Goal: Transaction & Acquisition: Purchase product/service

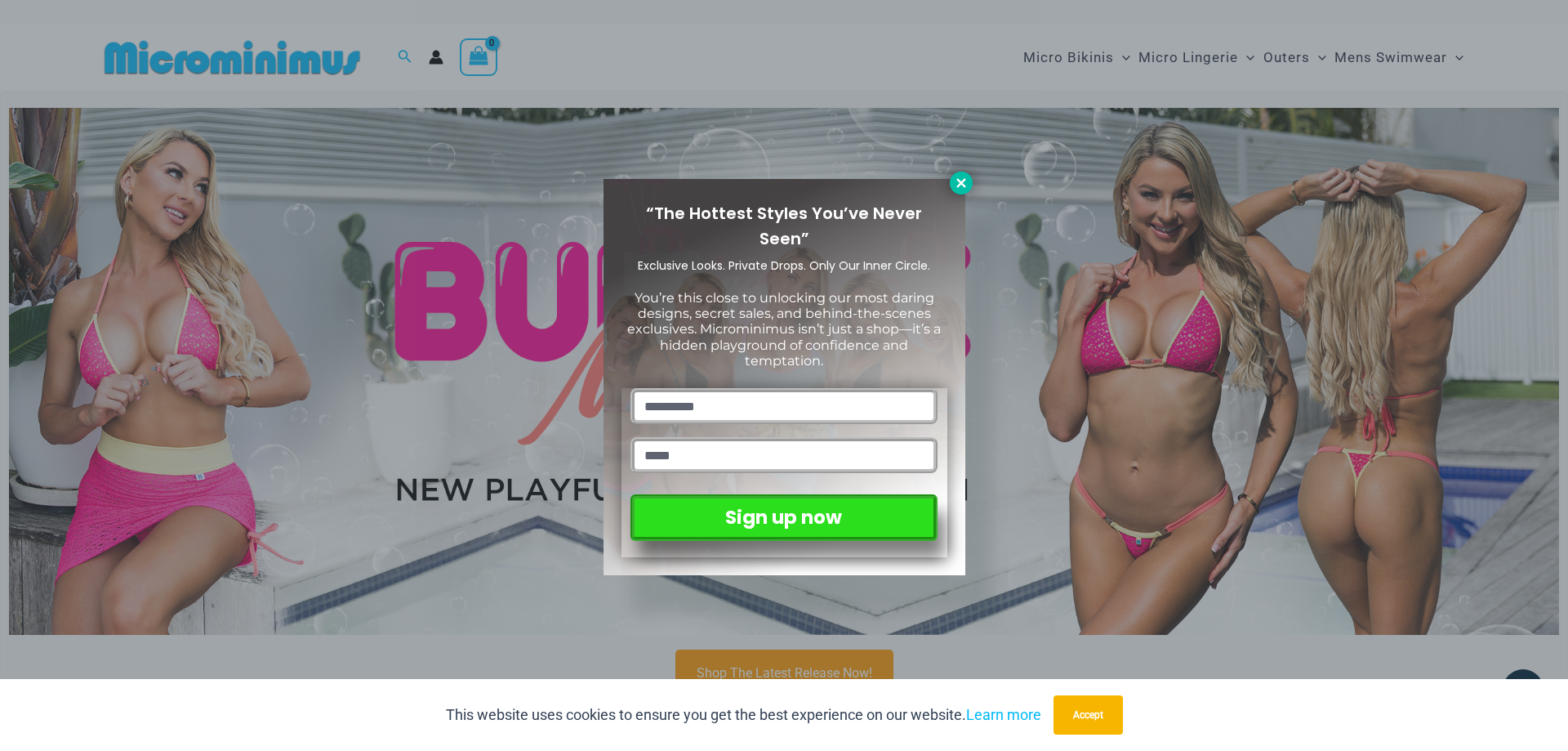
click at [958, 180] on icon at bounding box center [960, 182] width 9 height 9
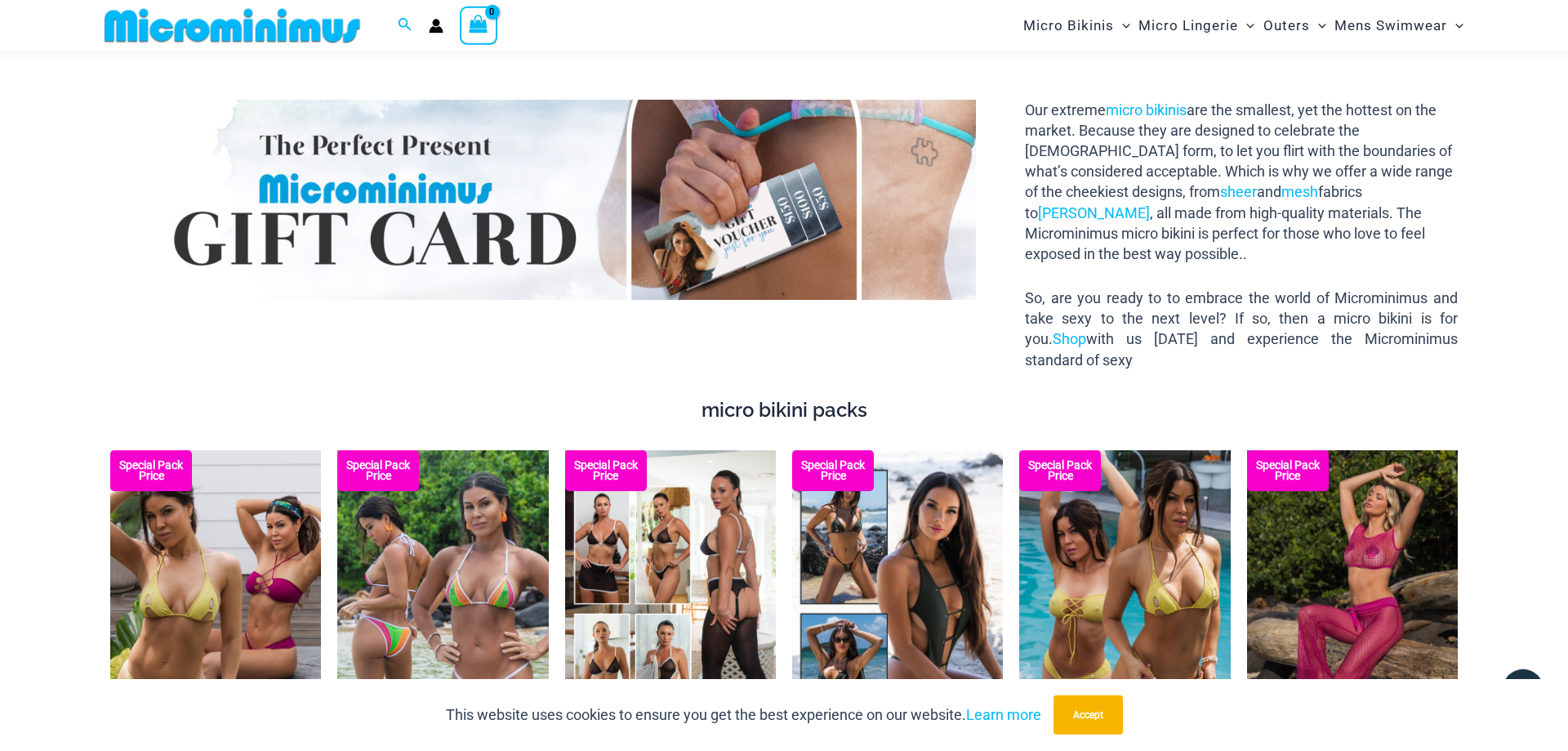
scroll to position [2404, 0]
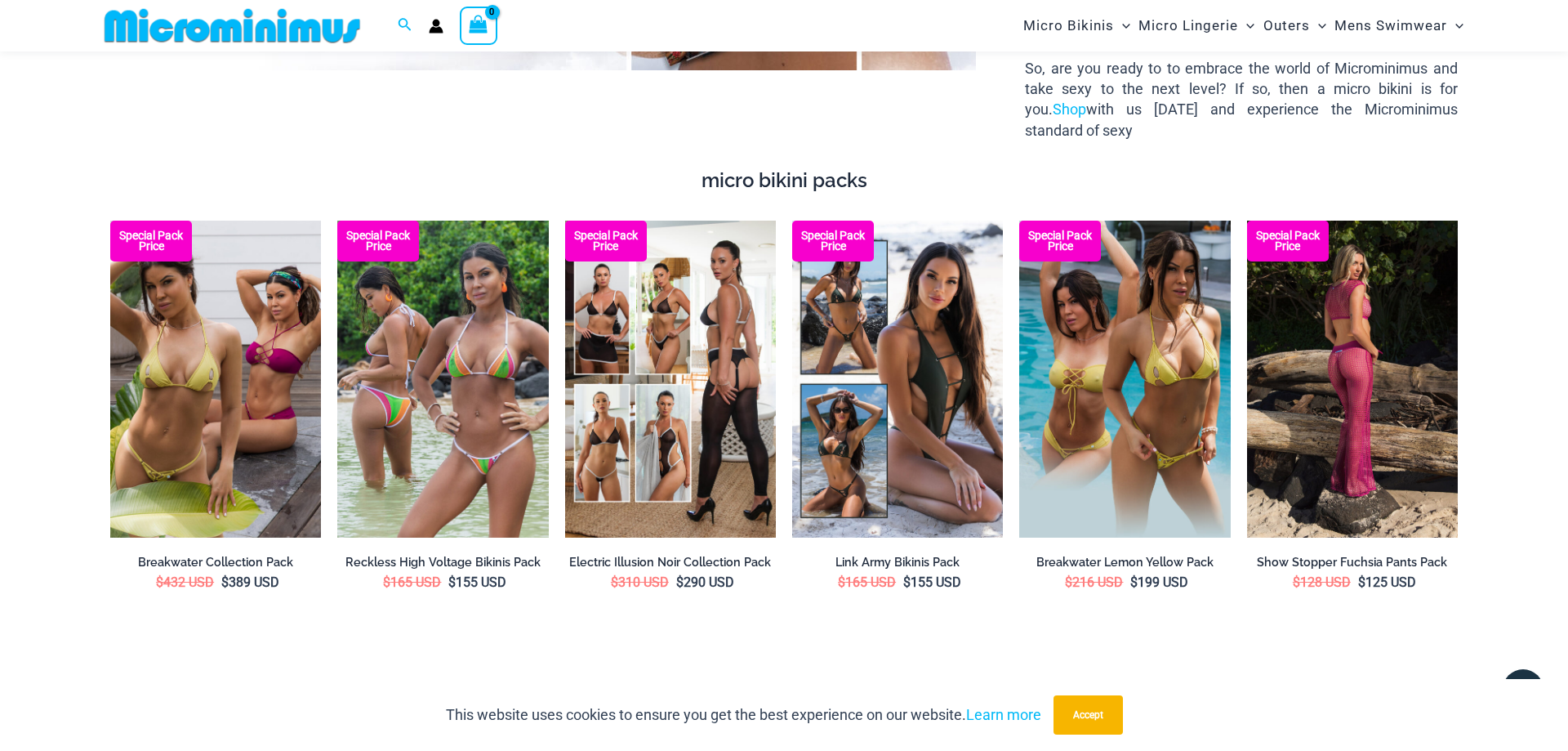
click at [1353, 353] on img at bounding box center [1352, 378] width 211 height 317
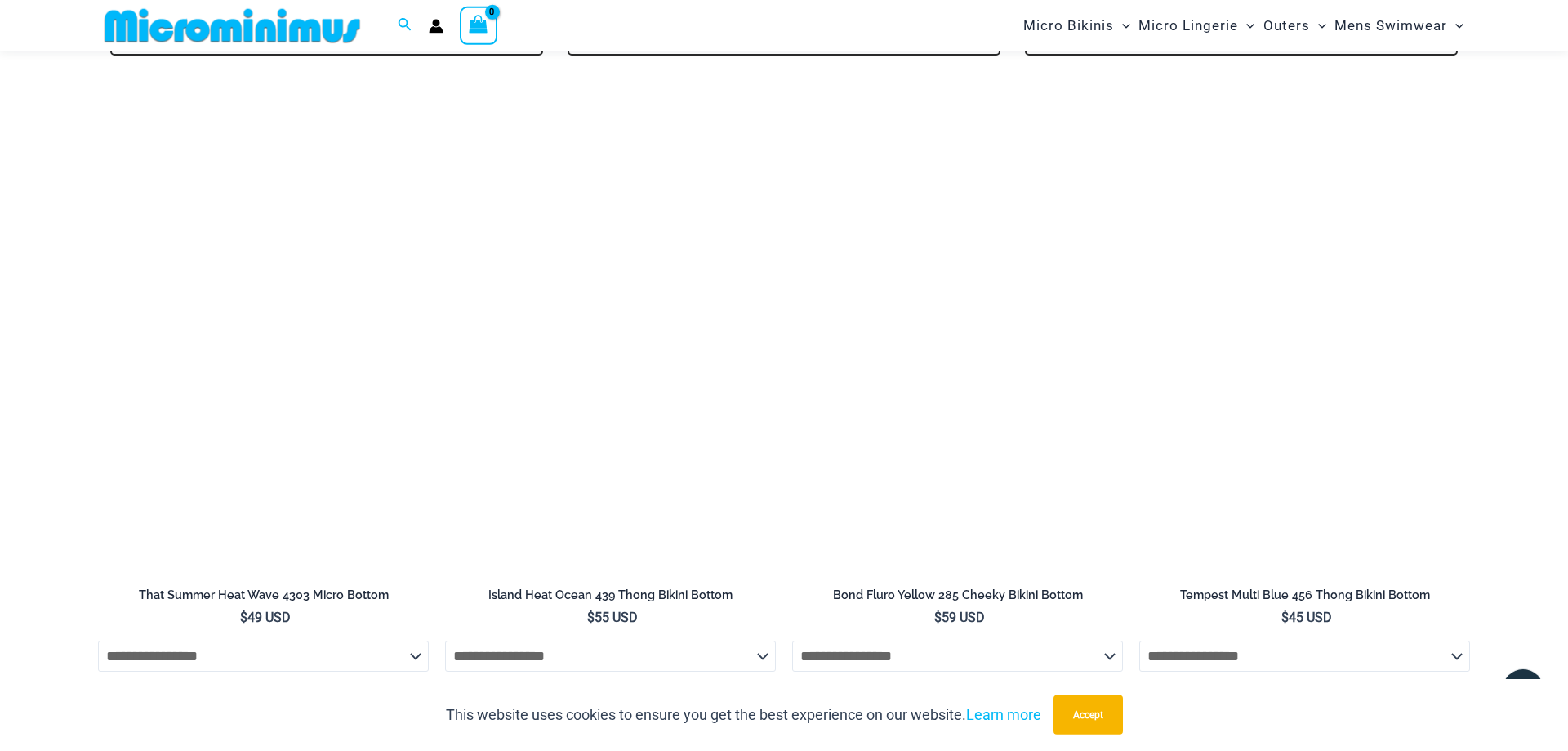
scroll to position [3653, 0]
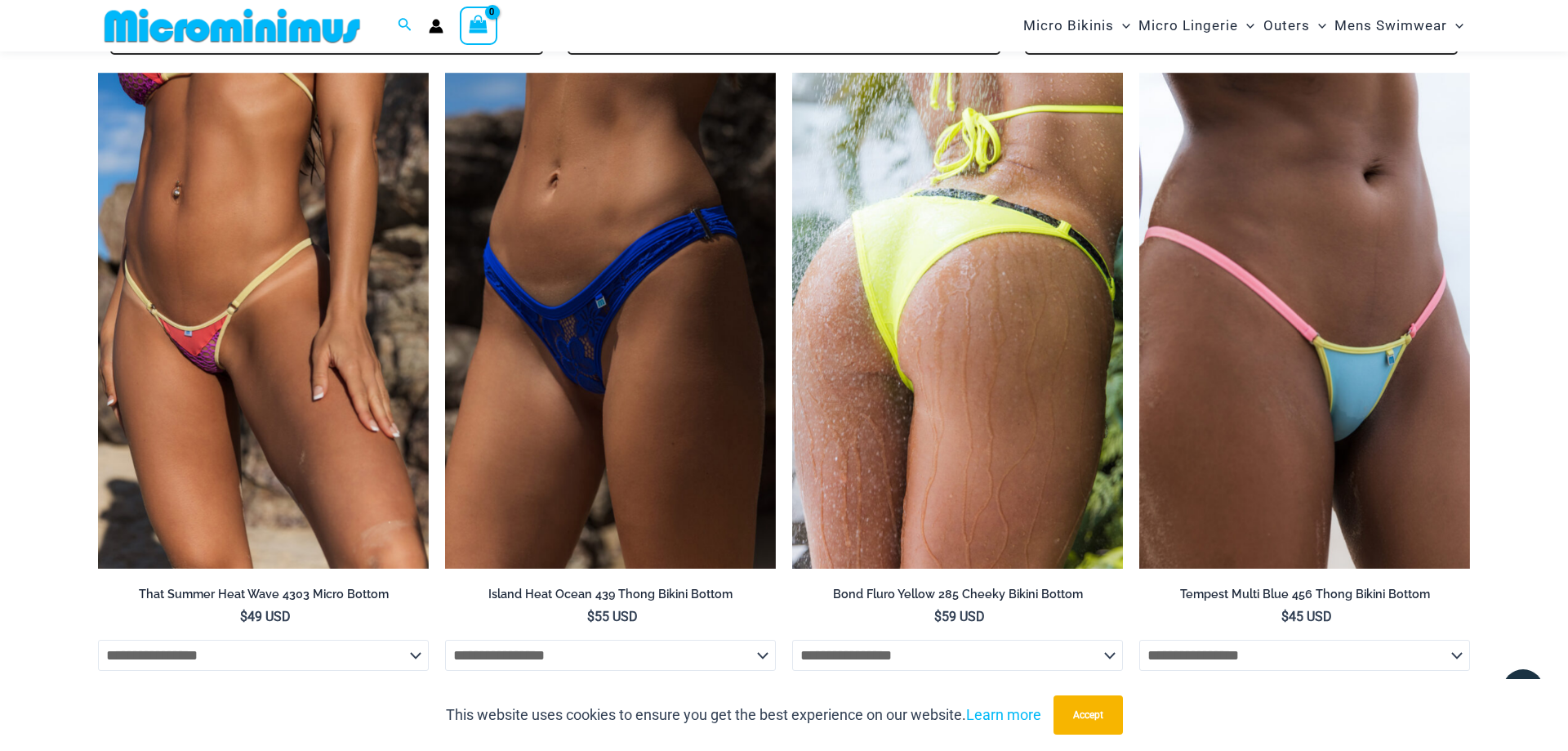
click at [961, 339] on img at bounding box center [957, 320] width 331 height 496
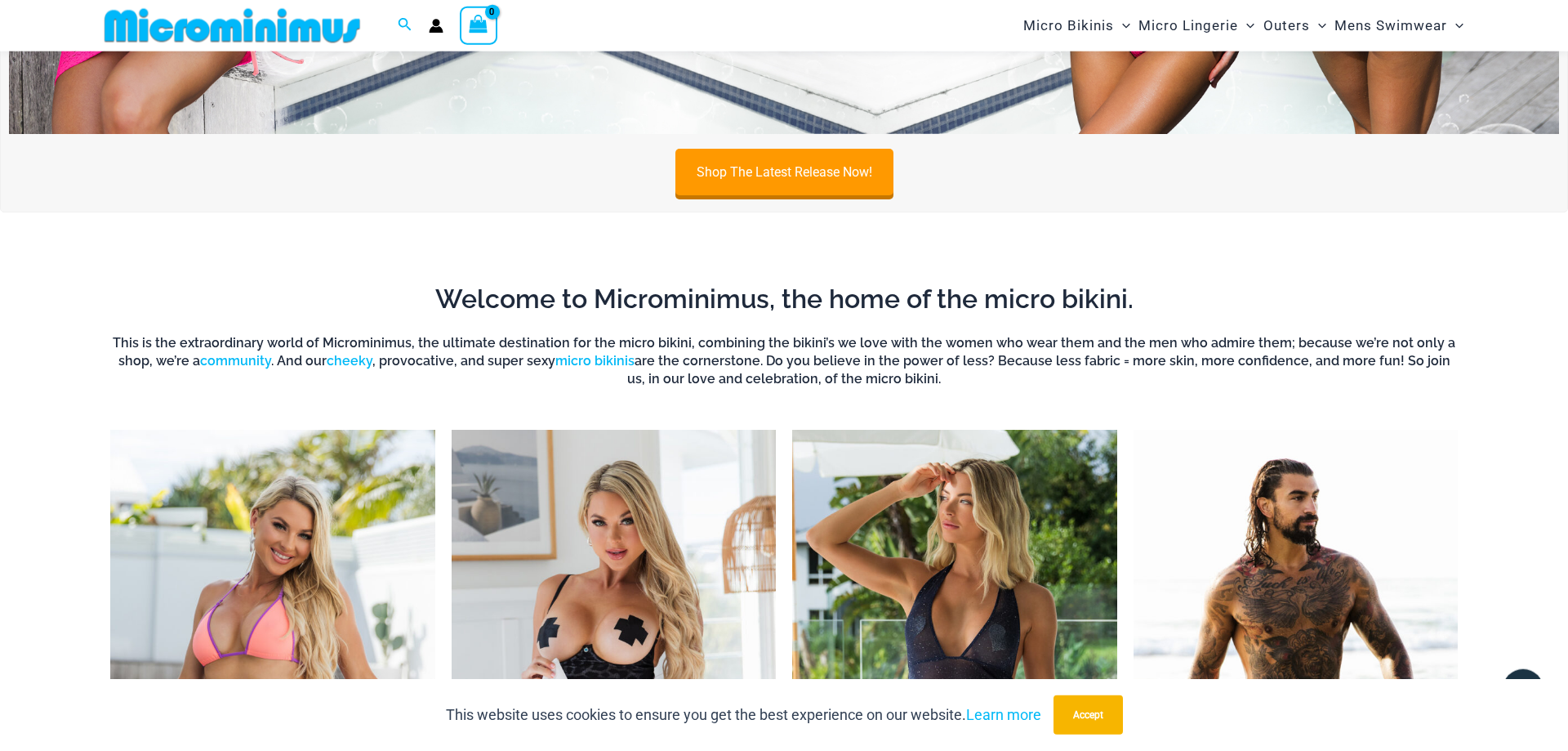
scroll to position [0, 0]
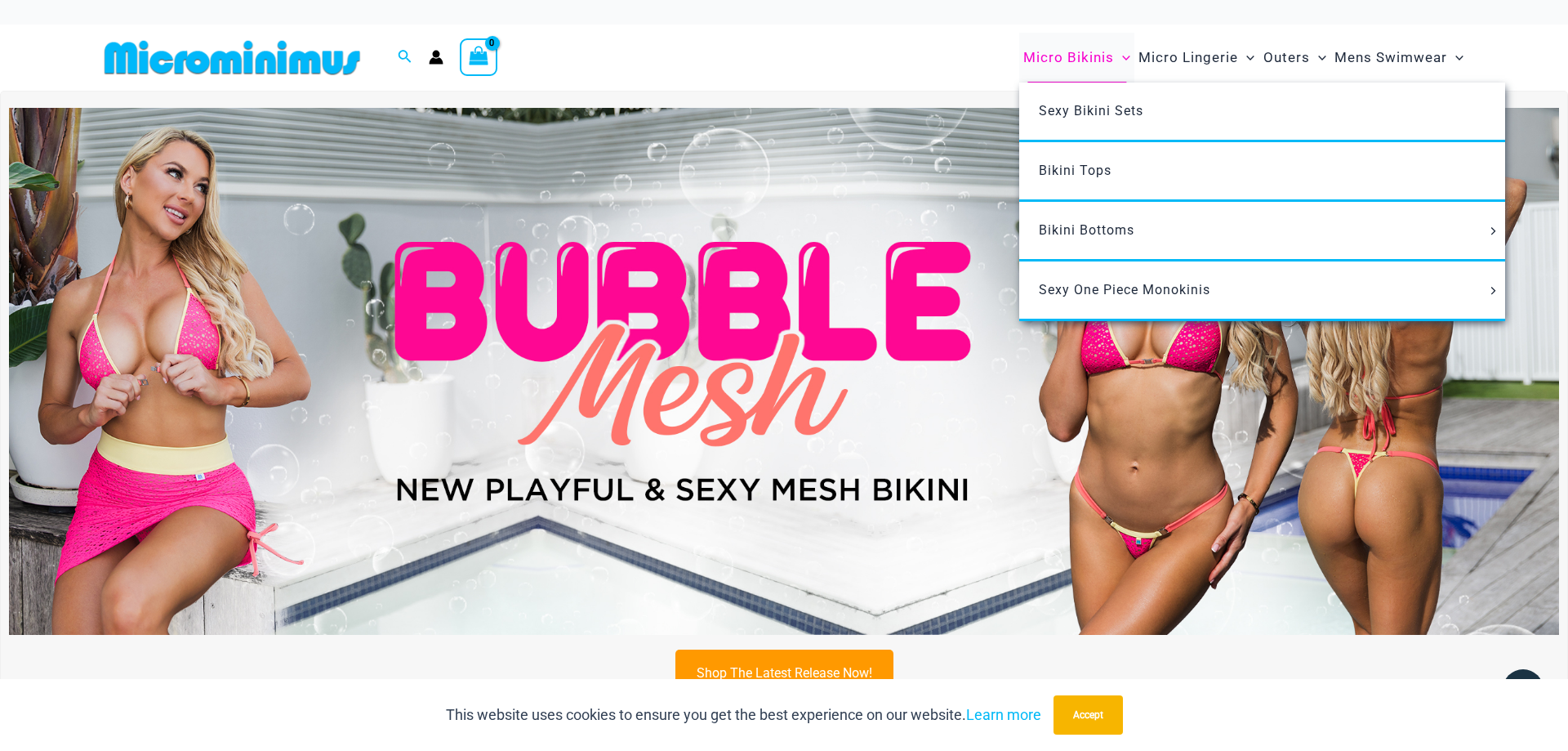
click at [1068, 48] on span "Micro Bikinis" at bounding box center [1068, 57] width 91 height 42
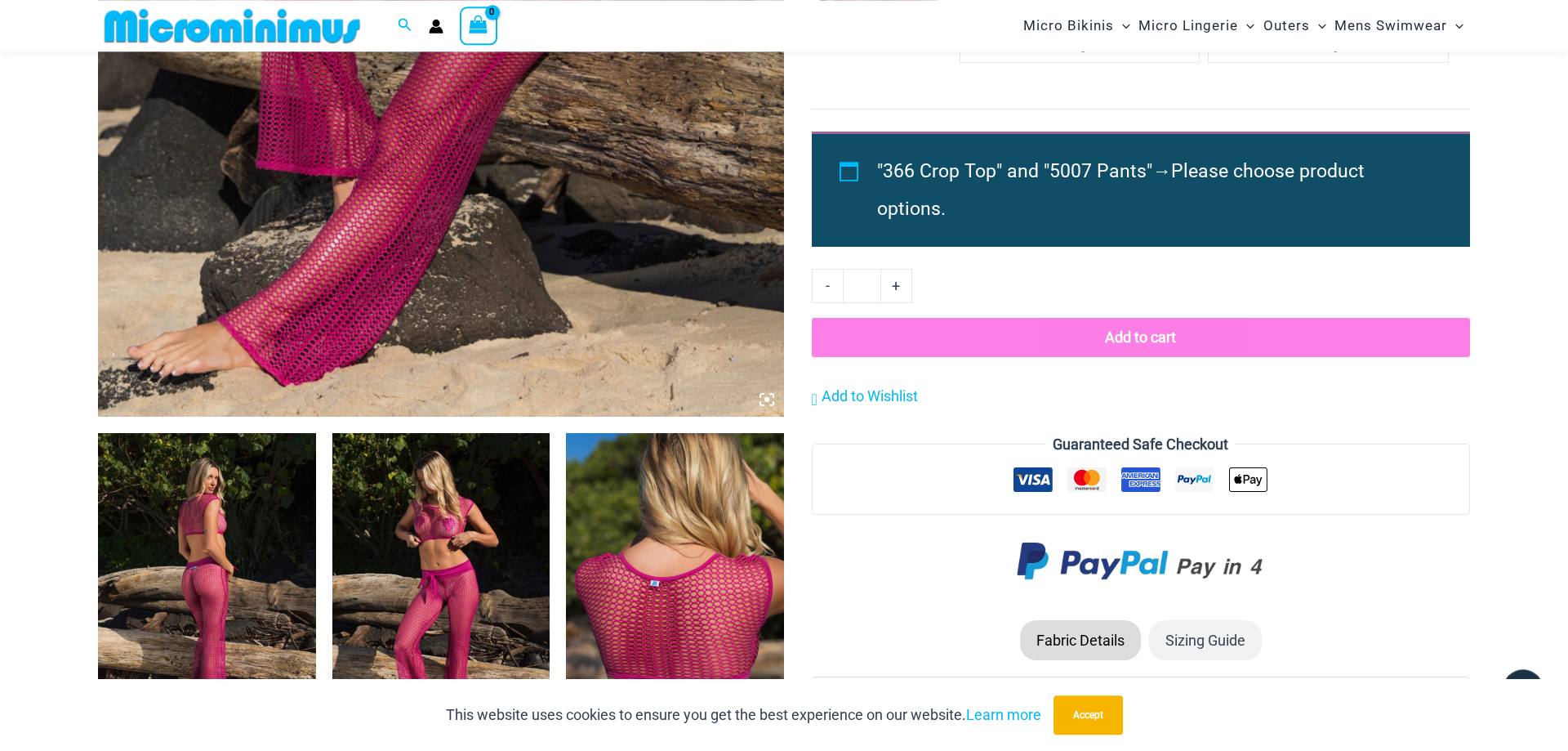
scroll to position [736, 0]
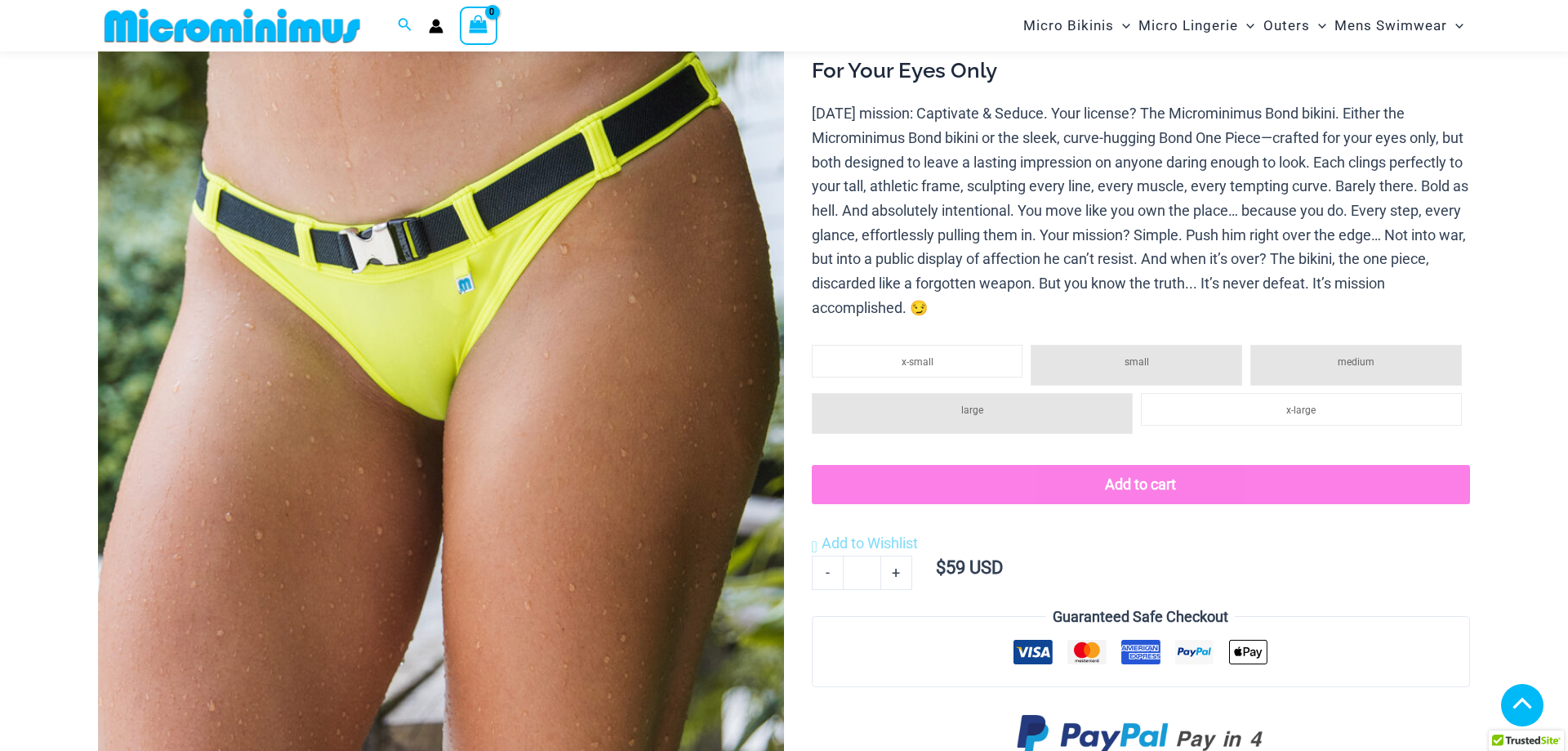
scroll to position [321, 0]
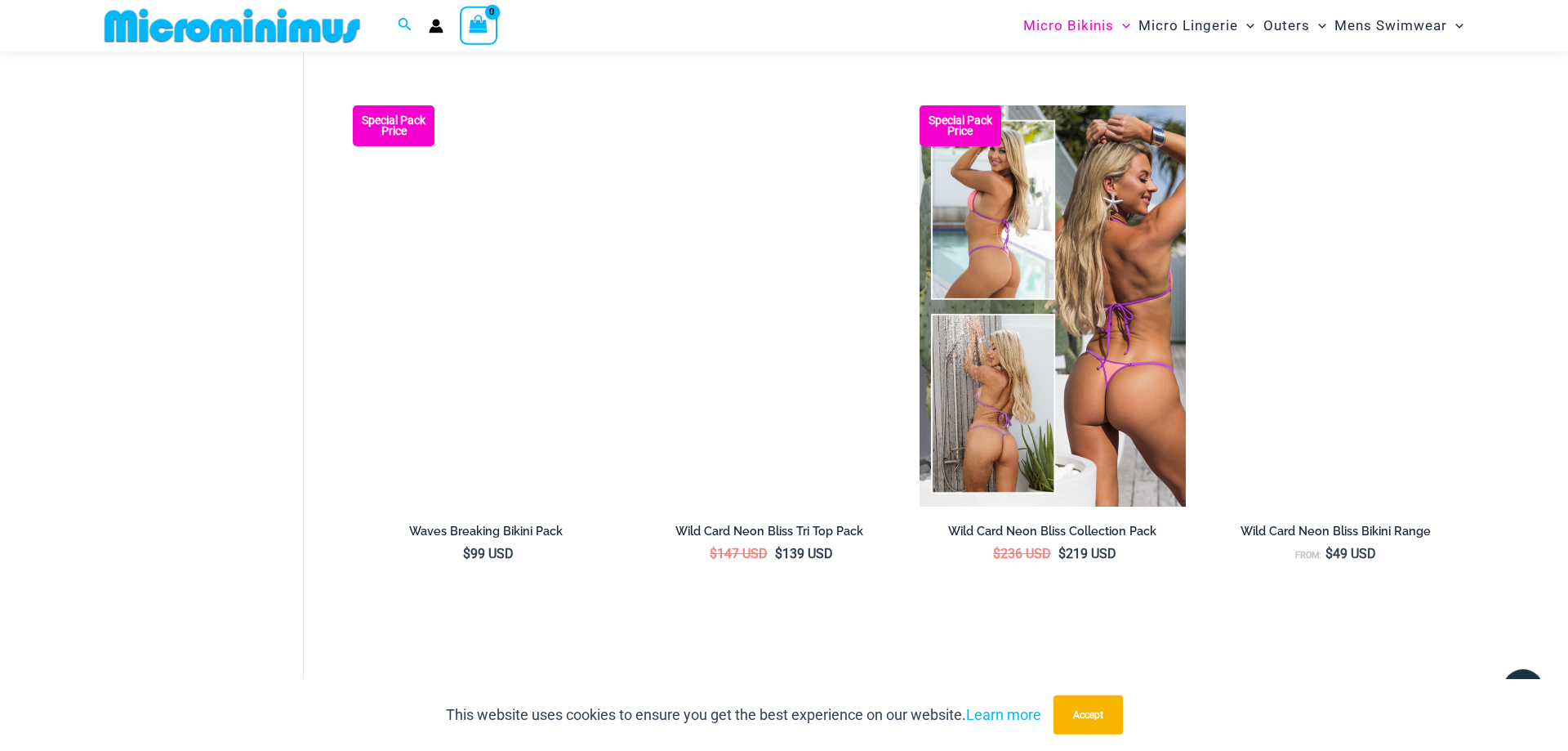
scroll to position [1570, 0]
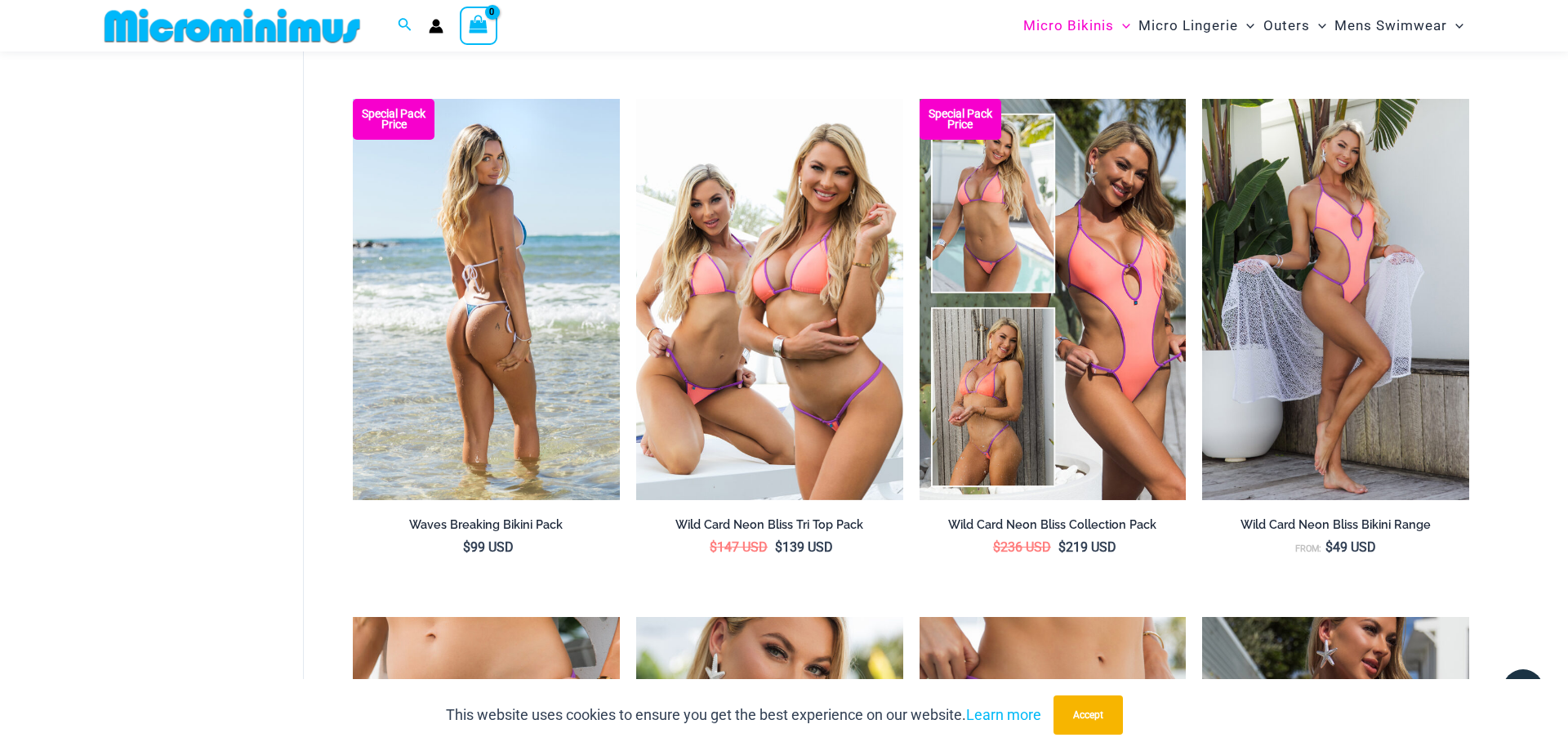
click at [482, 357] on img at bounding box center [486, 299] width 267 height 400
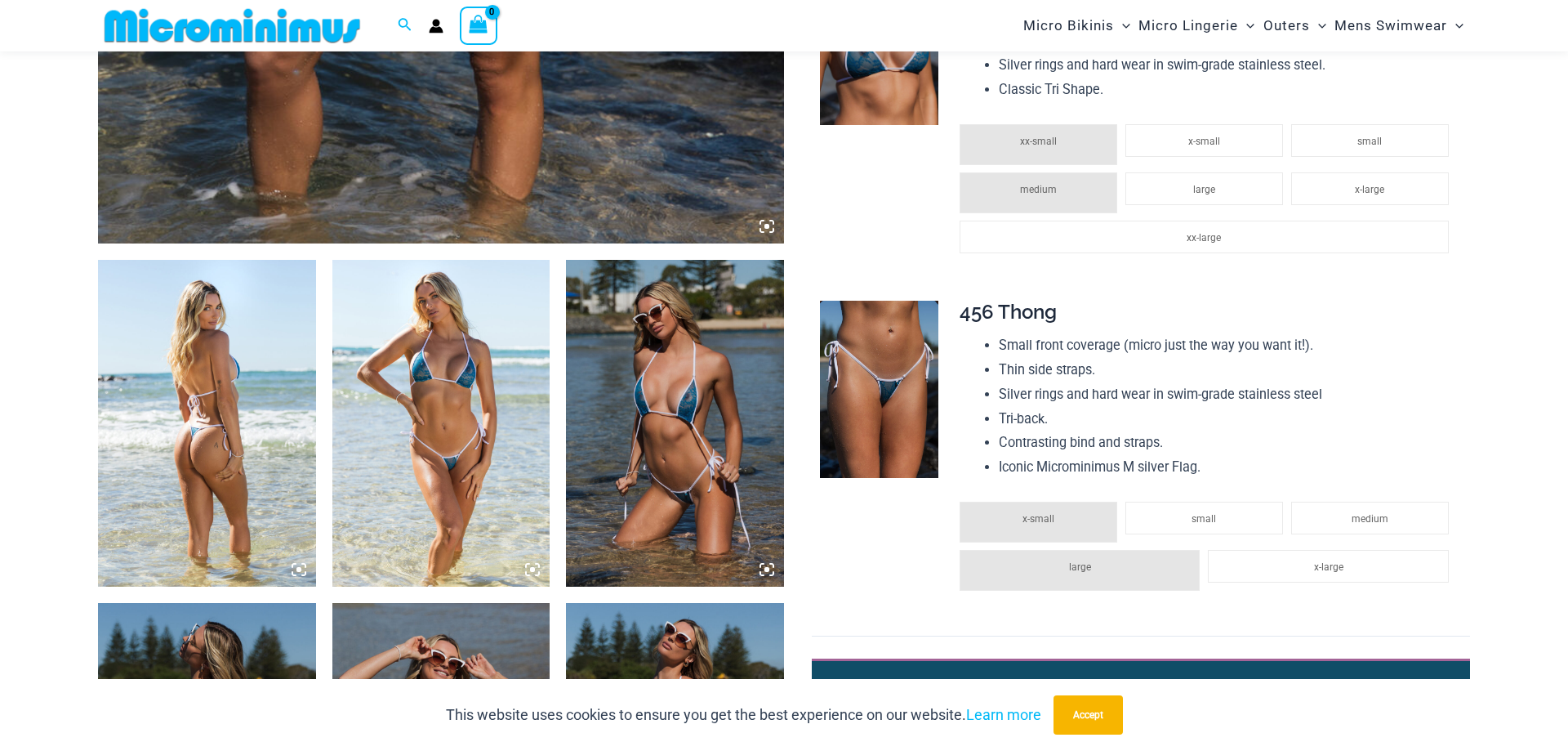
scroll to position [985, 0]
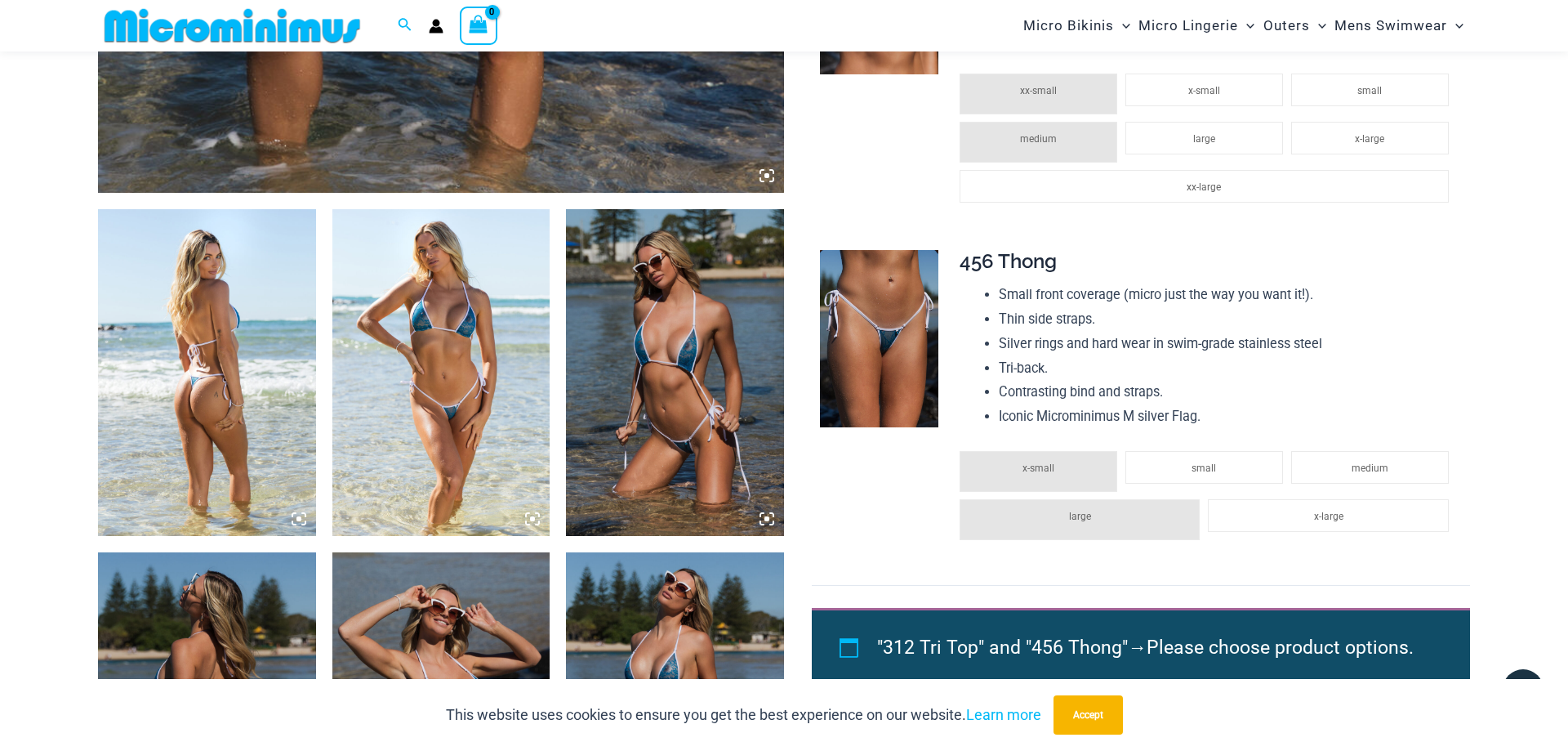
click at [418, 327] on img at bounding box center [441, 373] width 218 height 326
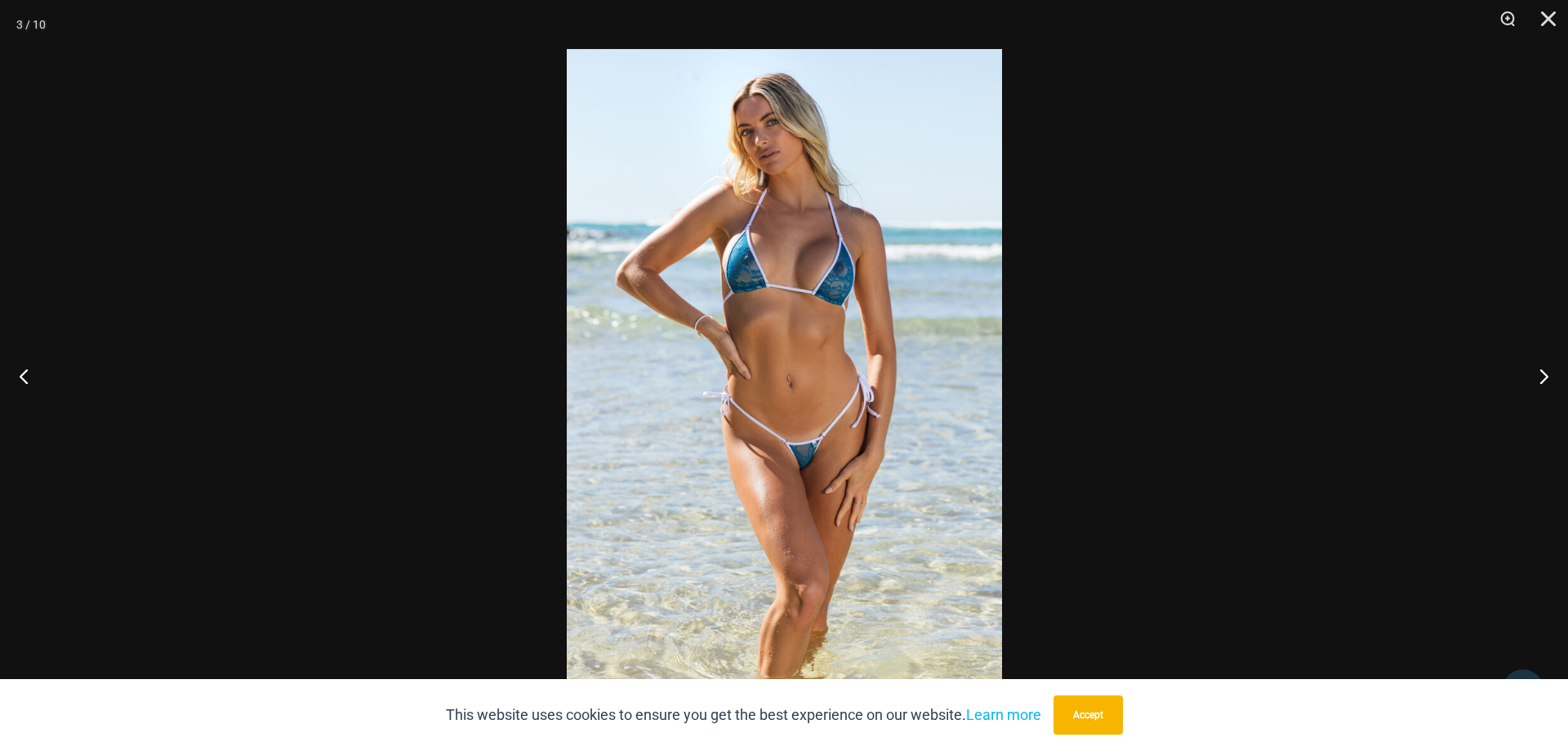
click at [783, 285] on img at bounding box center [784, 375] width 436 height 653
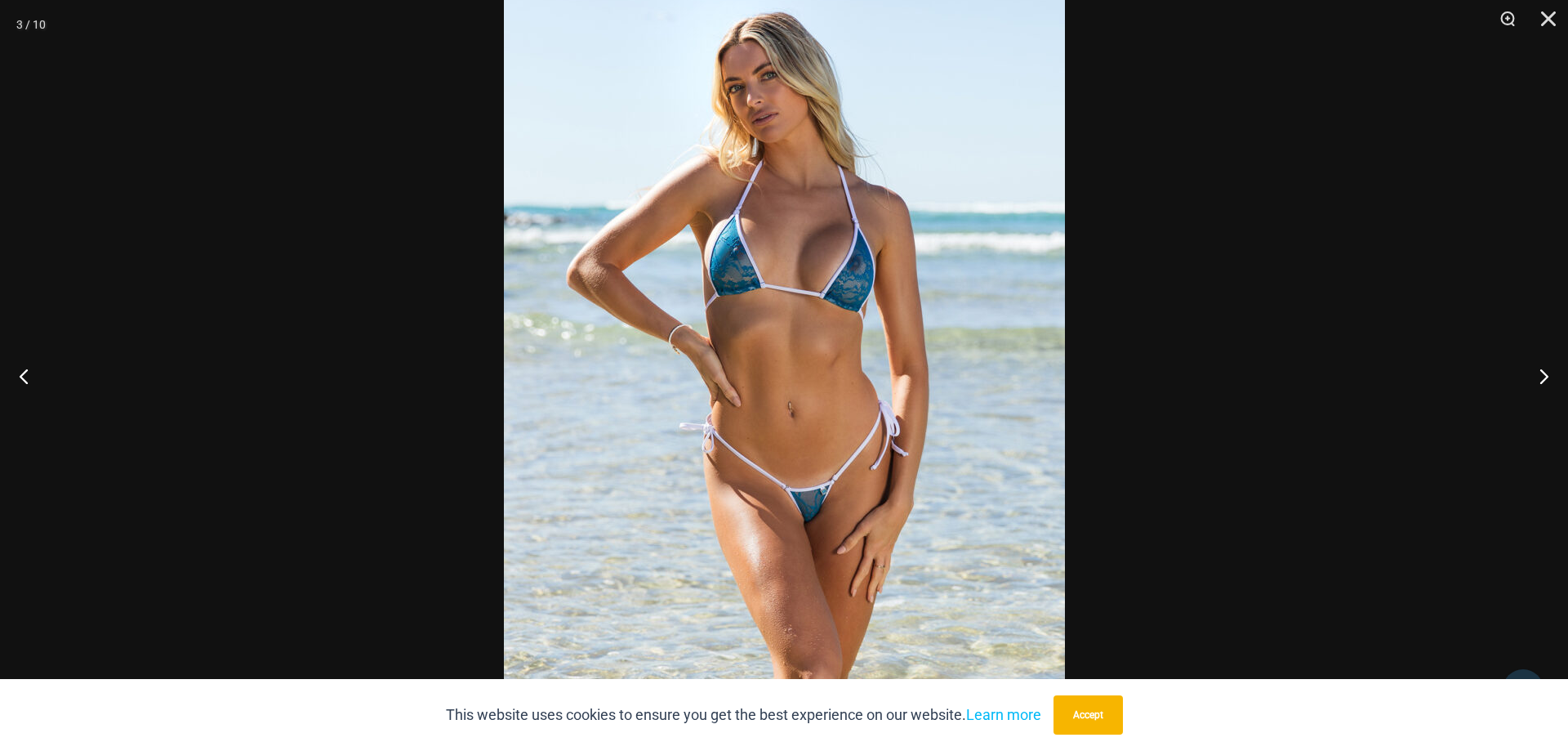
click at [783, 285] on img at bounding box center [784, 402] width 561 height 842
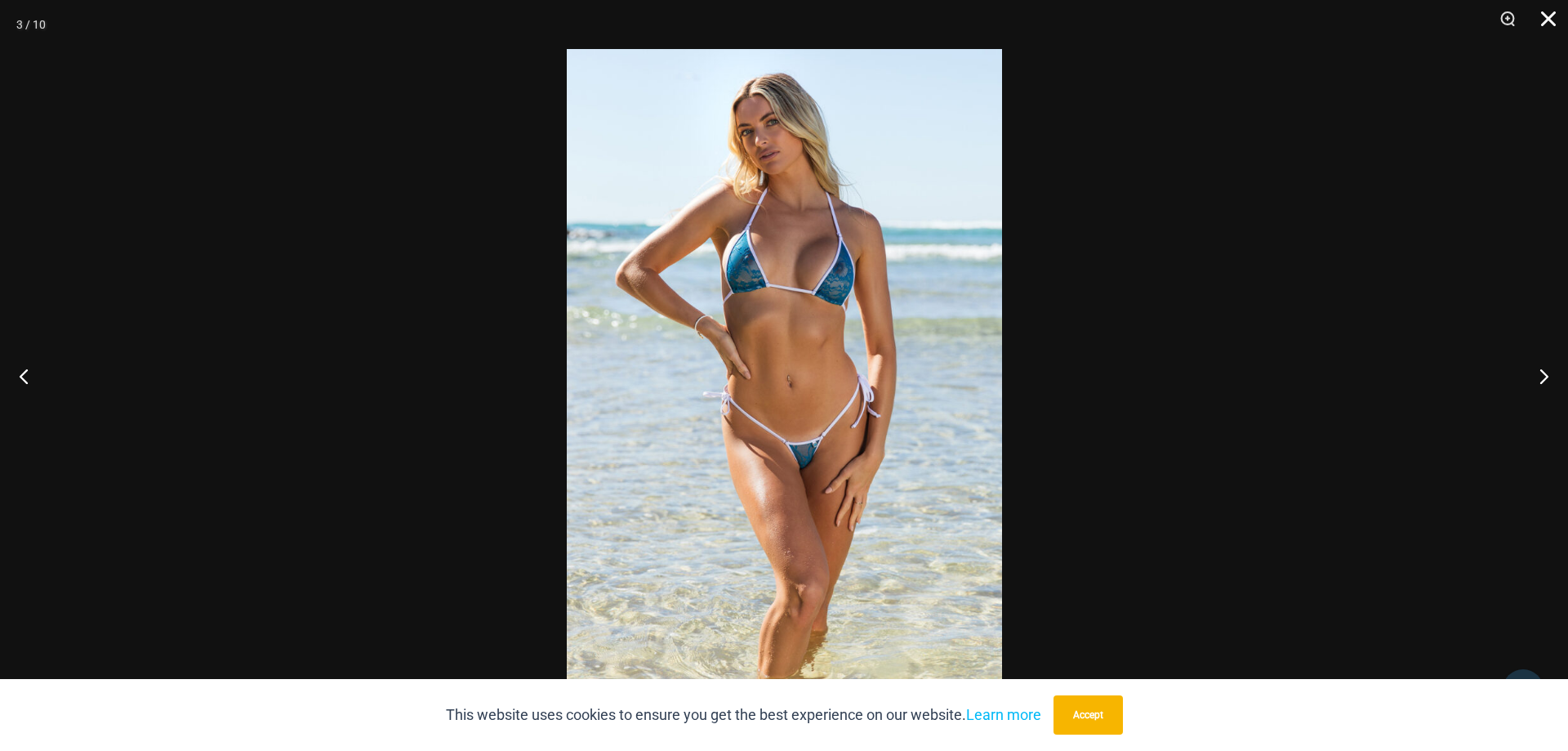
click at [1549, 13] on button "Close" at bounding box center [1542, 24] width 41 height 49
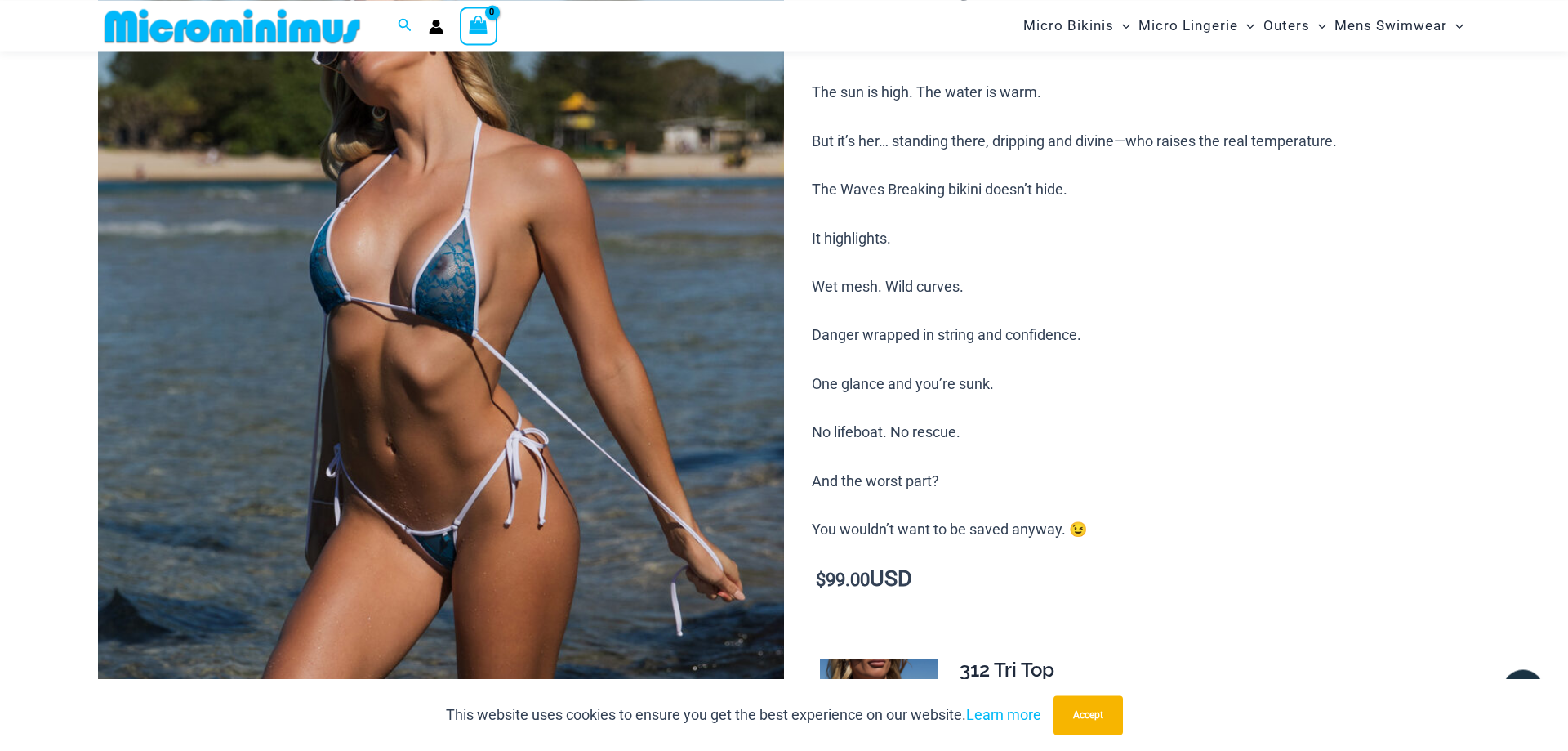
scroll to position [319, 0]
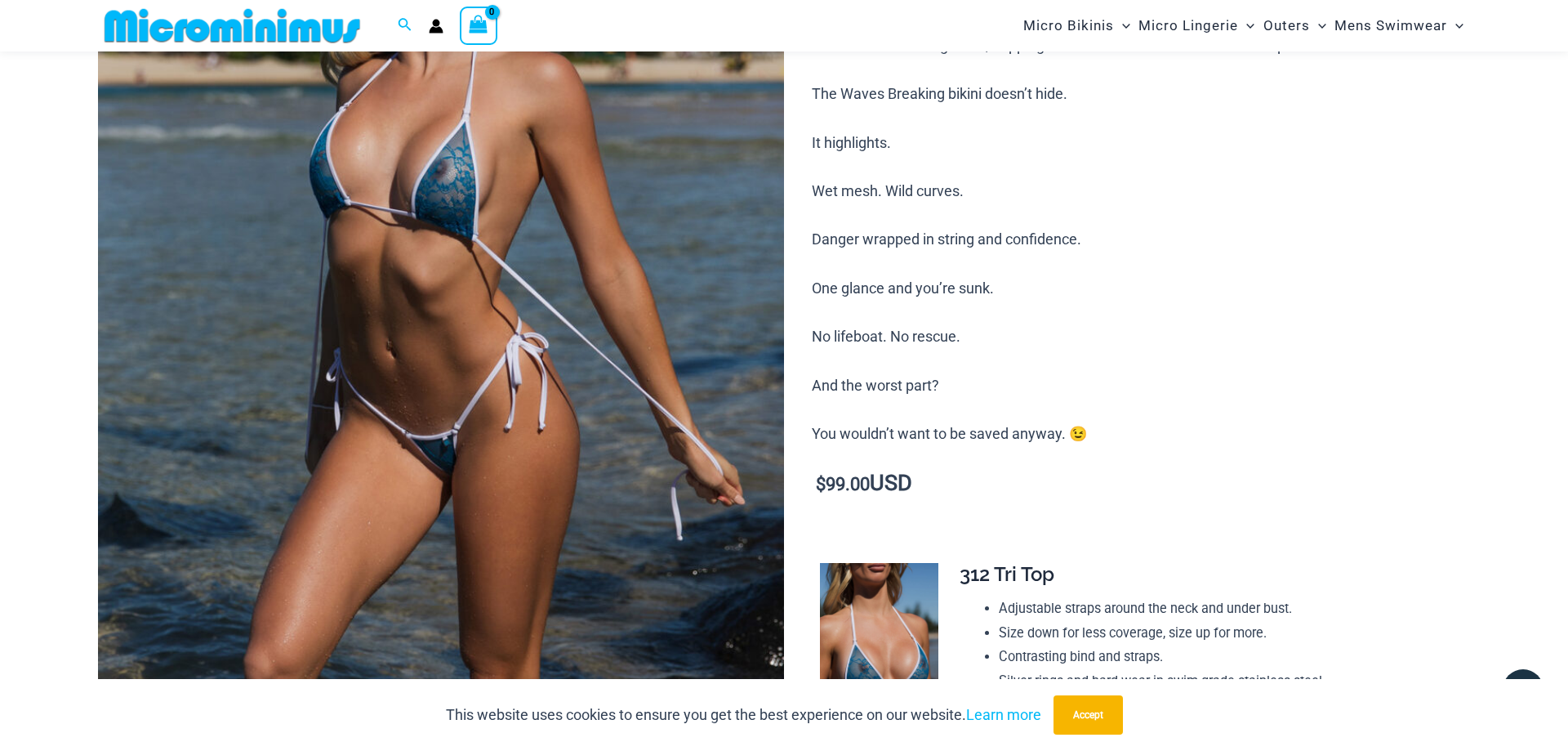
click at [461, 227] on img at bounding box center [441, 344] width 686 height 1030
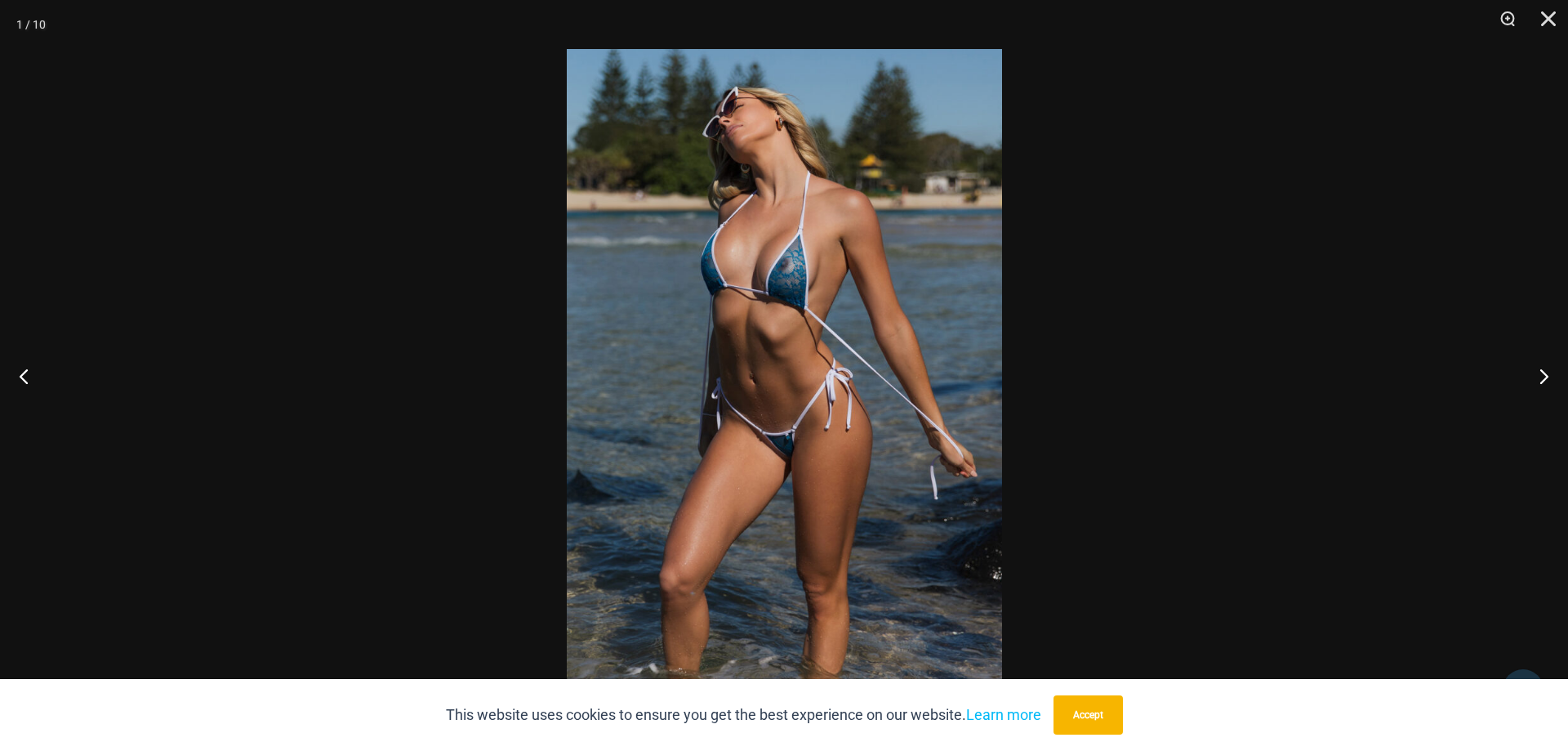
click at [793, 292] on img at bounding box center [784, 375] width 436 height 653
click at [1550, 17] on button "Close" at bounding box center [1542, 24] width 41 height 49
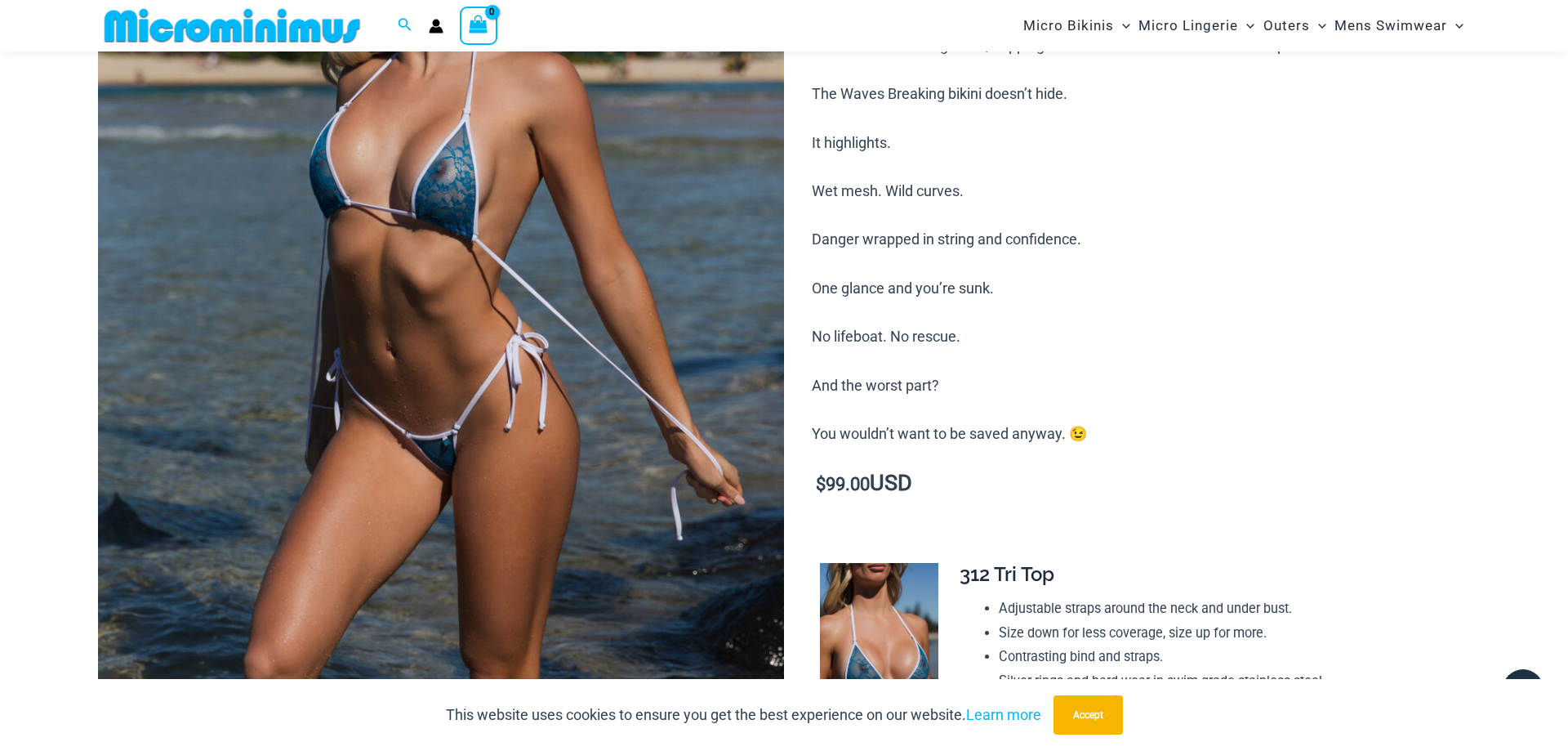
scroll to position [0, 0]
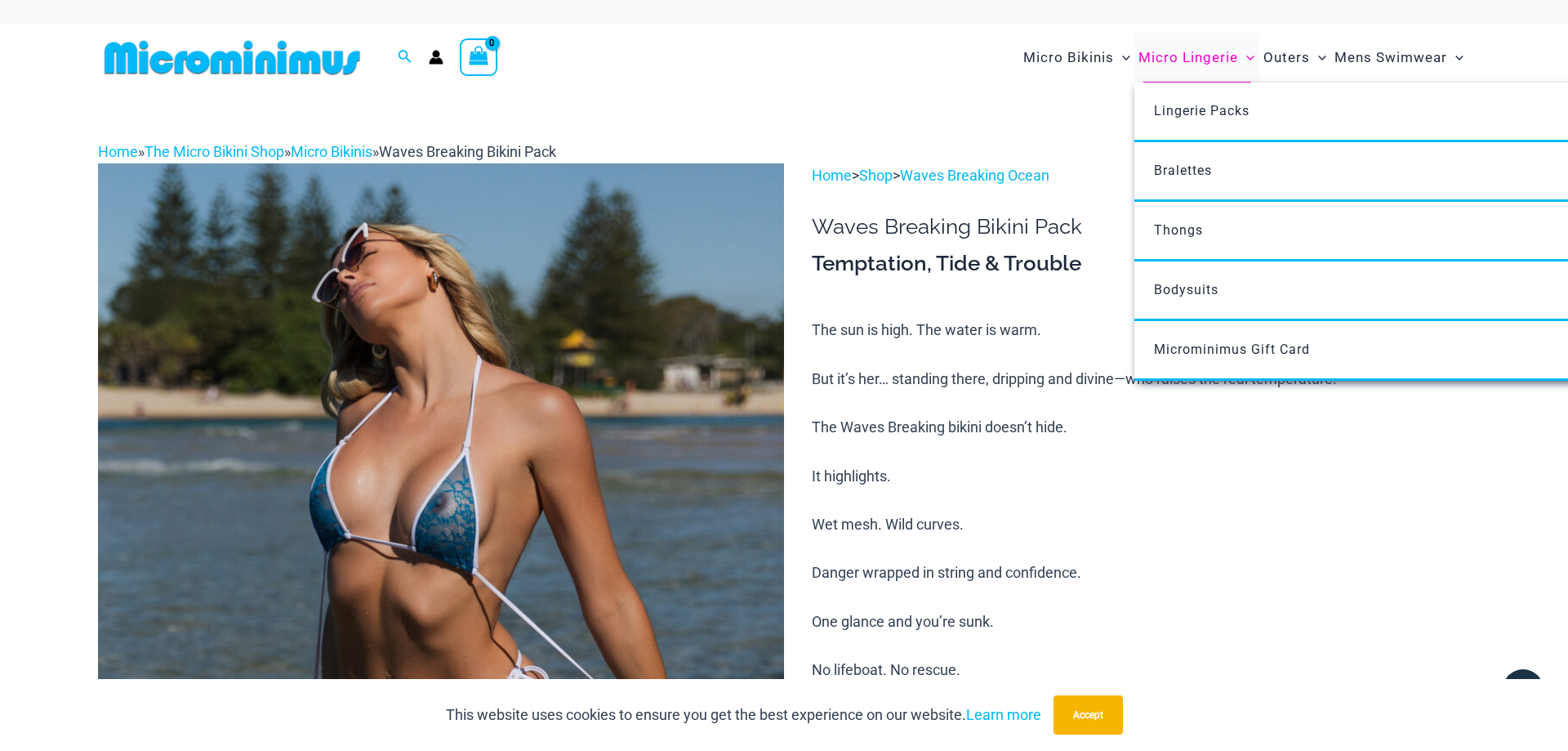
click at [1185, 55] on span "Micro Lingerie" at bounding box center [1188, 57] width 100 height 42
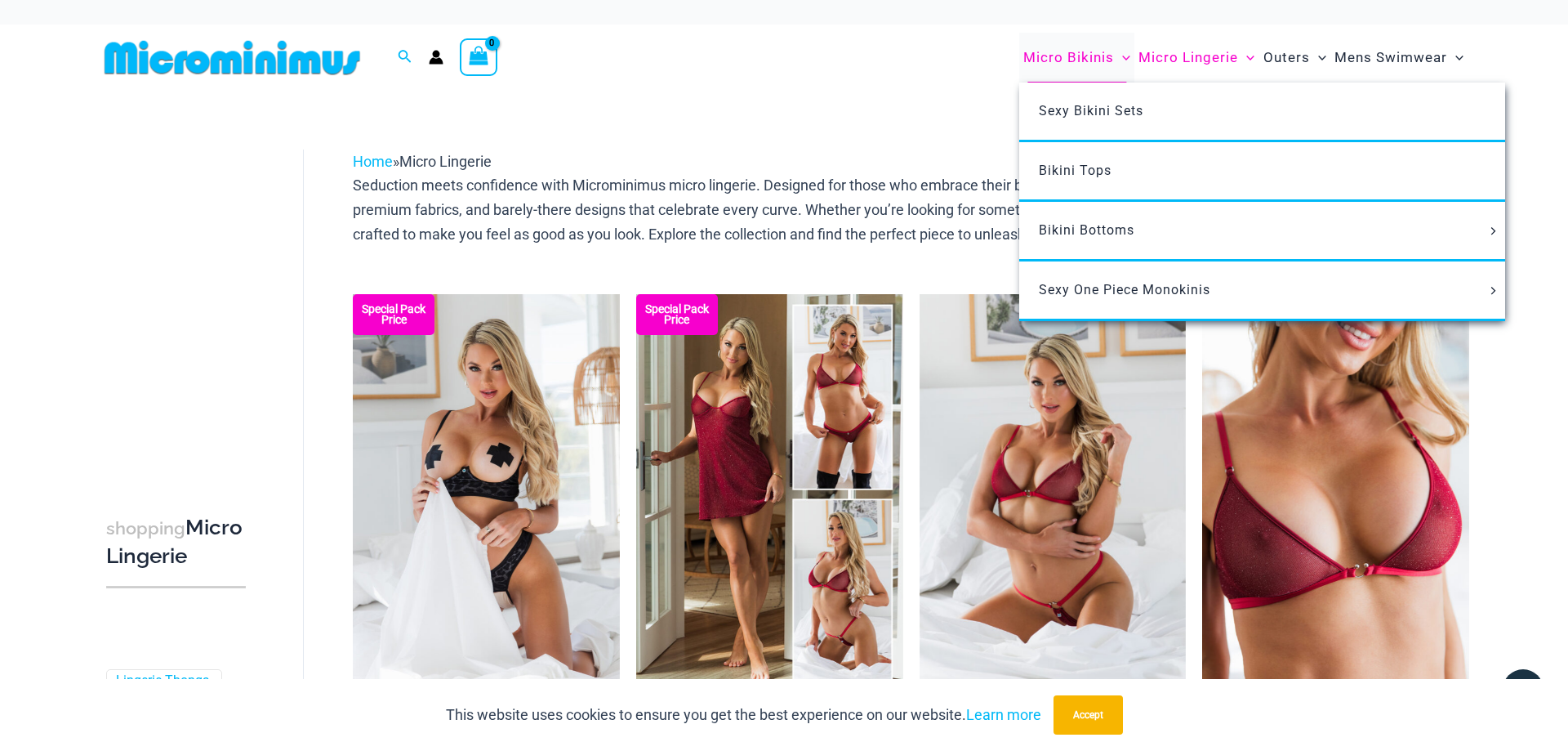
click at [1041, 51] on span "Micro Bikinis" at bounding box center [1068, 57] width 91 height 42
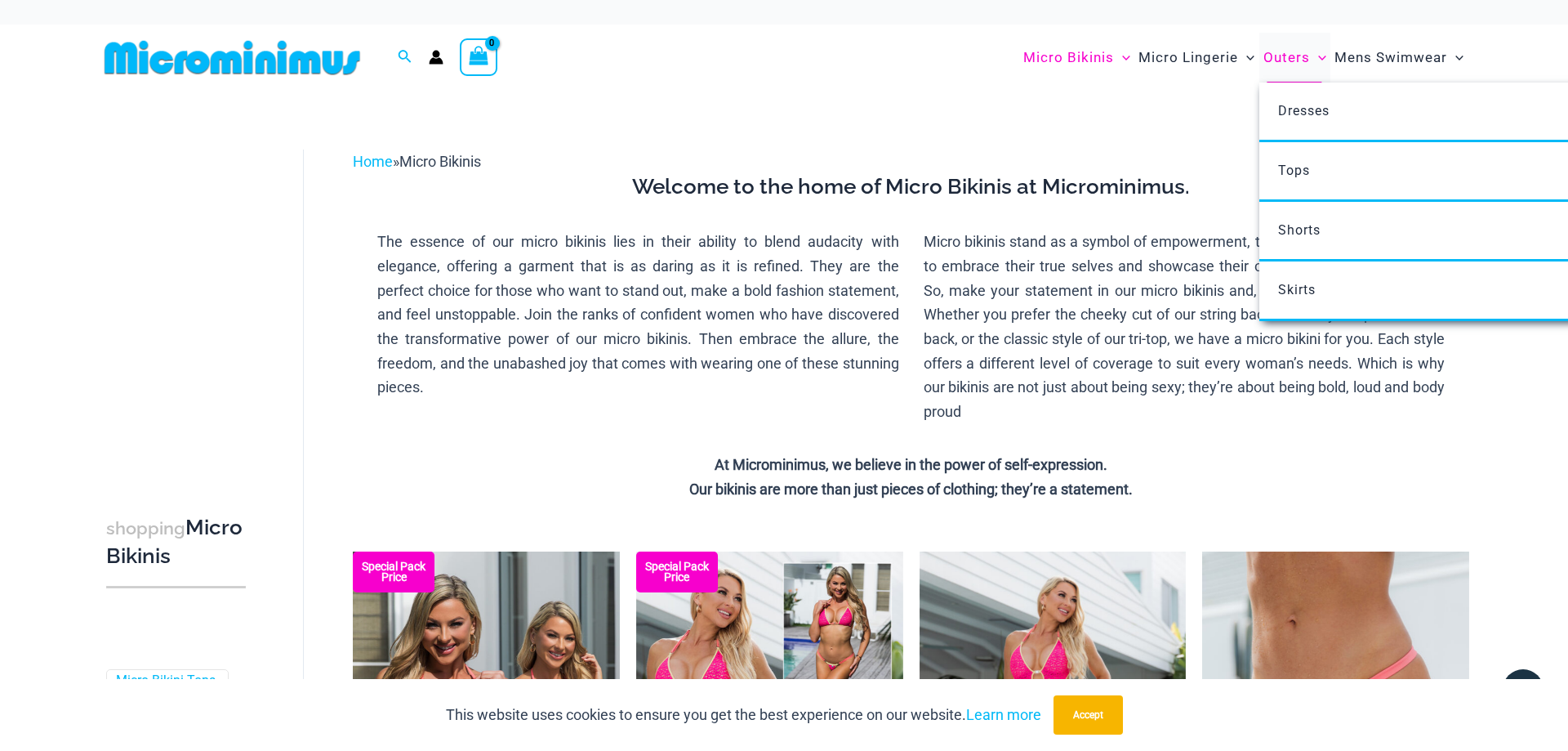
click at [1289, 56] on span "Outers" at bounding box center [1286, 57] width 46 height 42
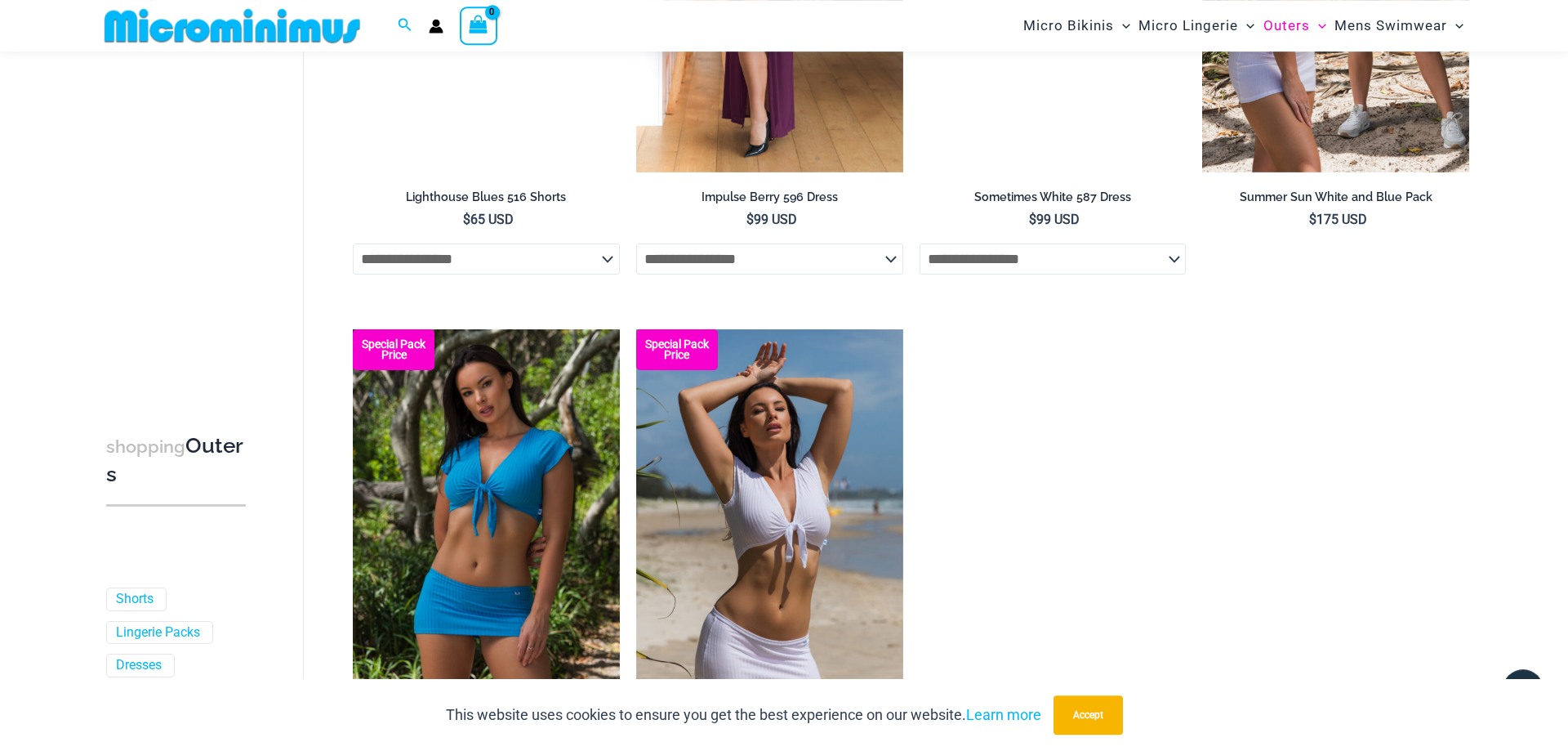
scroll to position [2781, 0]
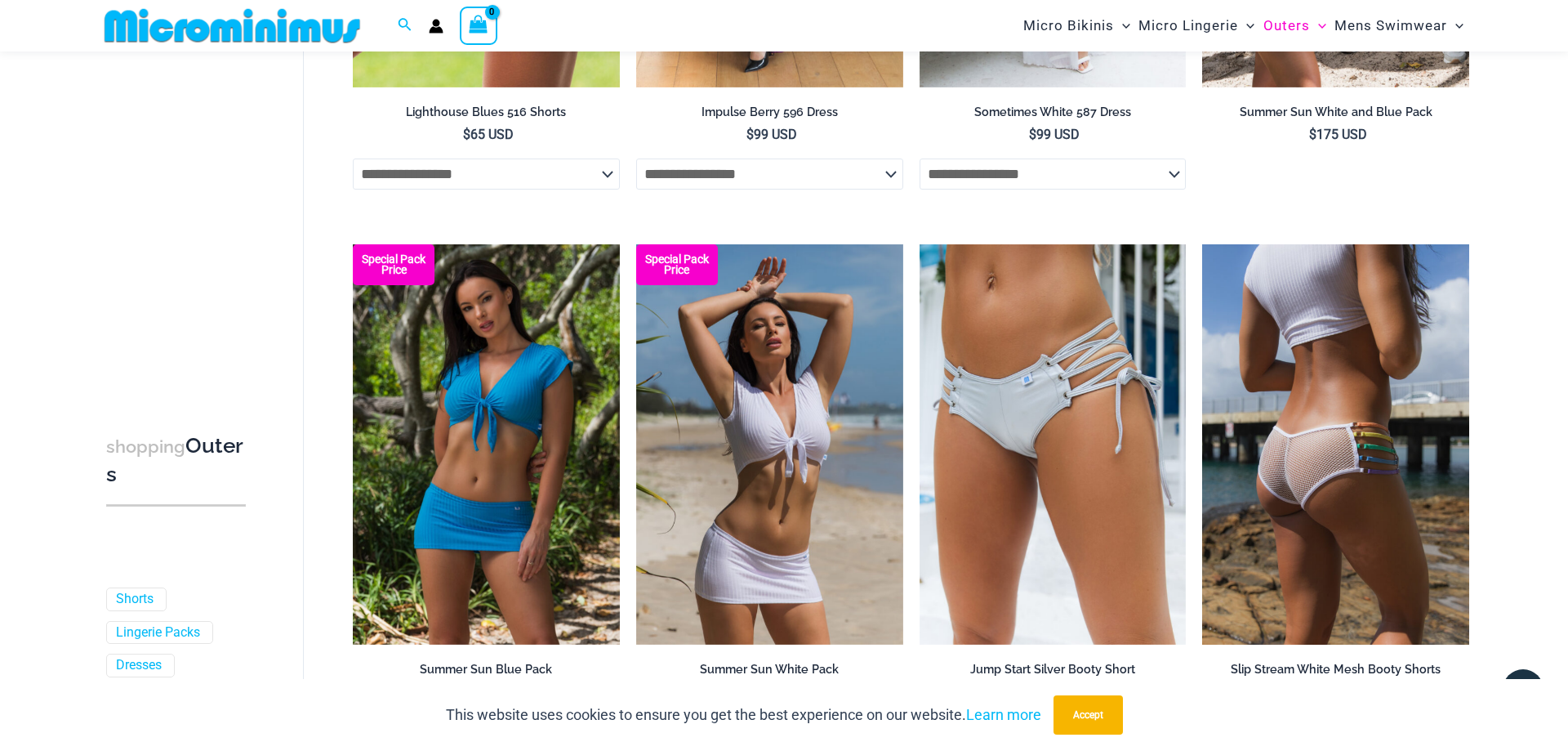
click at [1309, 442] on img at bounding box center [1335, 444] width 267 height 400
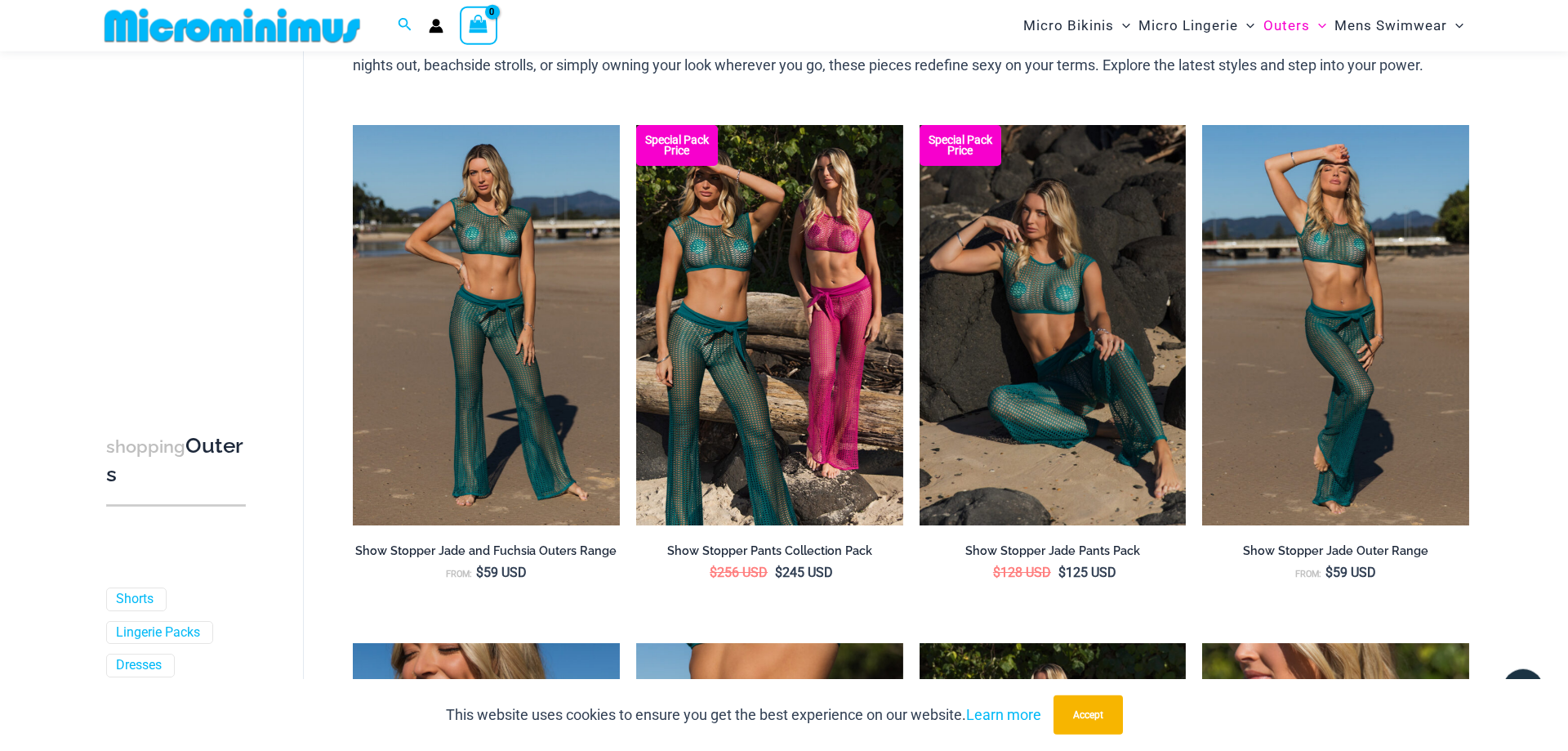
scroll to position [115, 0]
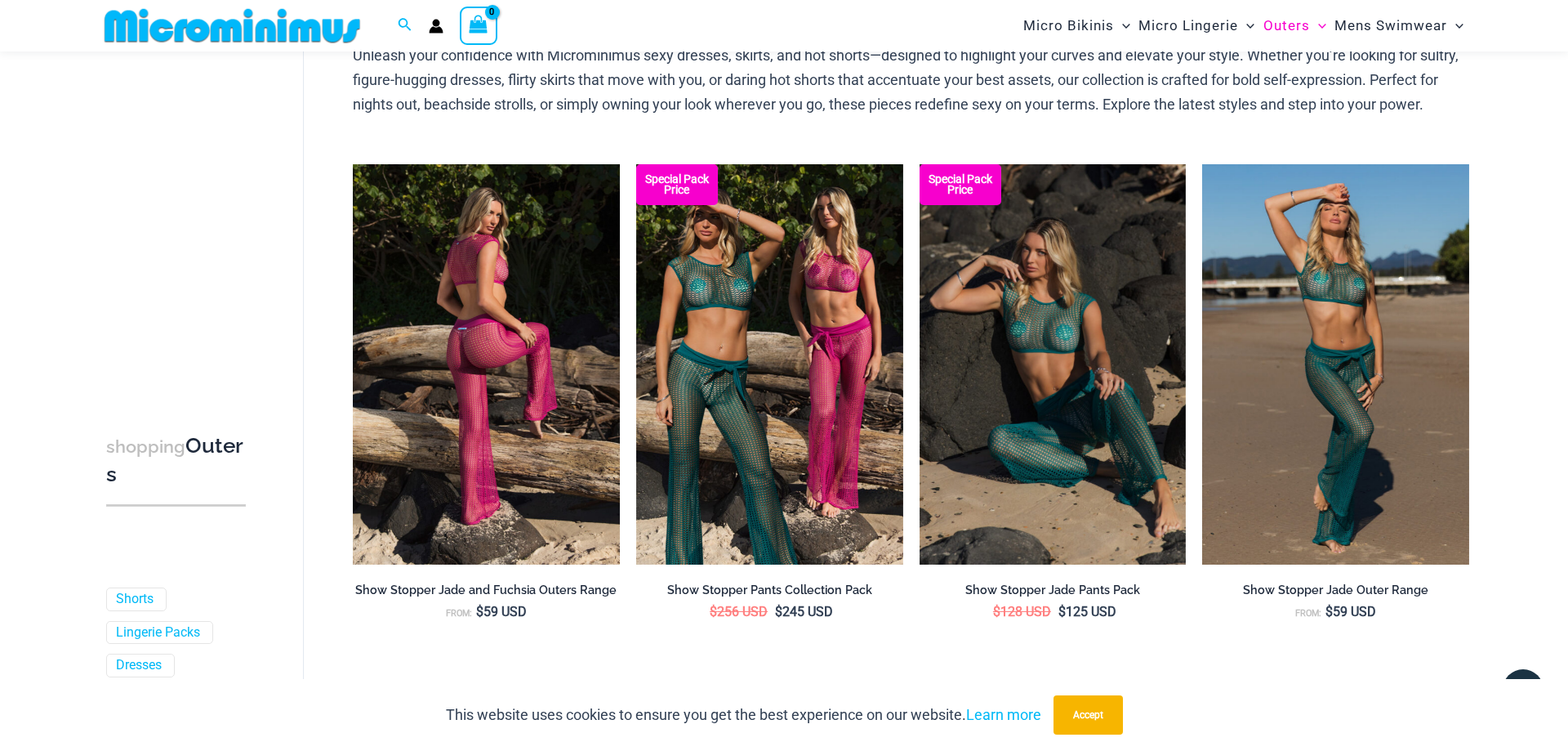
click at [484, 336] on img at bounding box center [486, 364] width 267 height 400
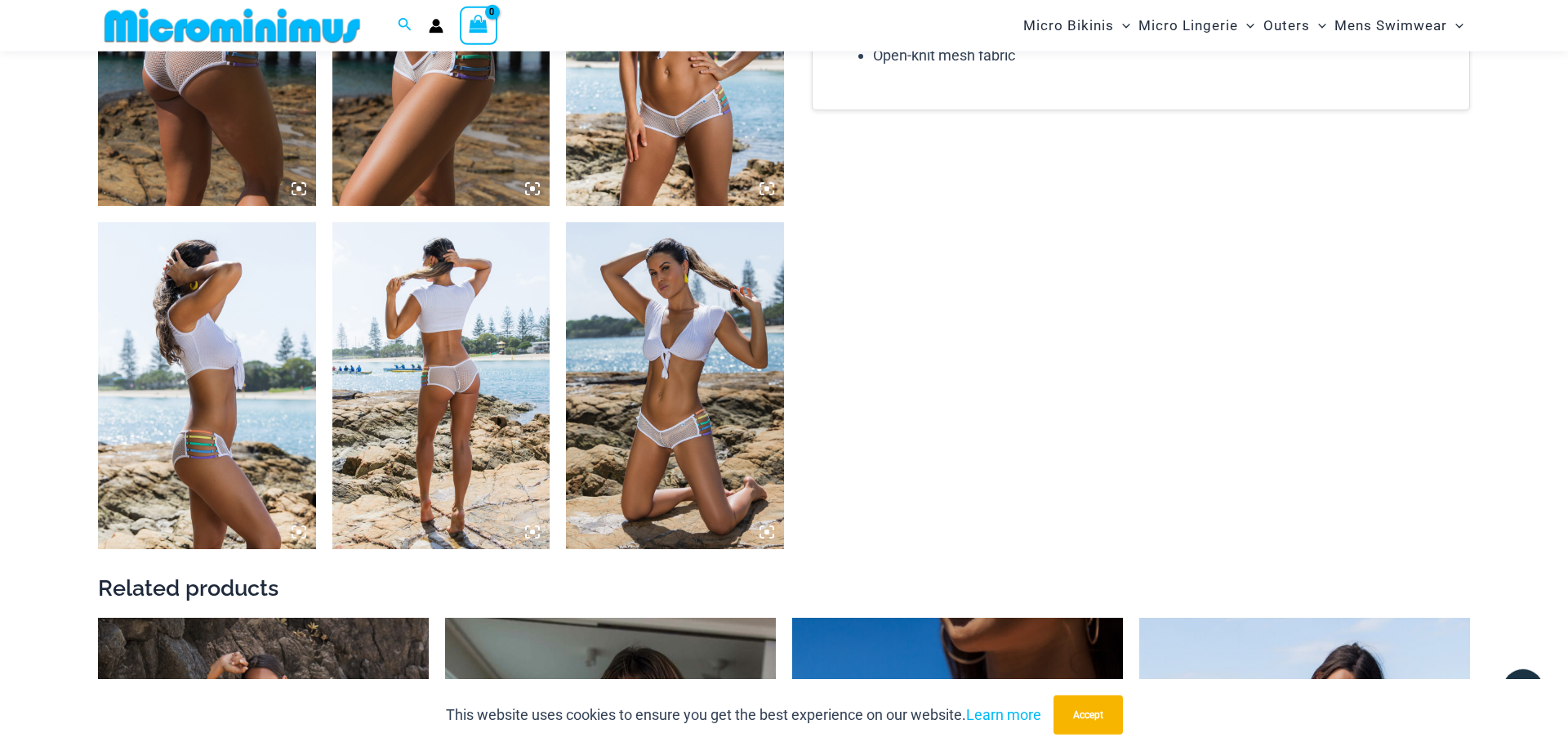
scroll to position [1321, 0]
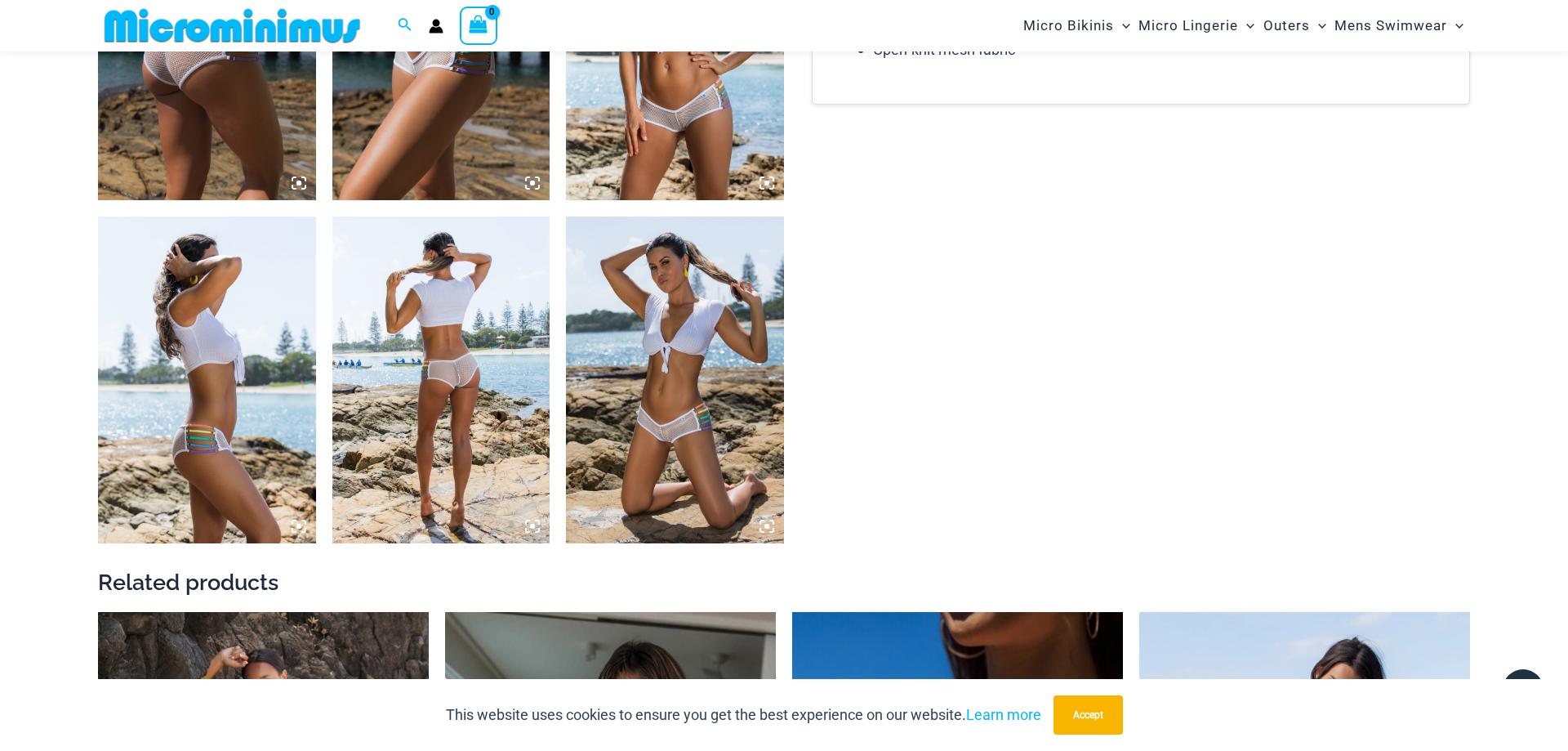
click at [669, 405] on img at bounding box center [675, 379] width 218 height 326
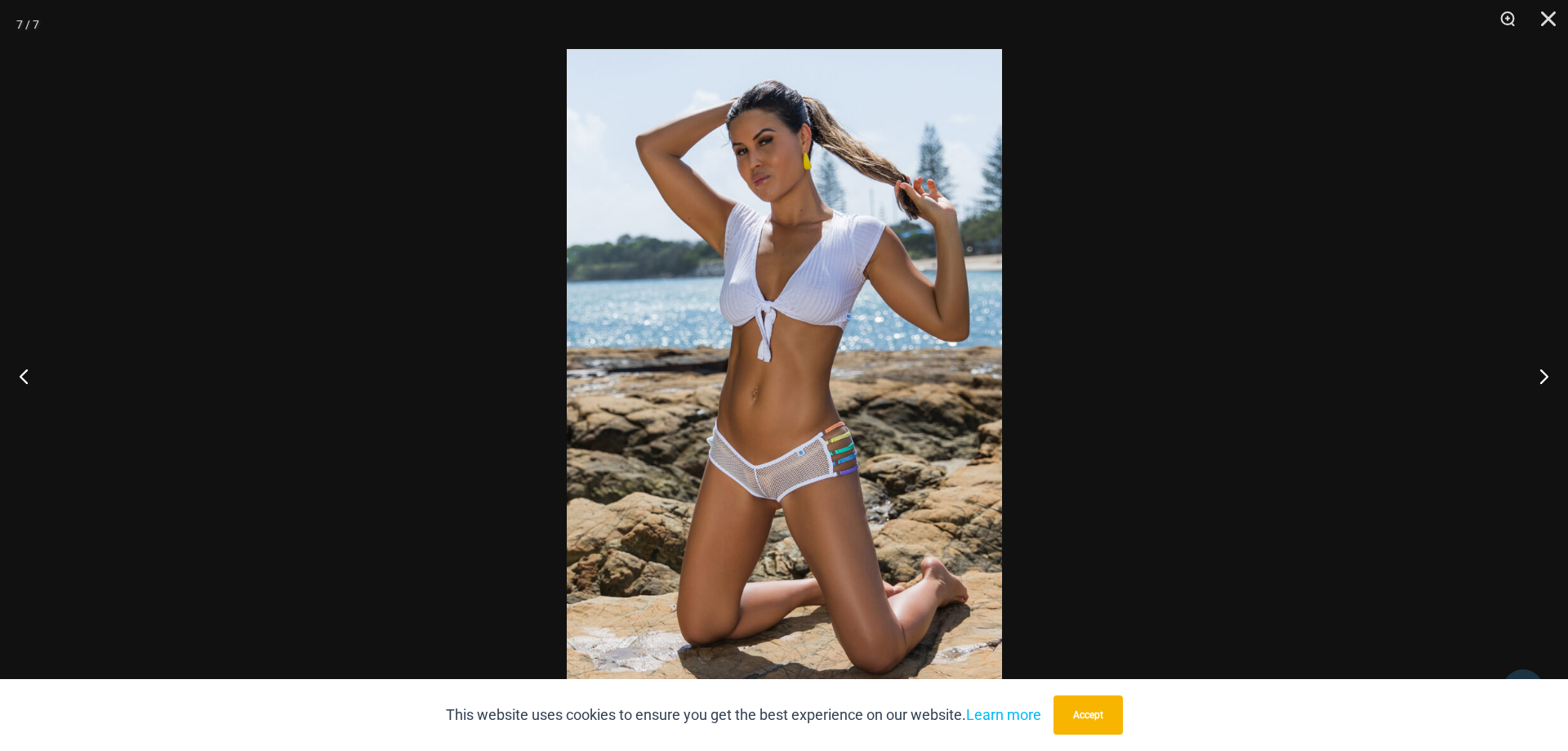
click at [795, 455] on img at bounding box center [784, 375] width 436 height 653
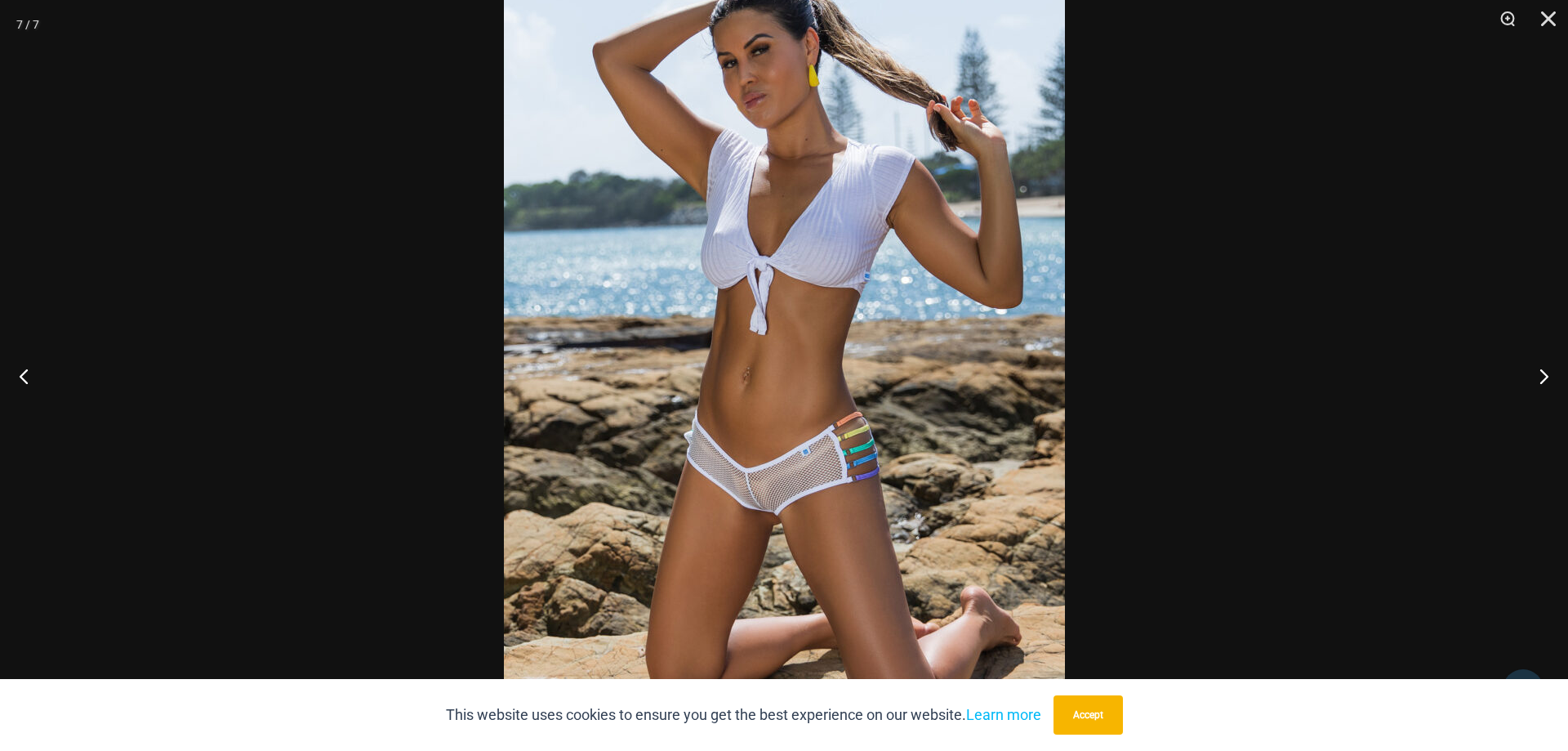
click at [775, 470] on img at bounding box center [784, 352] width 561 height 842
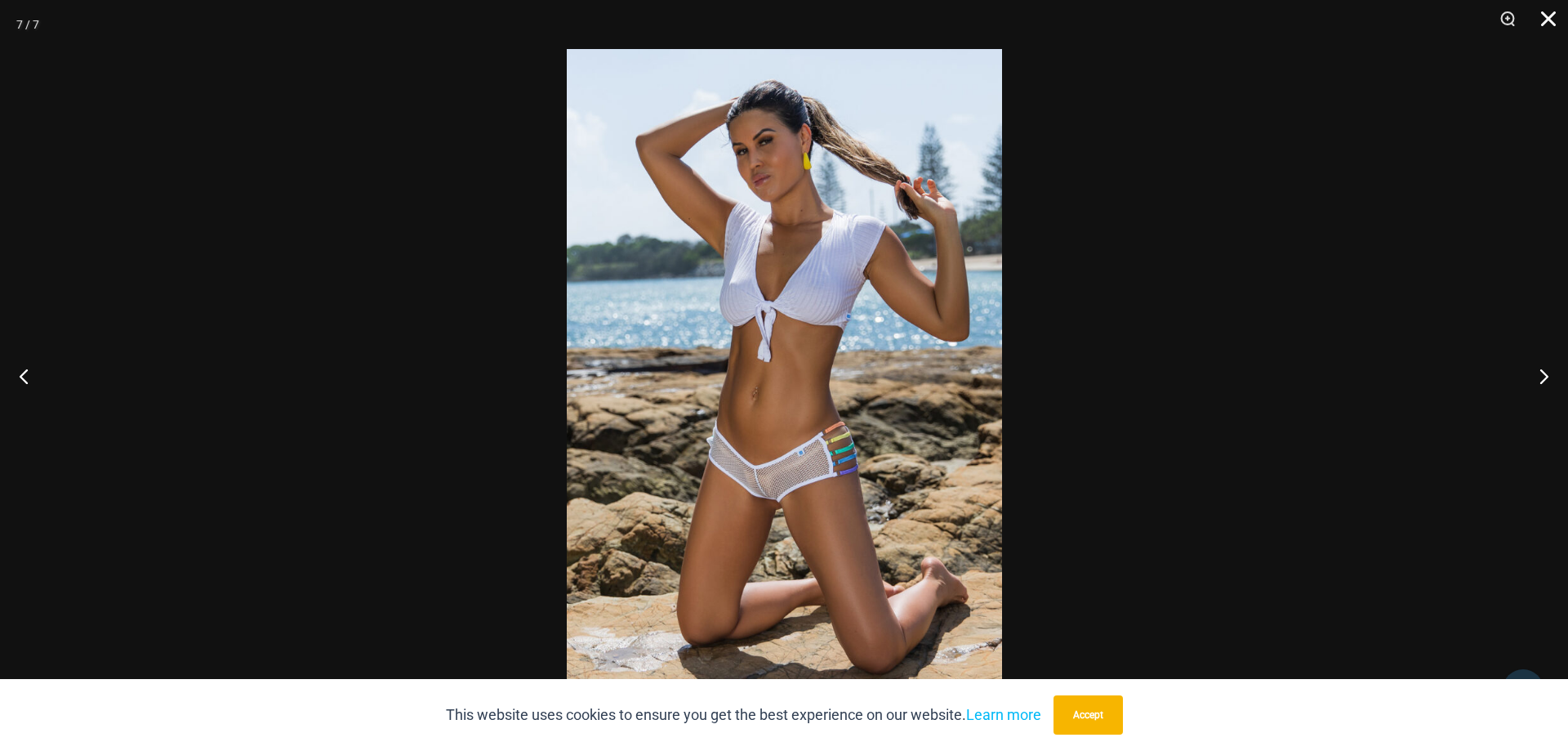
click at [1547, 15] on button "Close" at bounding box center [1542, 24] width 41 height 49
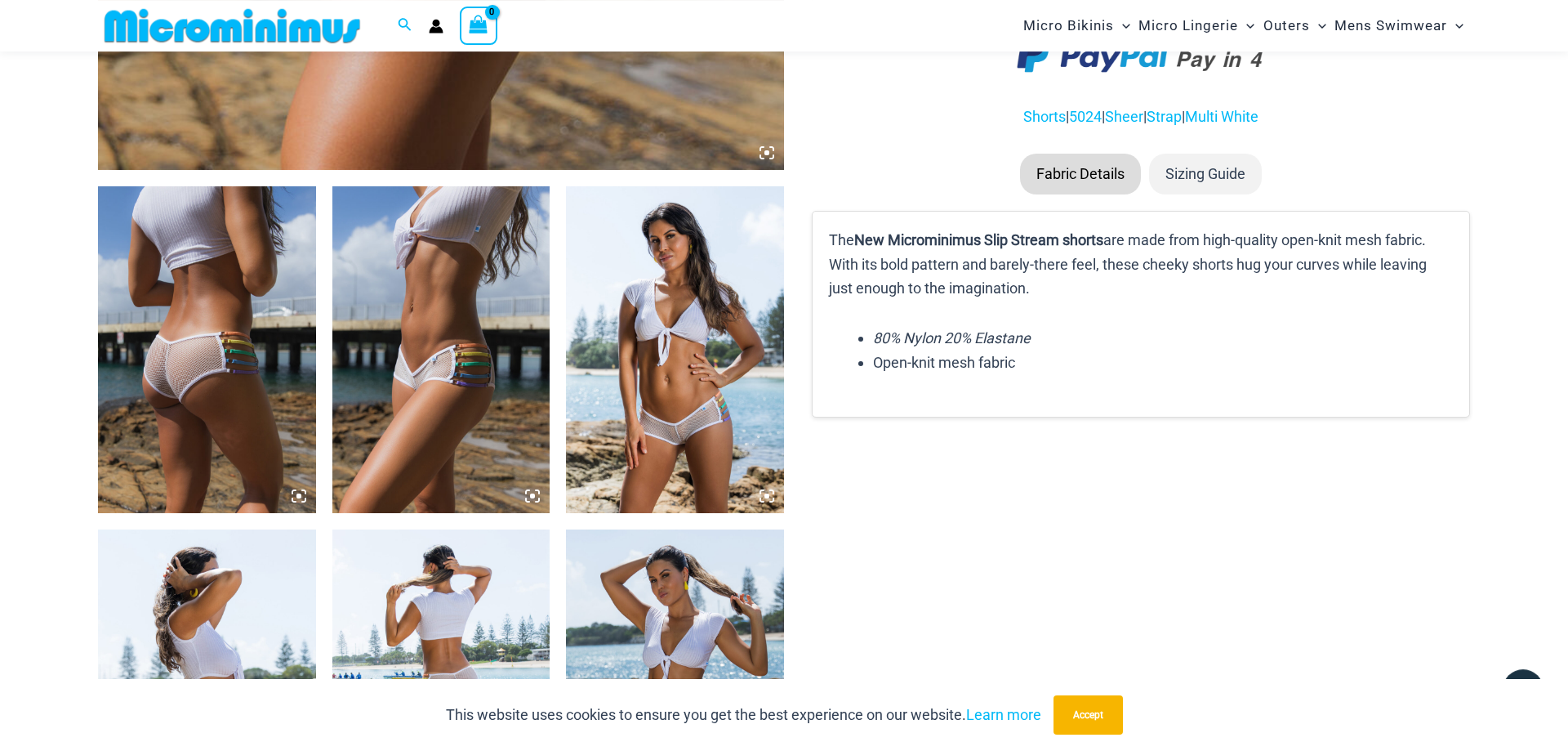
scroll to position [1071, 0]
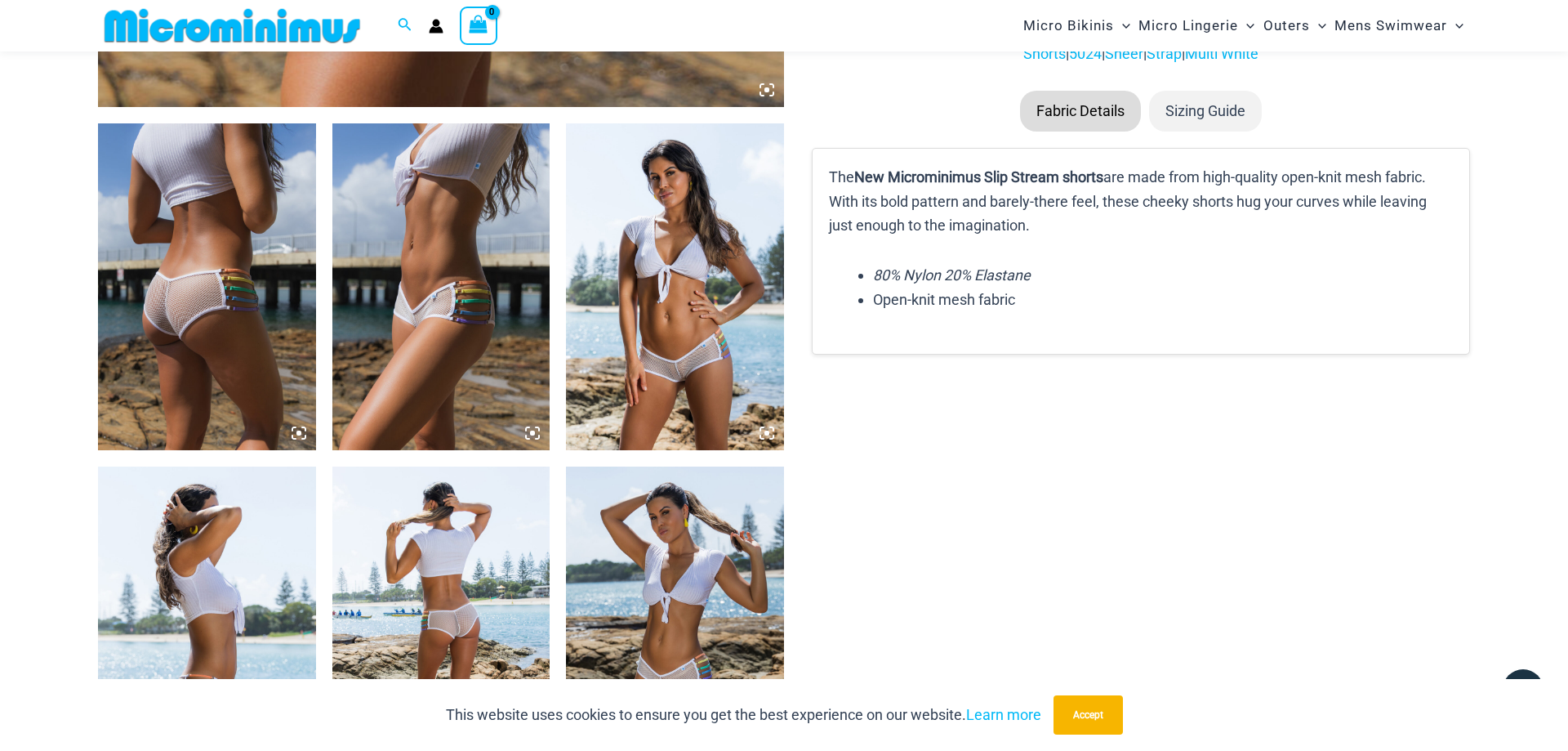
click at [681, 351] on img at bounding box center [675, 286] width 218 height 326
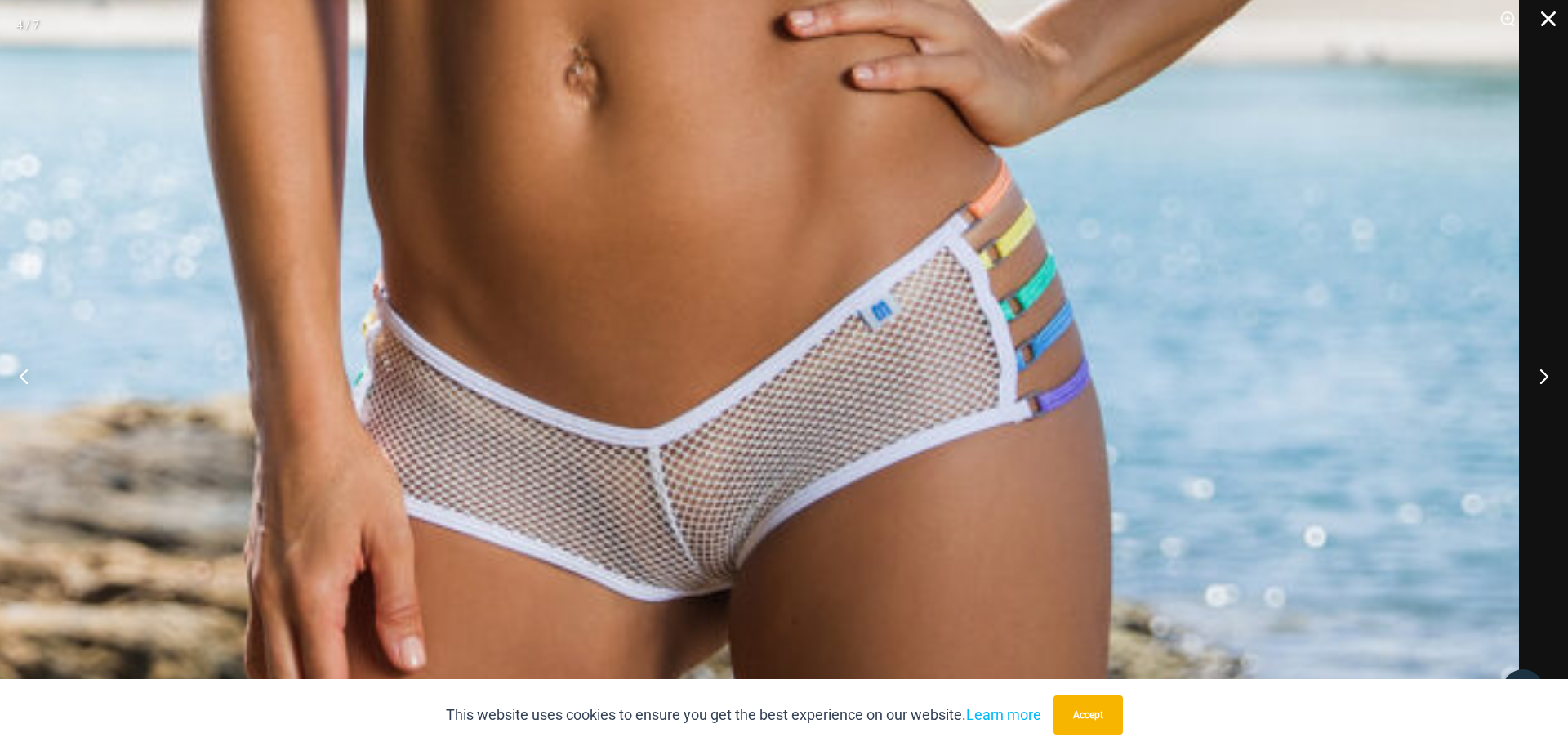
click at [1548, 21] on button "Close" at bounding box center [1542, 24] width 41 height 49
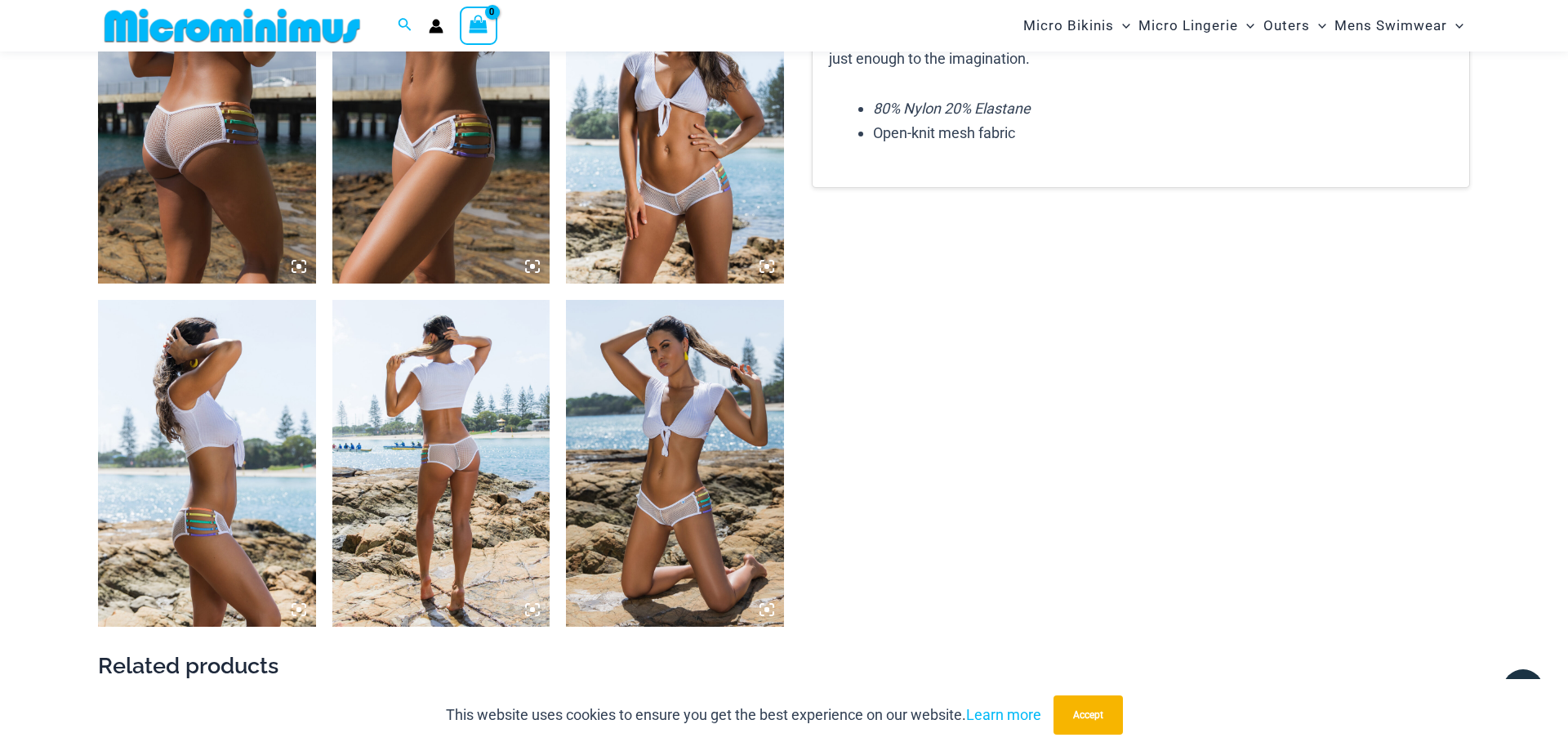
scroll to position [1321, 0]
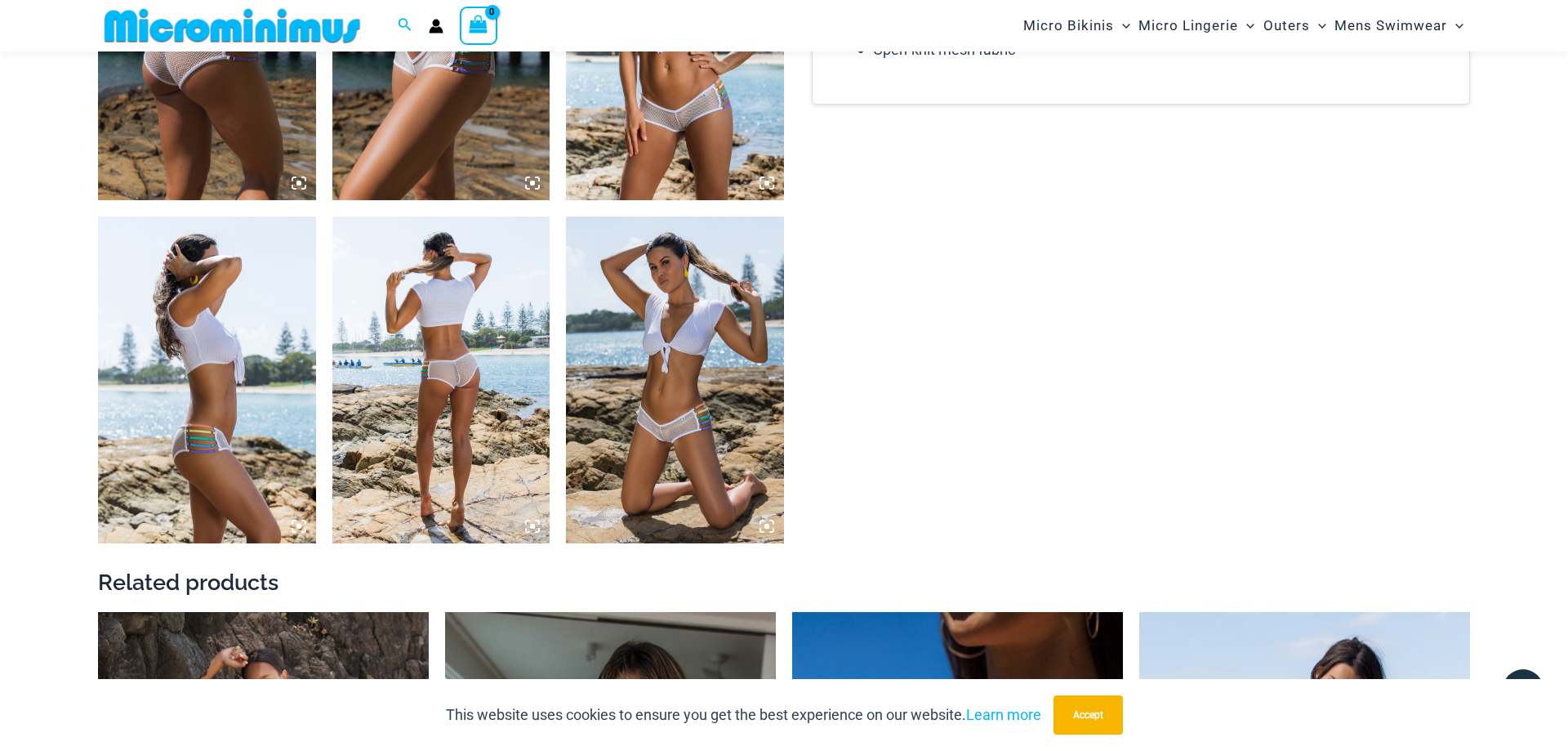
click at [690, 422] on img at bounding box center [675, 379] width 218 height 326
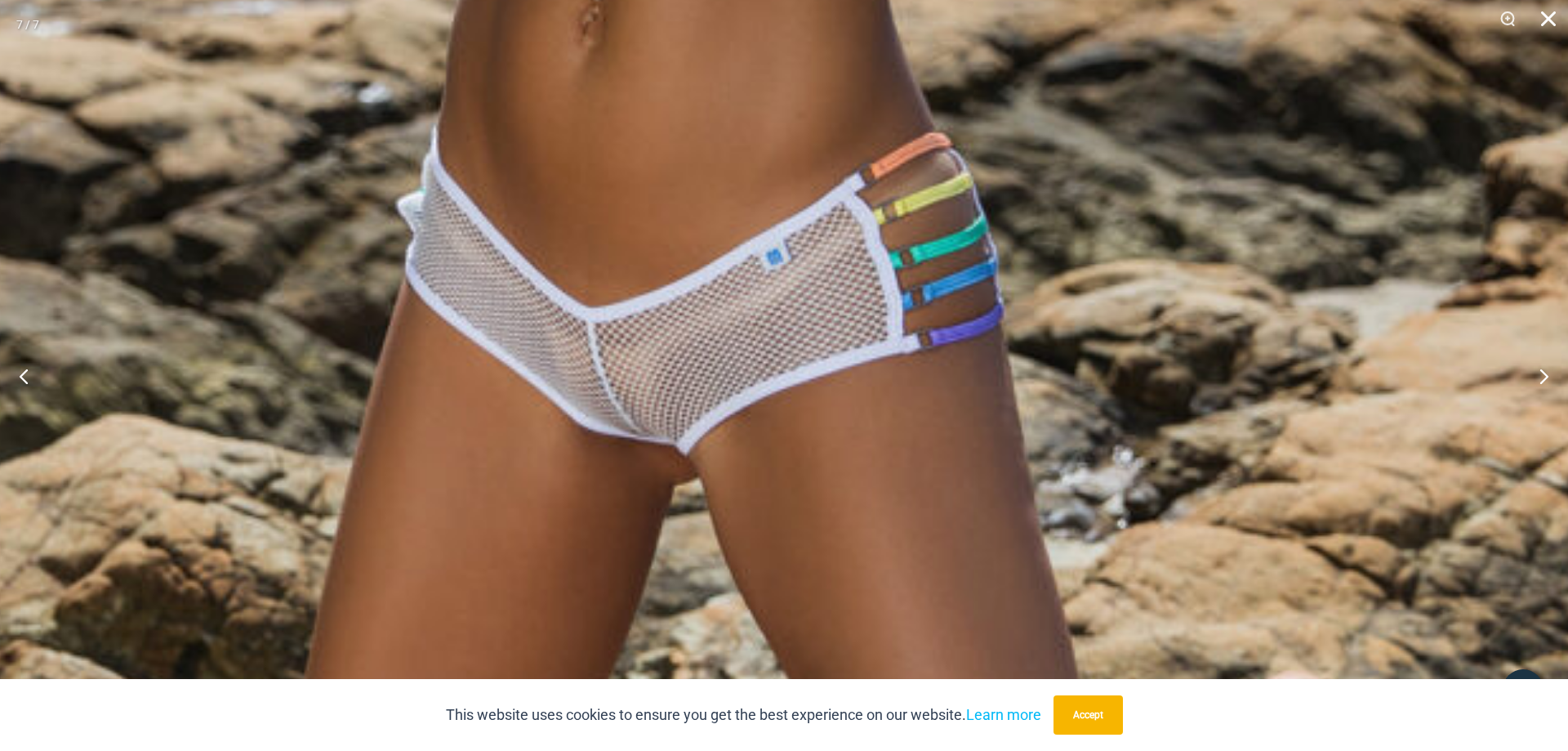
click at [1548, 15] on button "Close" at bounding box center [1542, 24] width 41 height 49
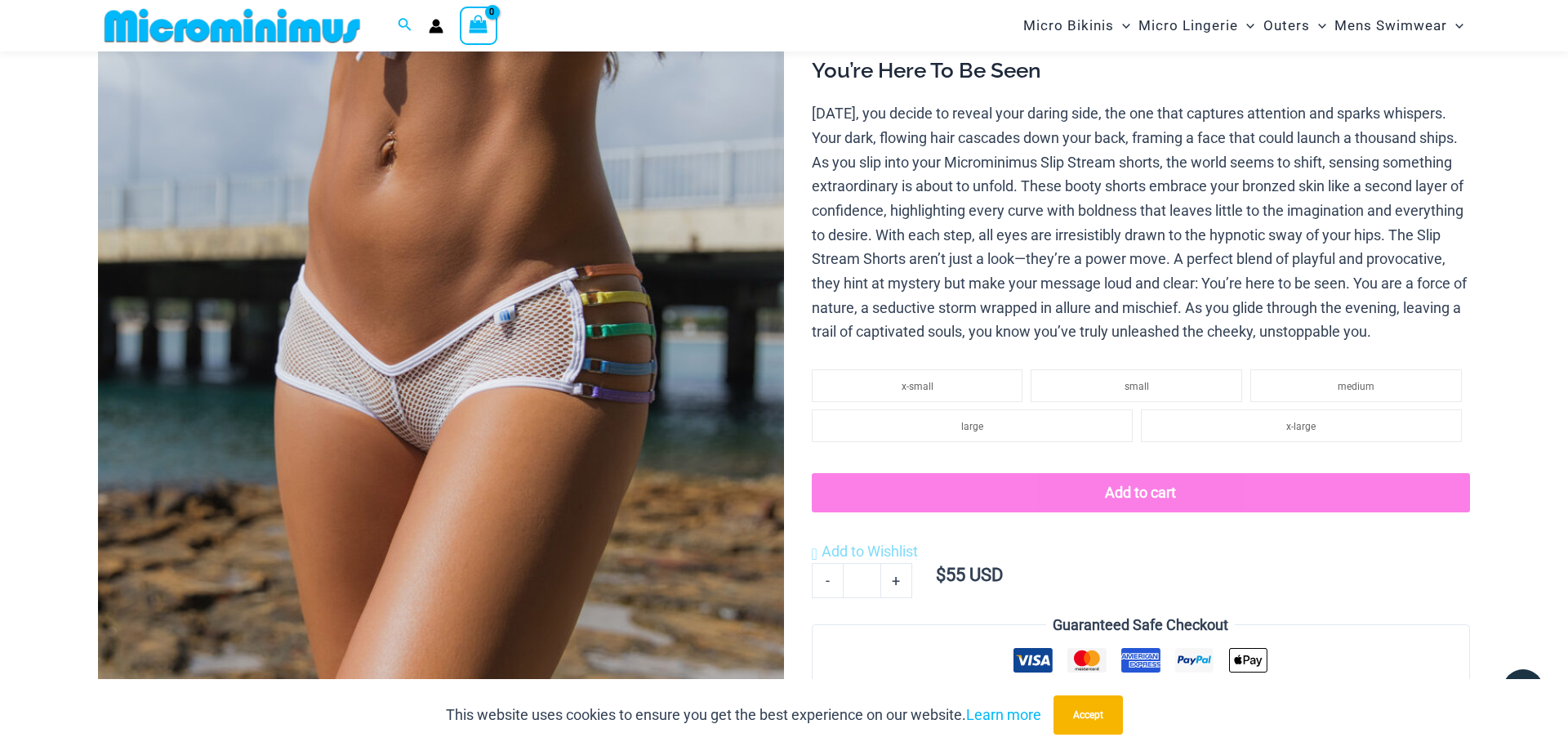
scroll to position [0, 0]
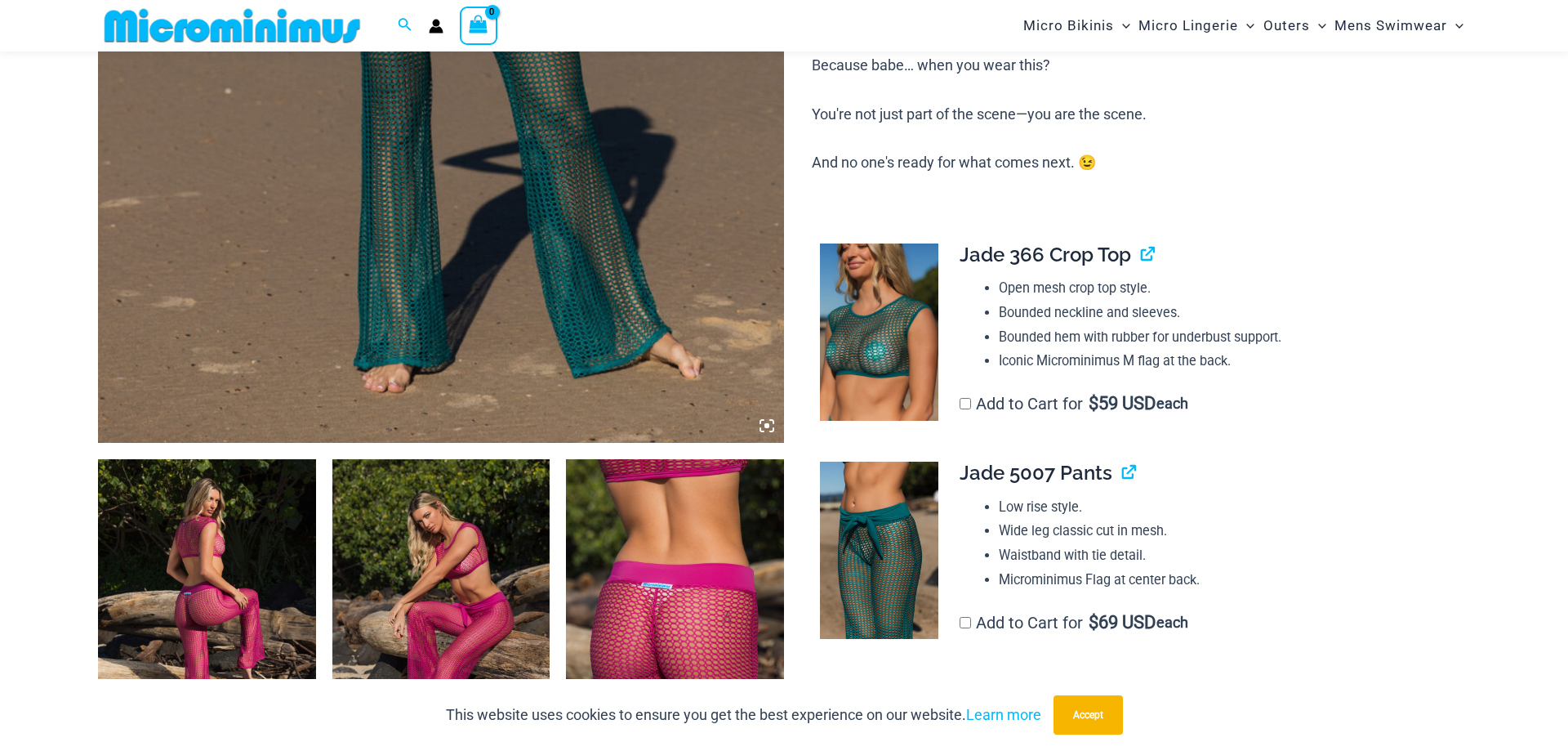
scroll to position [735, 0]
click at [1141, 257] on link "View product" at bounding box center [1141, 255] width 0 height 24
click at [1122, 475] on link "View product" at bounding box center [1122, 472] width 0 height 24
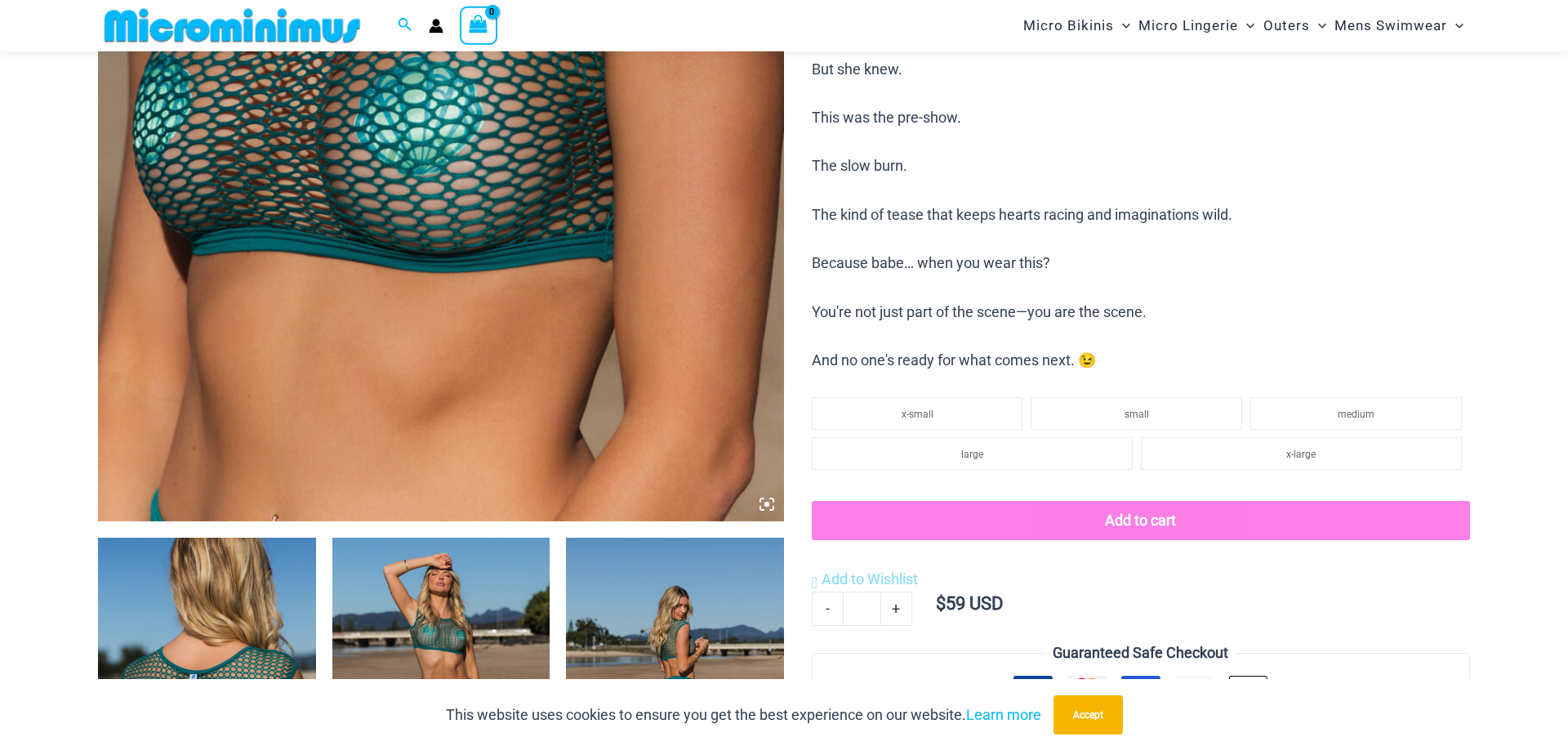
scroll to position [652, 0]
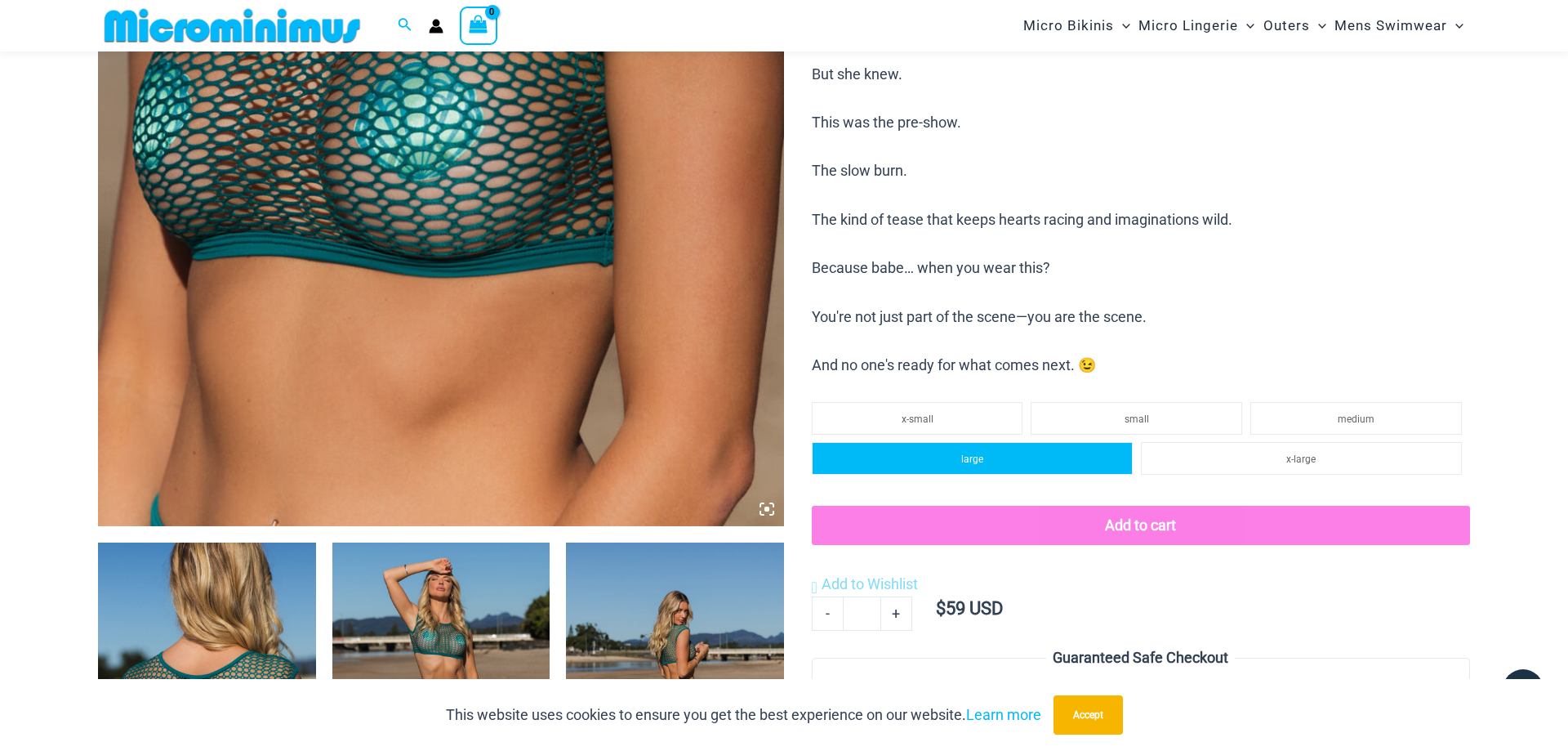
click at [962, 460] on span "large" at bounding box center [972, 459] width 22 height 11
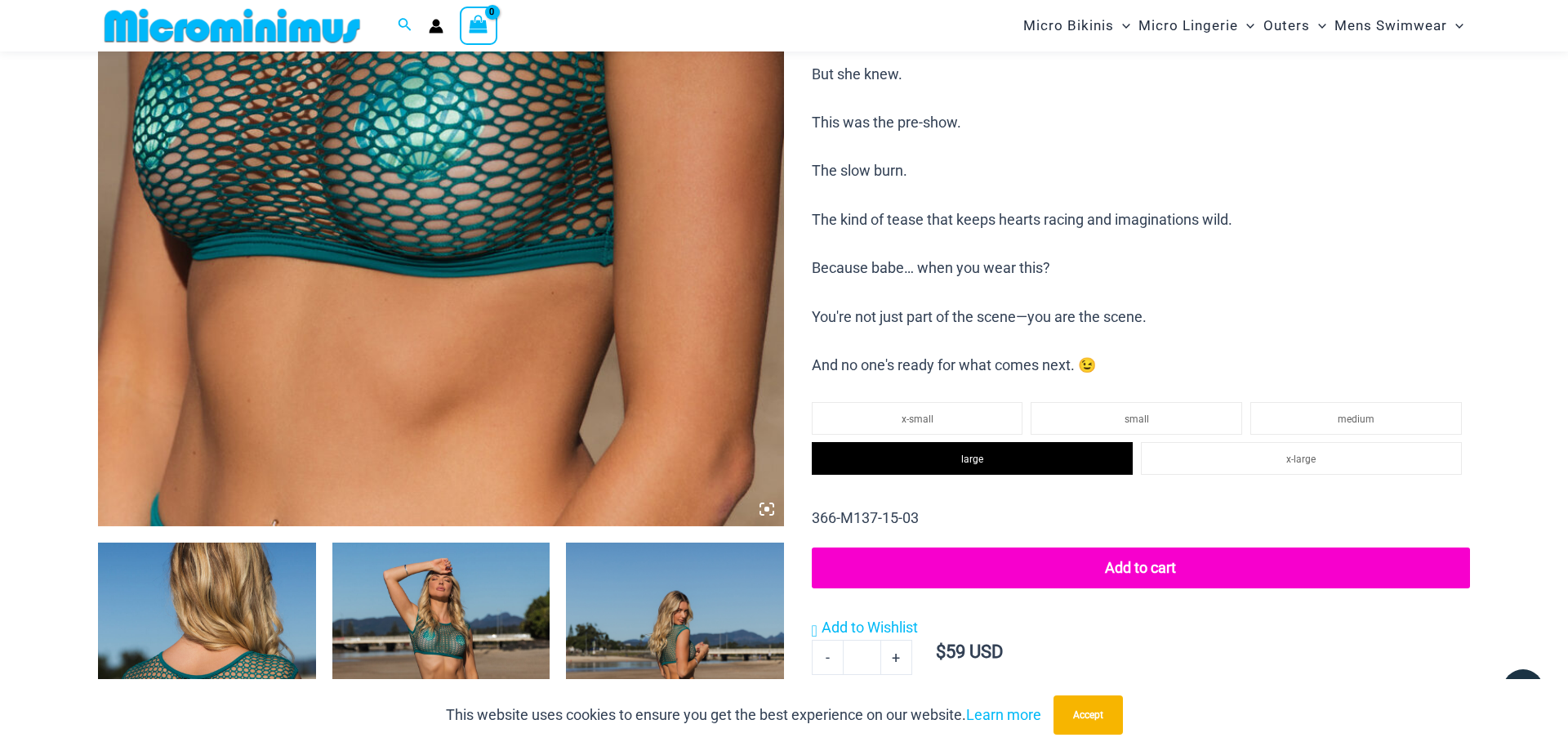
click at [1117, 566] on button "Add to cart" at bounding box center [1140, 568] width 658 height 41
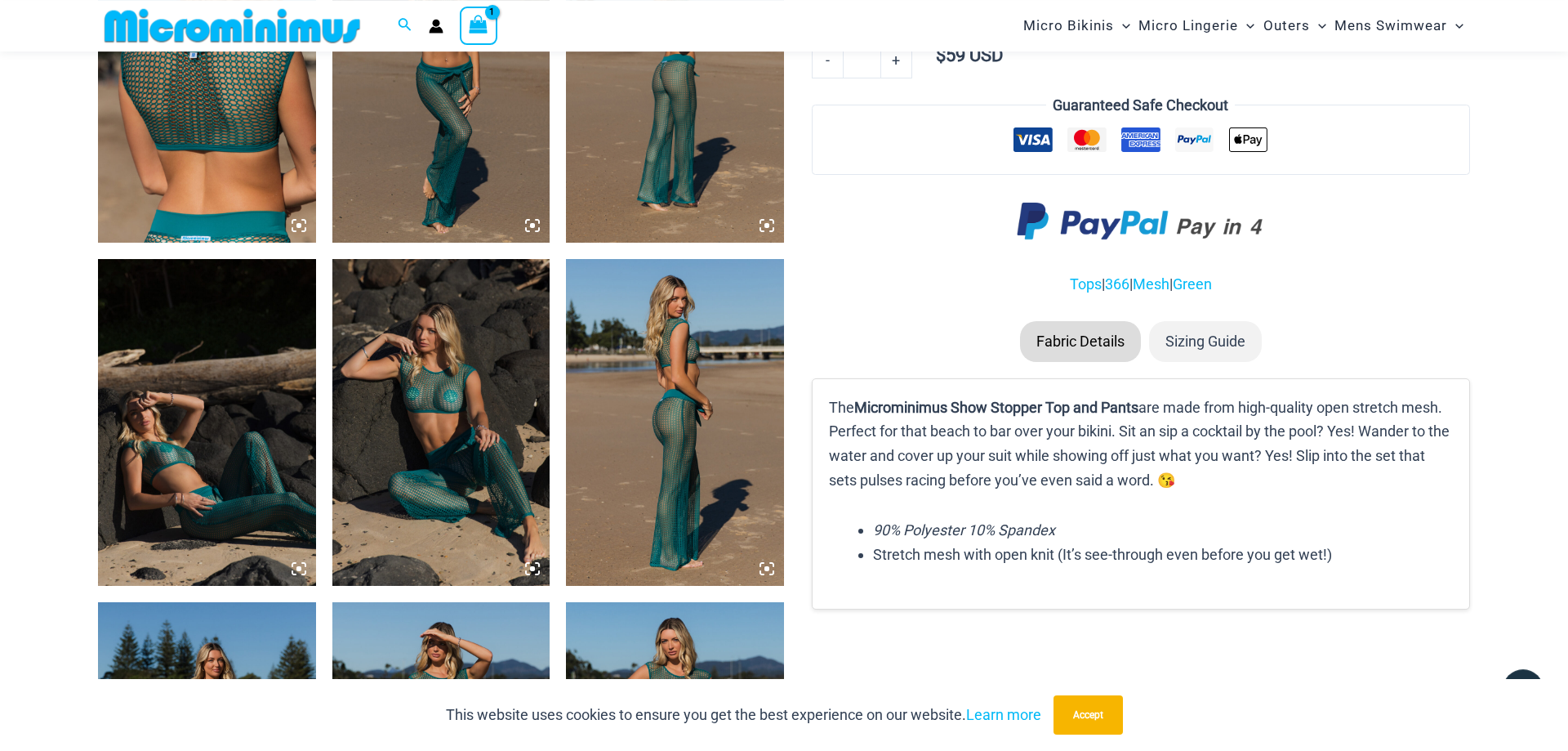
scroll to position [1318, 0]
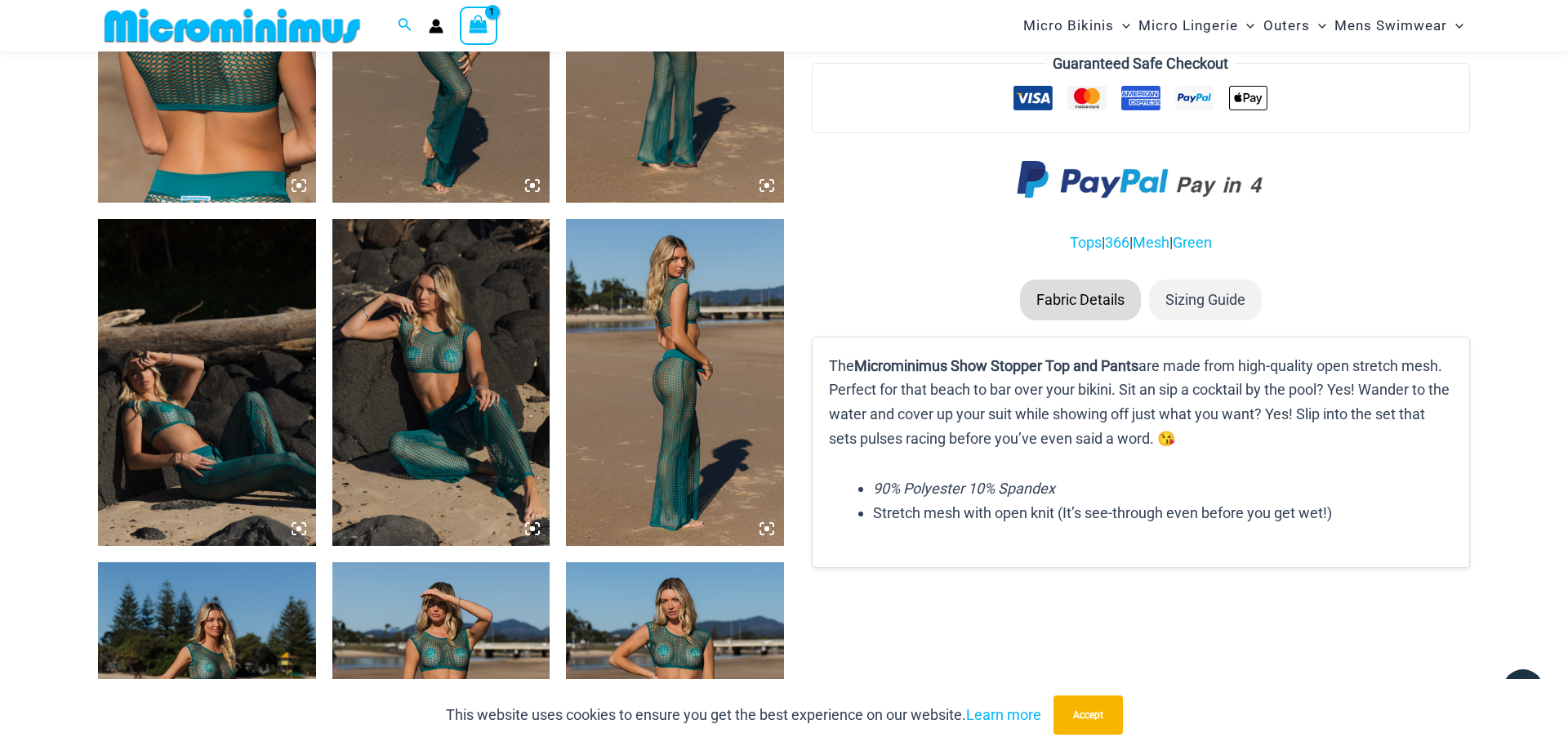
click at [676, 386] on img at bounding box center [675, 382] width 218 height 326
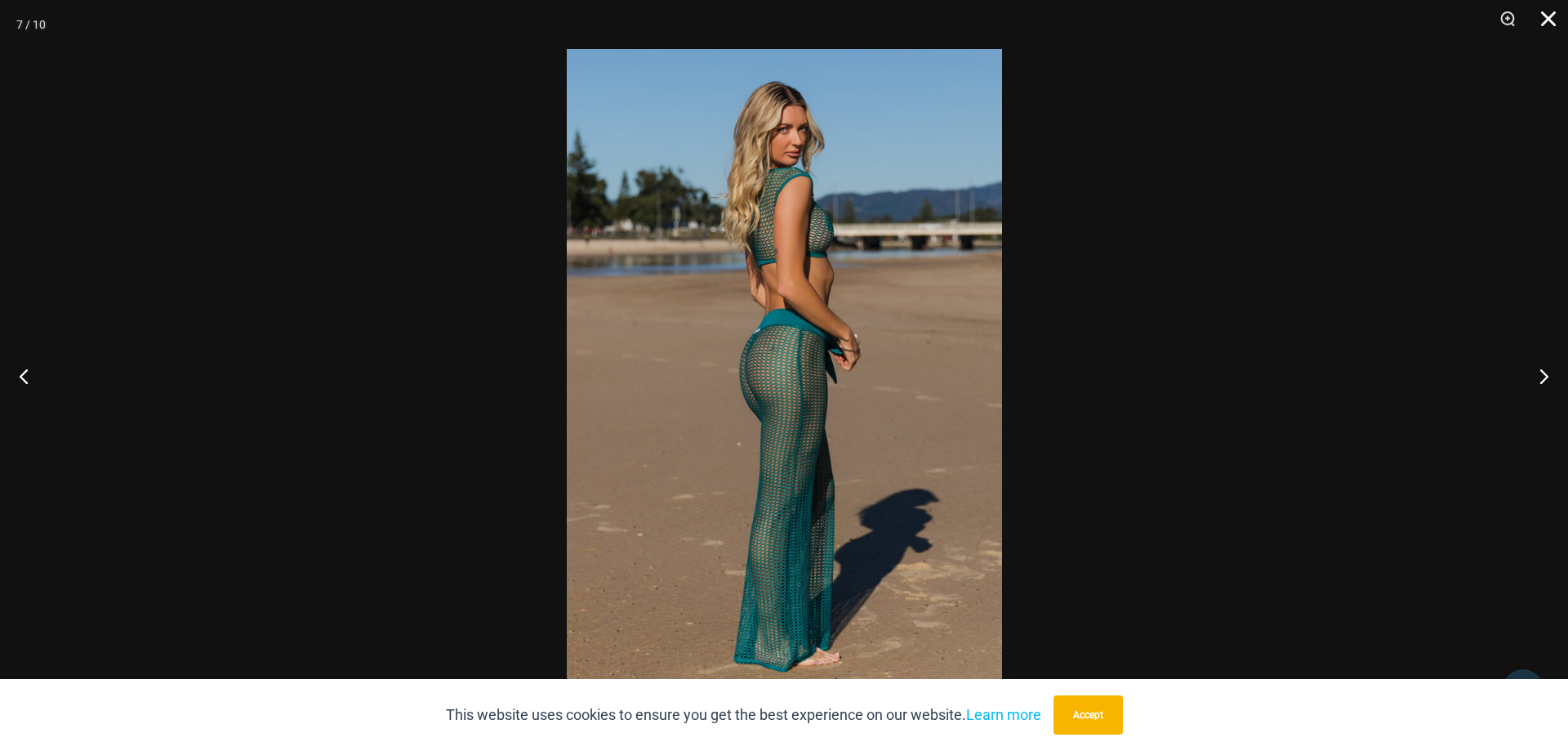
click at [1552, 18] on button "Close" at bounding box center [1542, 24] width 41 height 49
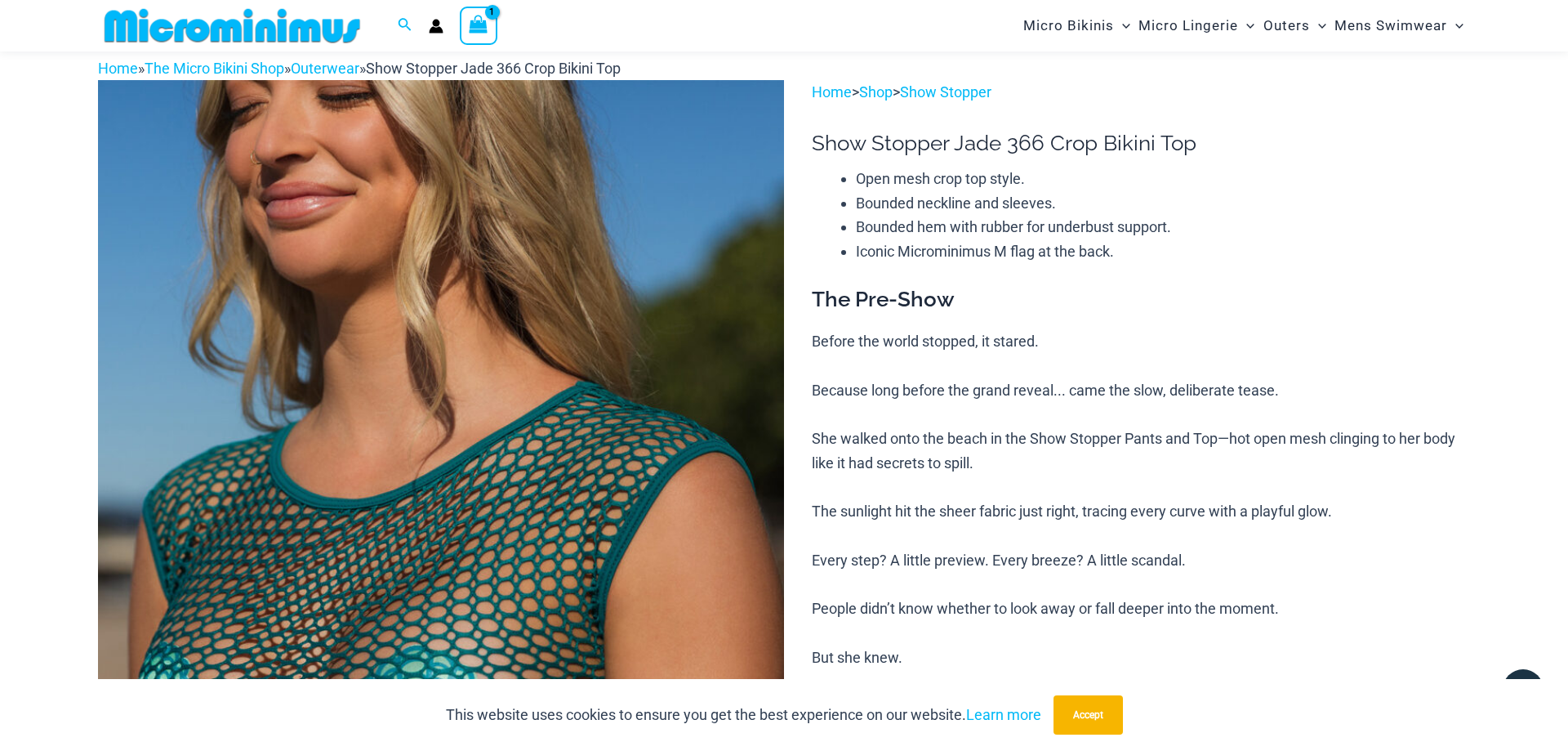
scroll to position [0, 0]
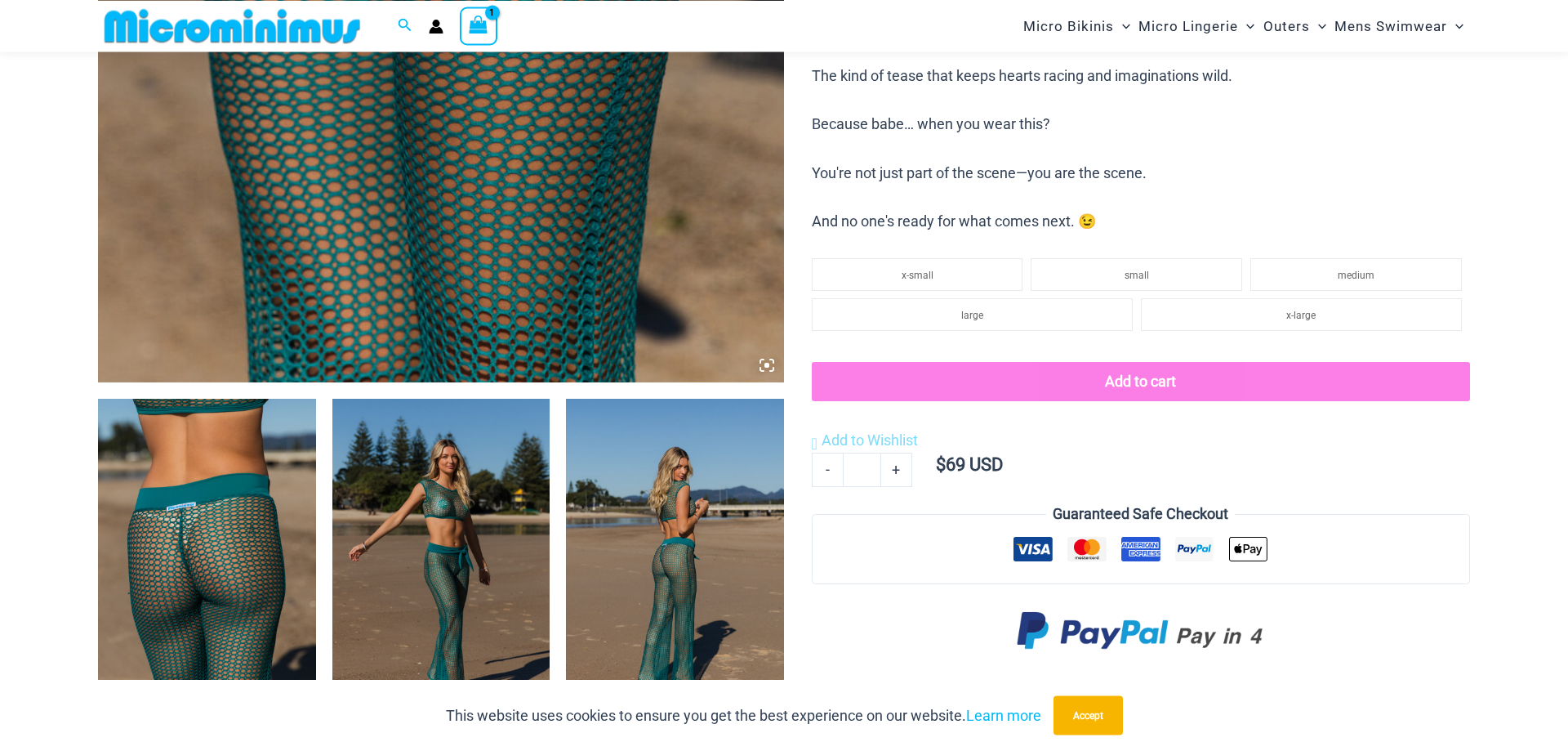
scroll to position [818, 0]
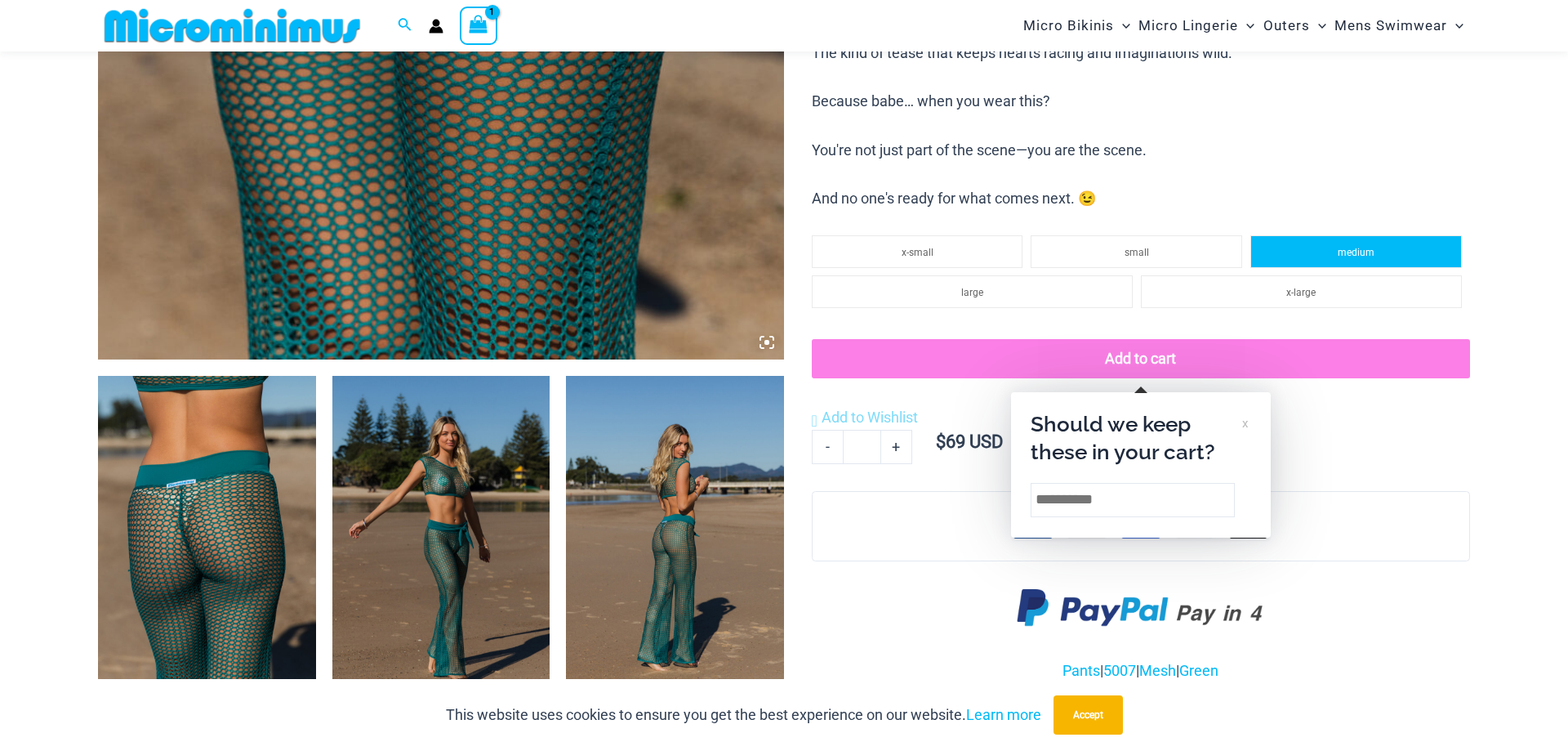
click at [1317, 250] on li "medium" at bounding box center [1356, 251] width 212 height 32
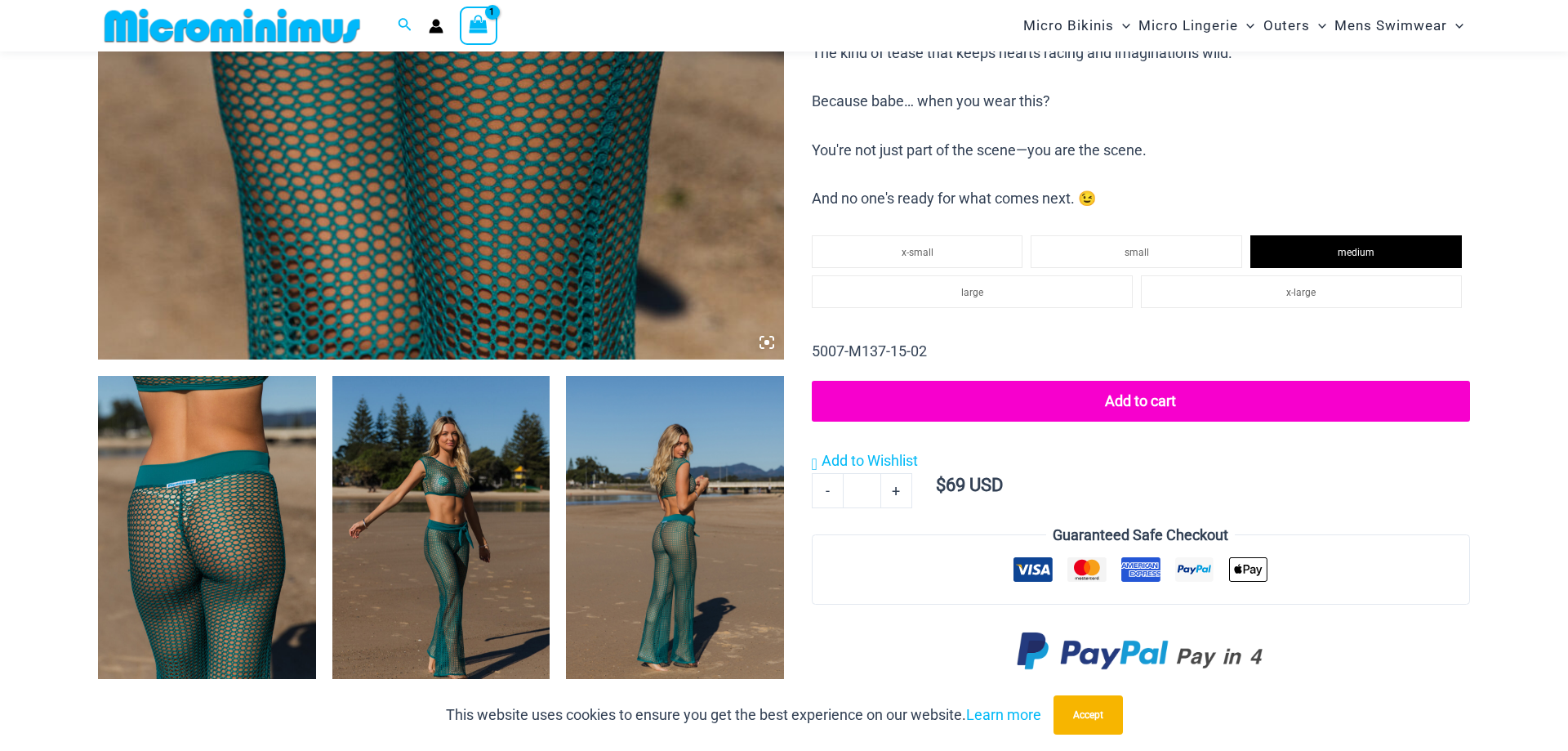
click at [1120, 392] on button "Add to cart" at bounding box center [1140, 402] width 658 height 41
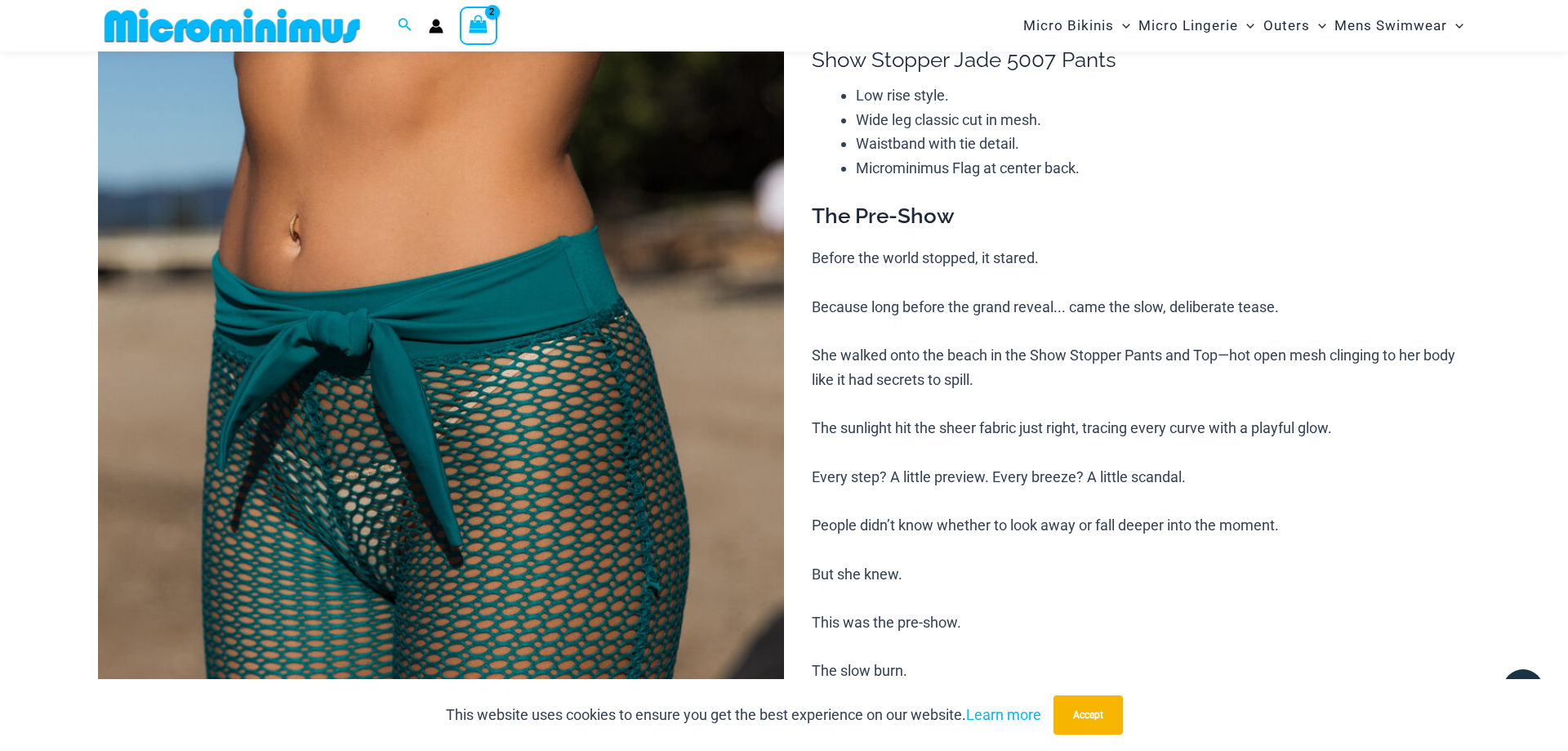
scroll to position [0, 0]
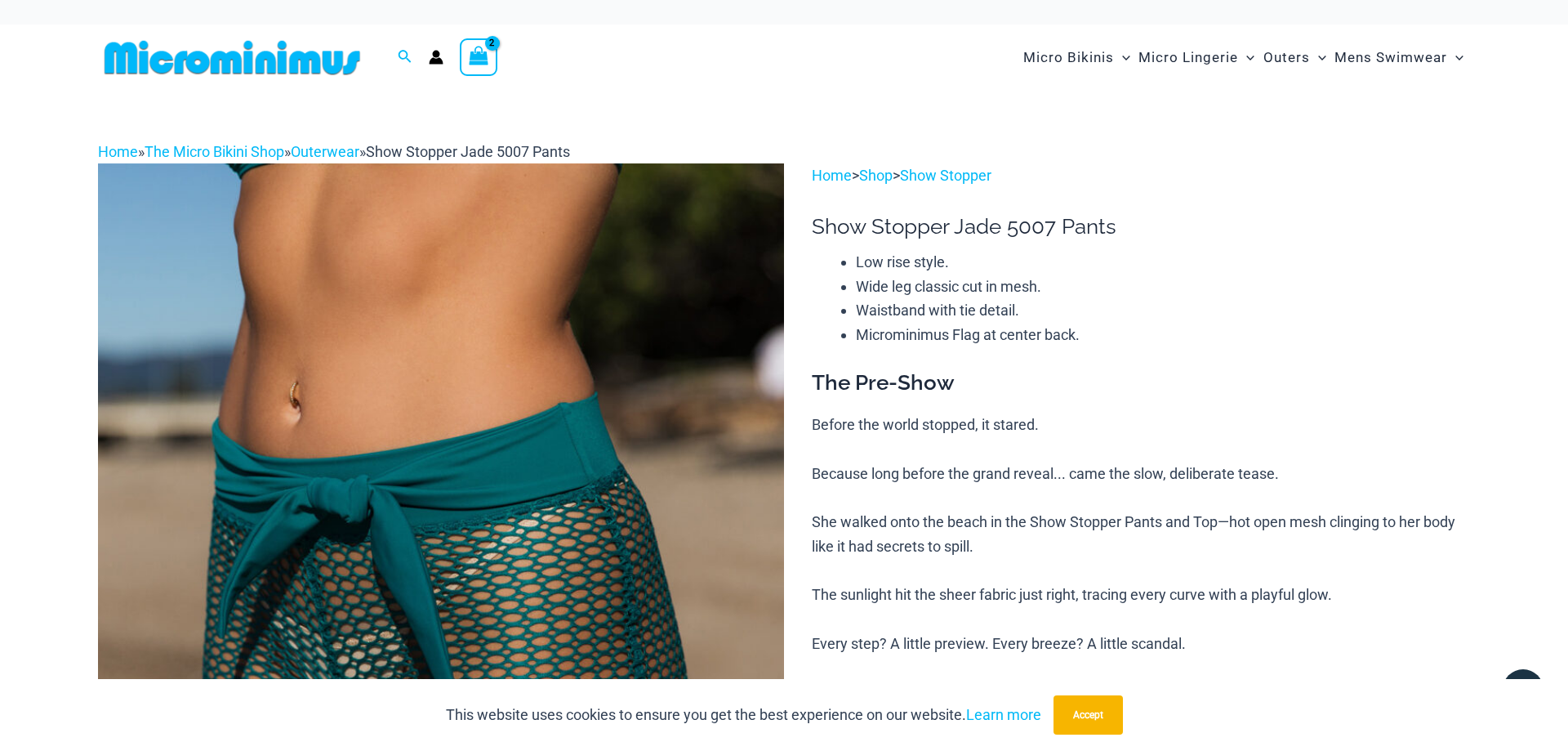
click at [435, 54] on circle "Account icon link" at bounding box center [436, 54] width 8 height 8
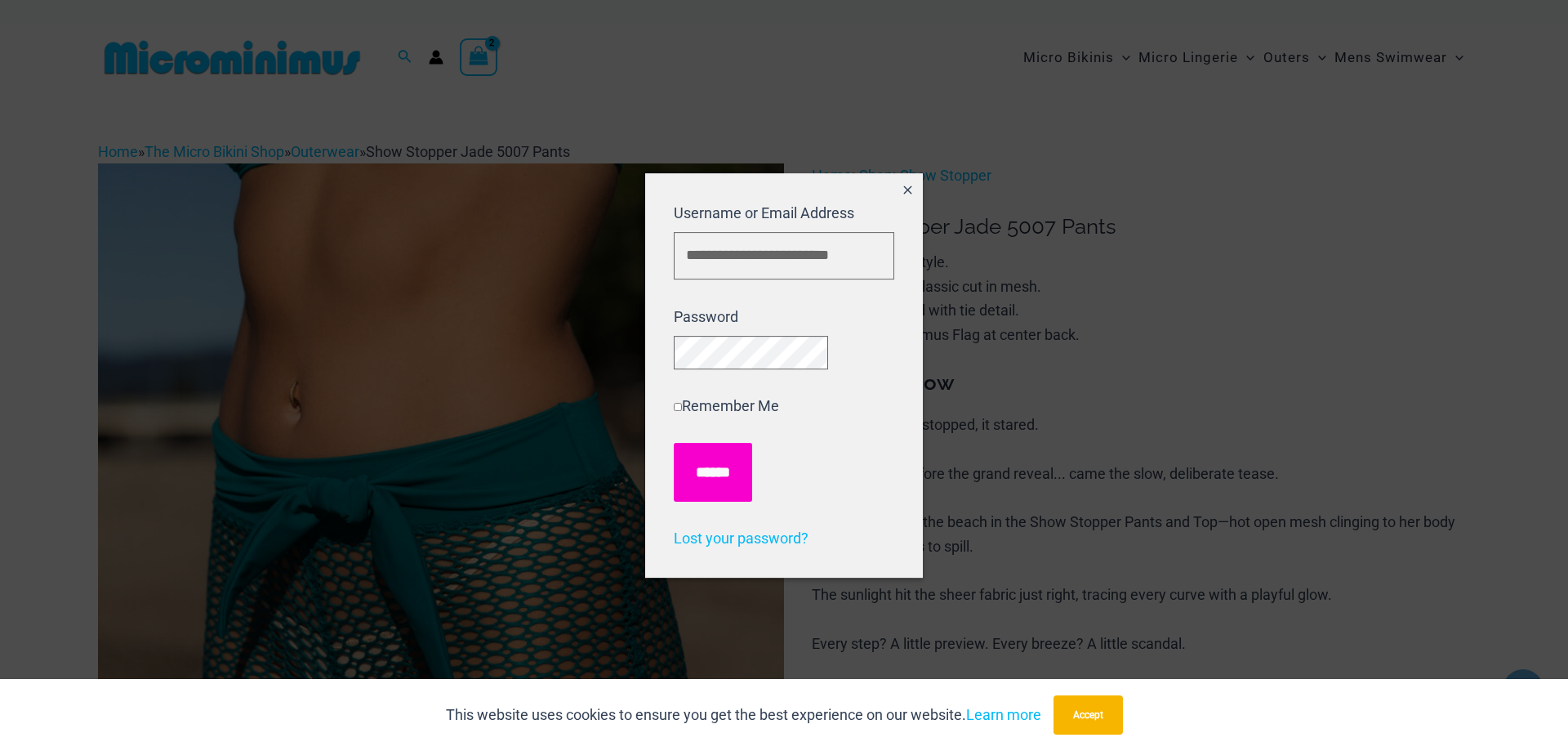
click at [715, 478] on input "******" at bounding box center [713, 472] width 79 height 59
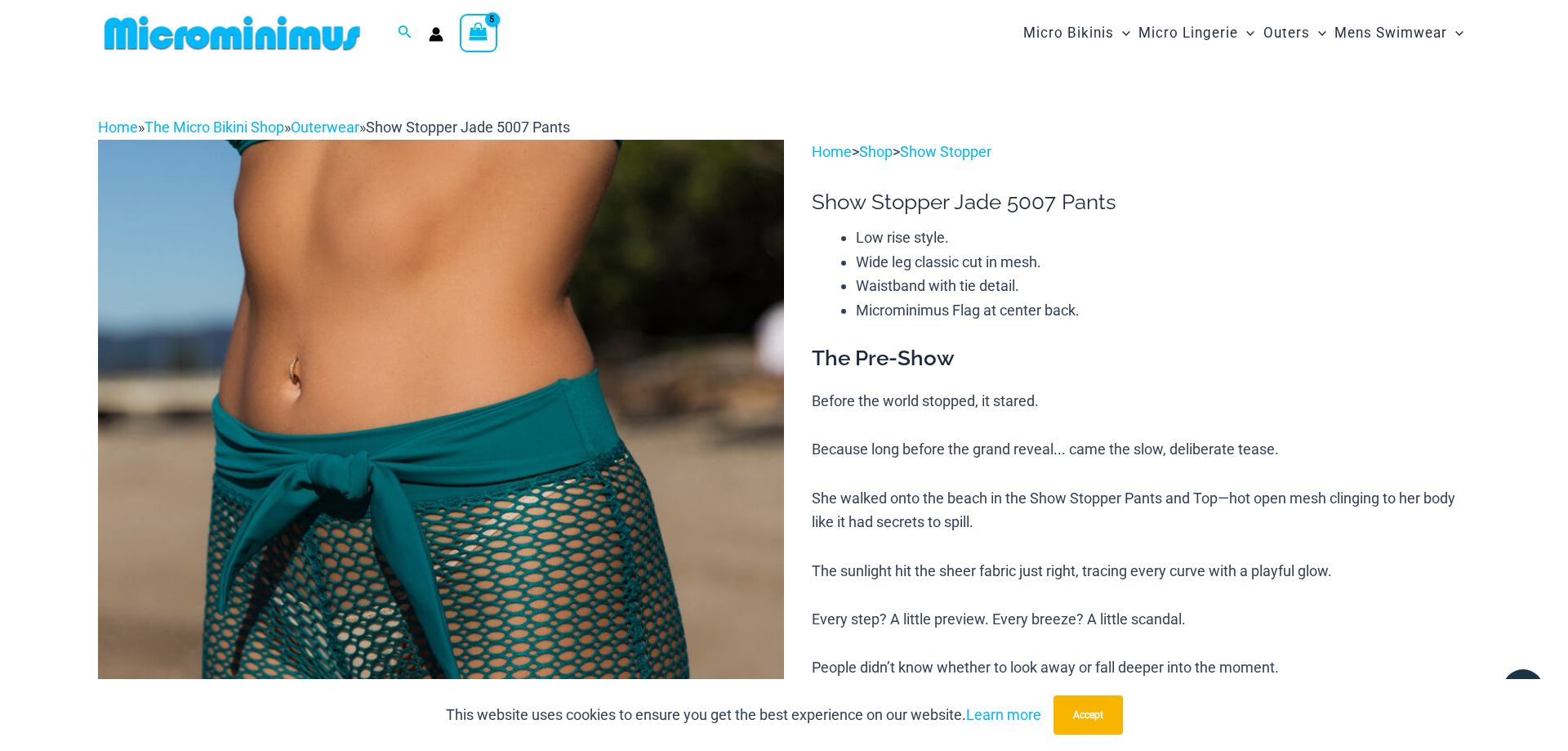
click at [481, 29] on icon "View Shopping Cart, 5 items" at bounding box center [478, 32] width 19 height 19
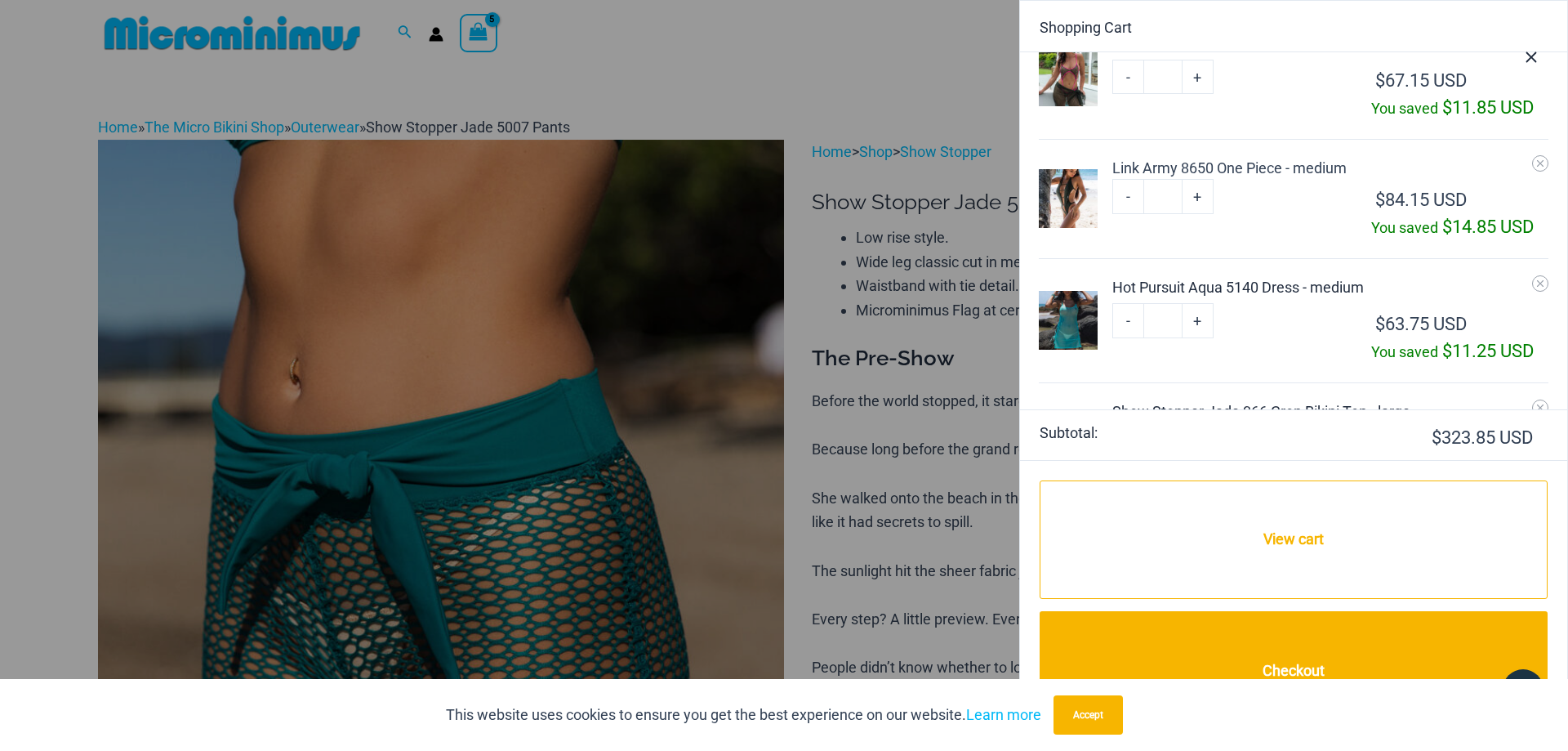
scroll to position [108, 0]
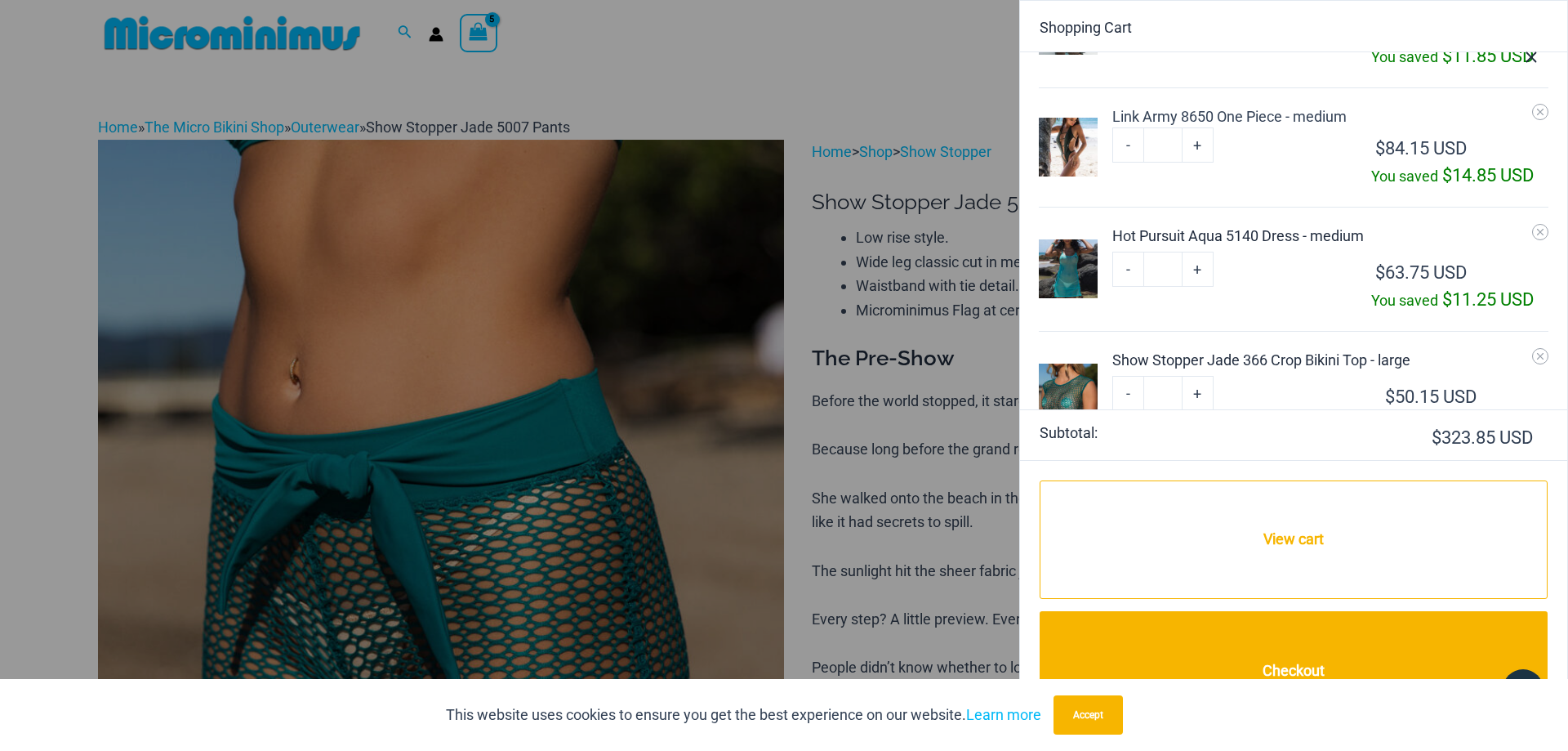
click at [1167, 234] on div "Hot Pursuit Aqua 5140 Dress - medium" at bounding box center [1330, 236] width 436 height 22
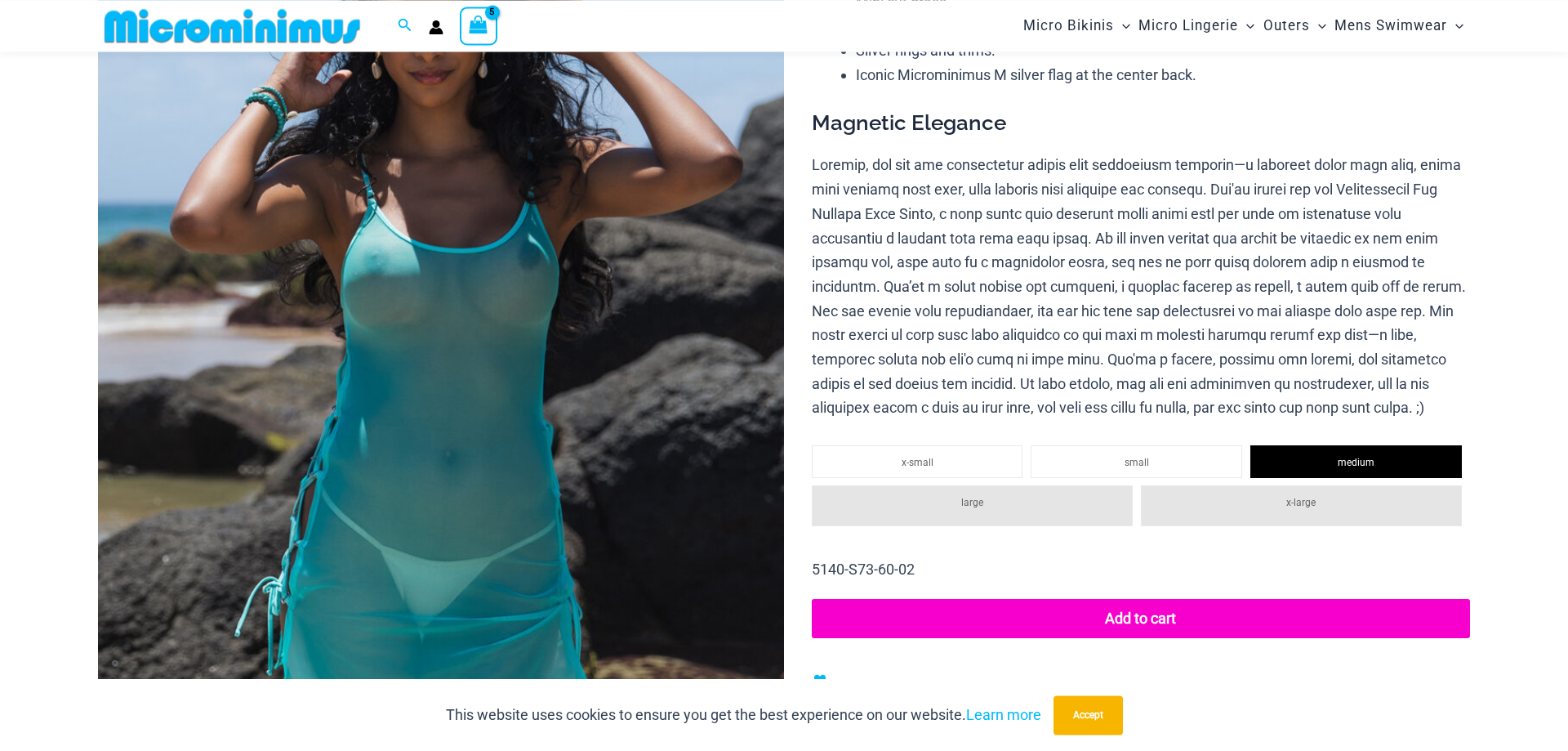
scroll to position [50, 0]
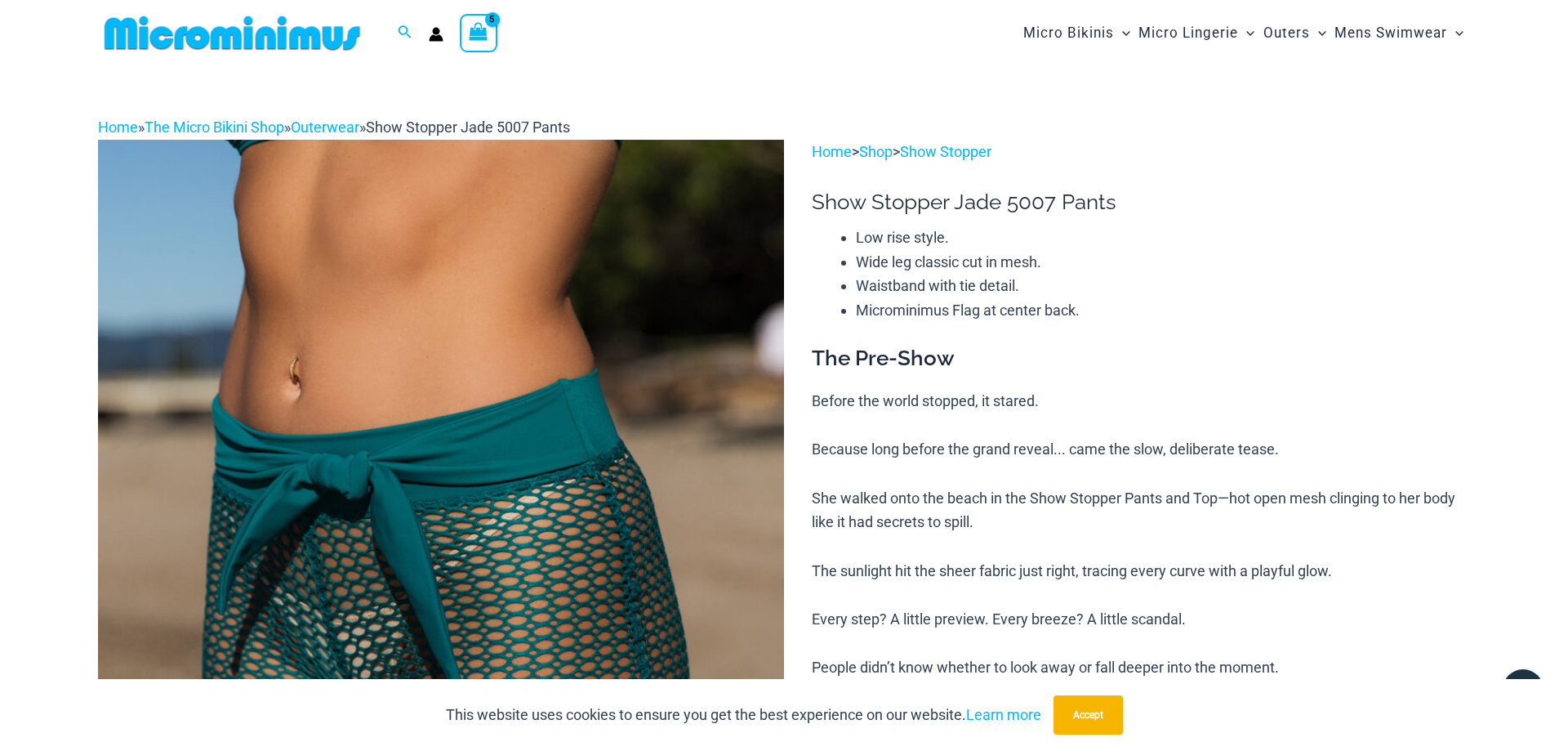
click at [472, 29] on icon "View Shopping Cart, 5 items" at bounding box center [479, 32] width 19 height 19
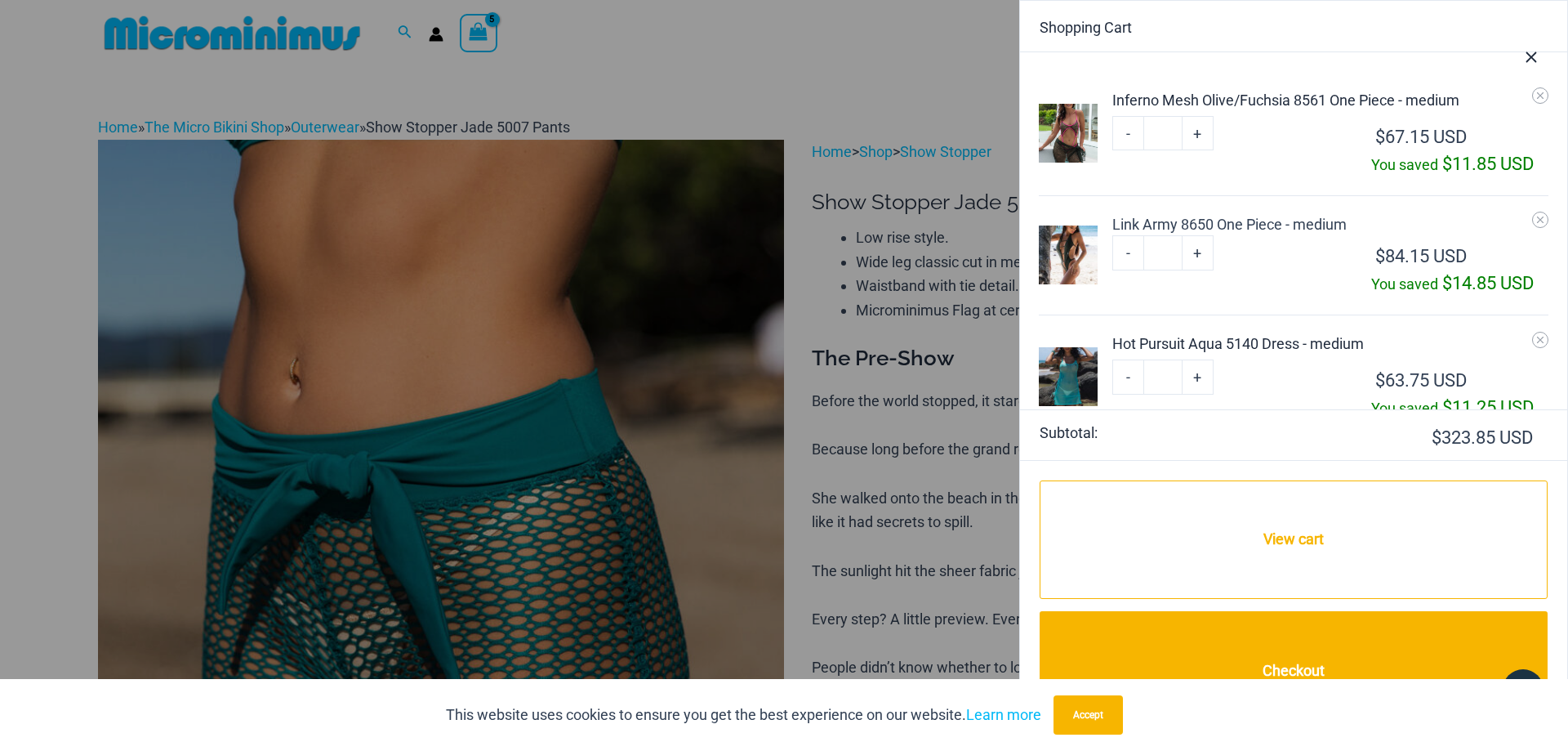
click at [1057, 257] on img at bounding box center [1068, 255] width 59 height 59
click at [1542, 216] on icon "Remove Link Army 8650 One Piece - medium from cart" at bounding box center [1539, 219] width 11 height 11
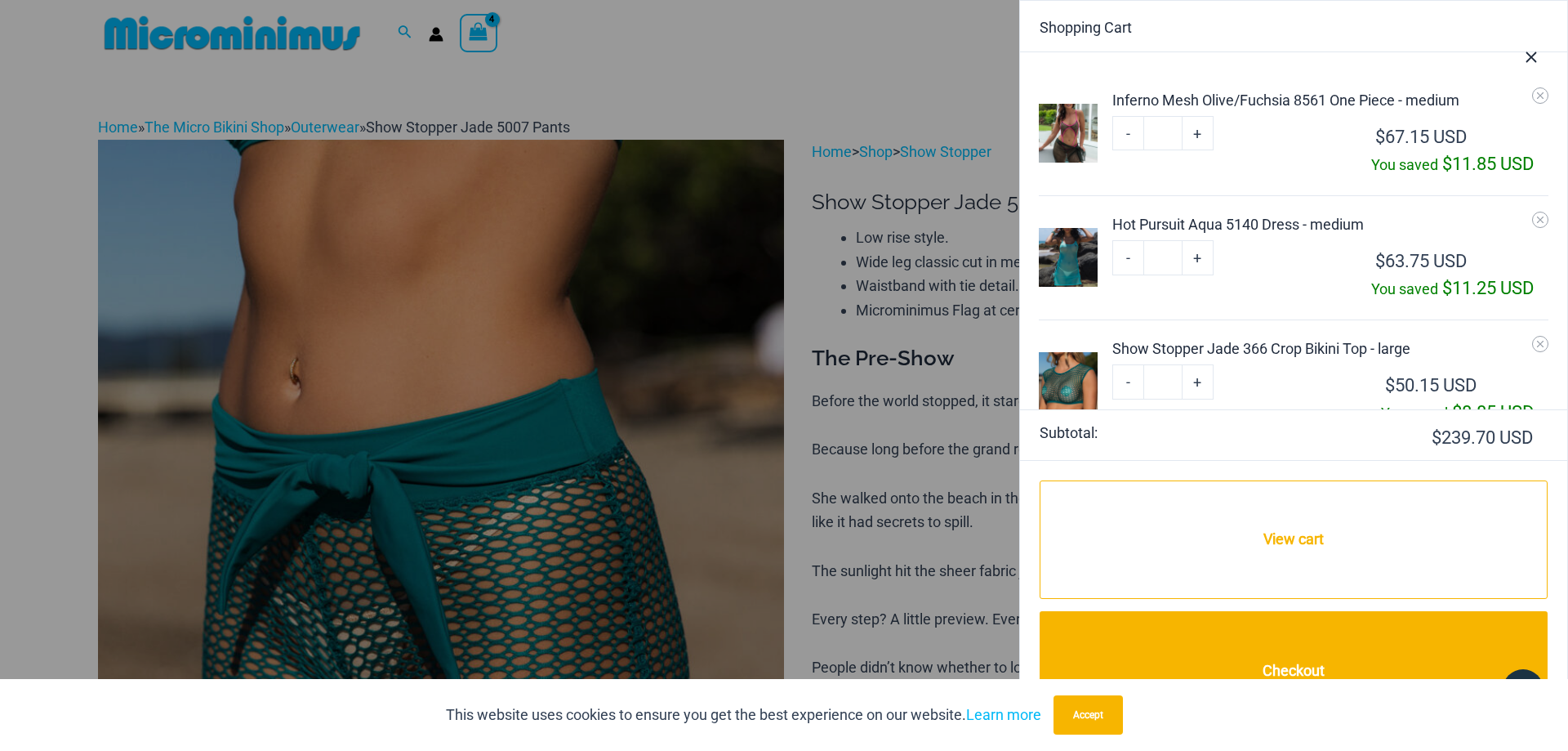
click at [1250, 96] on div "Inferno Mesh Olive/Fuchsia 8561 One Piece - medium" at bounding box center [1330, 100] width 436 height 22
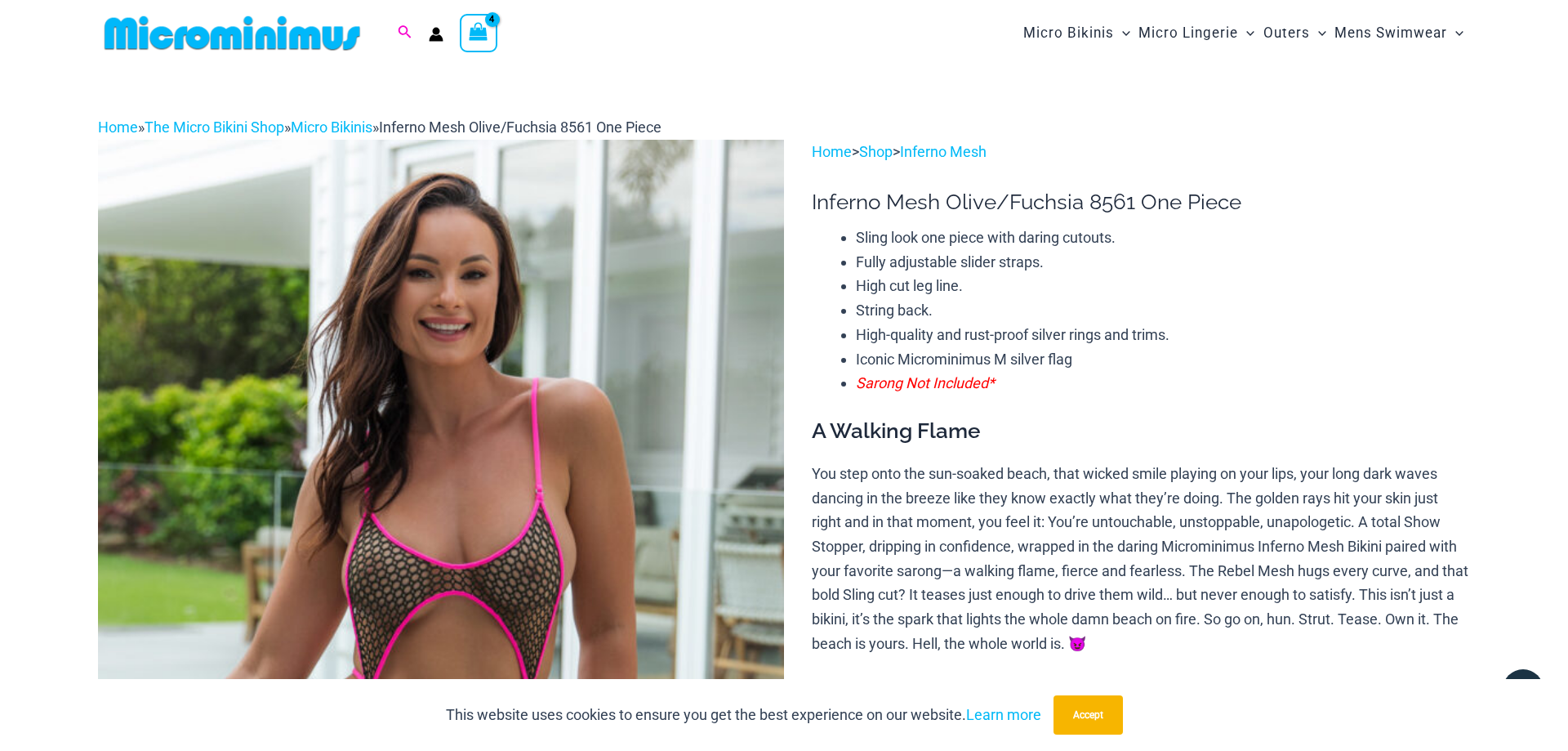
click at [405, 32] on icon "Search icon link" at bounding box center [404, 32] width 13 height 15
type input "*******"
click button "Search" at bounding box center [0, 0] width 0 height 0
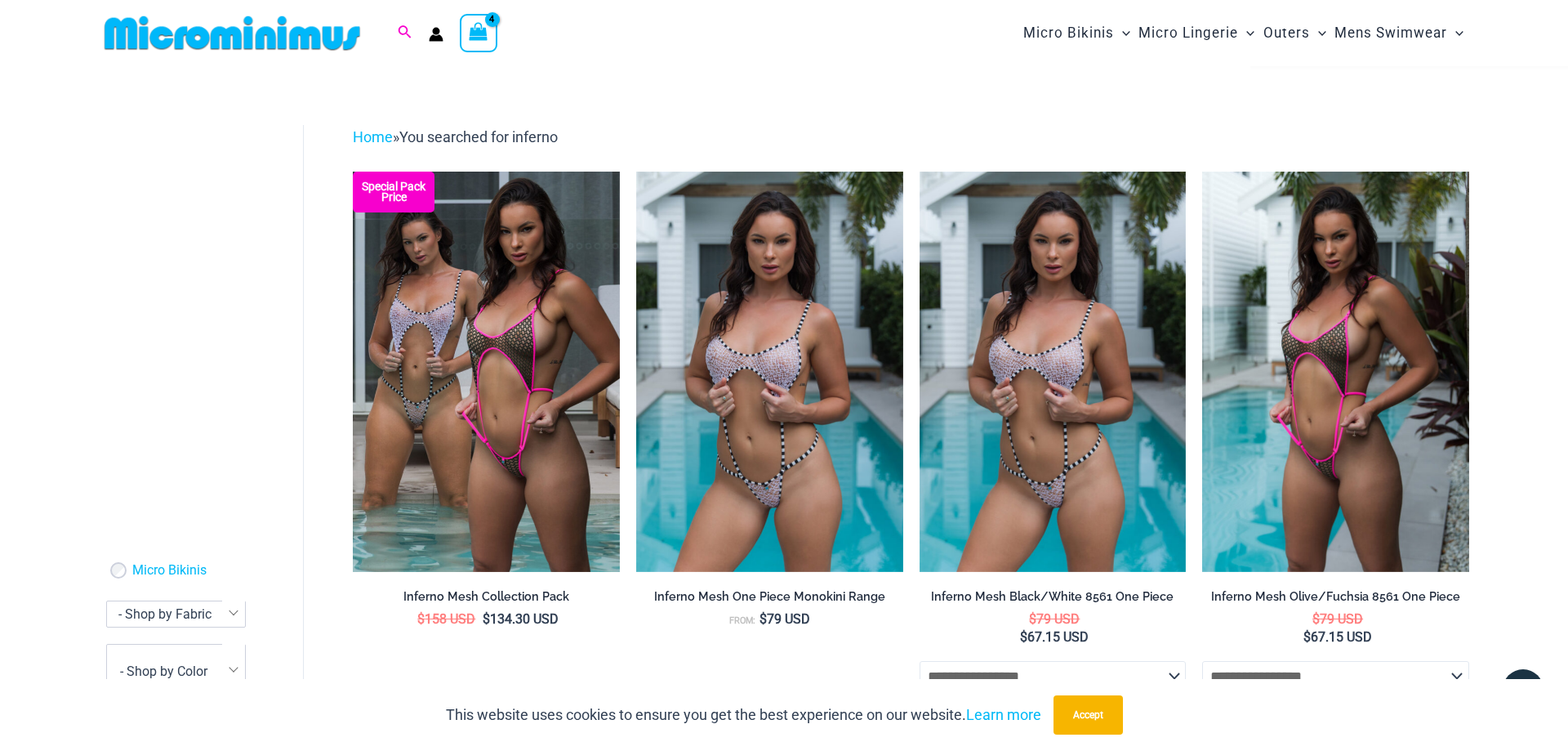
click at [403, 32] on icon "Search icon link" at bounding box center [404, 32] width 13 height 15
type input "*"
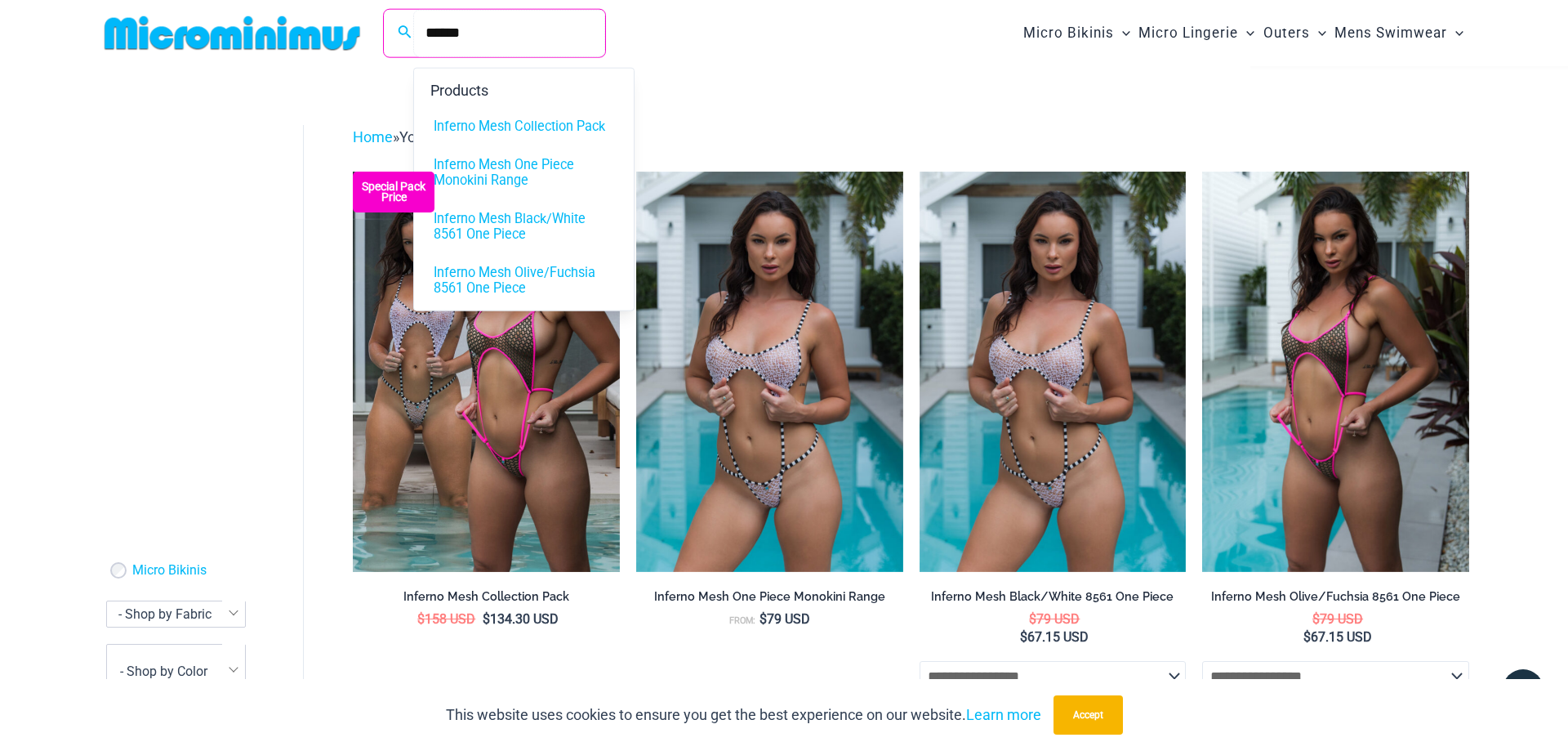
type input "******"
click button "Search" at bounding box center [0, 0] width 0 height 0
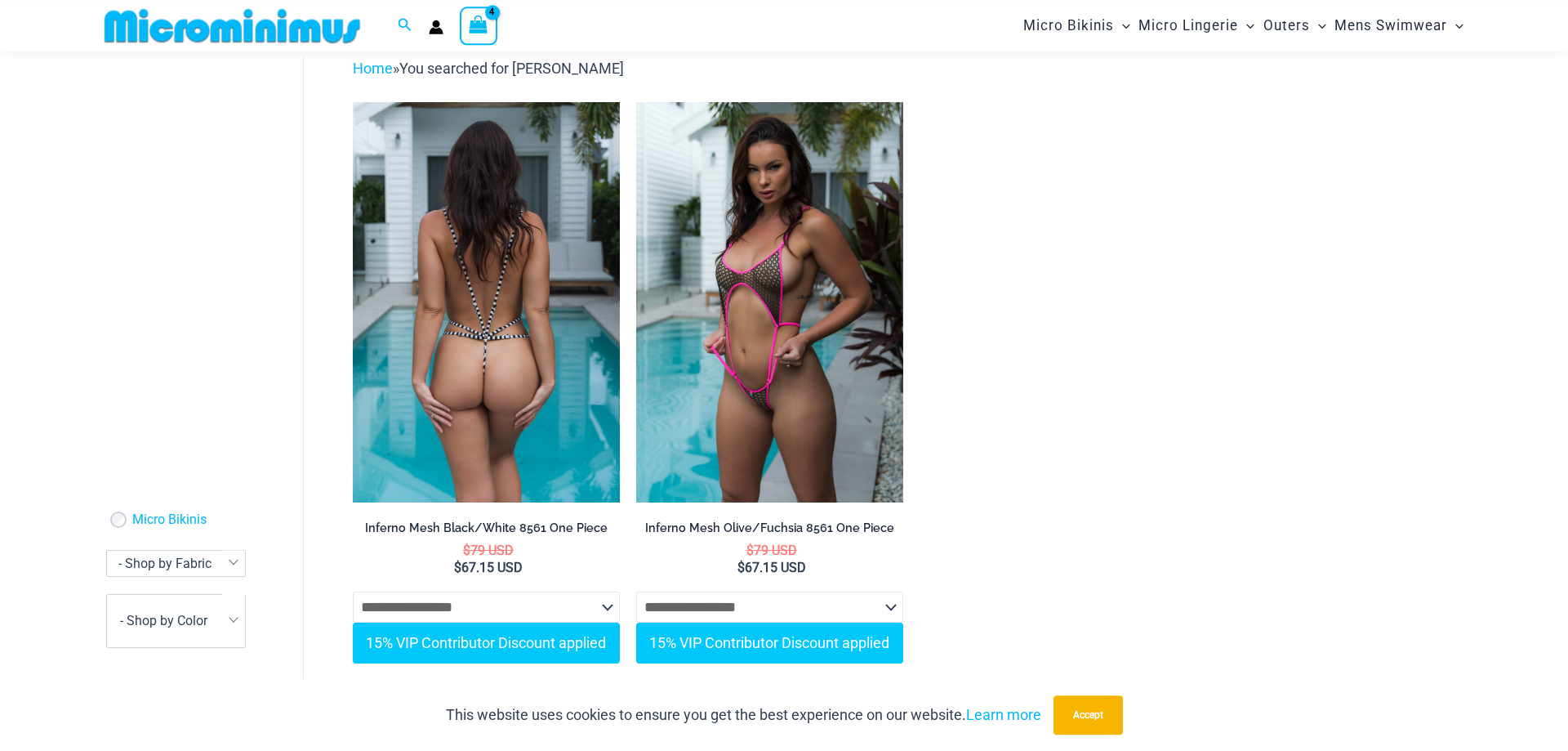
scroll to position [295, 0]
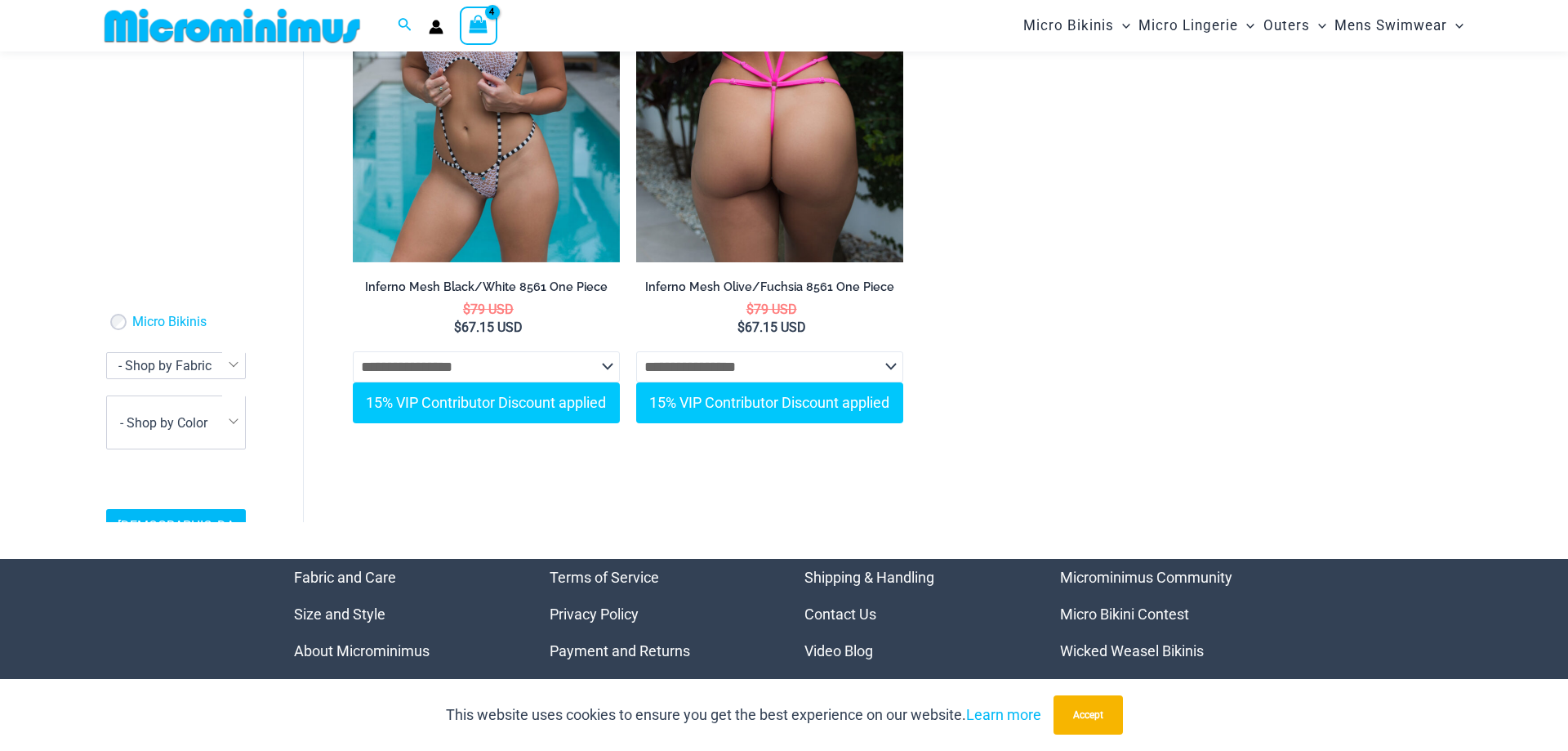
click at [782, 103] on img at bounding box center [769, 62] width 267 height 400
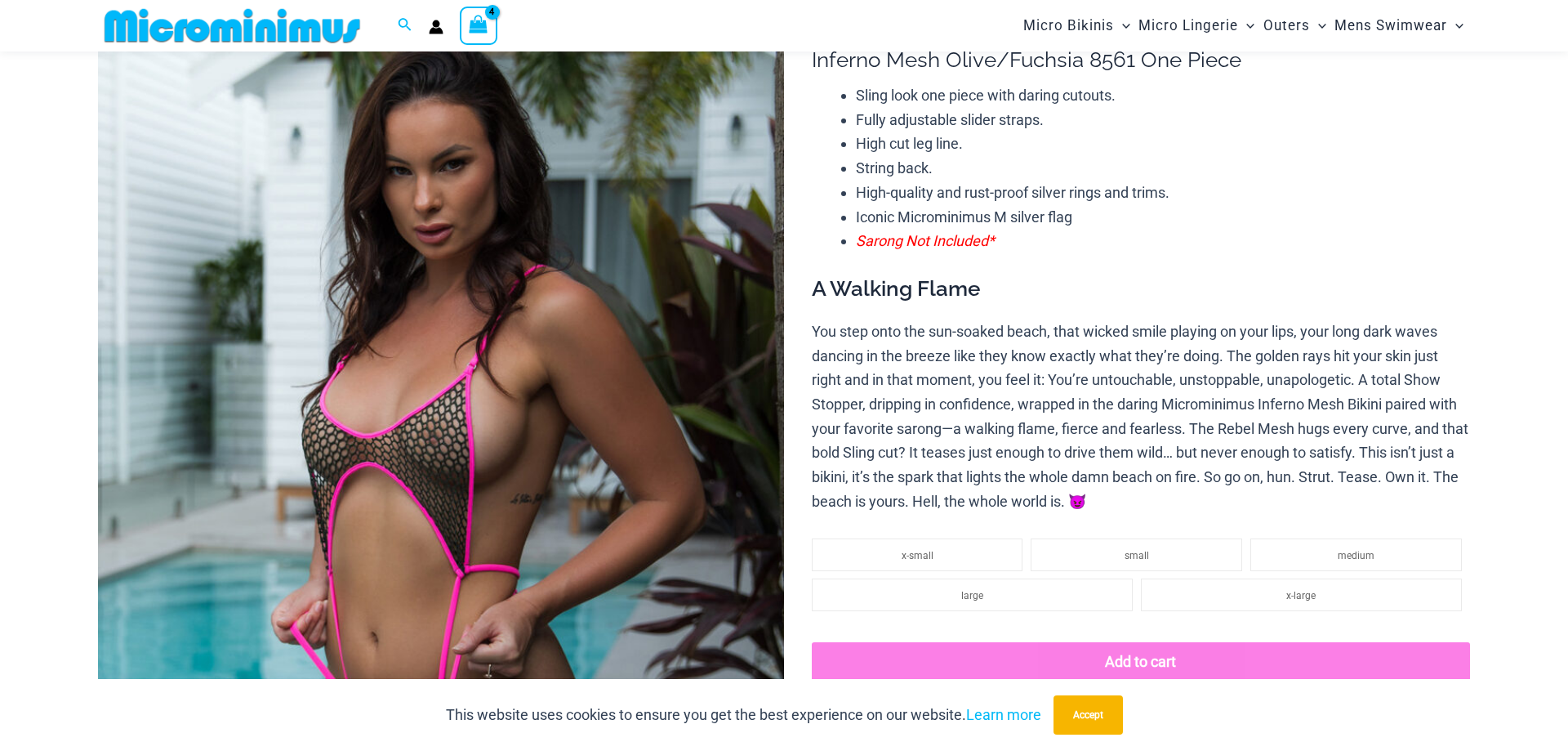
scroll to position [44, 0]
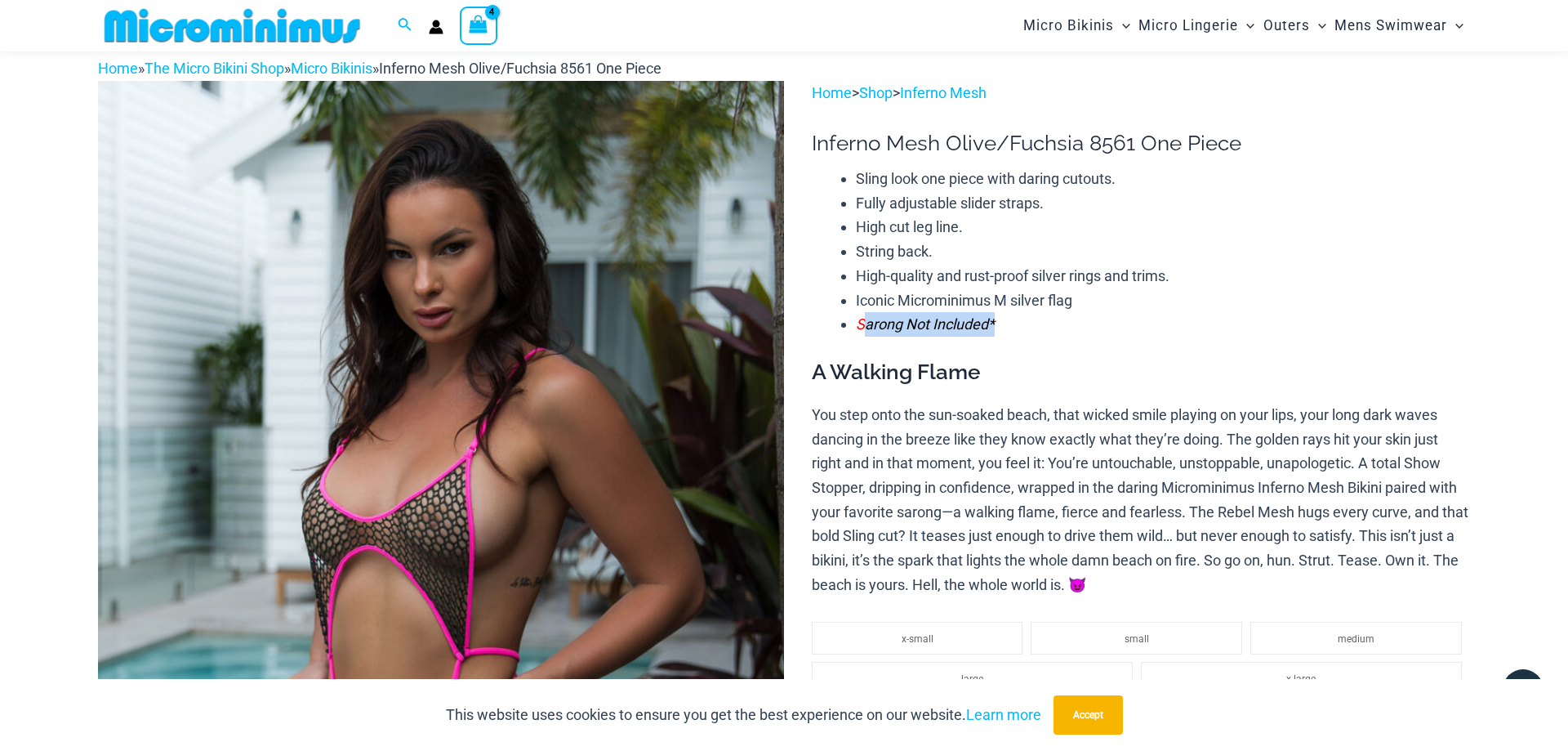
drag, startPoint x: 863, startPoint y: 325, endPoint x: 1120, endPoint y: 319, distance: 257.1
click at [1120, 319] on li "Sarong Not Included*" at bounding box center [1162, 324] width 614 height 25
click at [1095, 335] on li "Sarong Not Included*" at bounding box center [1162, 324] width 614 height 25
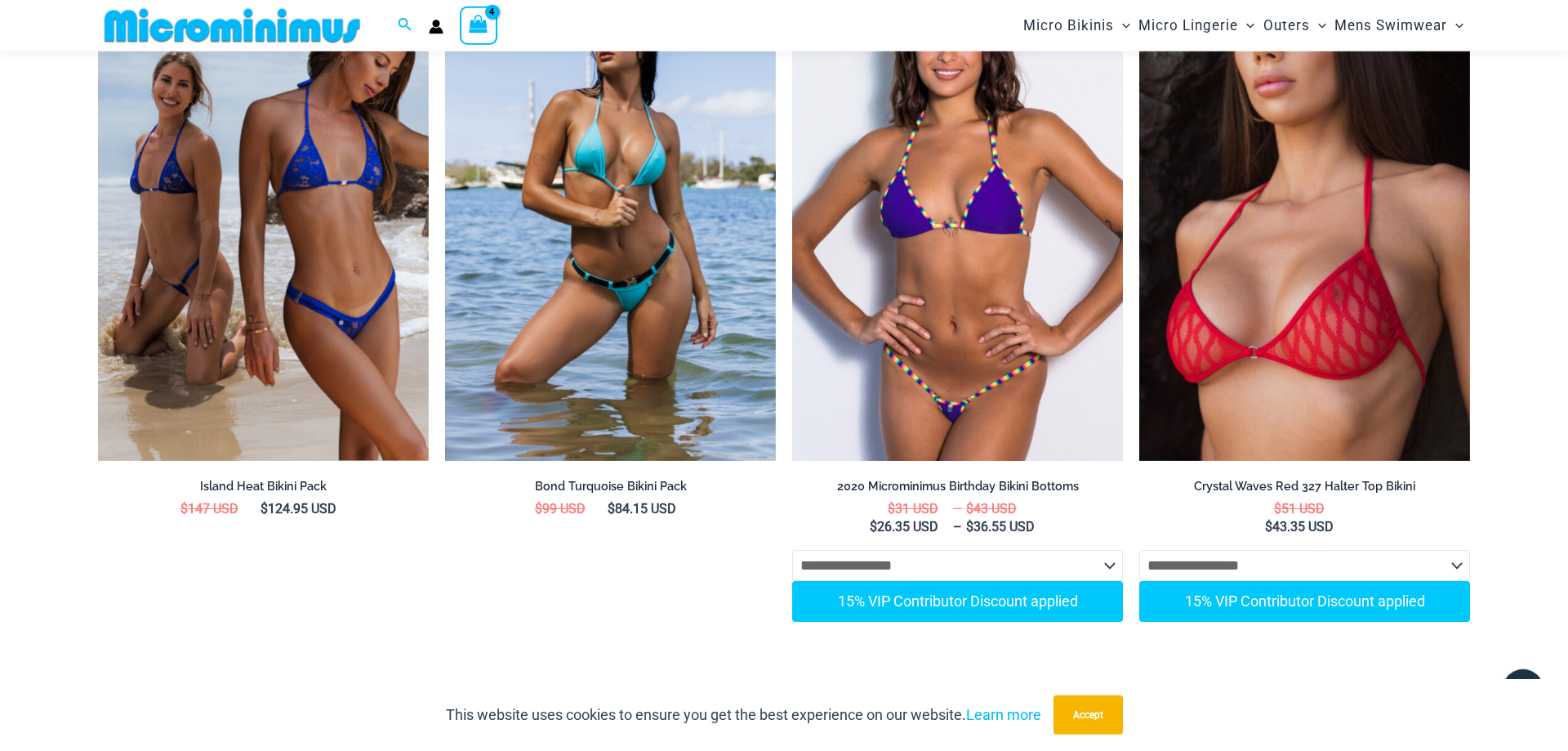
scroll to position [2960, 0]
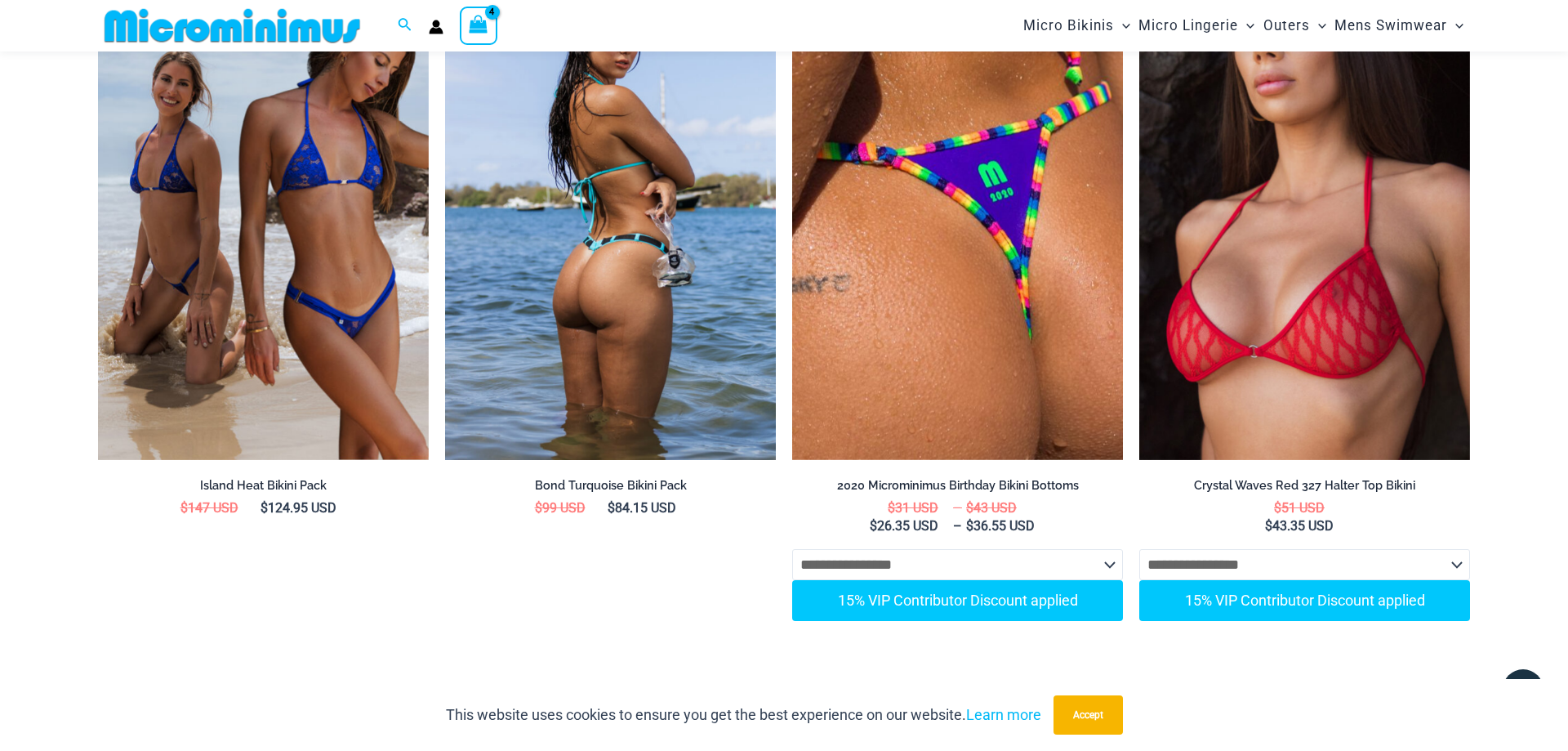
click at [606, 281] on img at bounding box center [610, 212] width 331 height 496
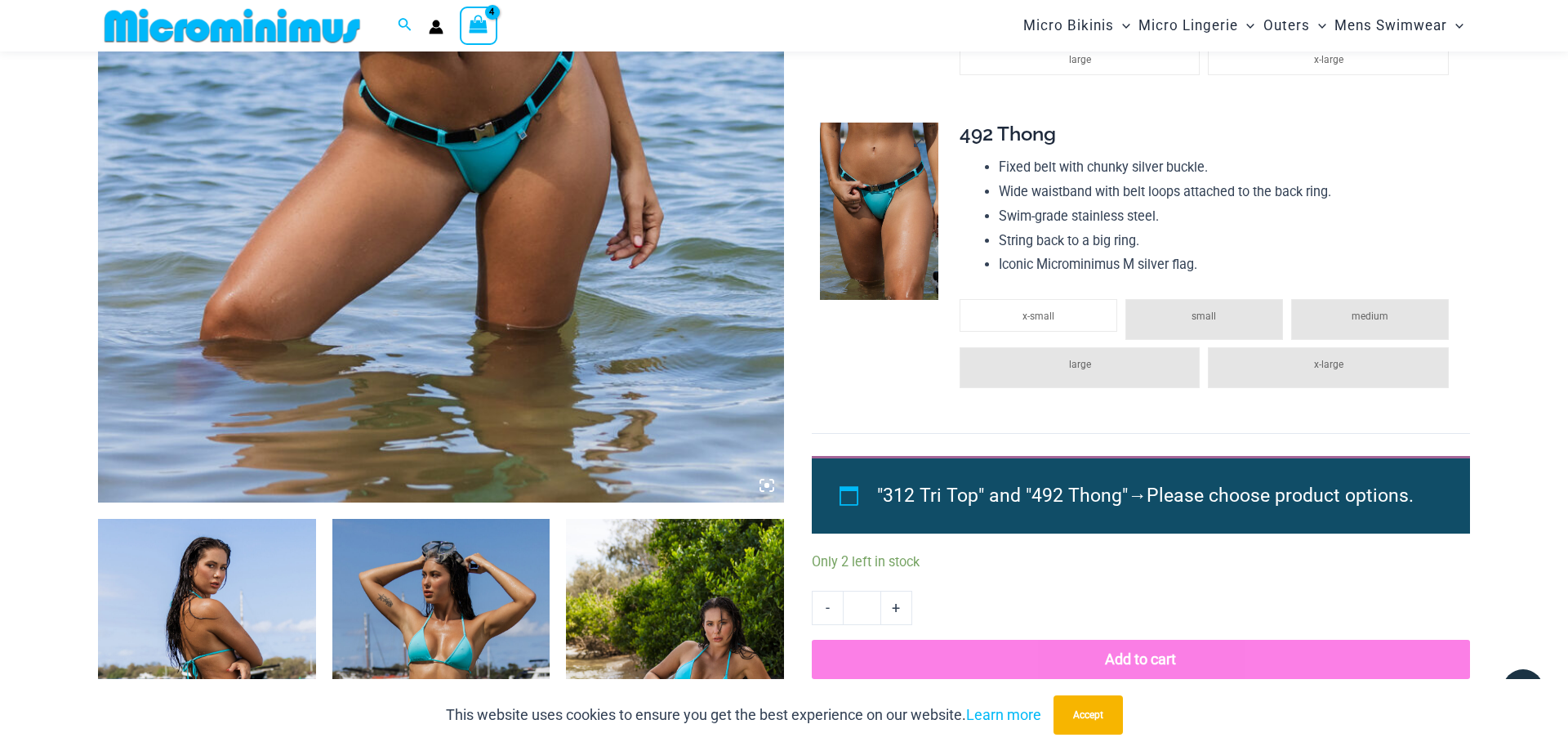
scroll to position [152, 0]
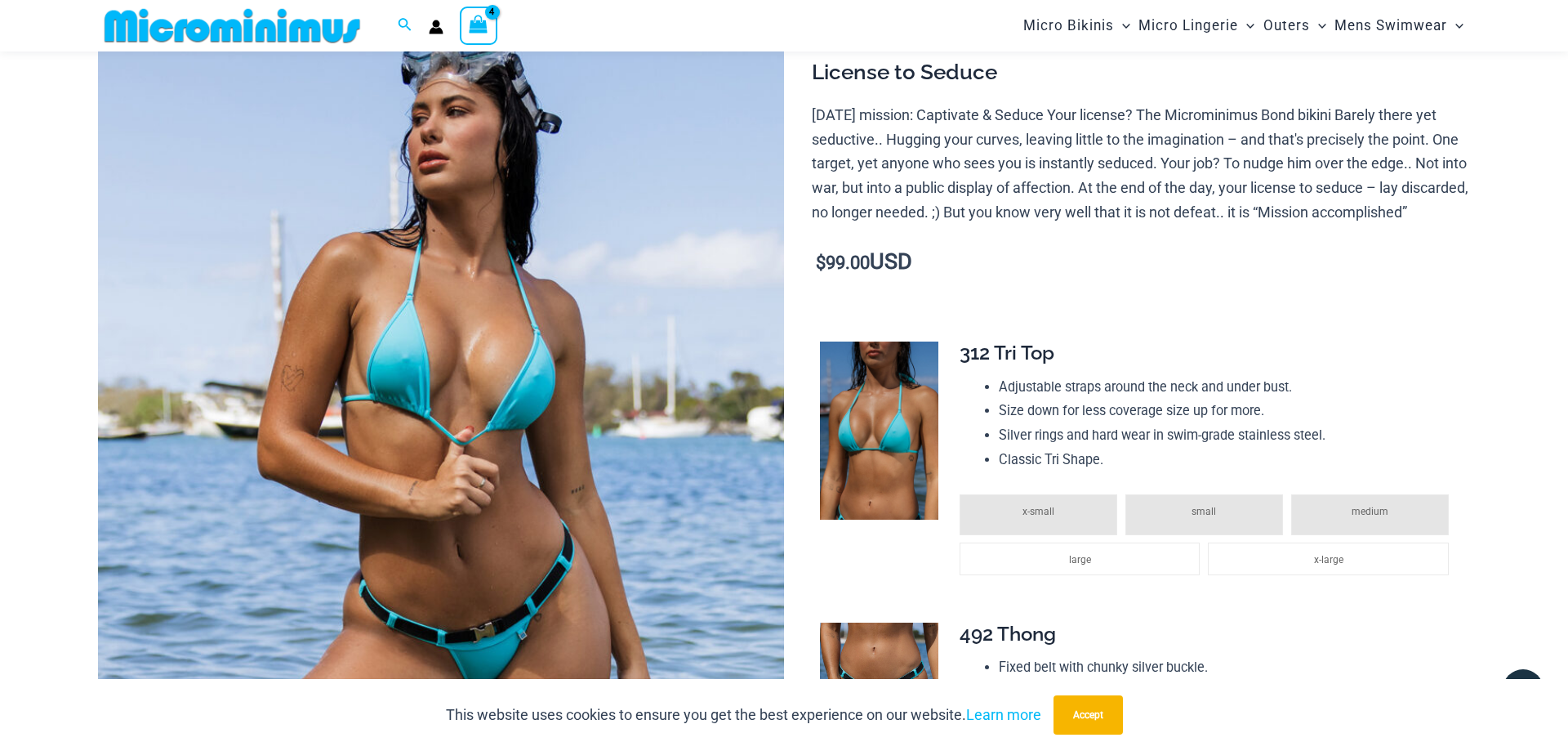
click at [261, 25] on img at bounding box center [232, 26] width 269 height 37
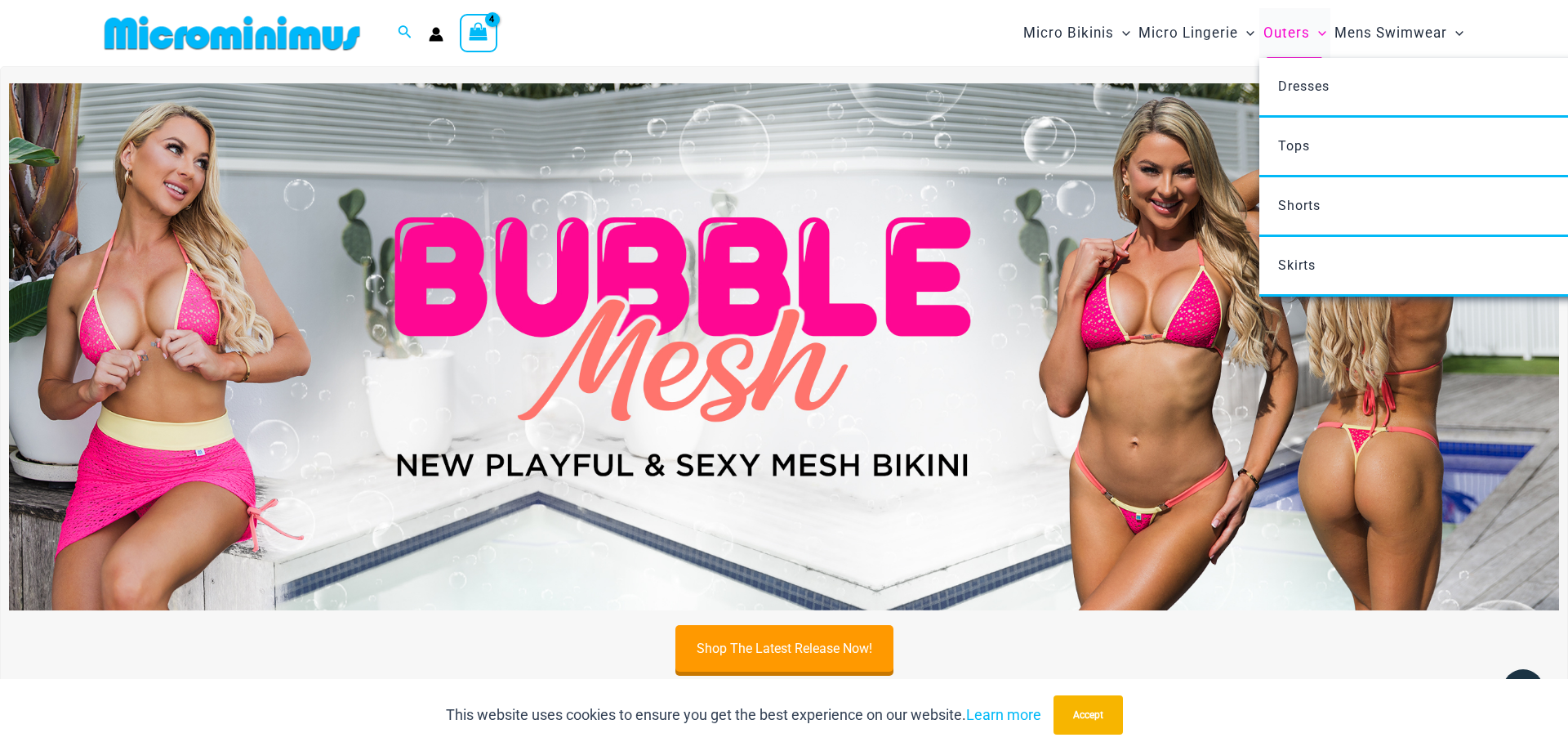
click at [1278, 36] on span "Outers" at bounding box center [1286, 32] width 46 height 42
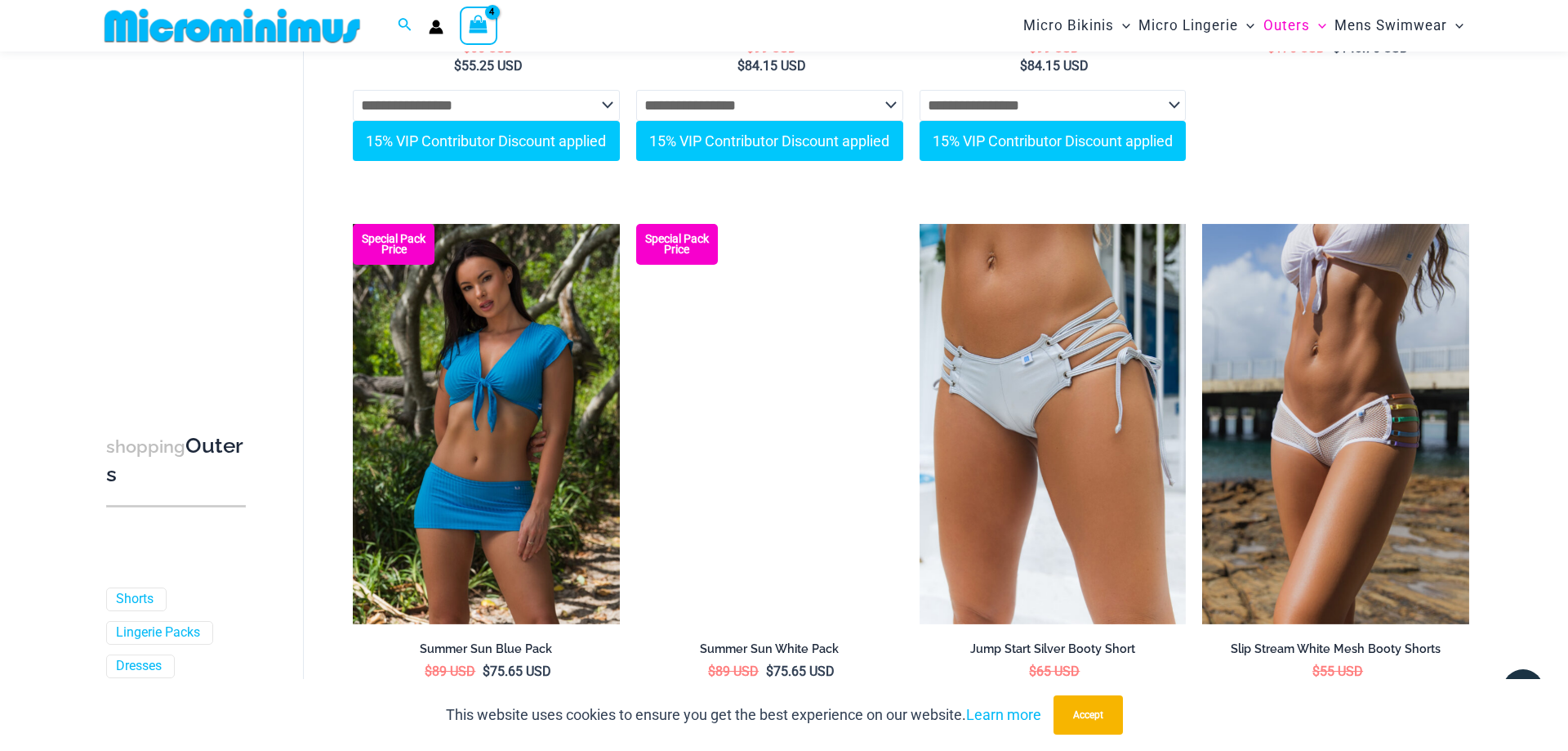
scroll to position [2710, 0]
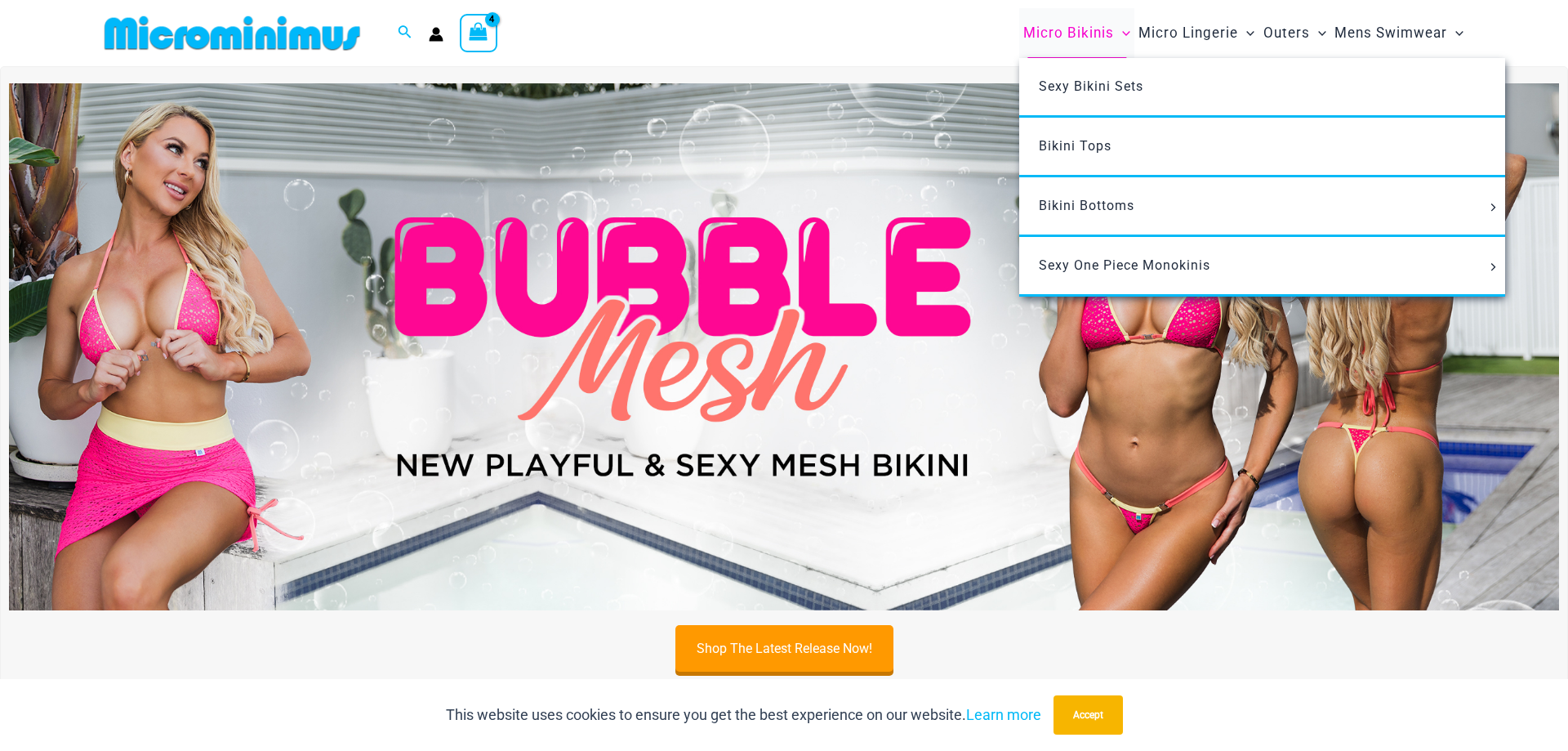
click at [1060, 28] on span "Micro Bikinis" at bounding box center [1068, 32] width 91 height 42
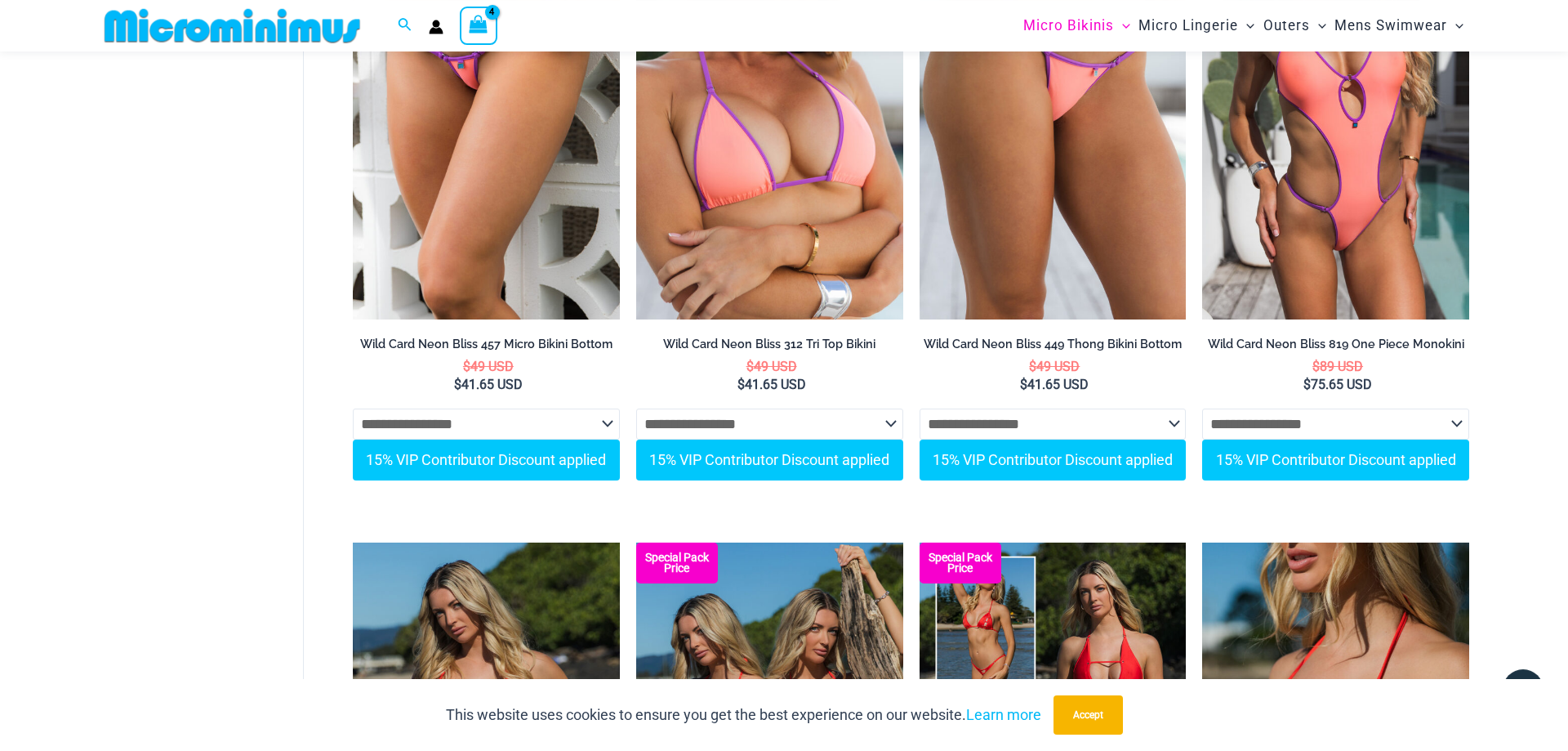
scroll to position [2377, 0]
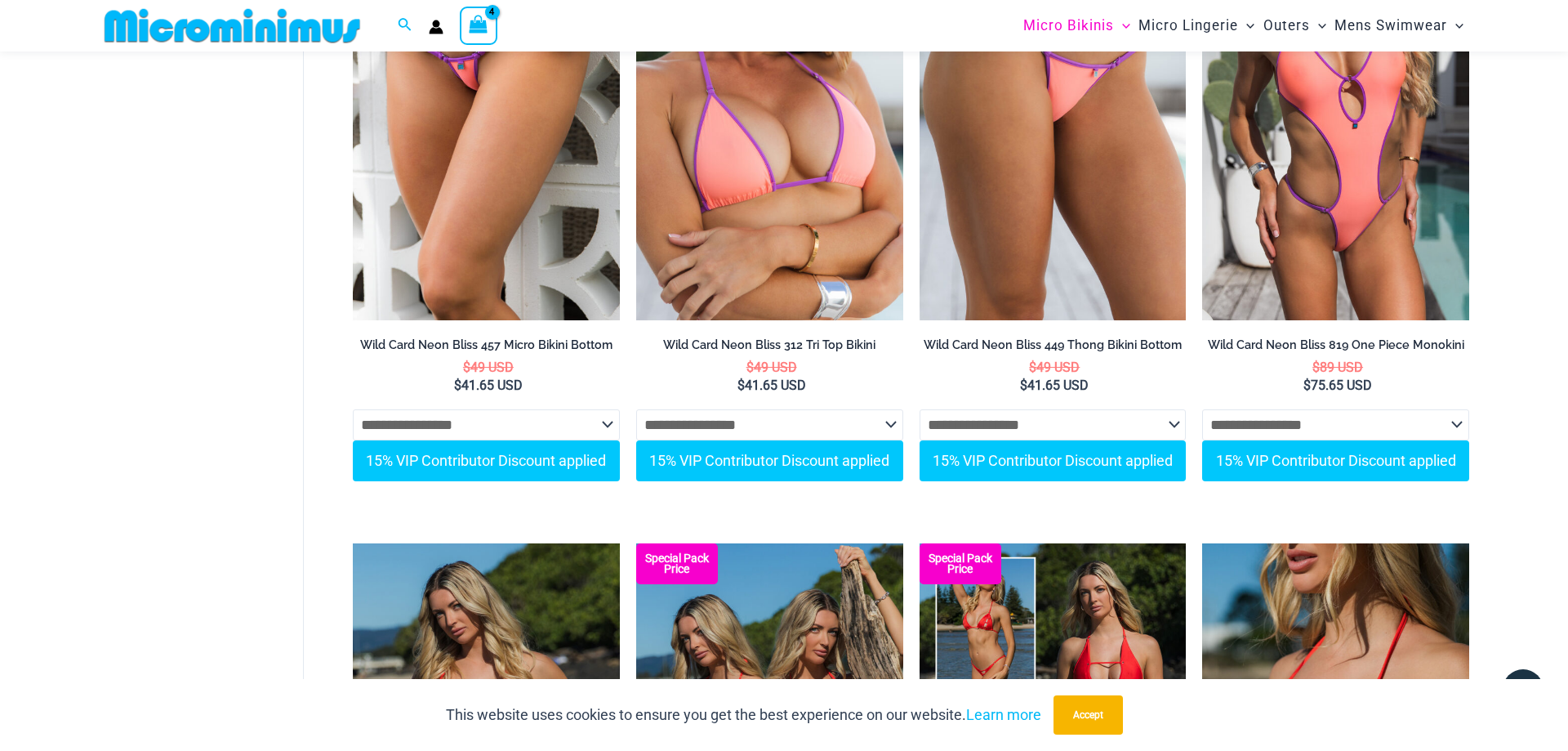
click at [481, 21] on icon "View Shopping Cart, 4 items" at bounding box center [479, 24] width 19 height 19
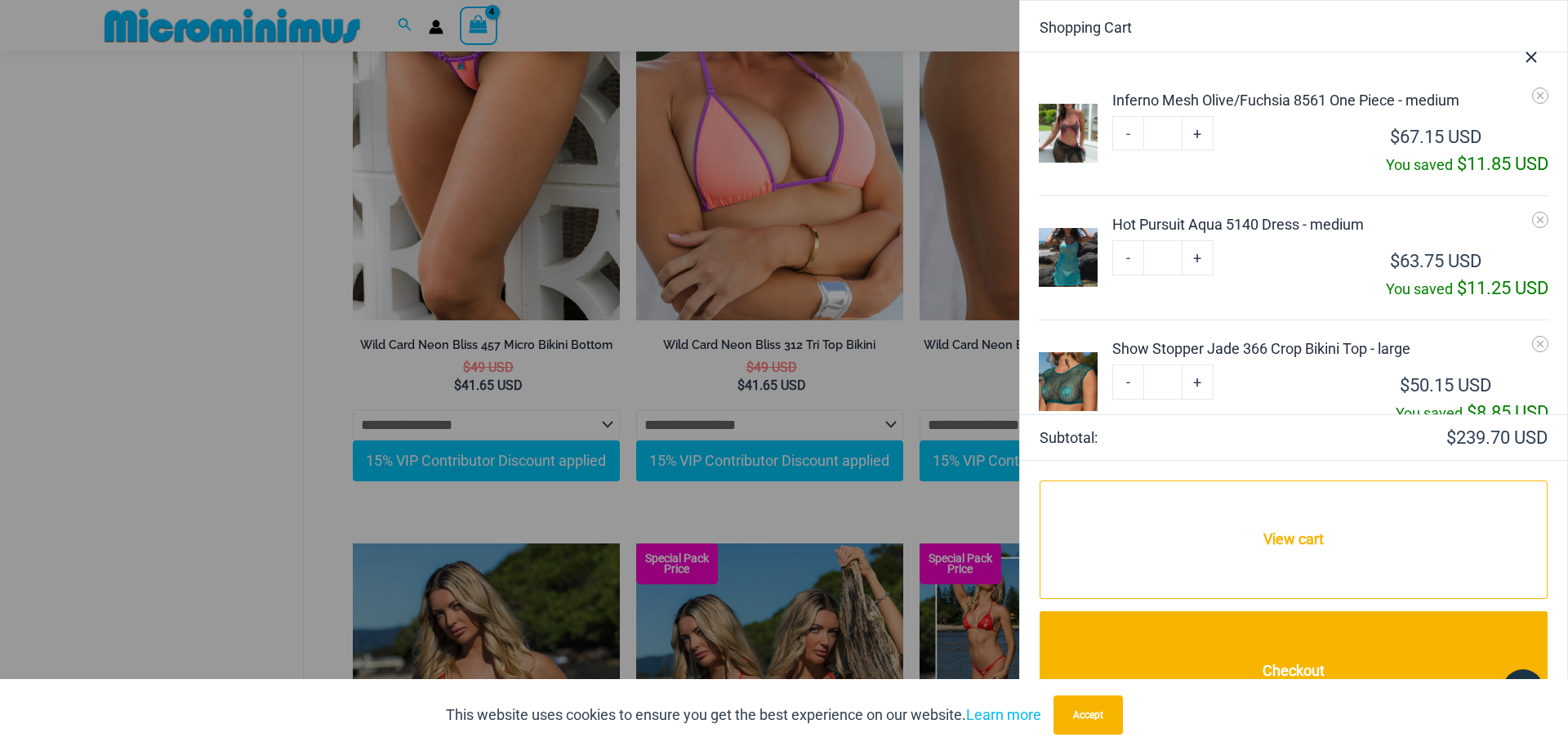
click at [1192, 93] on div "Inferno Mesh Olive/Fuchsia 8561 One Piece - medium" at bounding box center [1330, 100] width 436 height 22
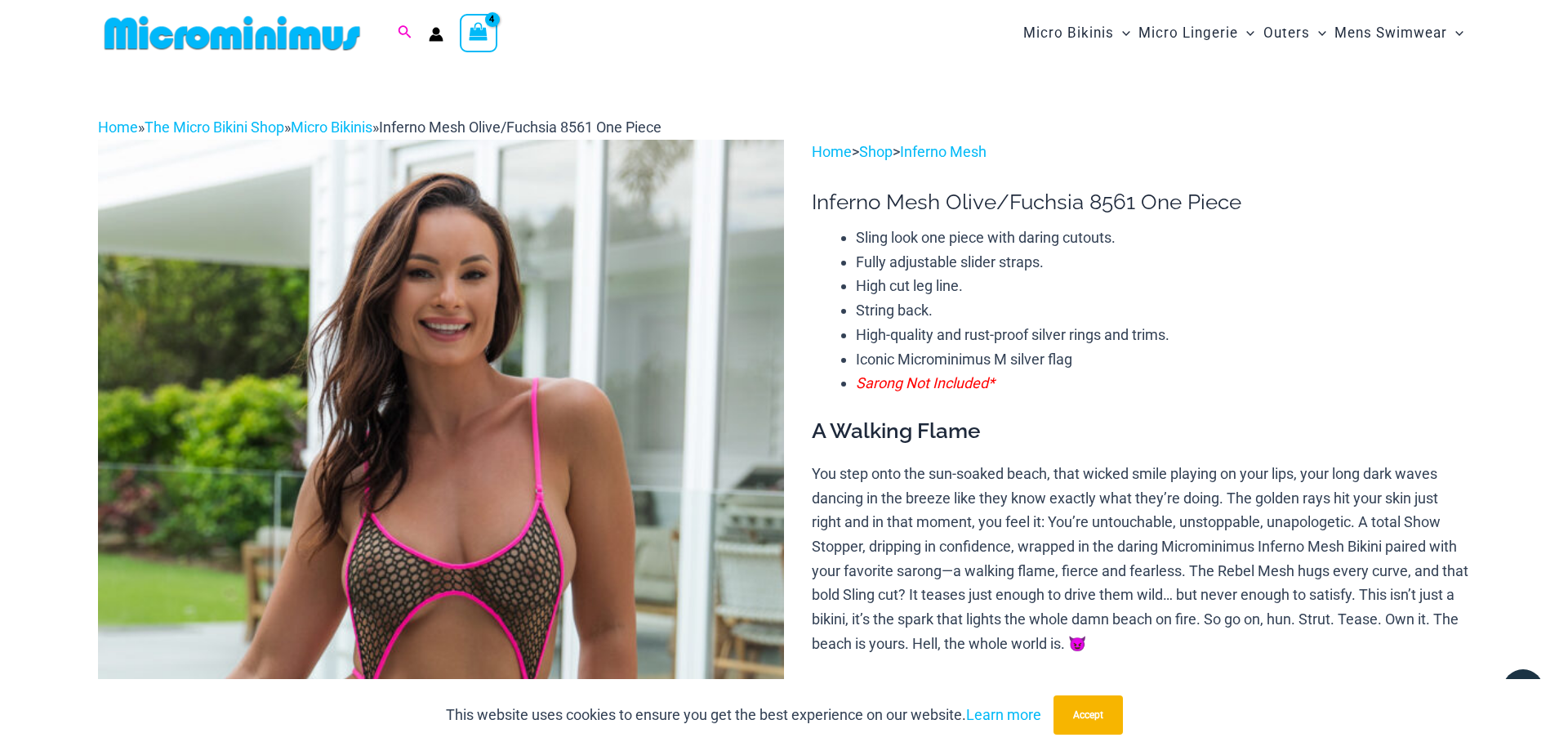
click at [405, 32] on icon "Search icon link" at bounding box center [404, 32] width 13 height 15
type input "******"
click button "Search" at bounding box center [0, 0] width 0 height 0
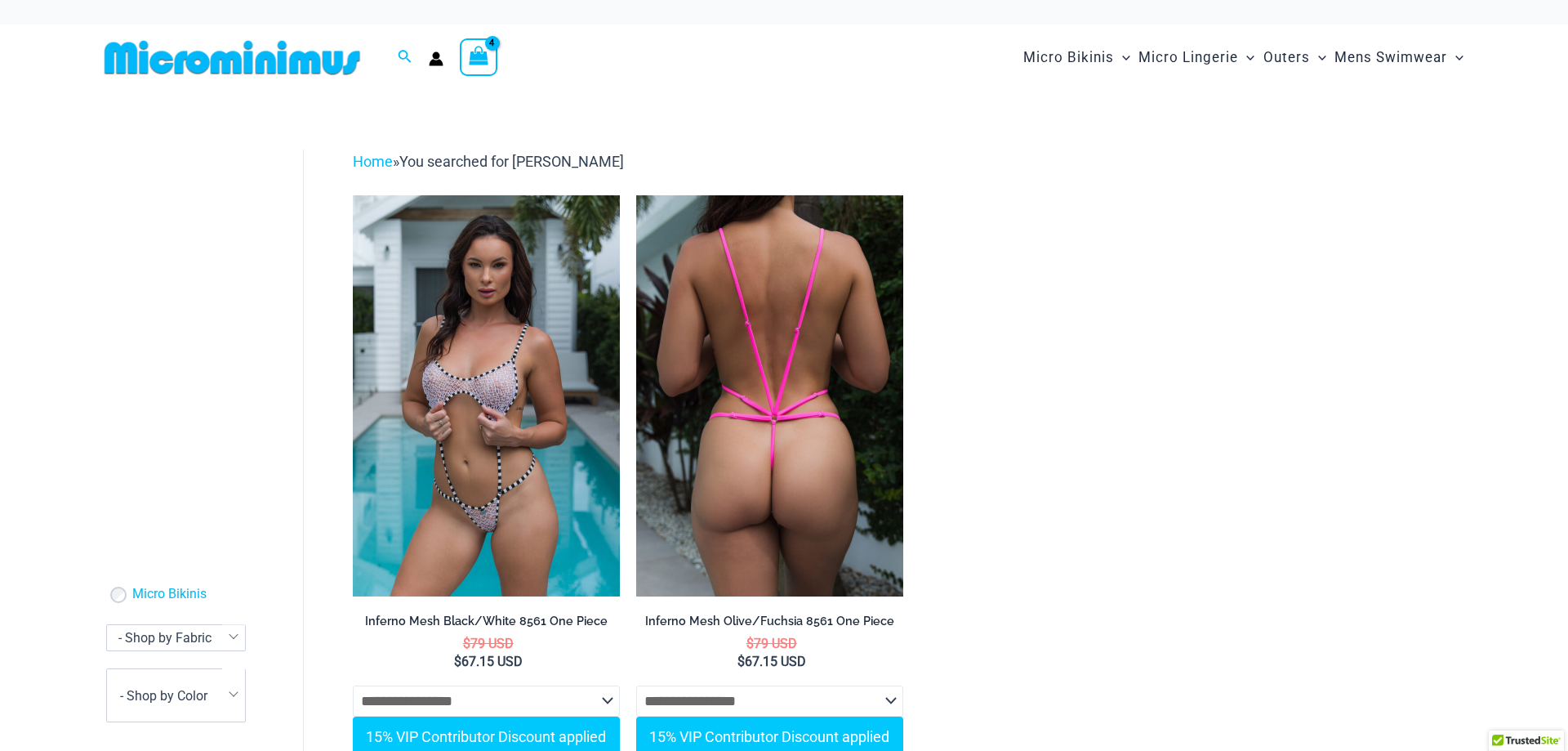
click at [769, 467] on img at bounding box center [769, 395] width 267 height 400
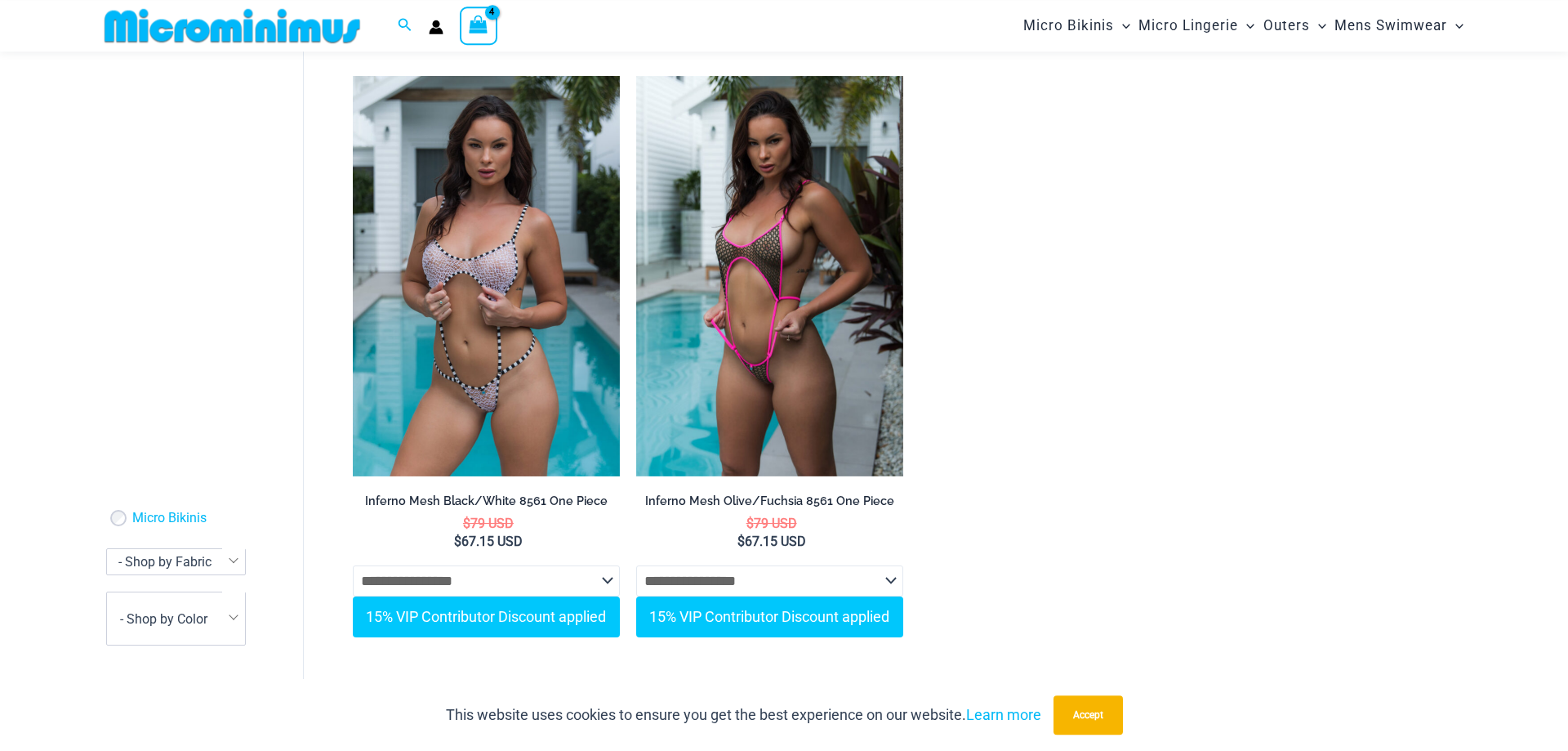
scroll to position [155, 0]
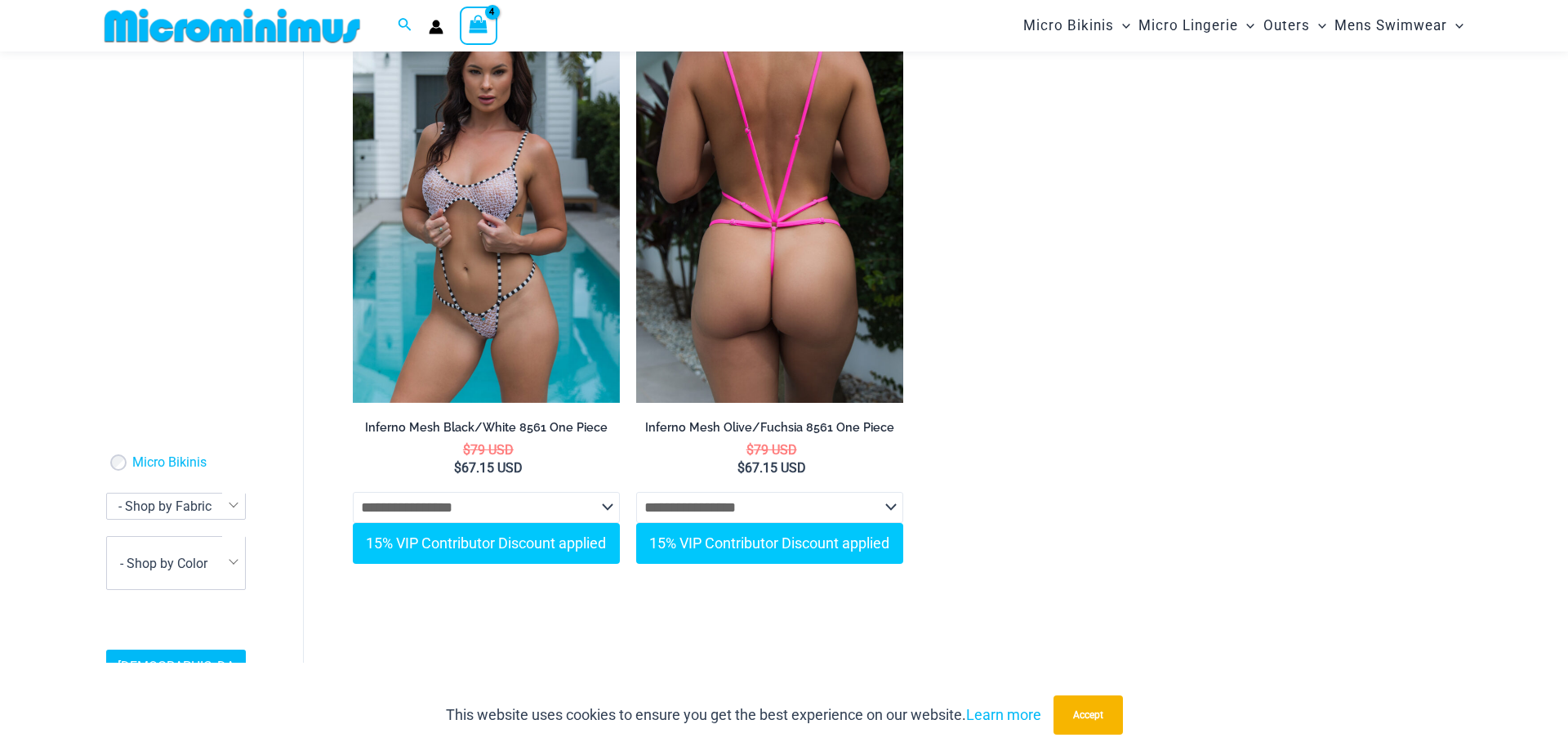
click at [890, 506] on select "**********" at bounding box center [769, 508] width 267 height 31
click at [892, 508] on select "**********" at bounding box center [769, 508] width 267 height 31
click at [719, 506] on select "**********" at bounding box center [769, 508] width 267 height 31
click at [723, 516] on select "**********" at bounding box center [769, 508] width 267 height 31
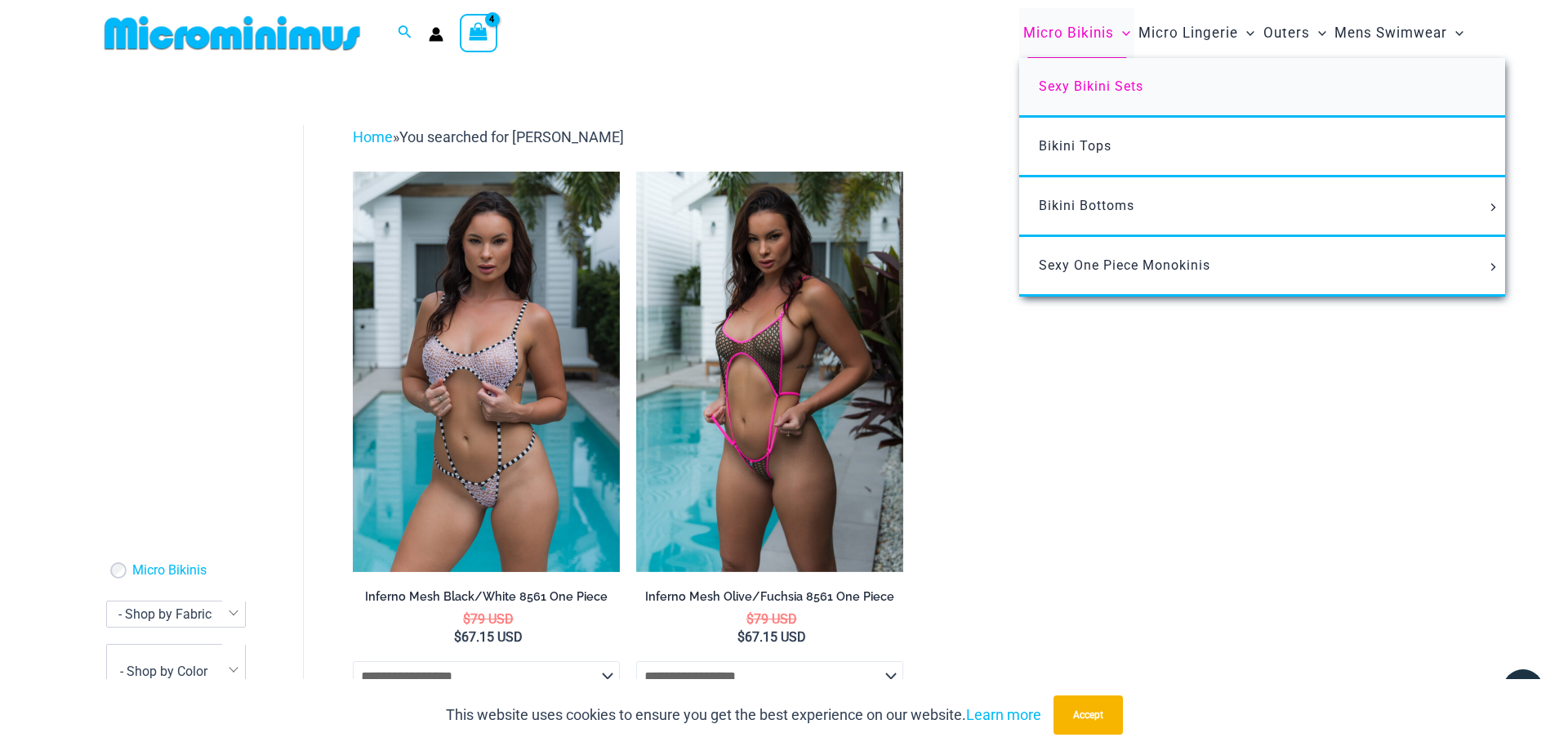
click at [1102, 84] on span "Sexy Bikini Sets" at bounding box center [1091, 86] width 104 height 15
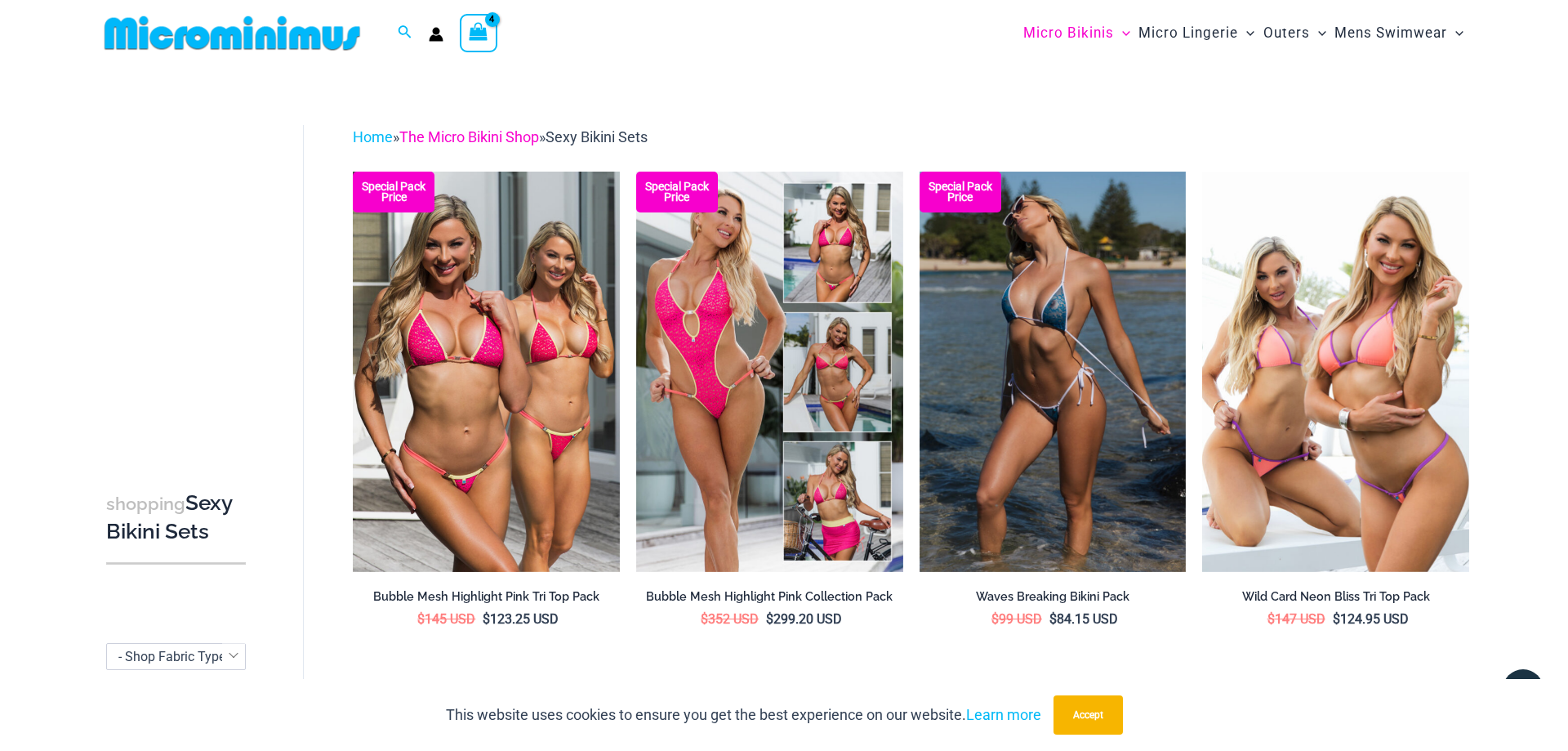
click at [488, 136] on link "The Micro Bikini Shop" at bounding box center [468, 137] width 139 height 17
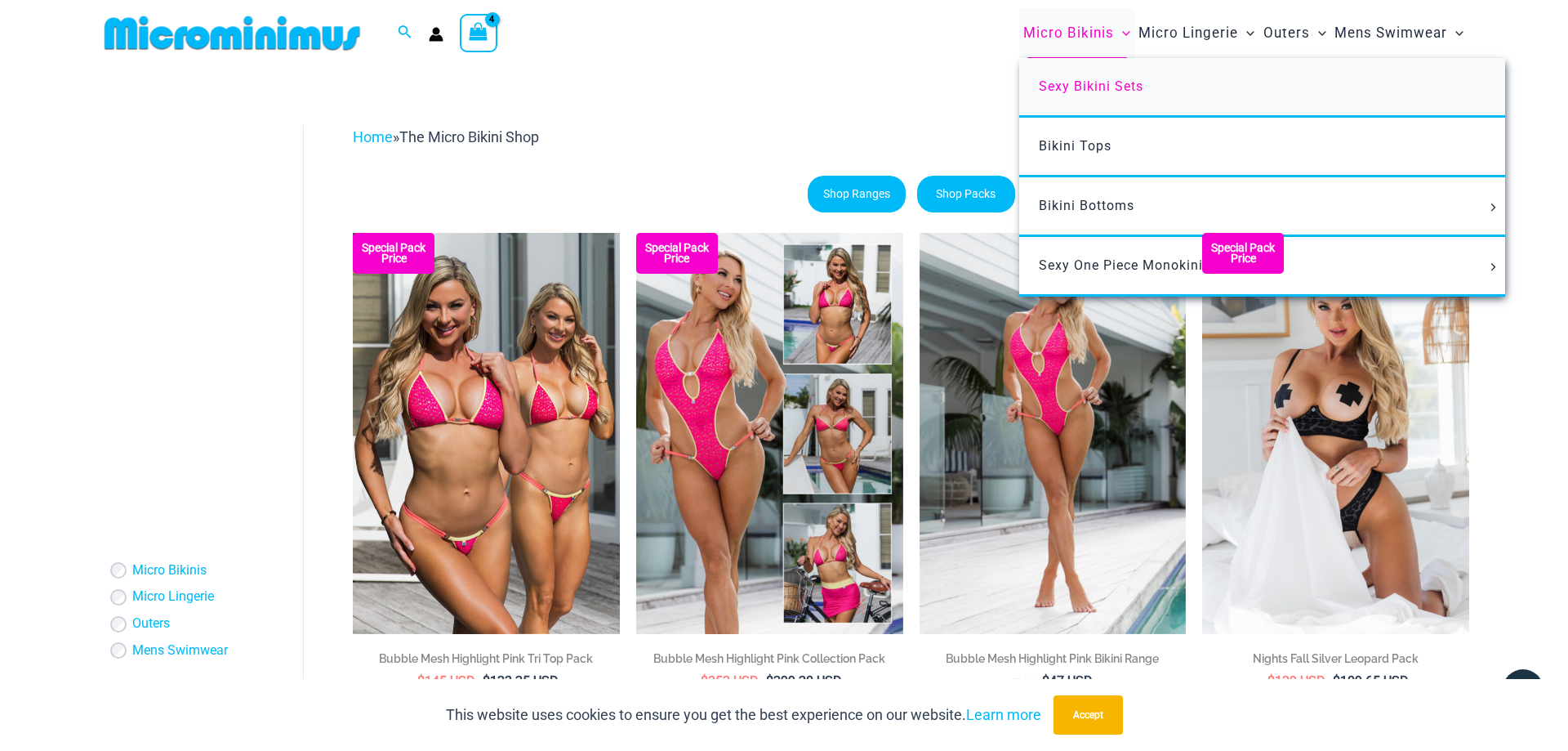
click at [1093, 88] on span "Sexy Bikini Sets" at bounding box center [1091, 86] width 104 height 15
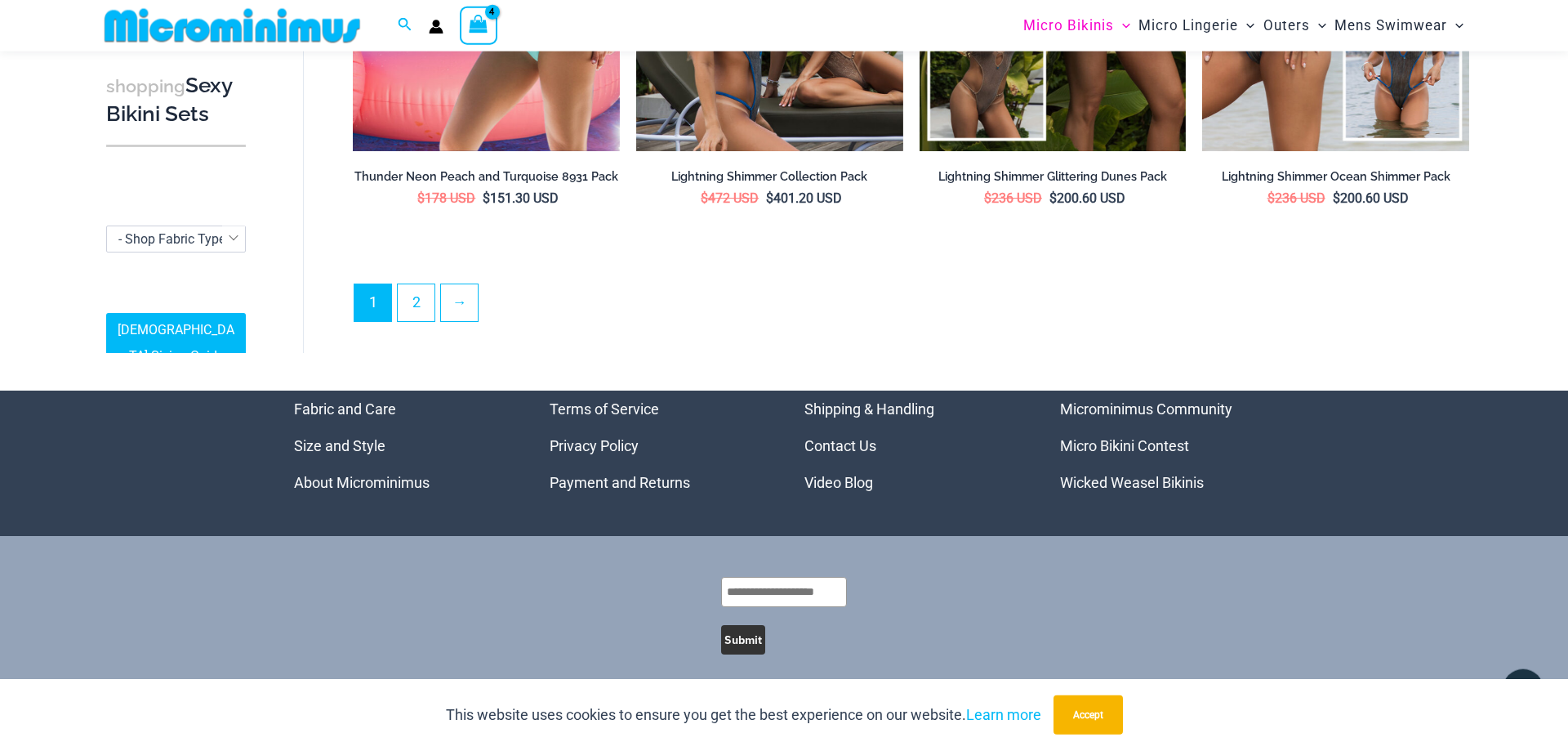
scroll to position [4031, 0]
click at [415, 287] on link "2" at bounding box center [416, 302] width 37 height 38
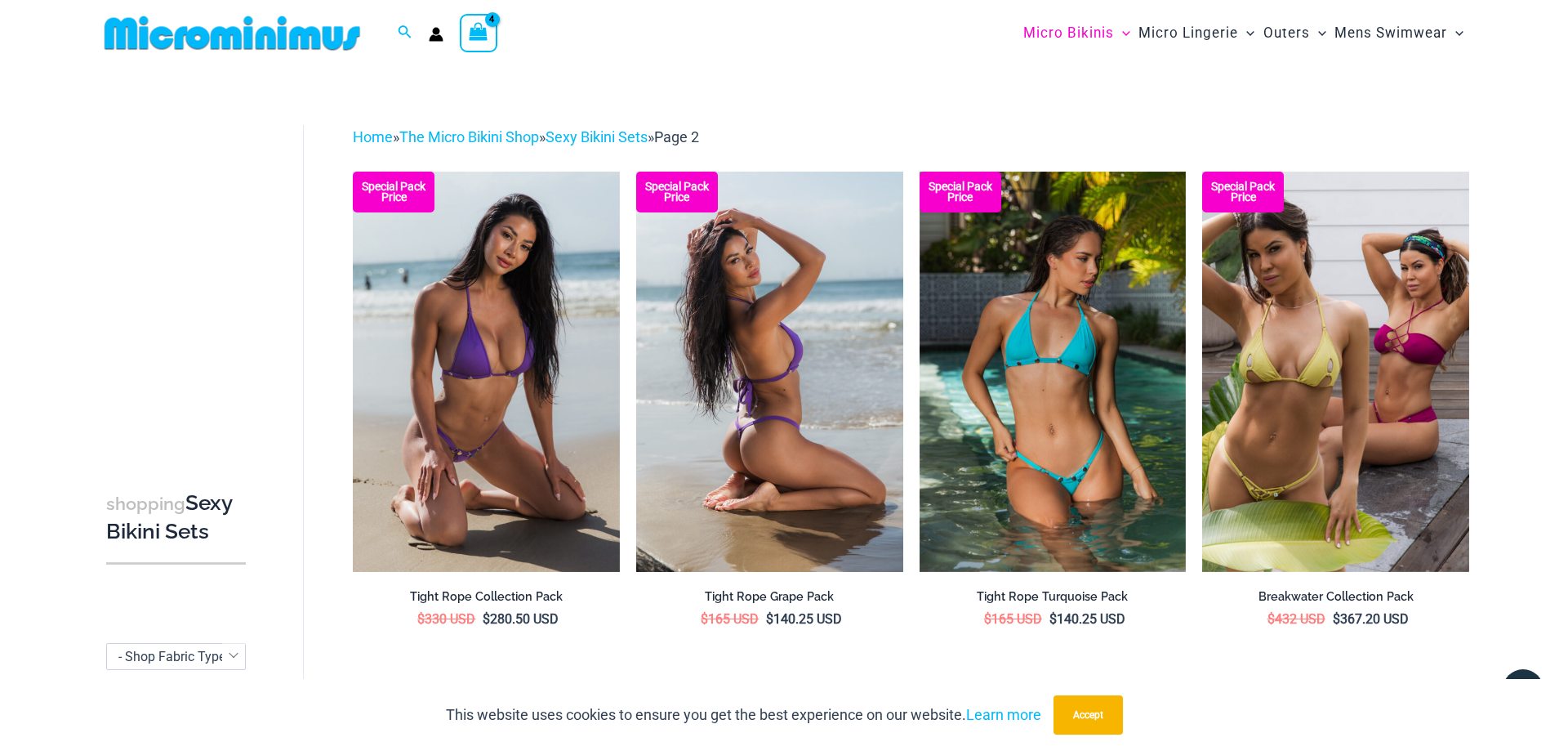
click at [744, 346] on img at bounding box center [769, 372] width 267 height 400
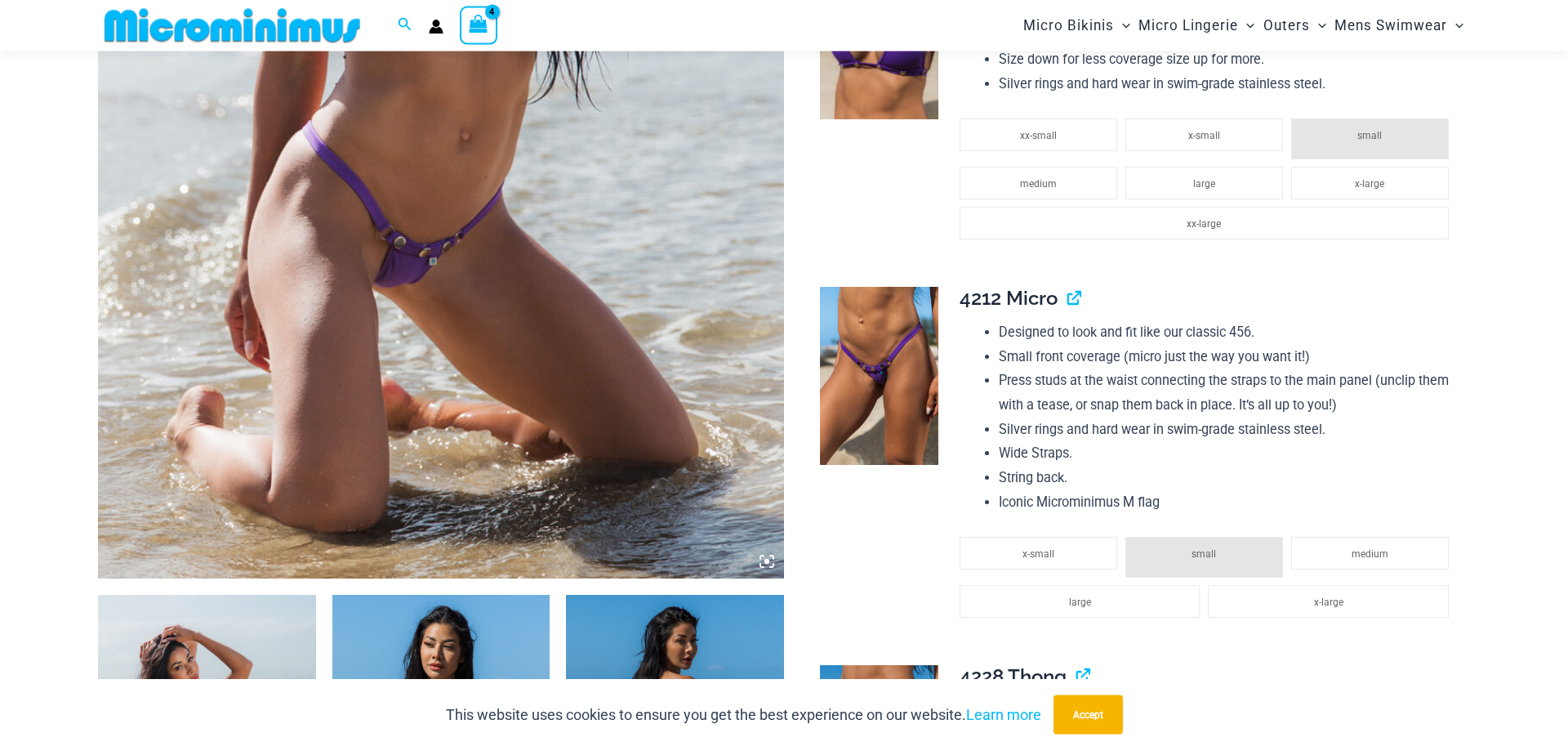
scroll to position [627, 0]
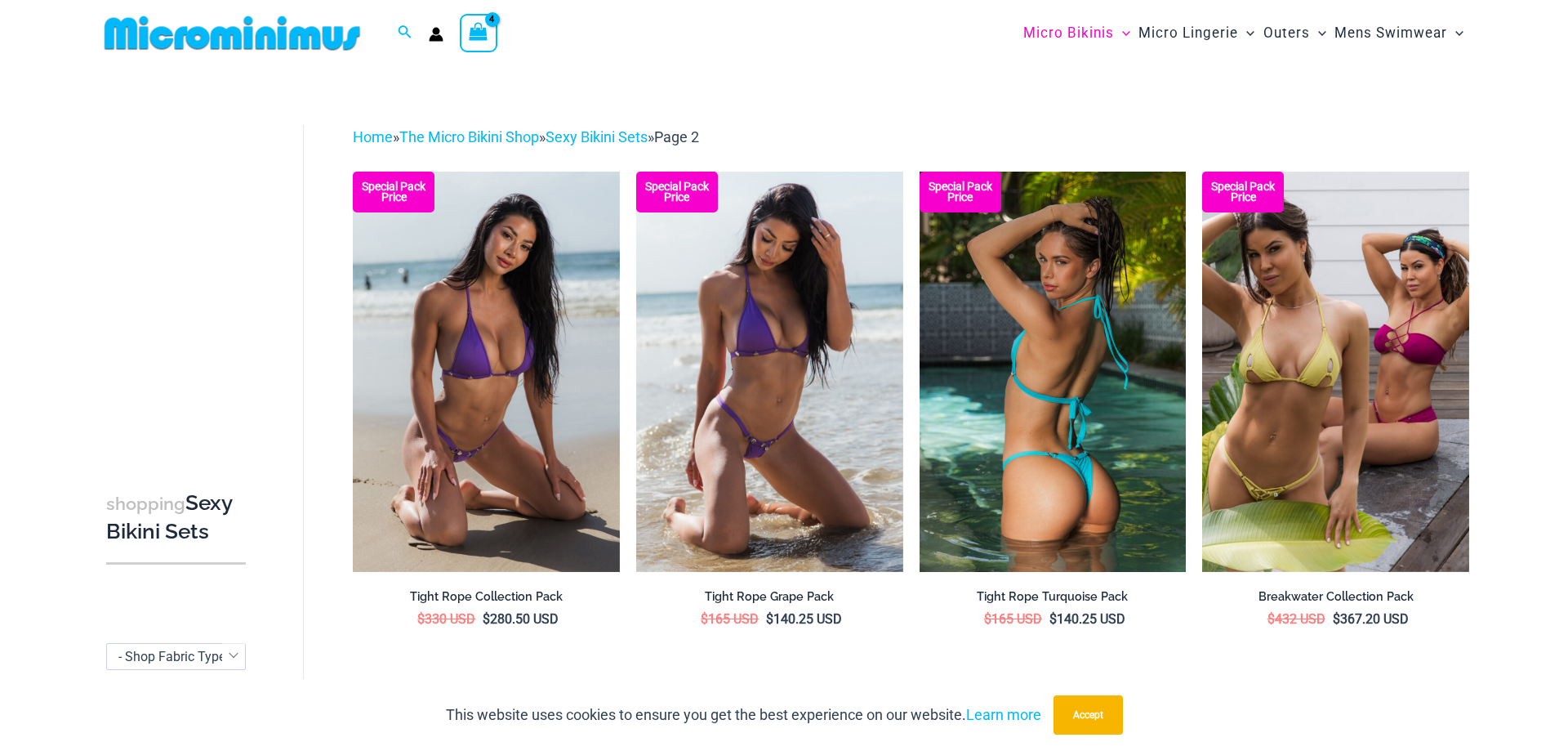
click at [1050, 437] on img at bounding box center [1052, 372] width 267 height 400
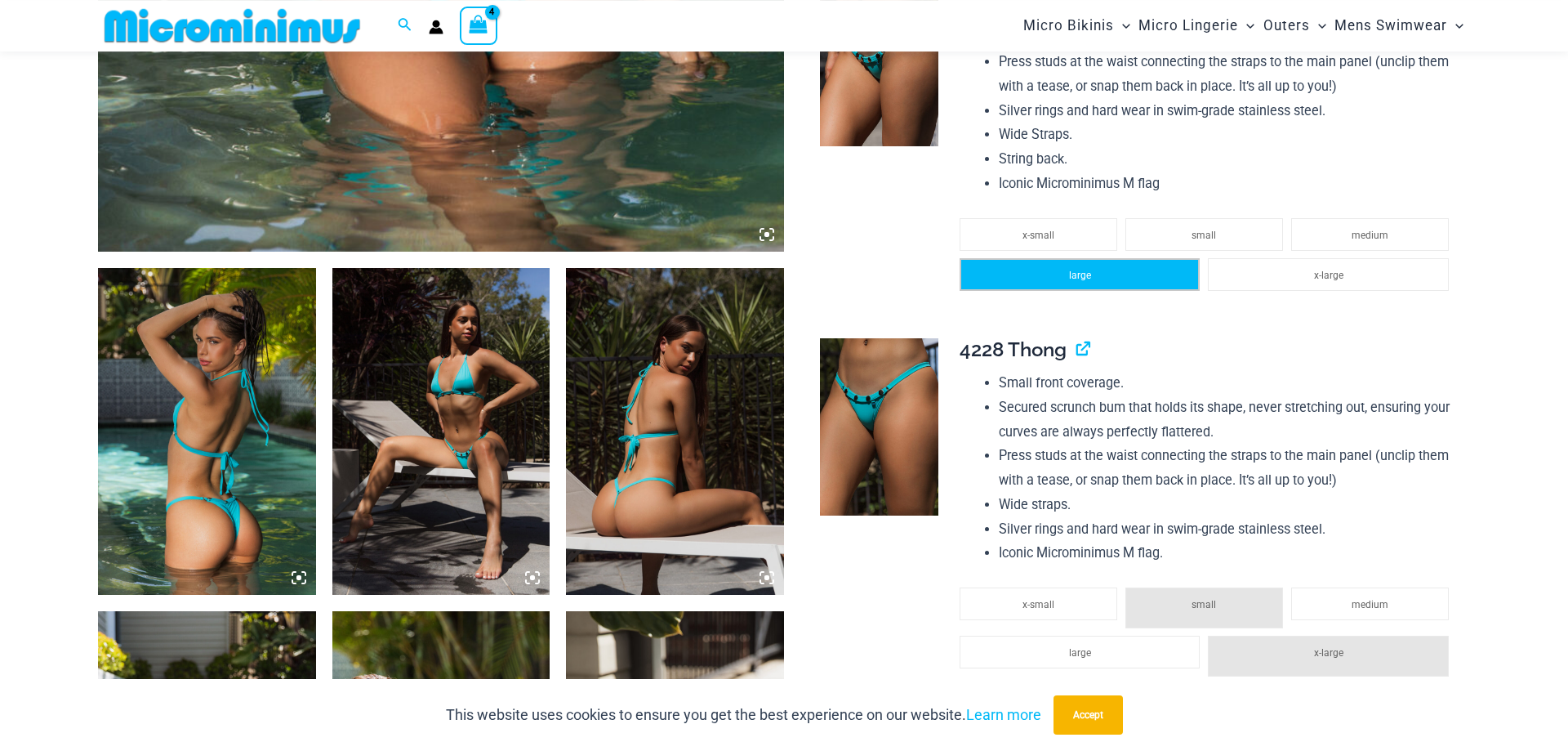
scroll to position [736, 0]
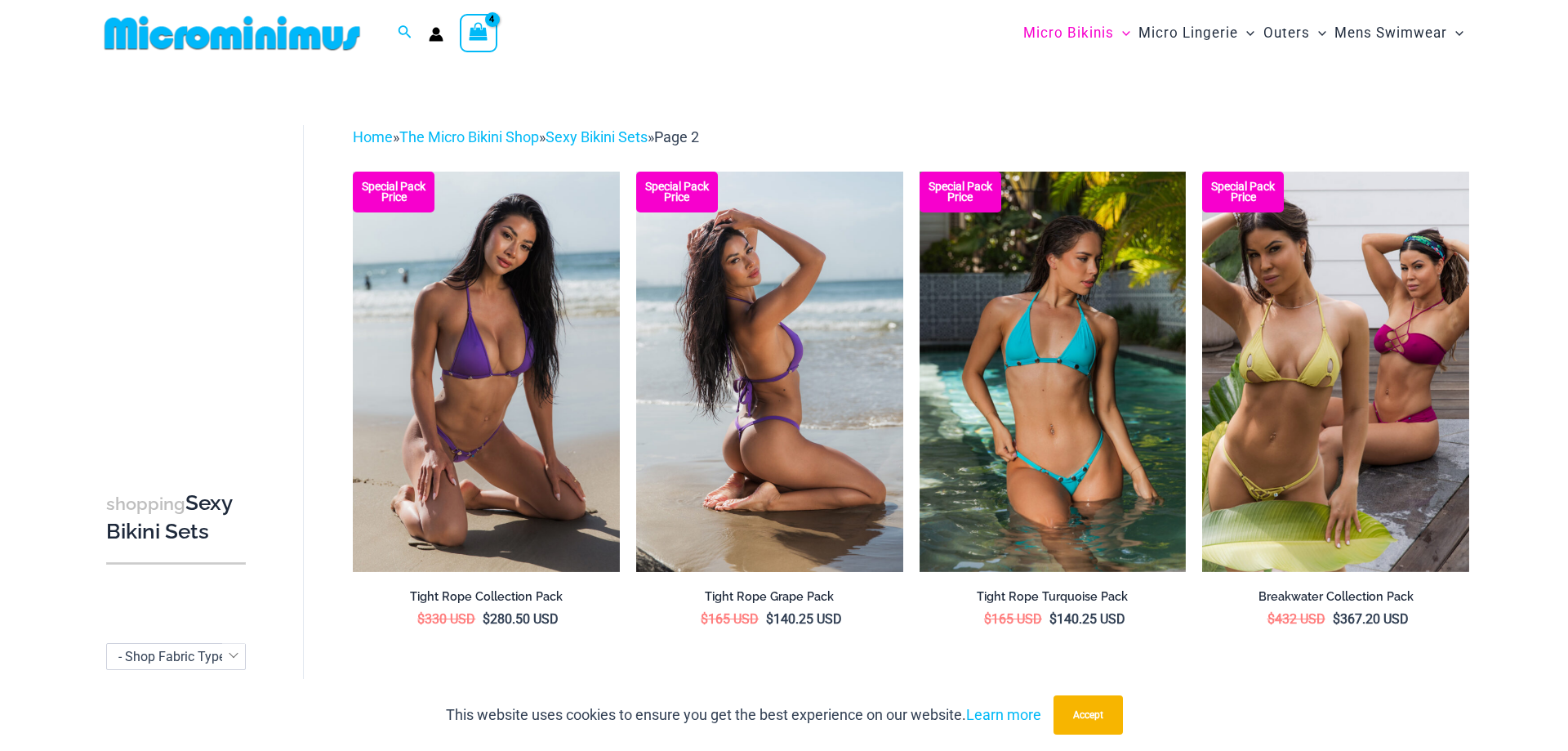
click at [764, 355] on img at bounding box center [769, 372] width 267 height 400
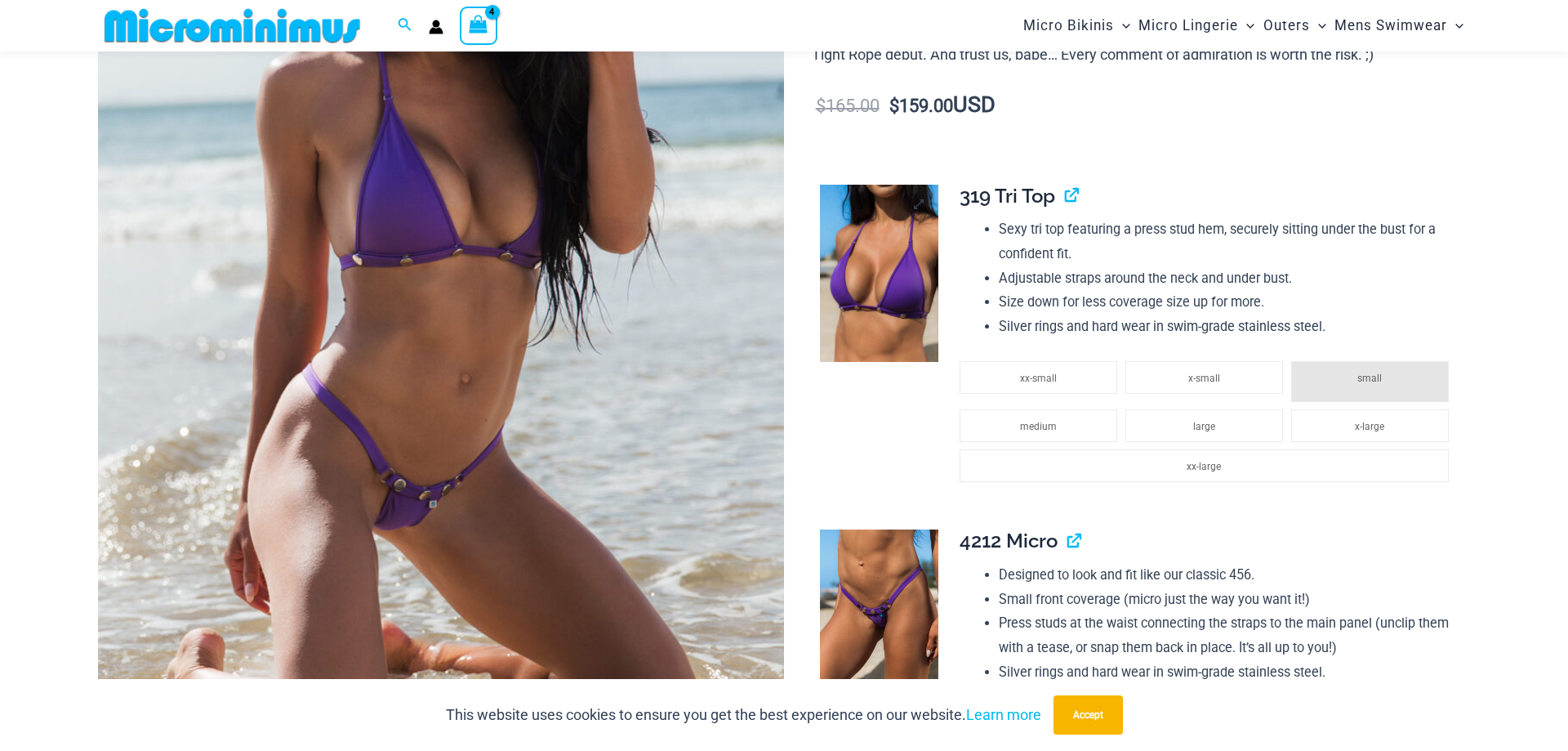
scroll to position [294, 0]
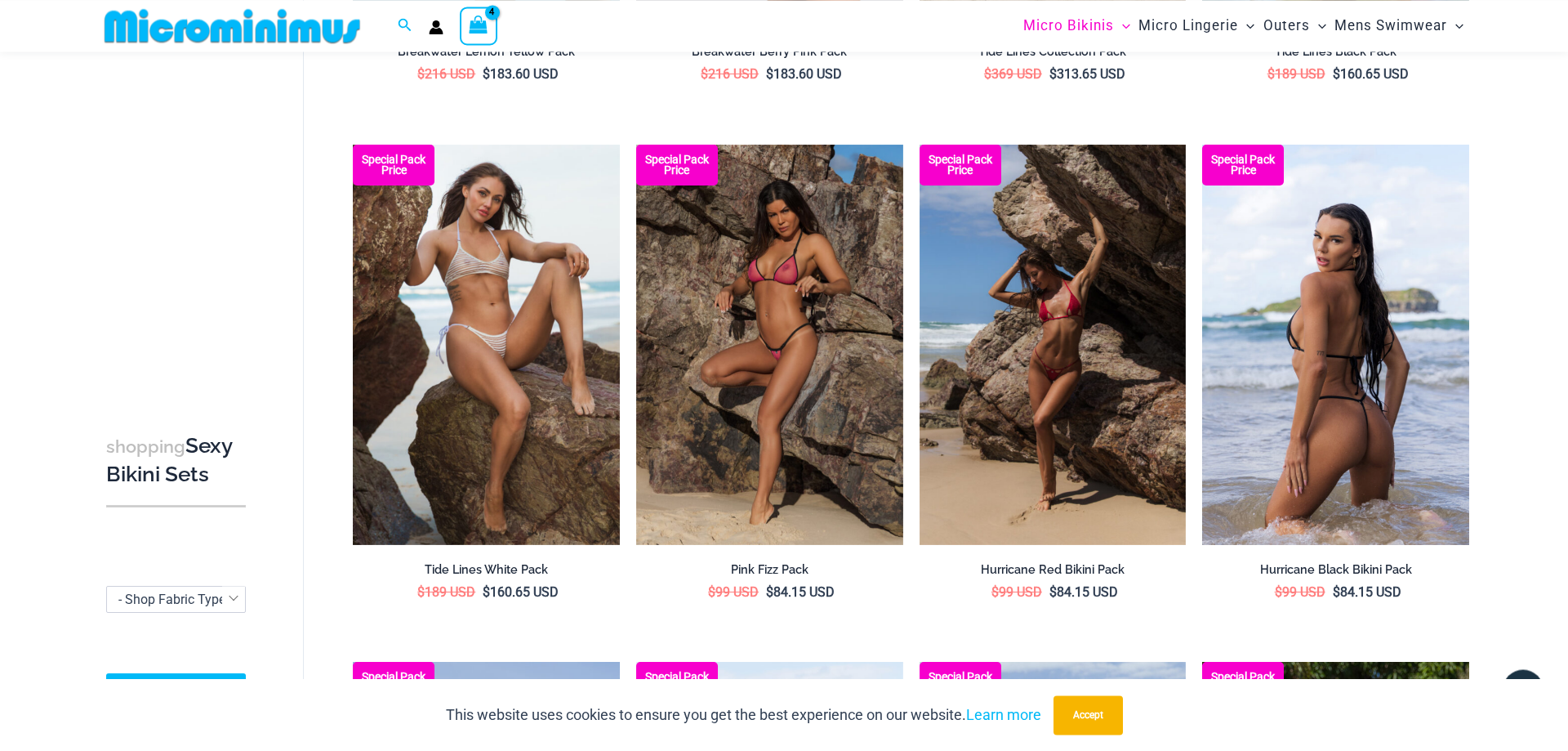
scroll to position [1071, 0]
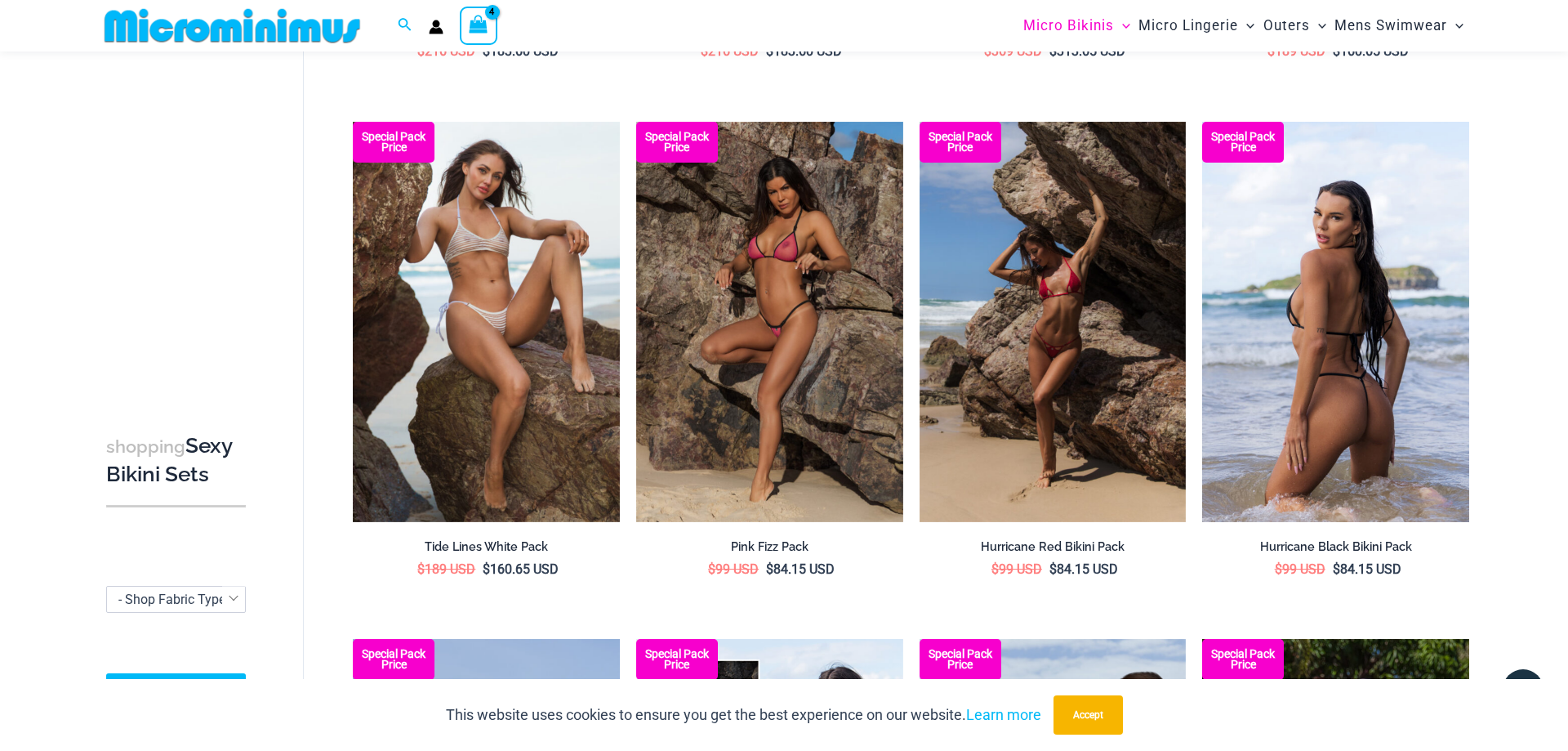
click at [1309, 341] on img at bounding box center [1335, 321] width 267 height 400
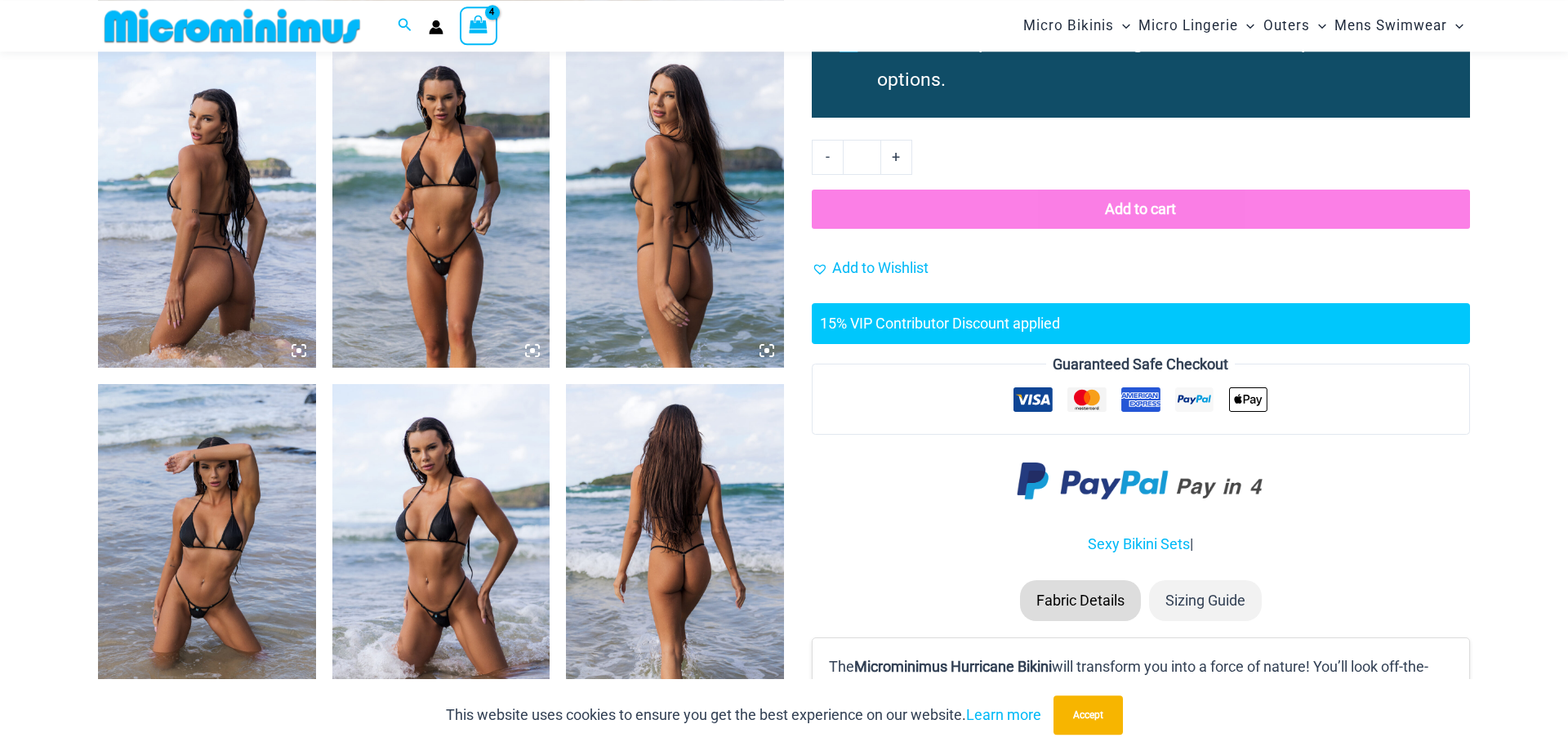
scroll to position [1139, 0]
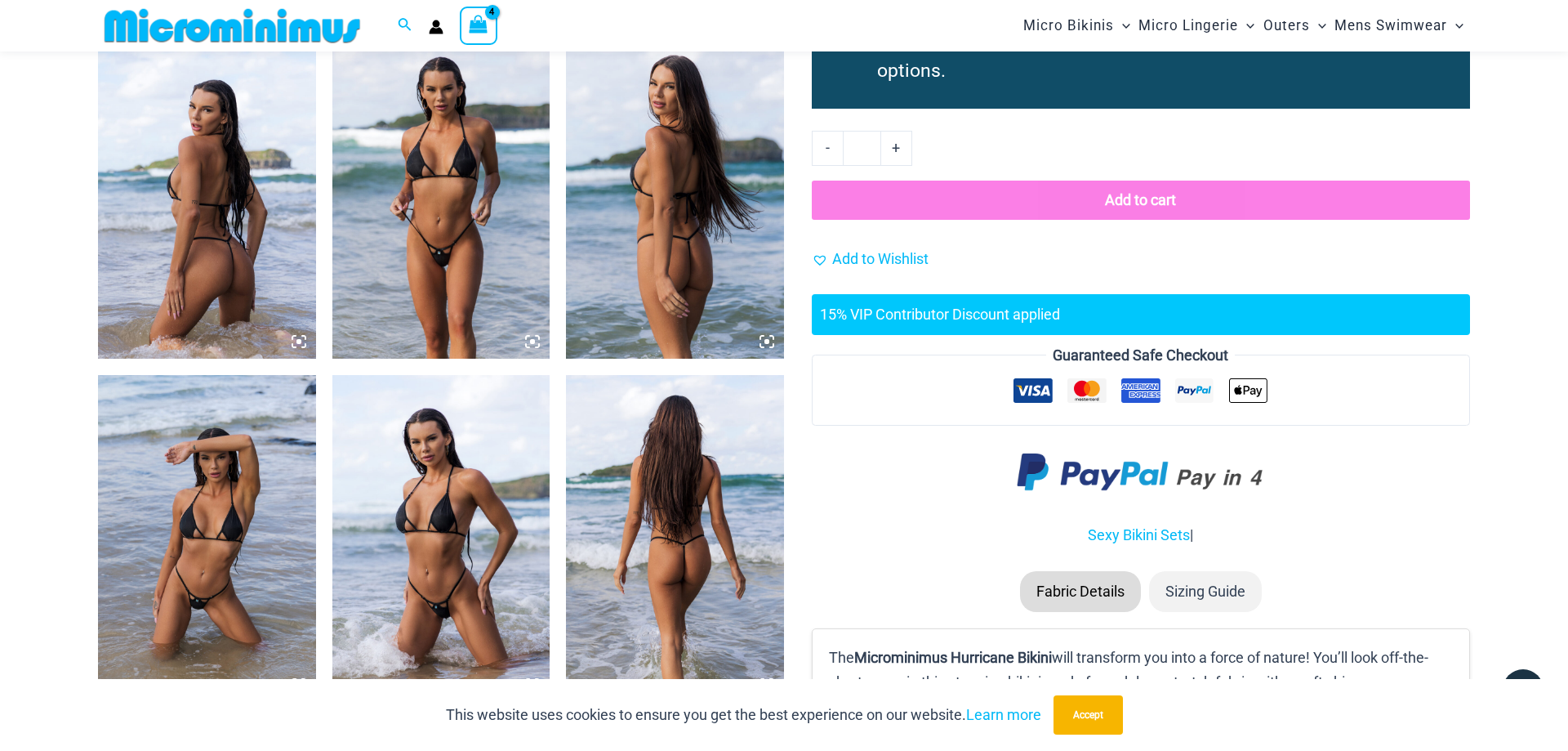
click at [431, 194] on img at bounding box center [441, 195] width 218 height 326
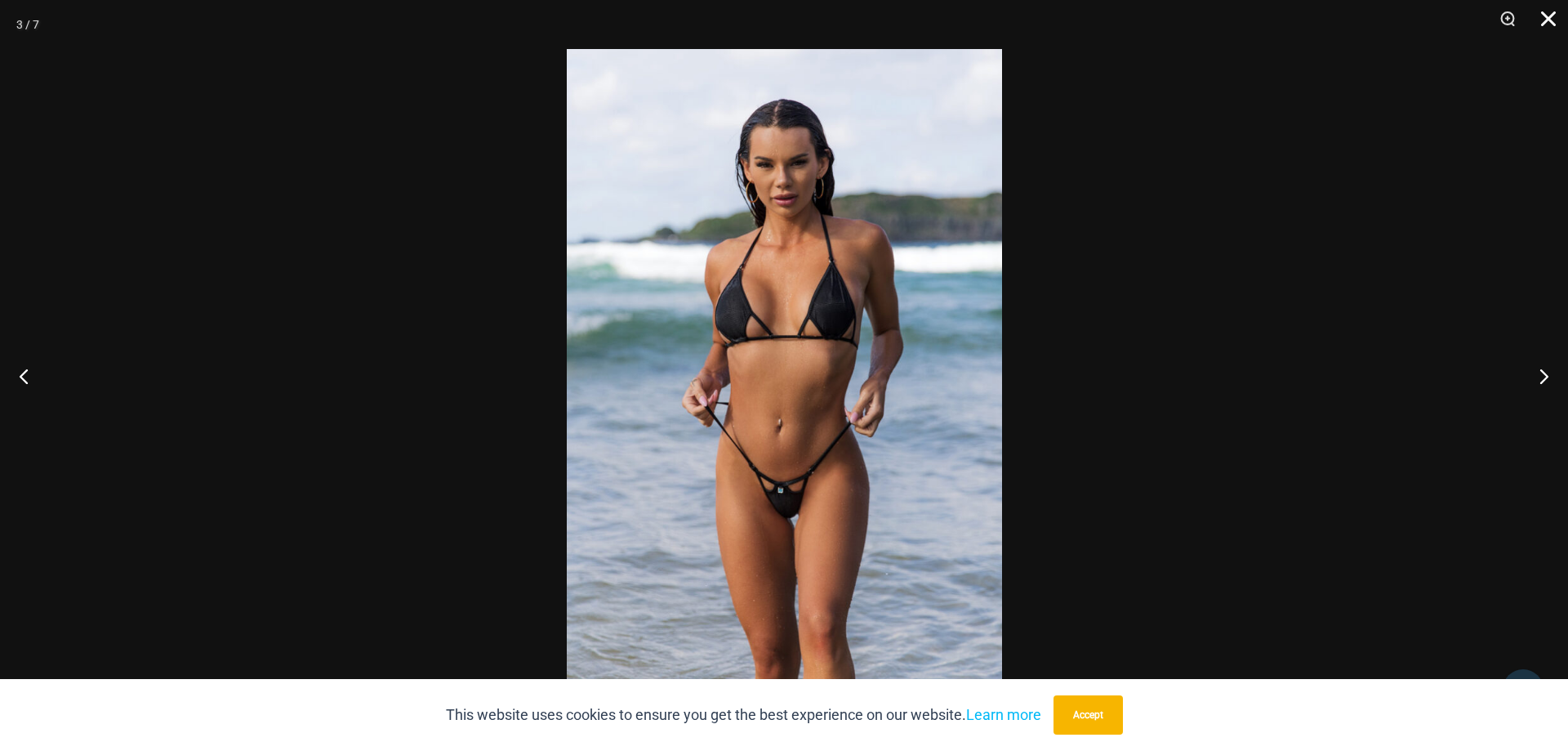
click at [1548, 17] on button "Close" at bounding box center [1542, 24] width 41 height 49
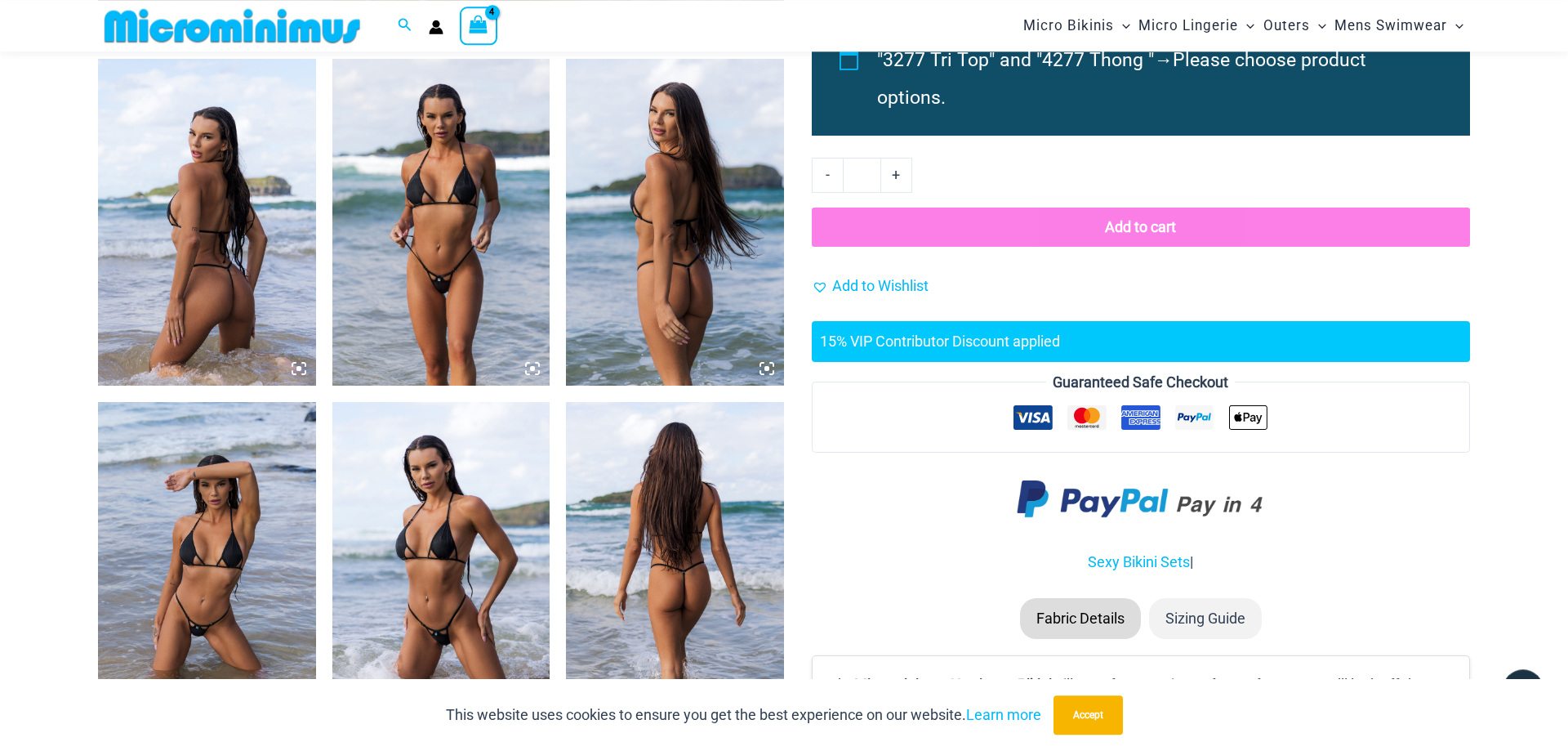
scroll to position [1222, 0]
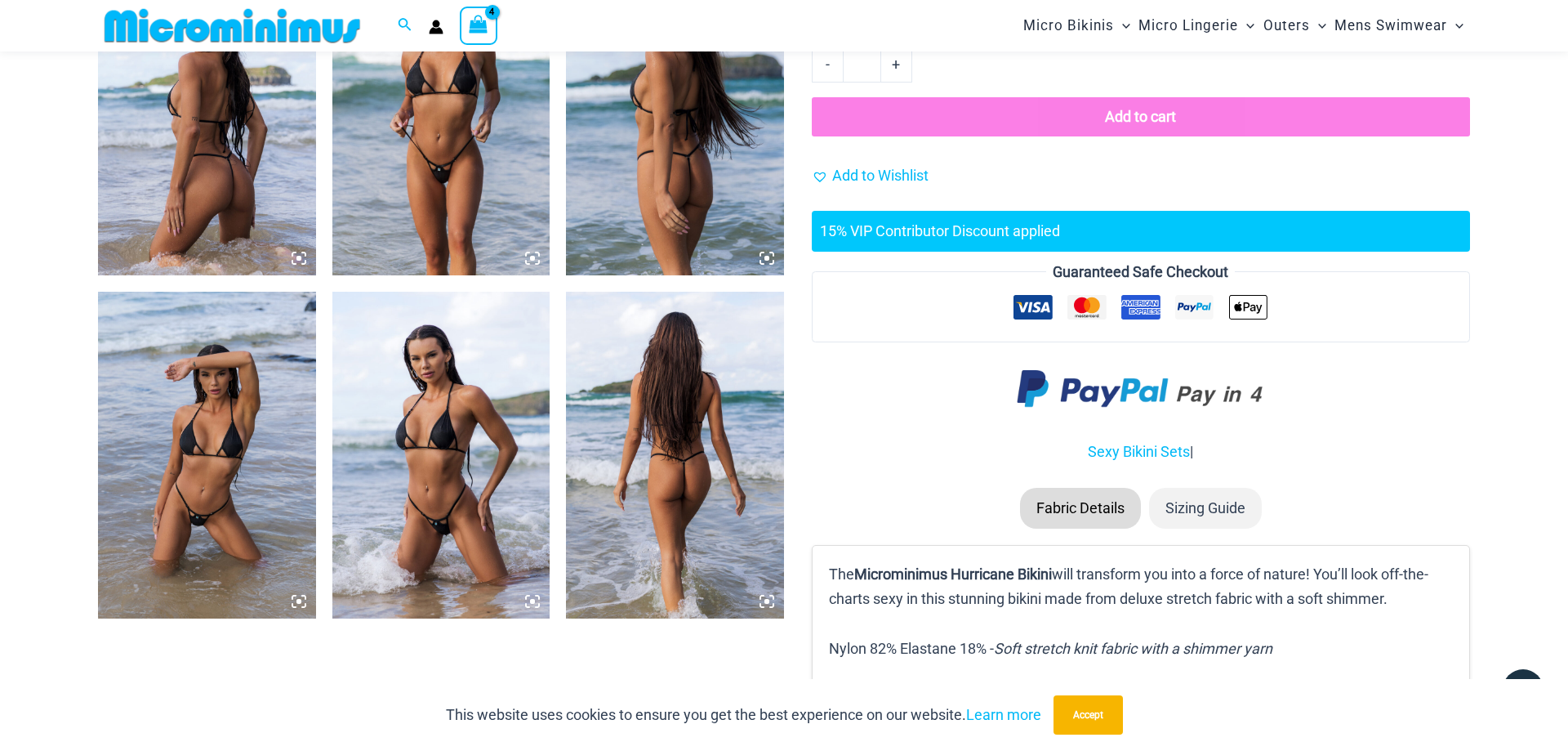
click at [441, 449] on img at bounding box center [441, 455] width 218 height 326
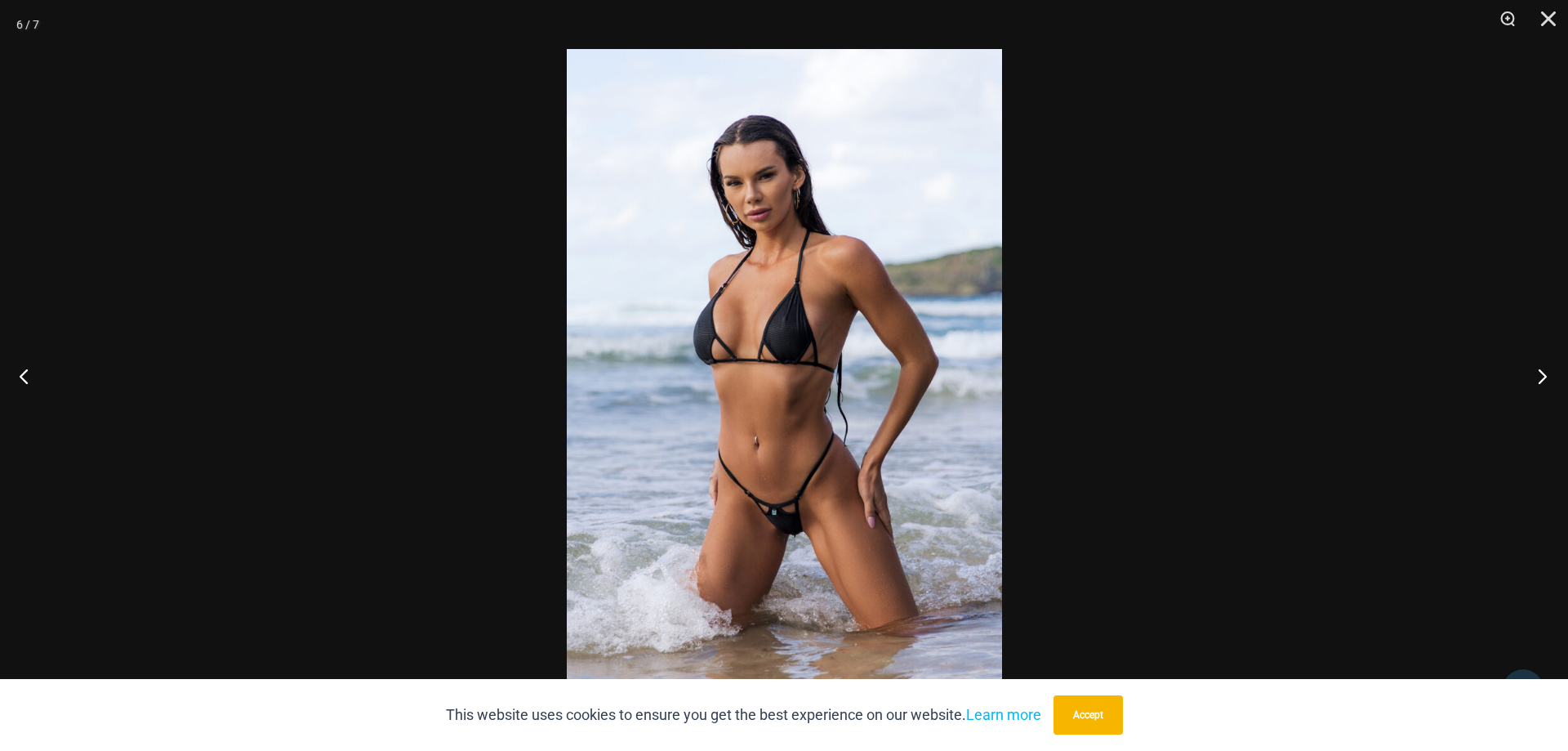
click at [1543, 383] on button "Next" at bounding box center [1537, 376] width 61 height 82
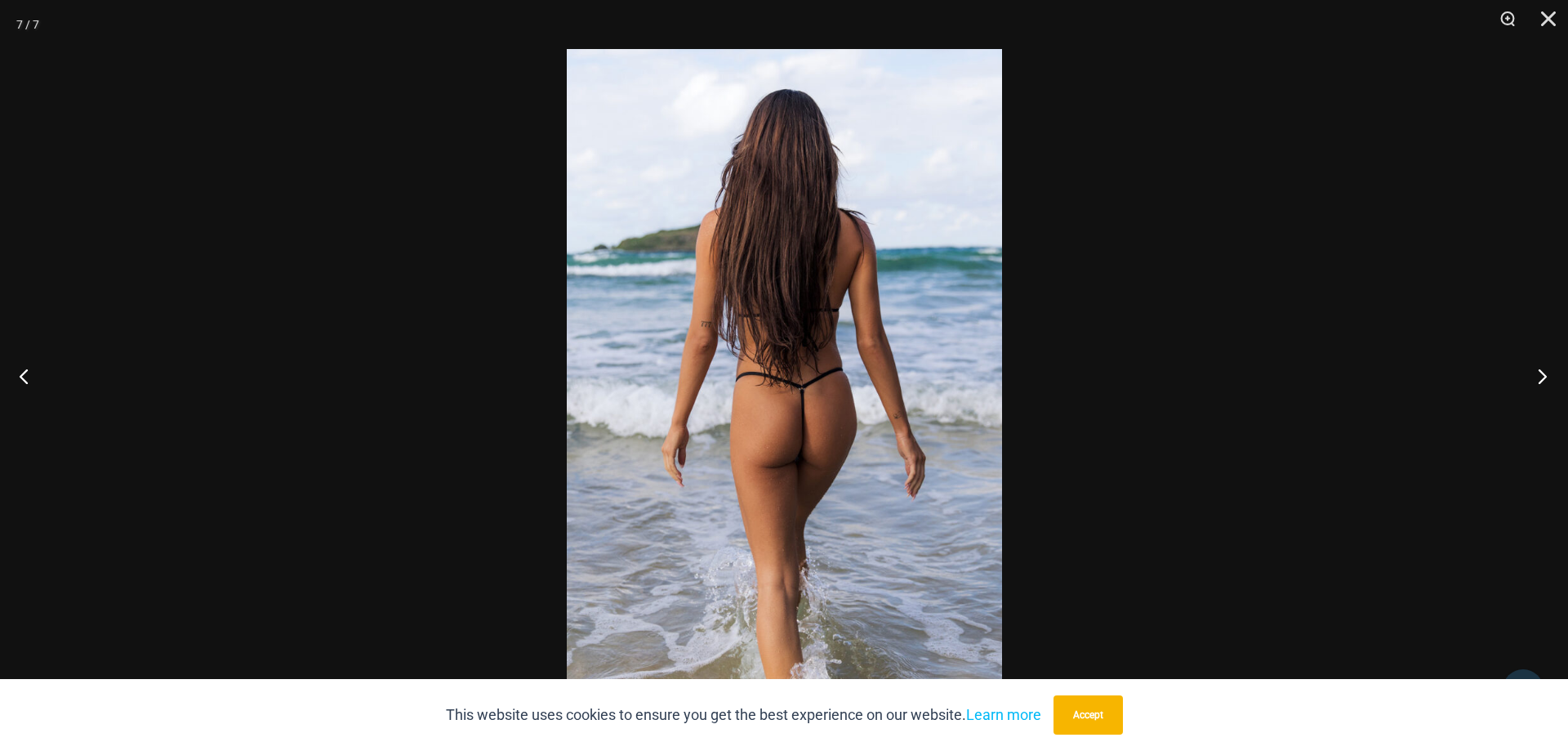
click at [1543, 383] on button "Next" at bounding box center [1537, 376] width 61 height 82
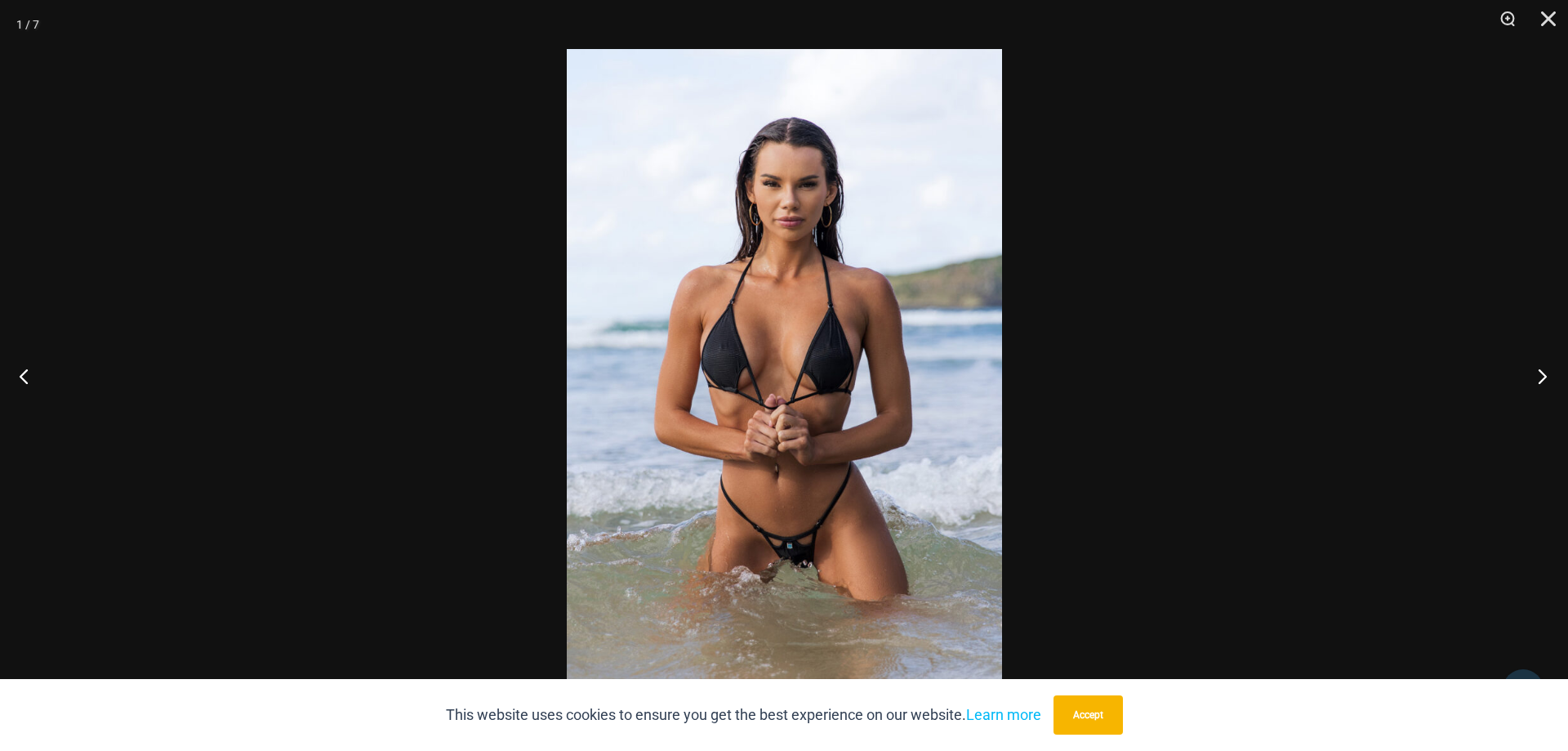
click at [1543, 383] on button "Next" at bounding box center [1537, 376] width 61 height 82
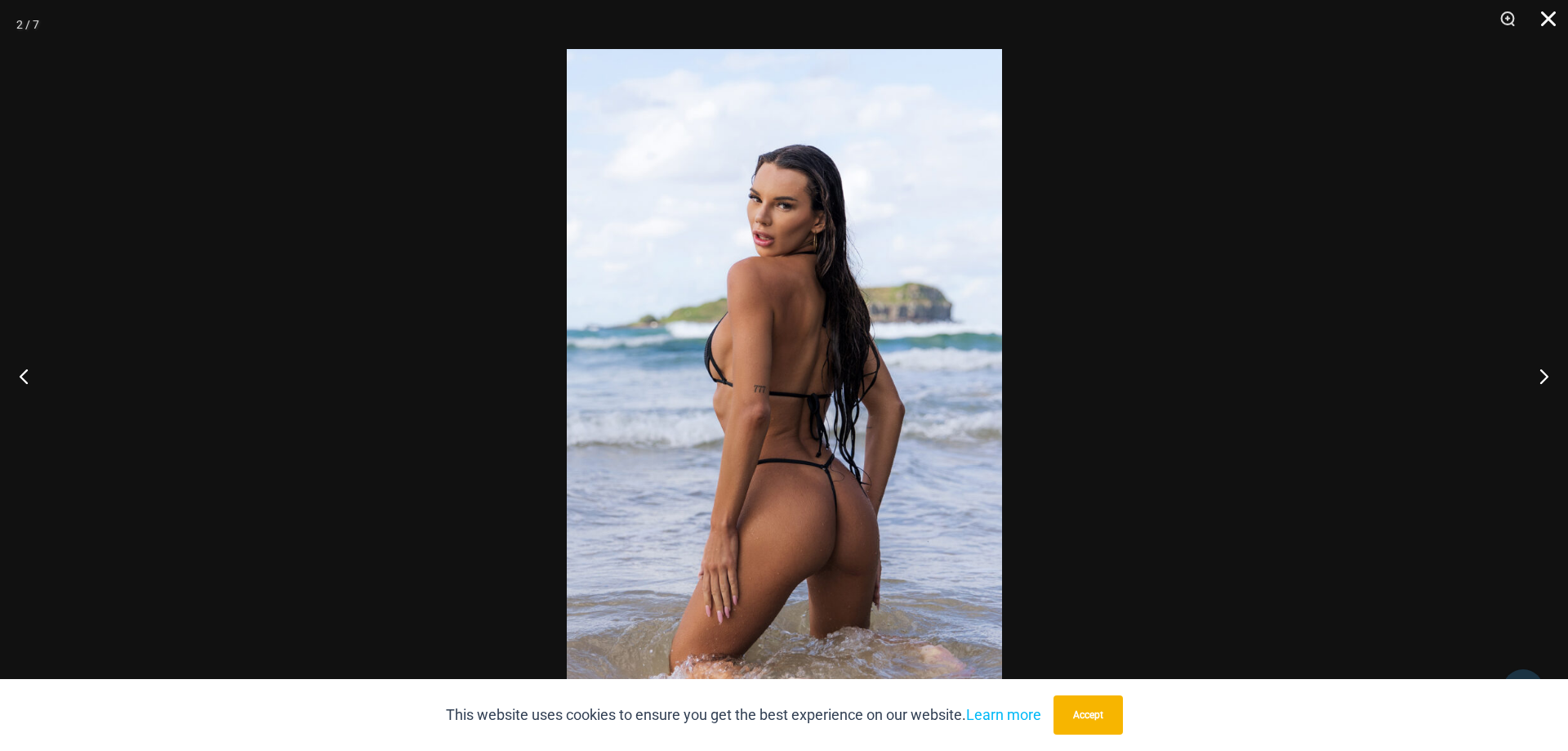
click at [1549, 15] on button "Close" at bounding box center [1542, 24] width 41 height 49
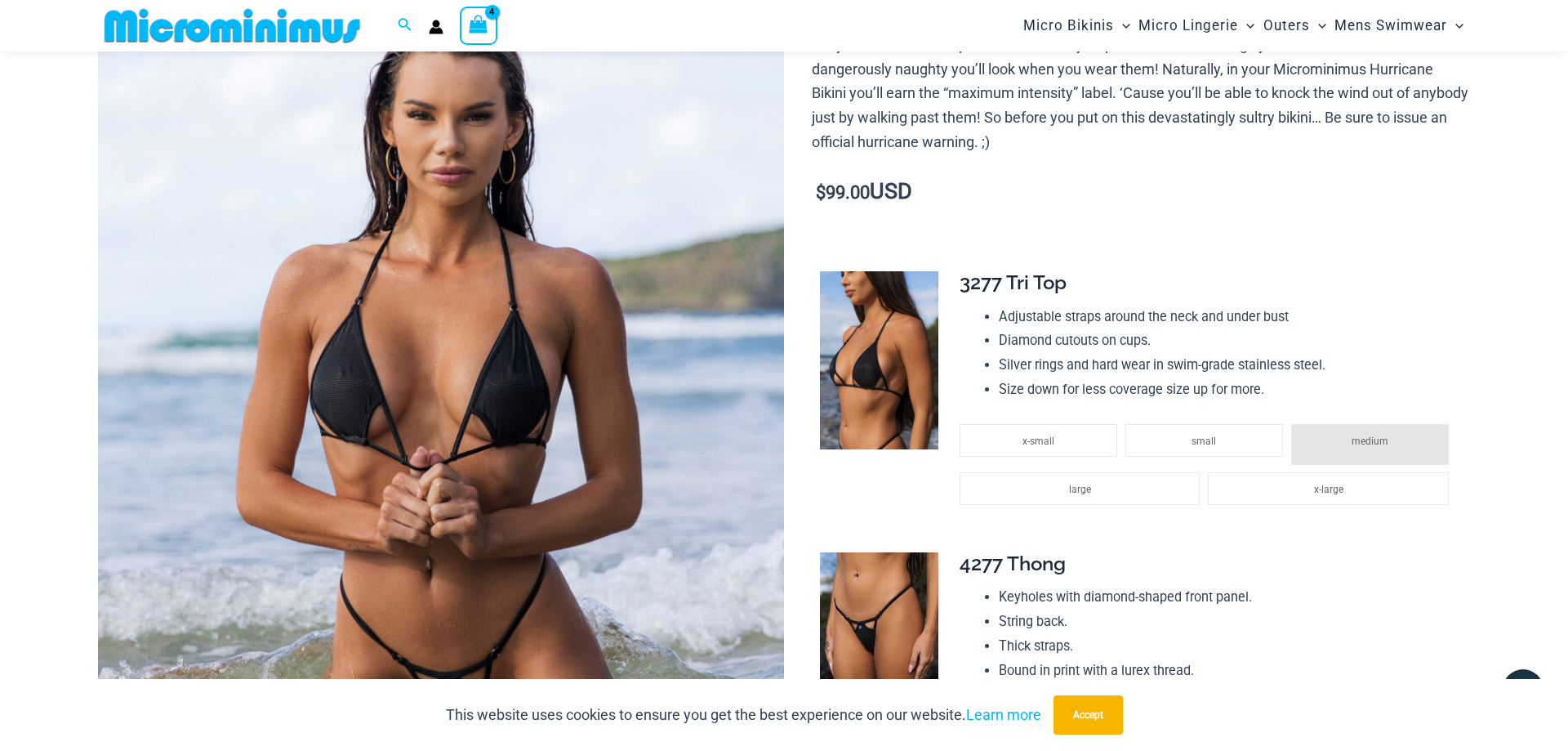
scroll to position [0, 0]
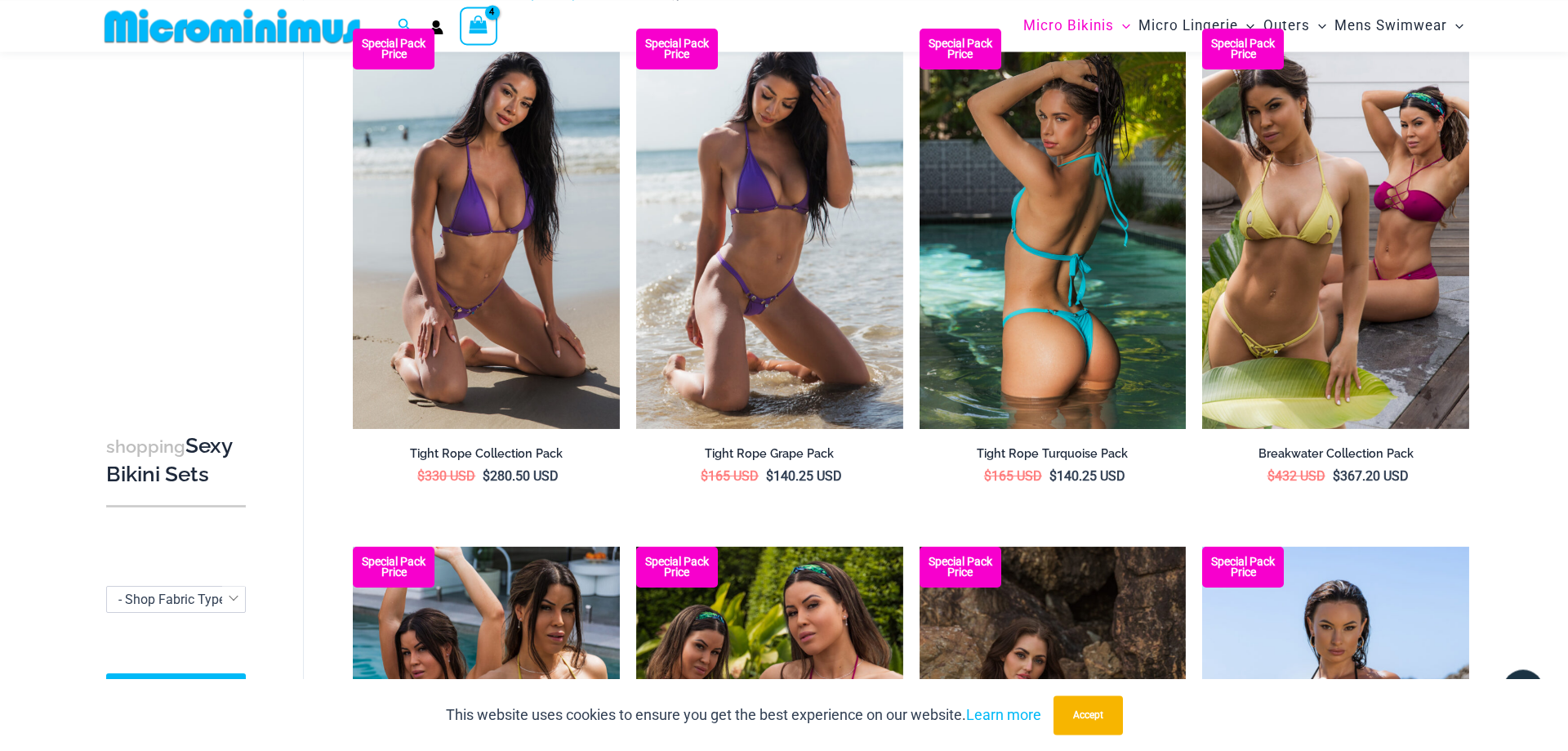
scroll to position [127, 0]
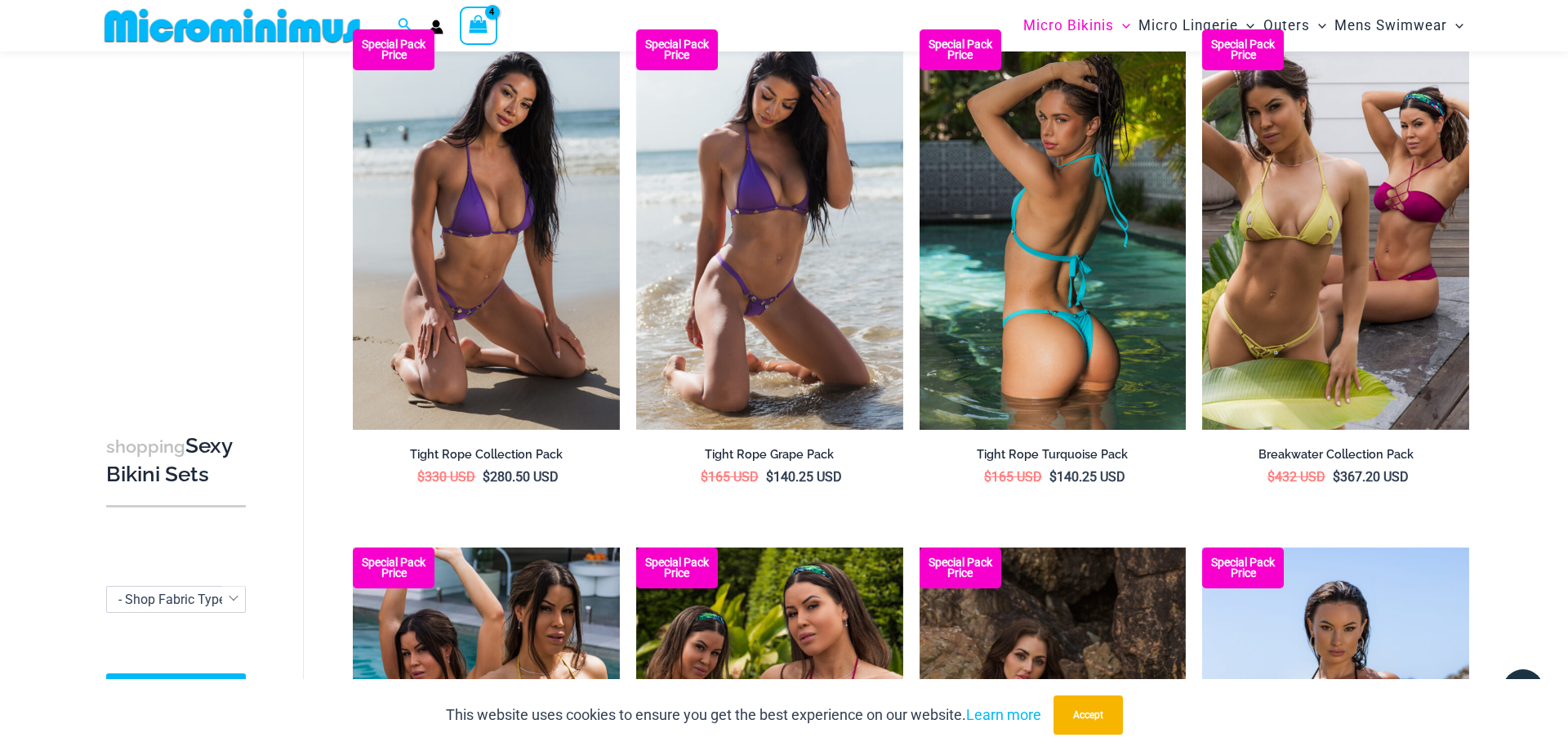
click at [1054, 217] on img at bounding box center [1052, 229] width 267 height 400
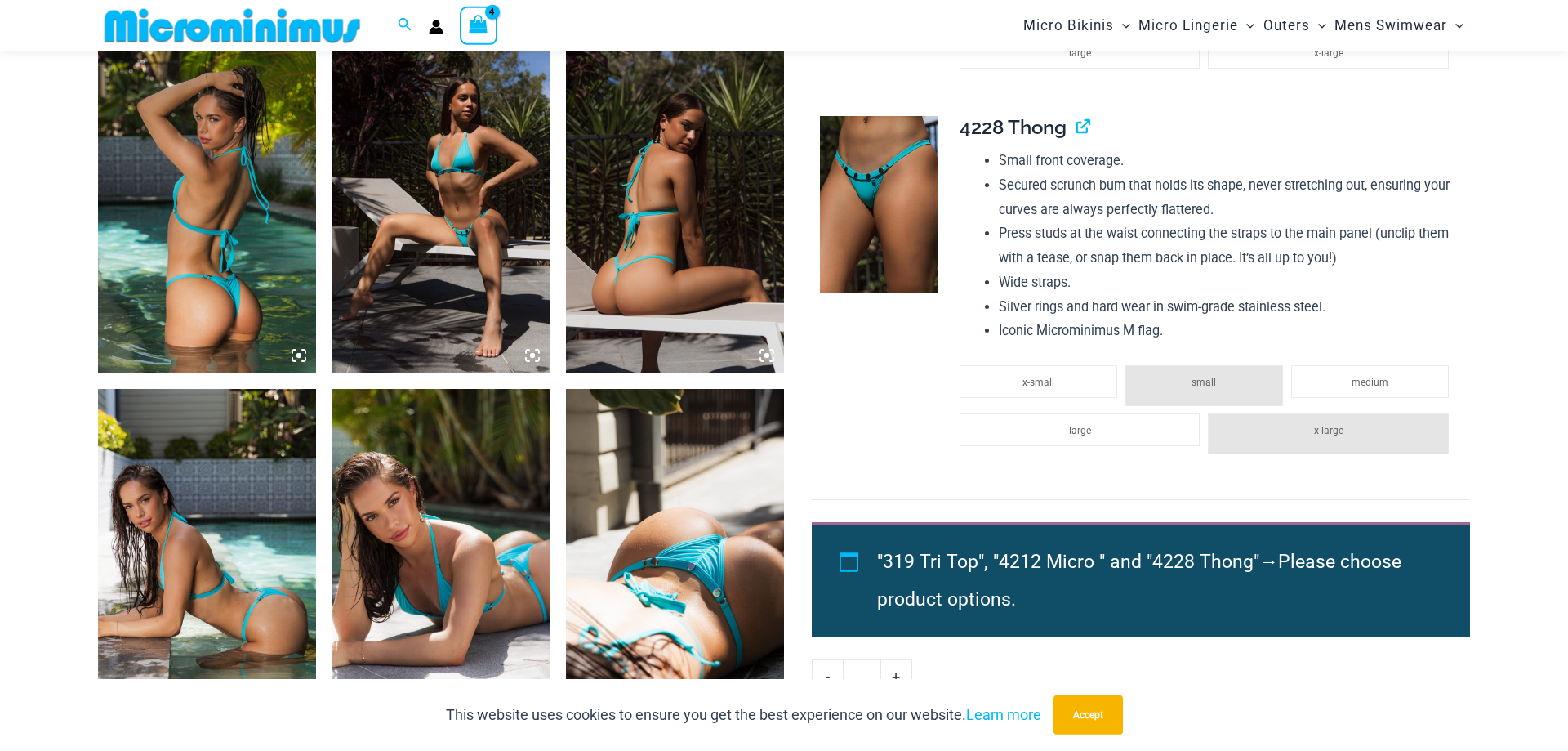
scroll to position [1127, 0]
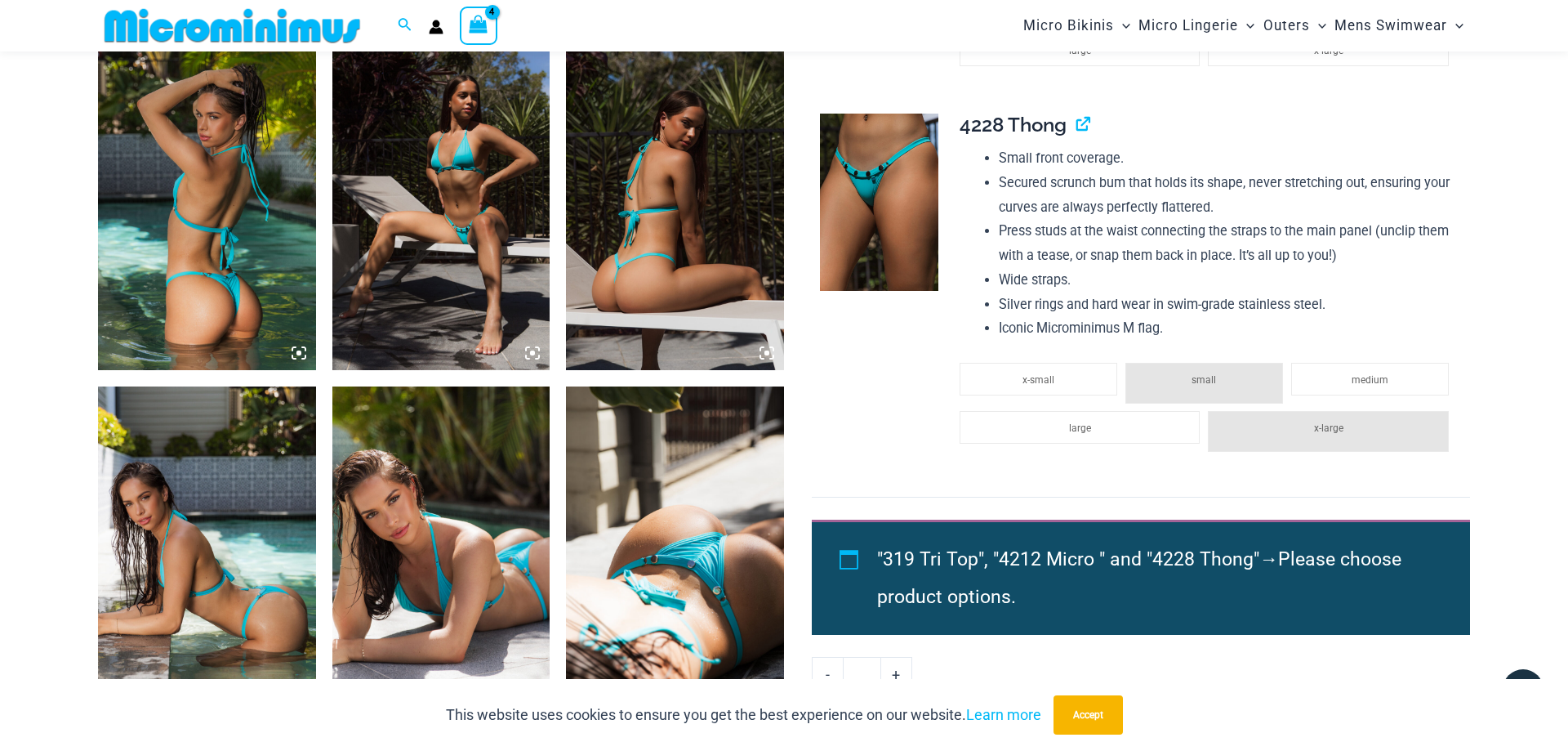
click at [697, 531] on img at bounding box center [675, 549] width 218 height 326
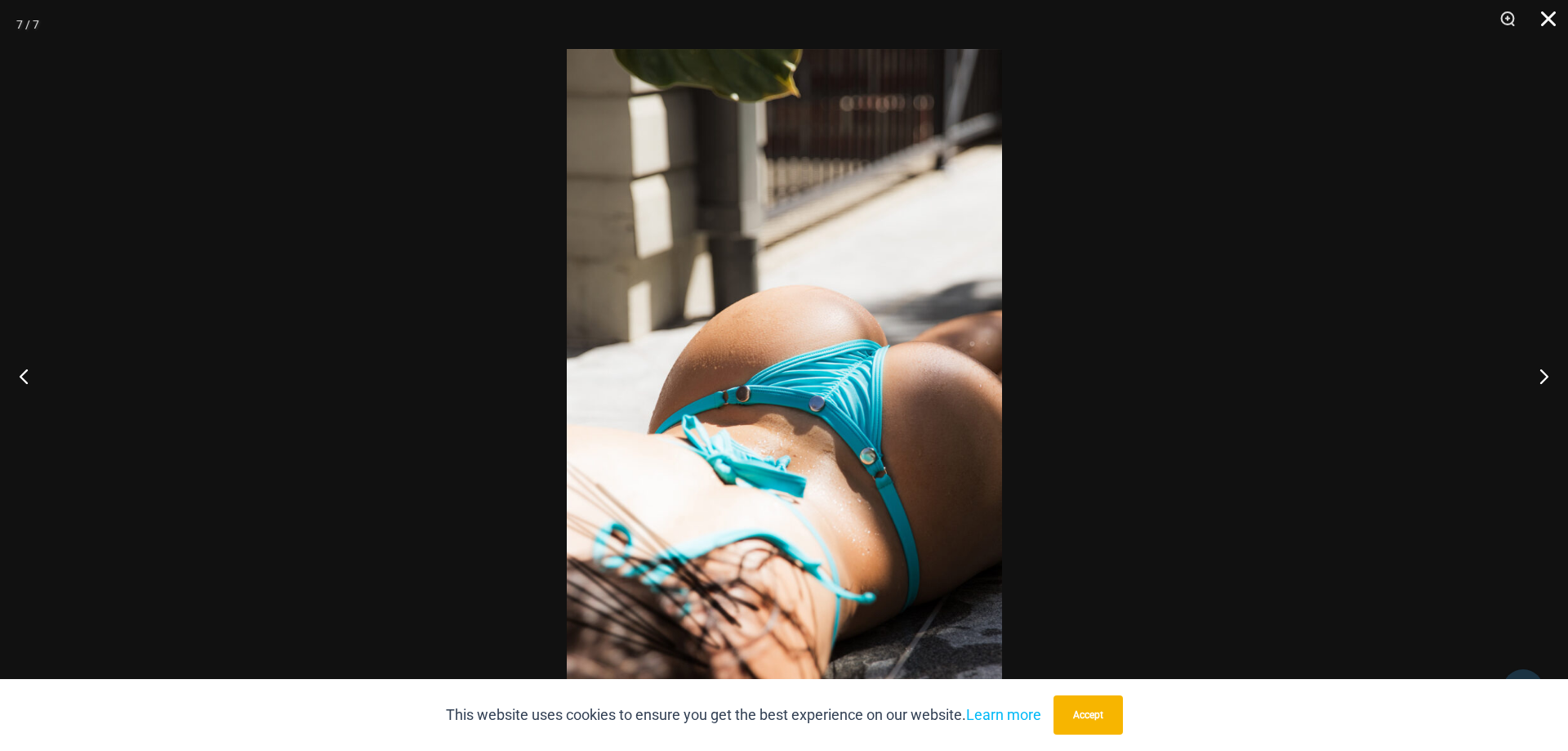
click at [1552, 16] on button "Close" at bounding box center [1542, 24] width 41 height 49
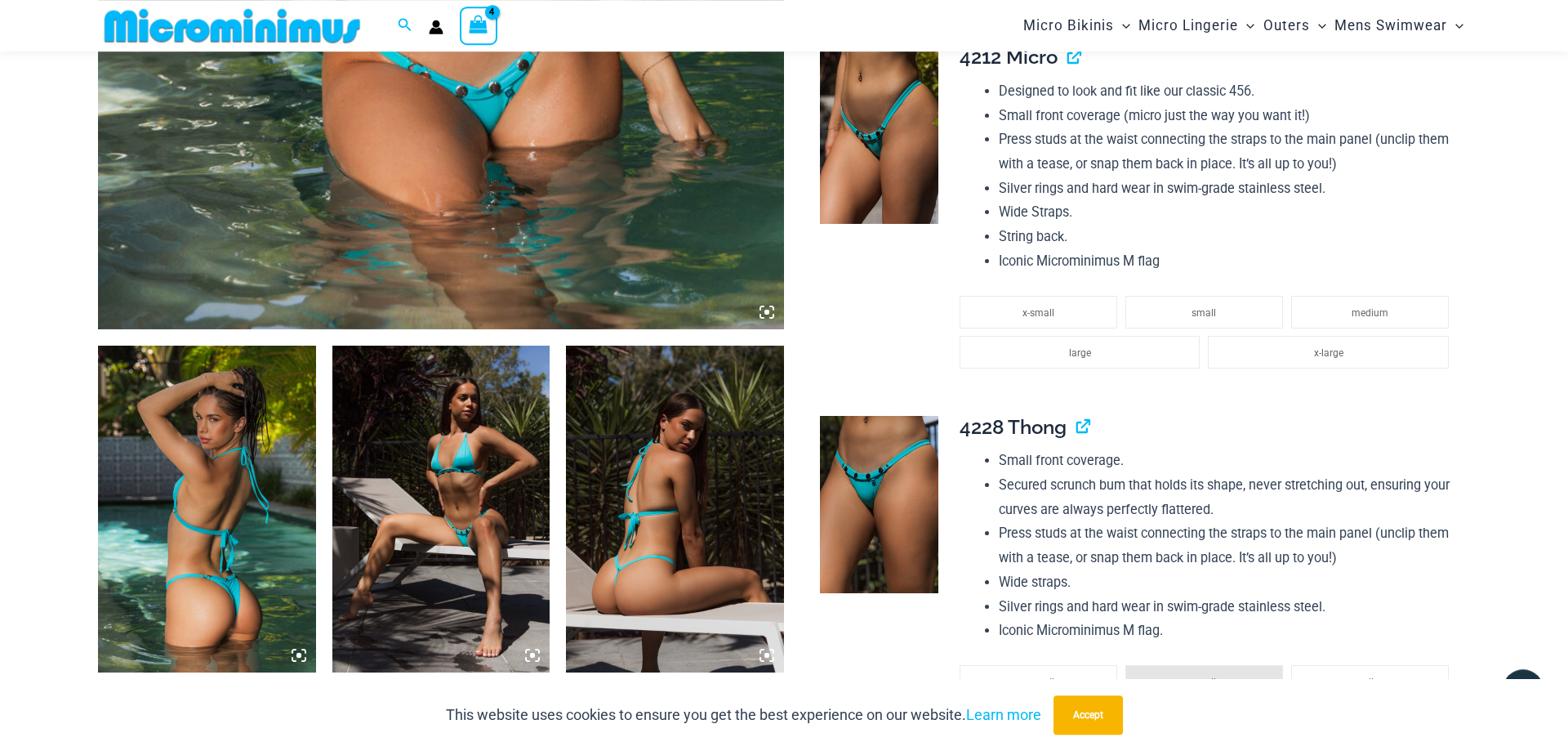
scroll to position [877, 0]
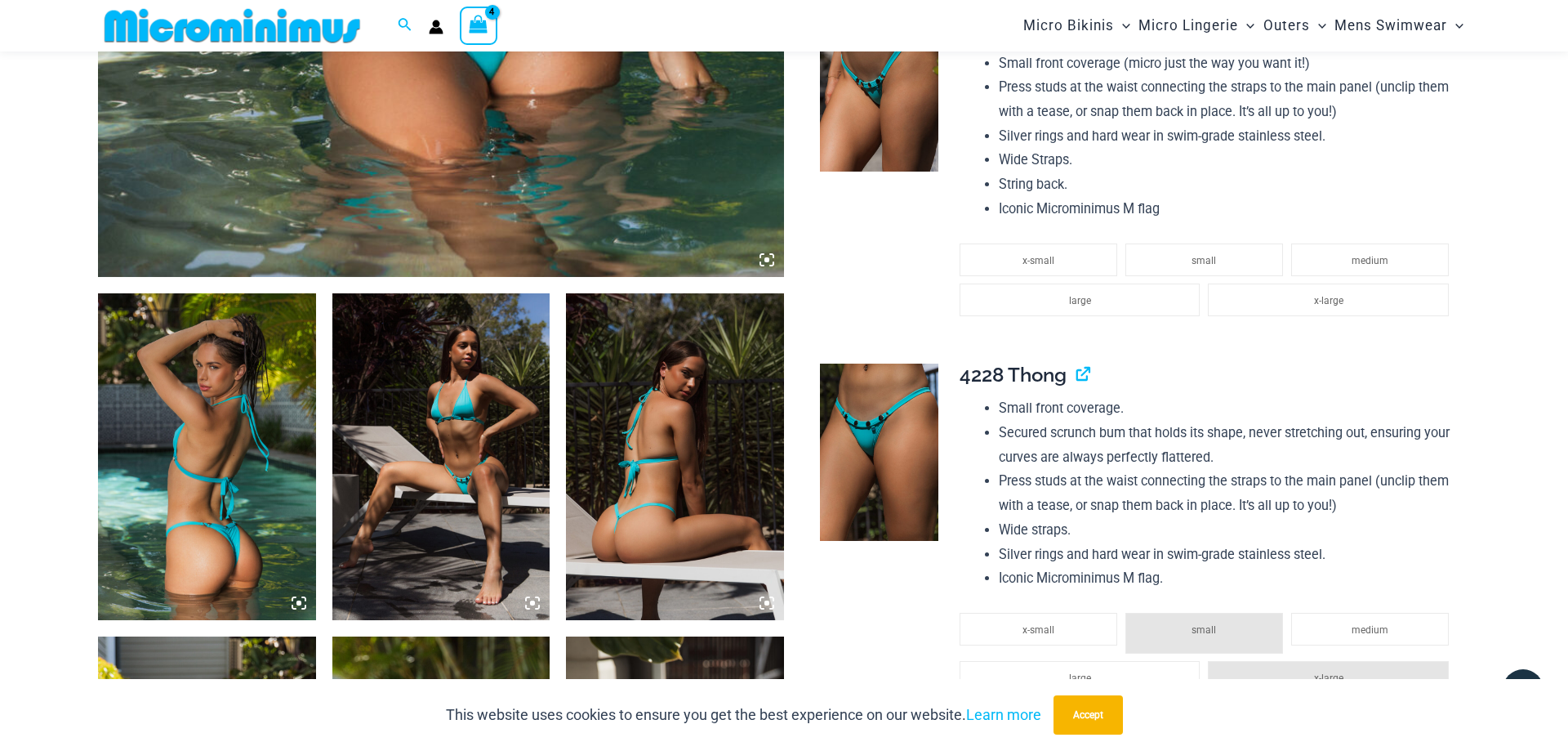
click at [635, 485] on img at bounding box center [675, 456] width 218 height 326
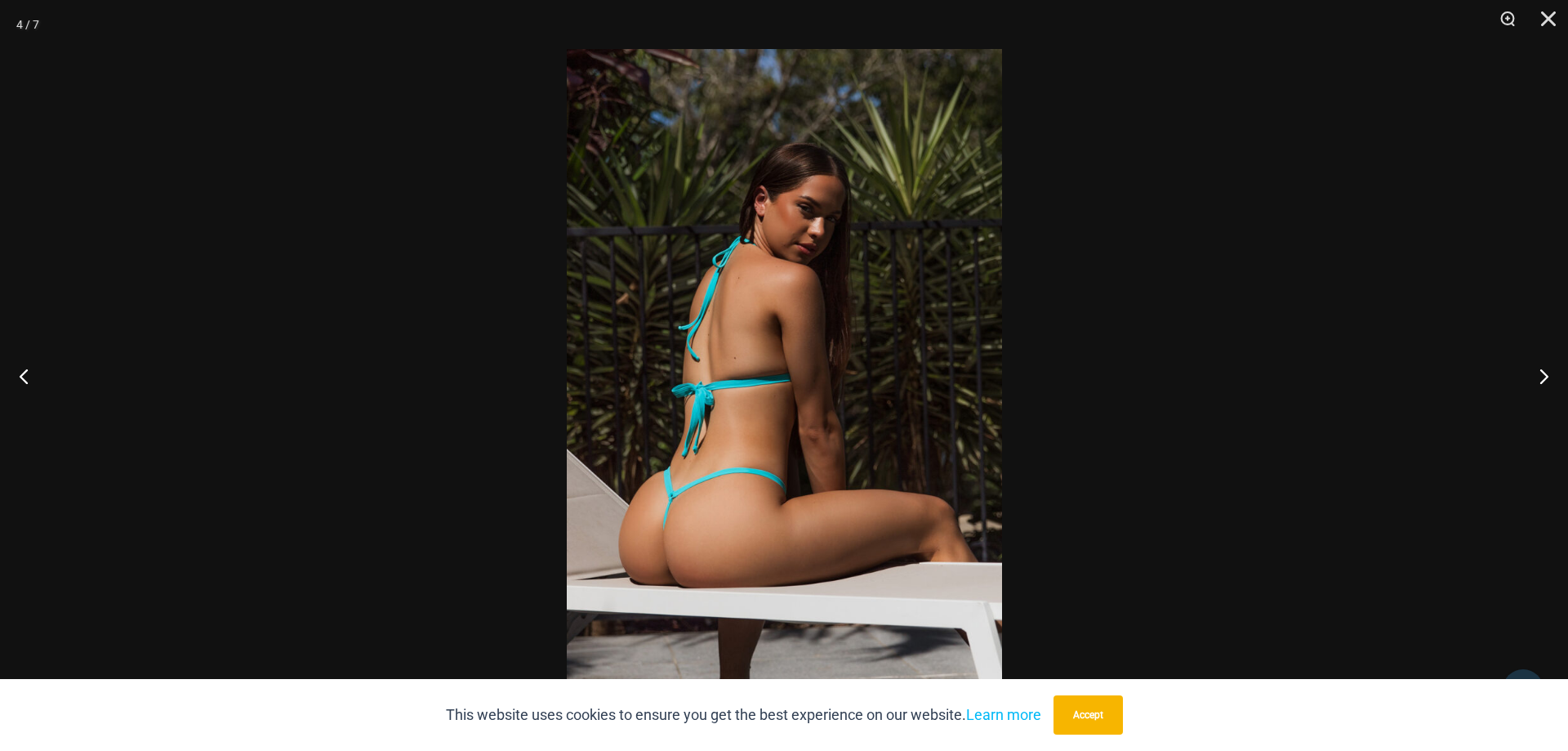
click at [686, 492] on img at bounding box center [784, 375] width 436 height 653
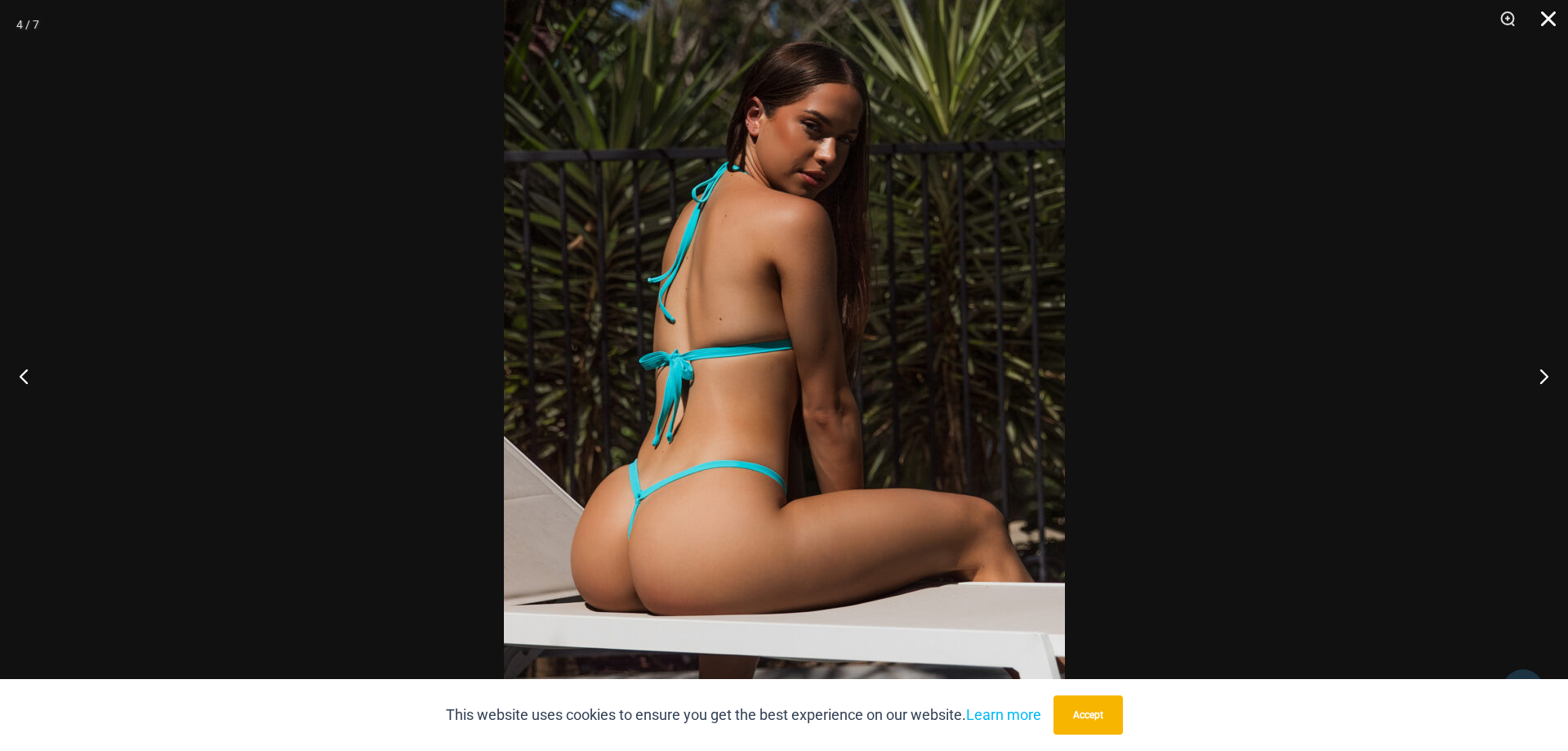
click at [1545, 17] on button "Close" at bounding box center [1542, 24] width 41 height 49
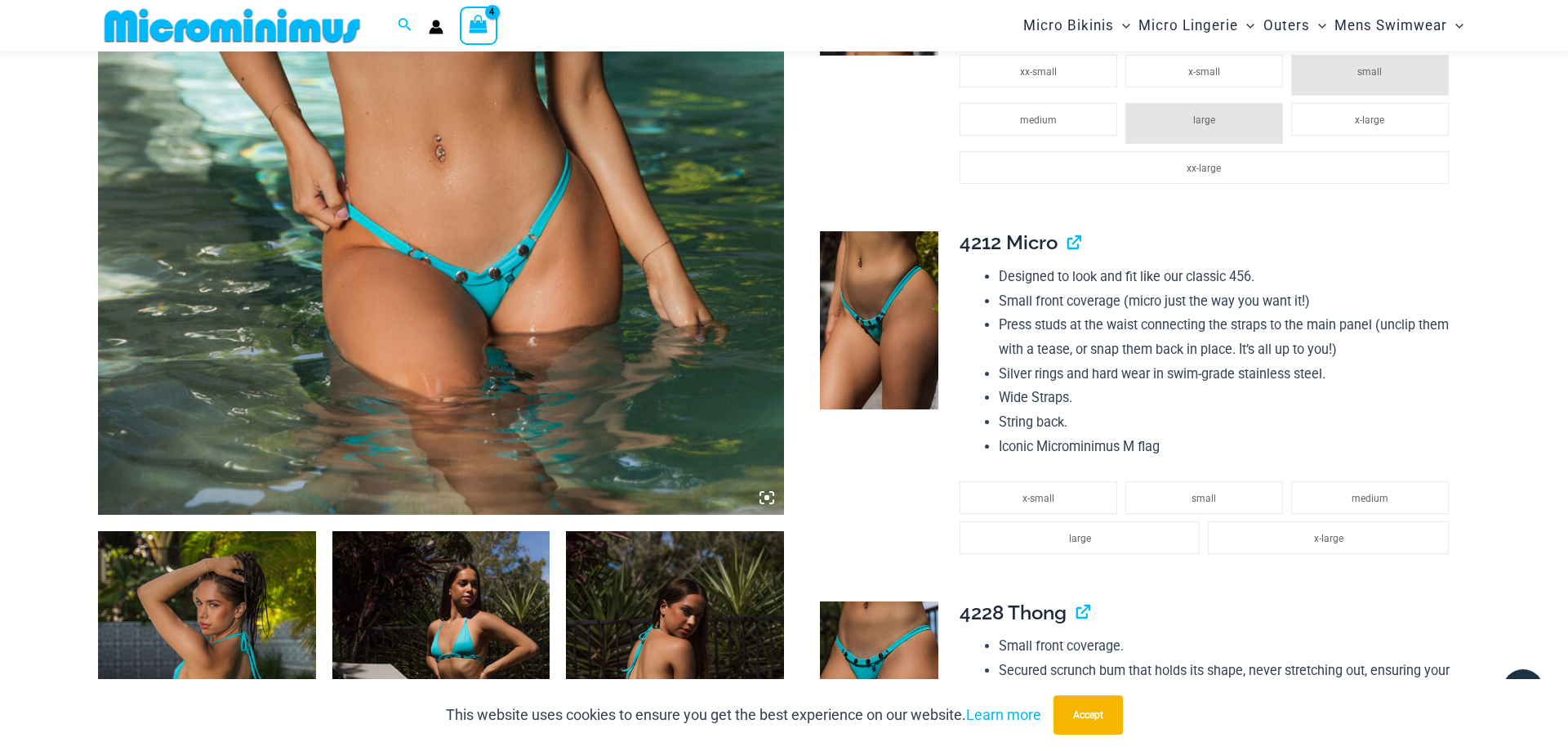
scroll to position [627, 0]
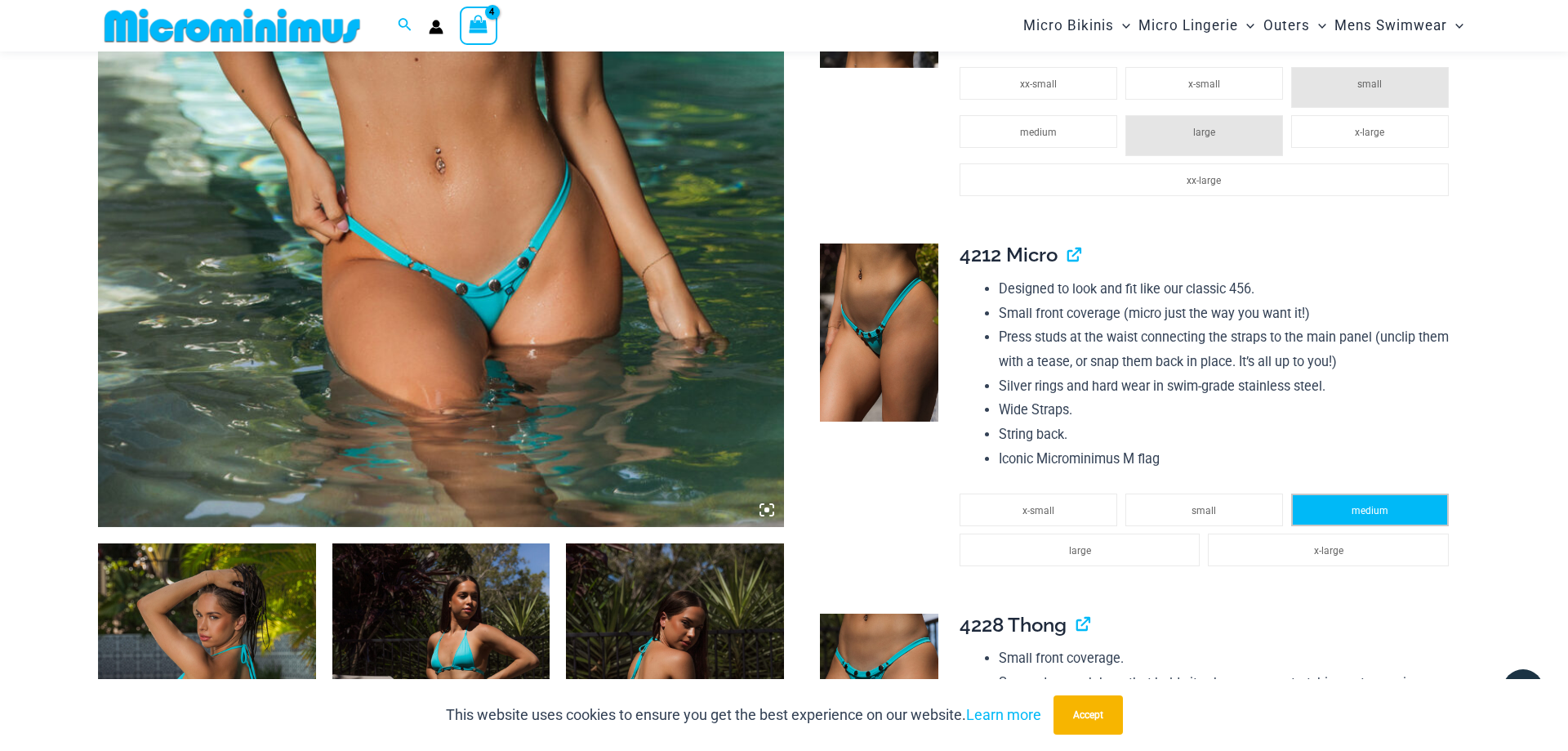
click at [1355, 516] on span "medium" at bounding box center [1369, 510] width 37 height 11
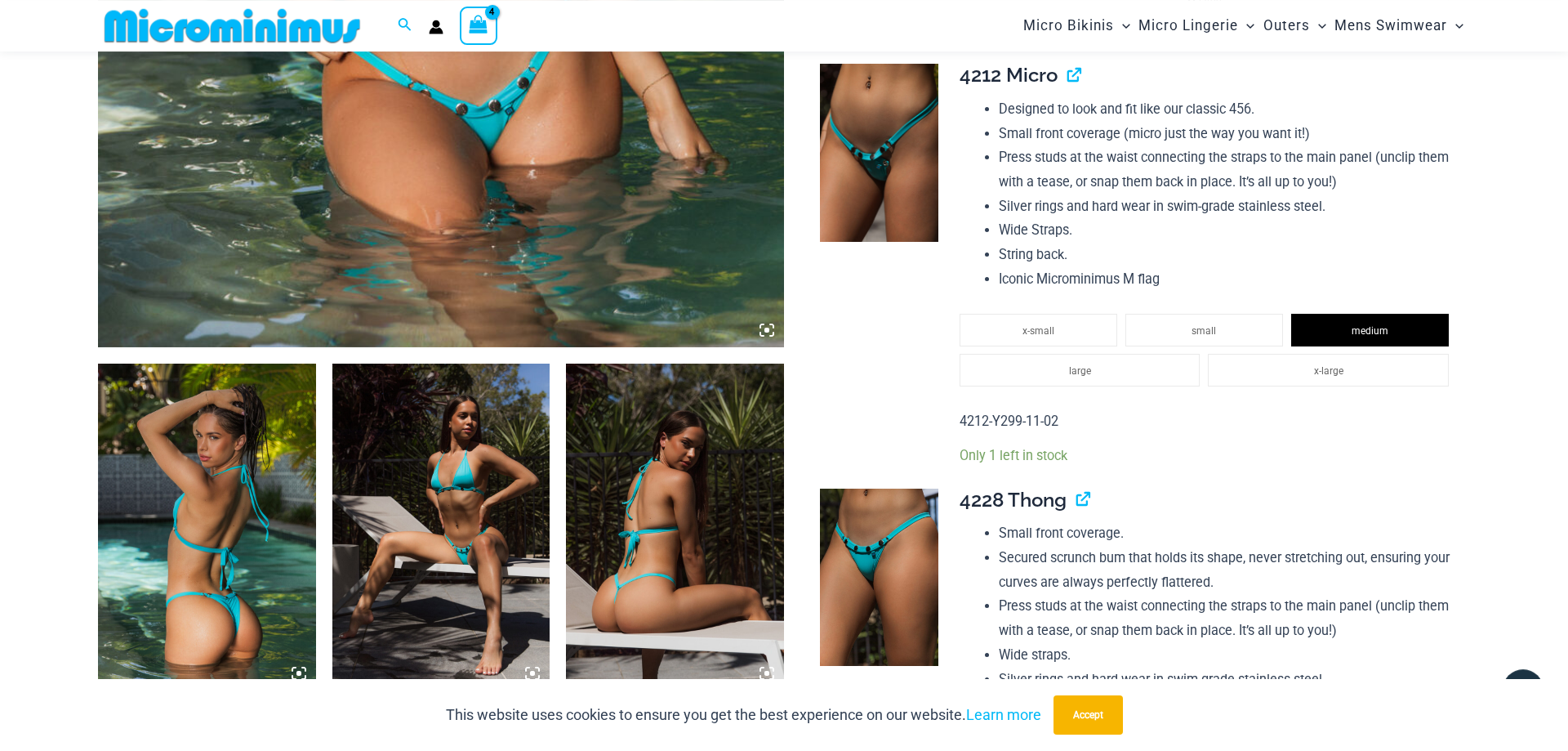
scroll to position [711, 0]
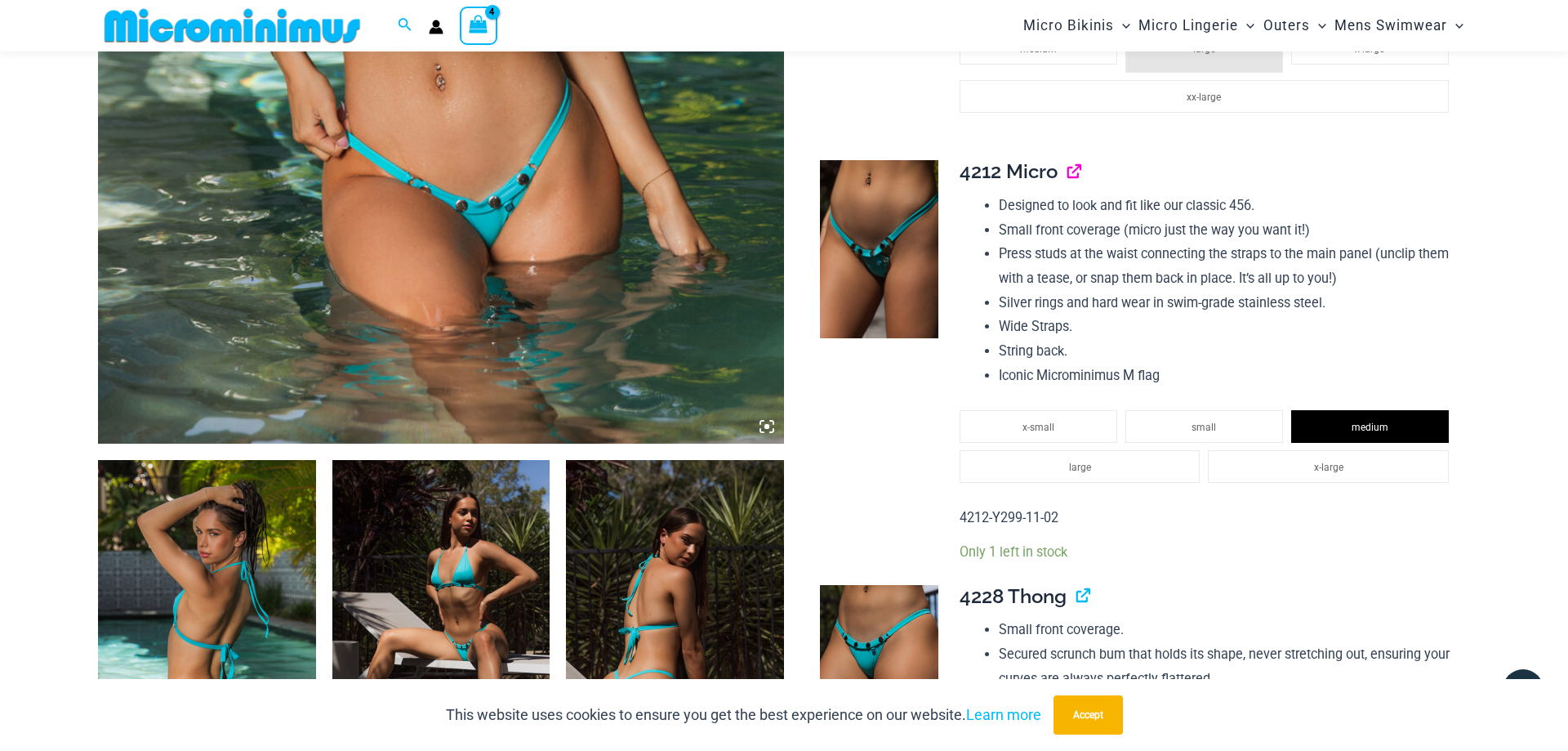
click at [1068, 183] on link "View product" at bounding box center [1068, 171] width 0 height 24
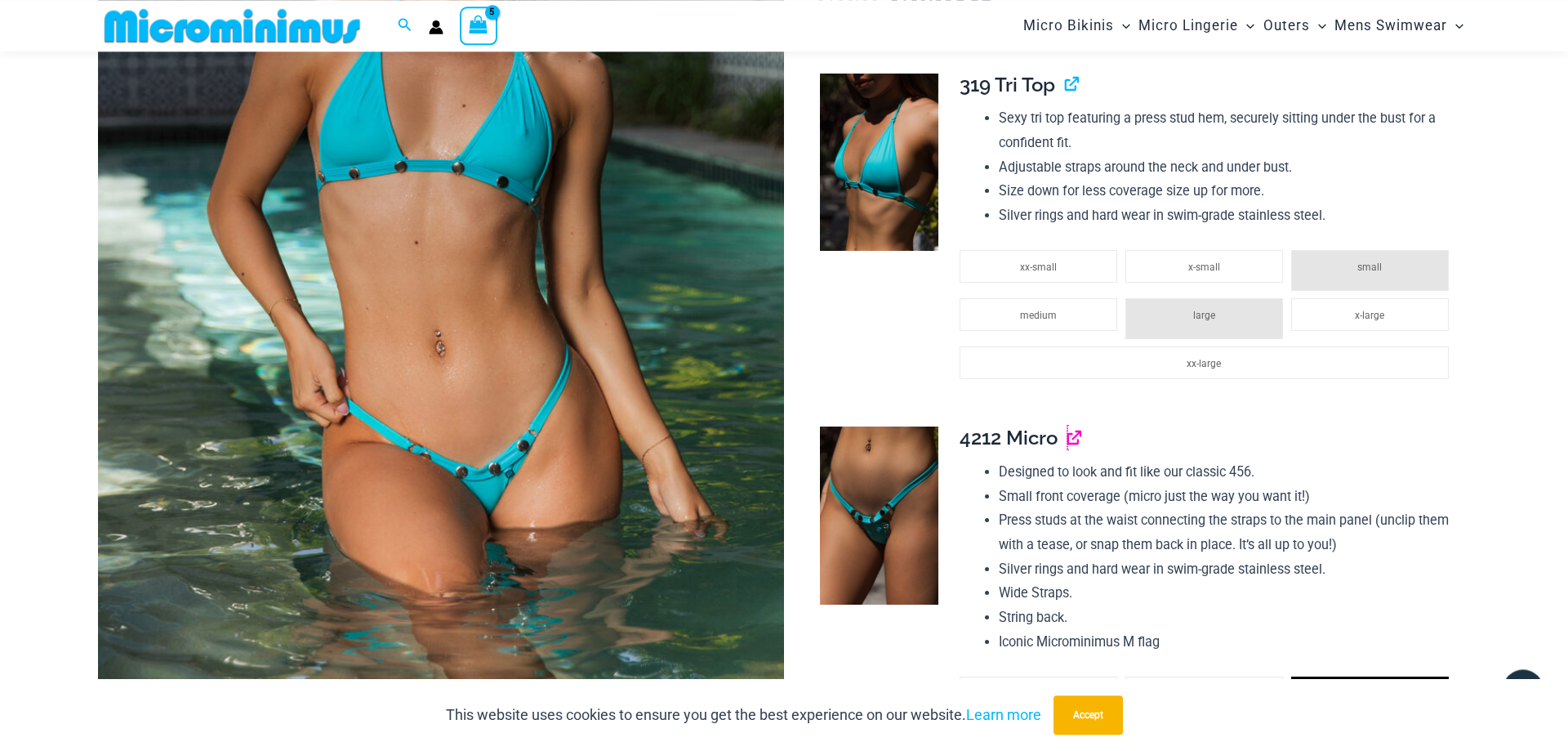
scroll to position [294, 0]
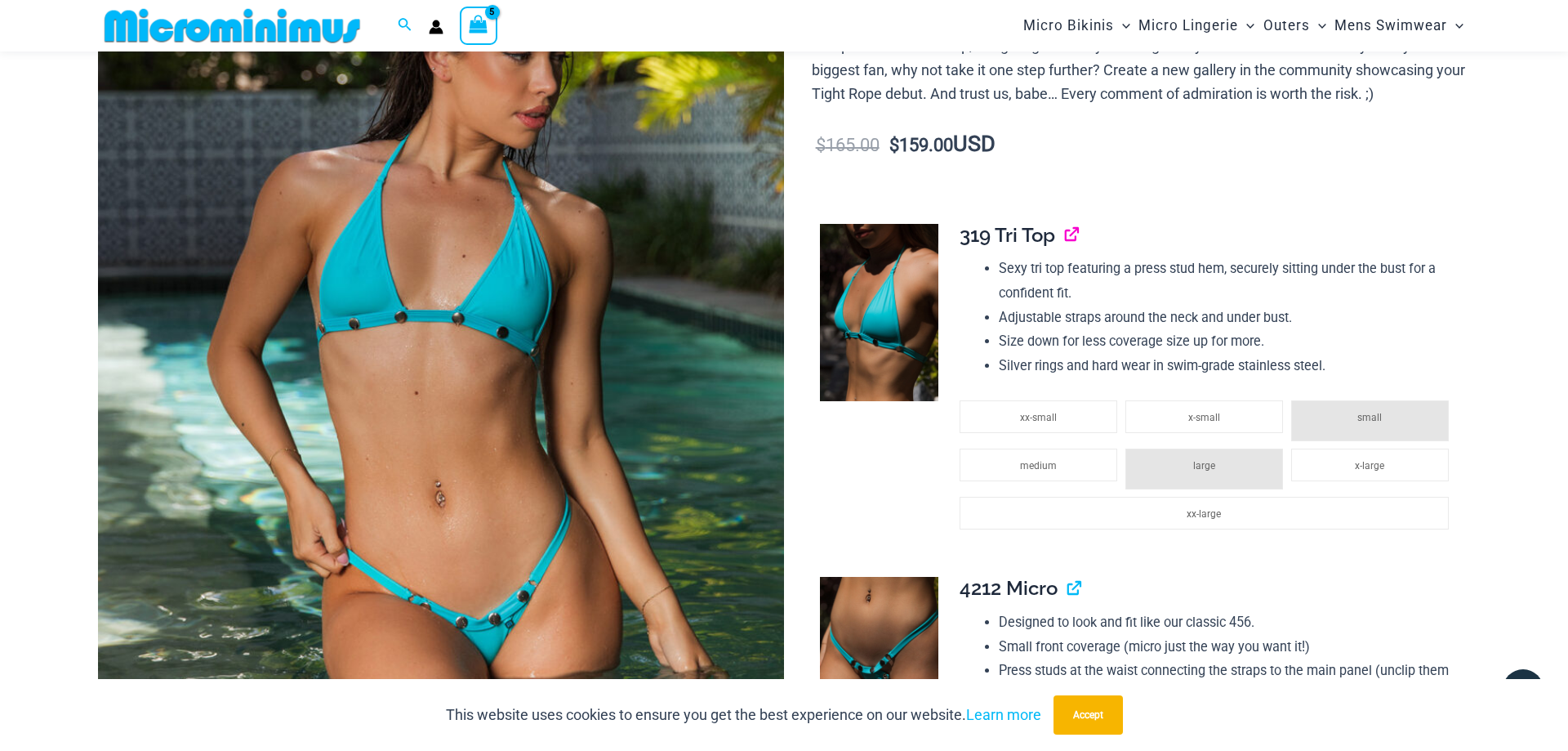
click at [1065, 247] on link "View product" at bounding box center [1065, 235] width 0 height 24
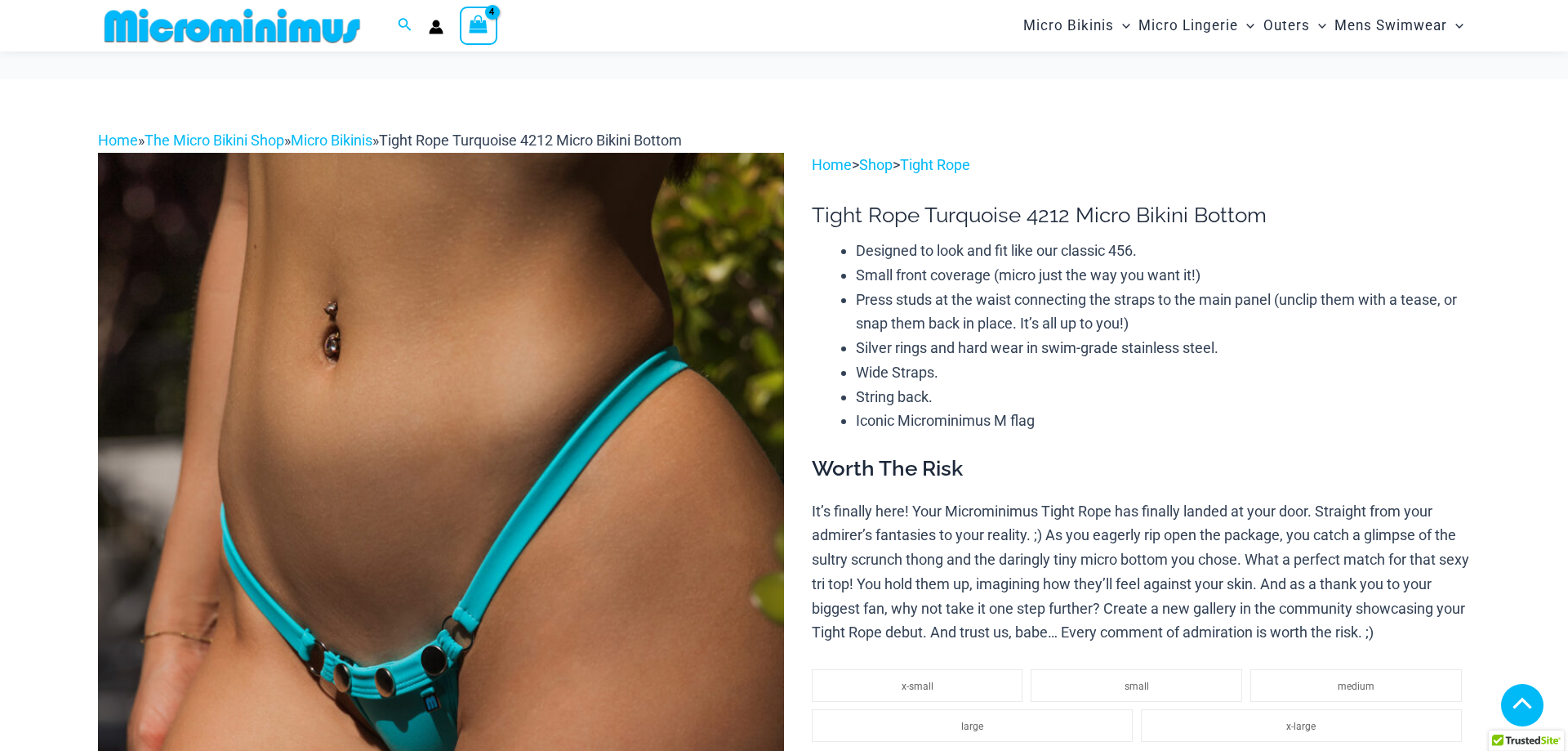
scroll to position [404, 0]
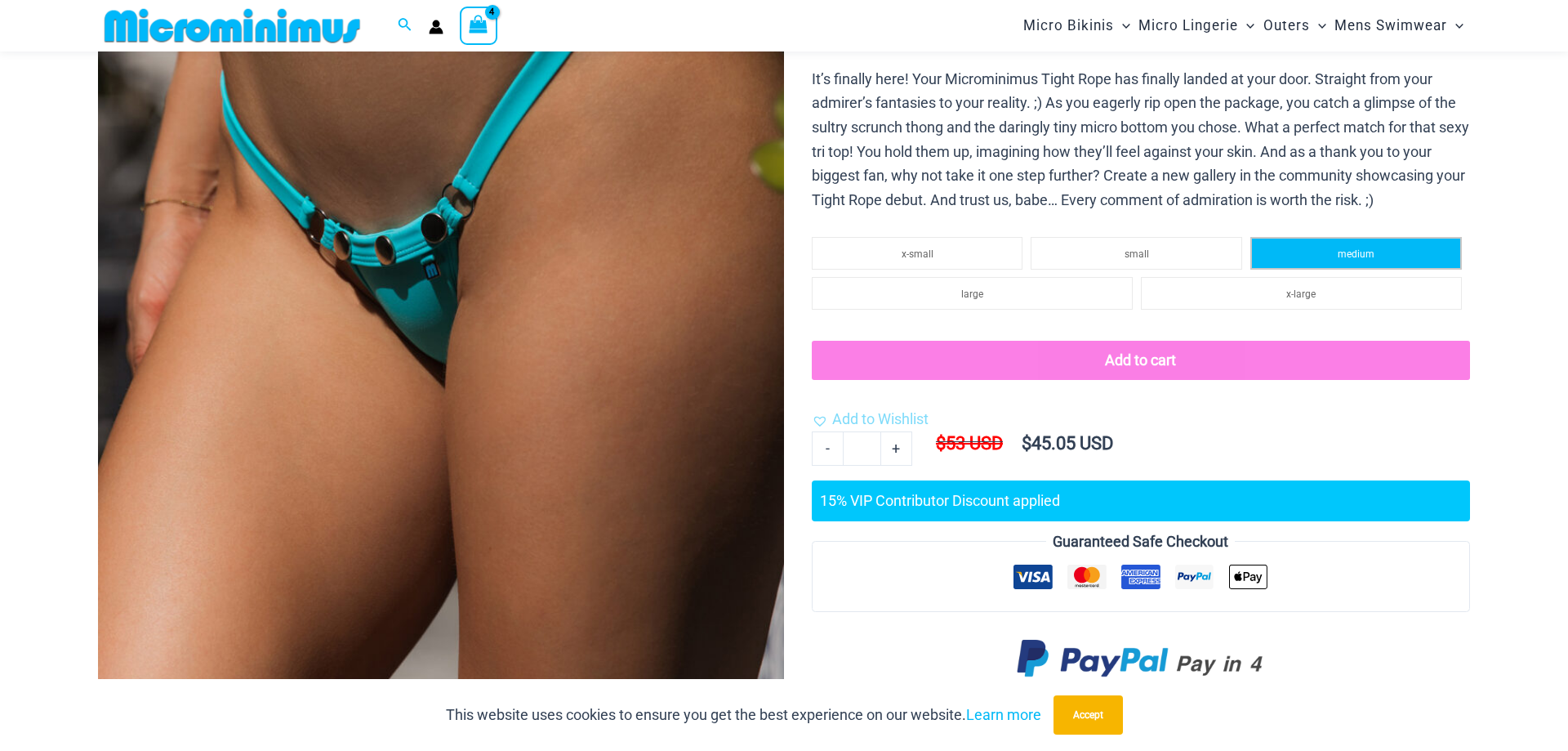
click at [1436, 269] on li "medium" at bounding box center [1356, 253] width 212 height 32
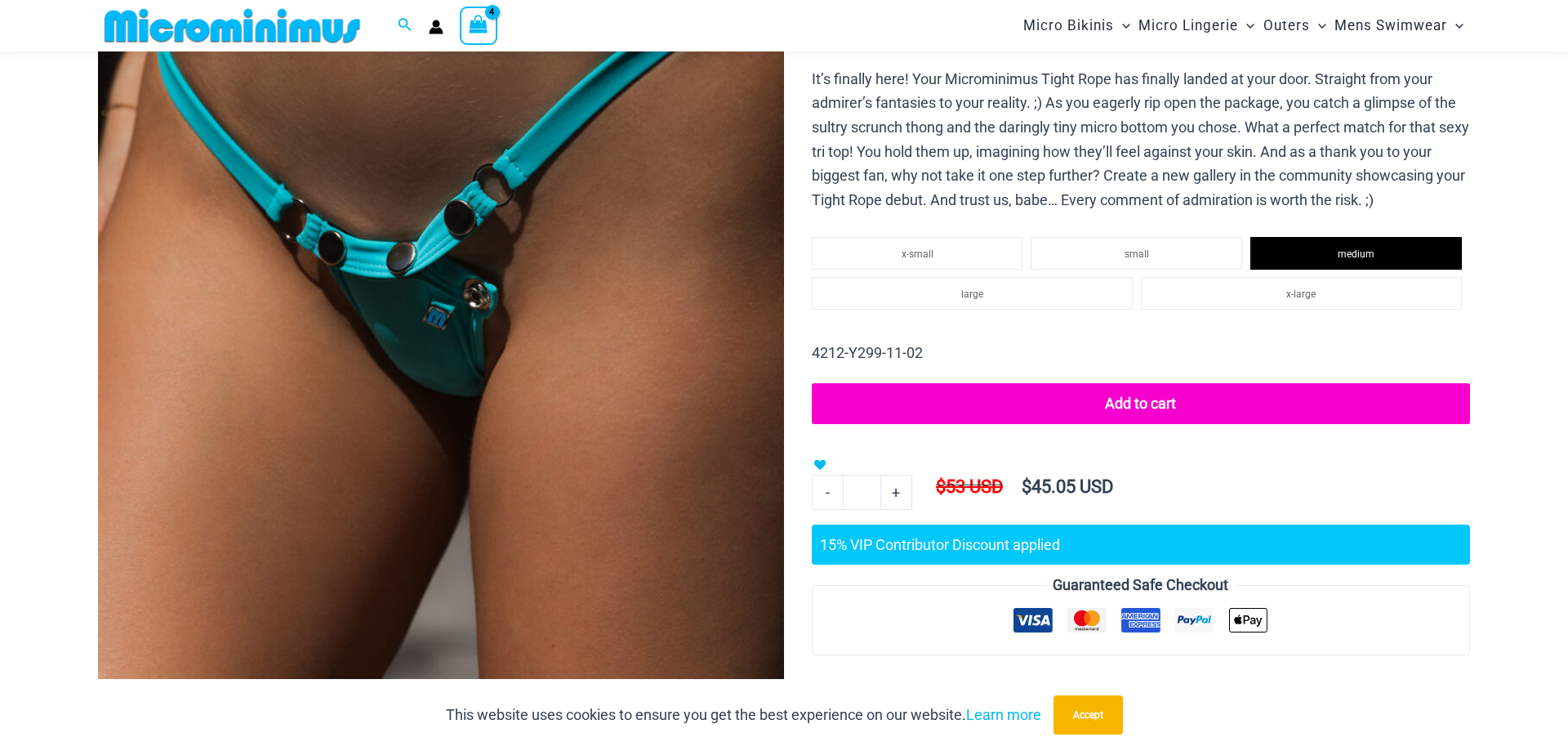
click at [1022, 424] on button "Add to cart" at bounding box center [1140, 403] width 658 height 41
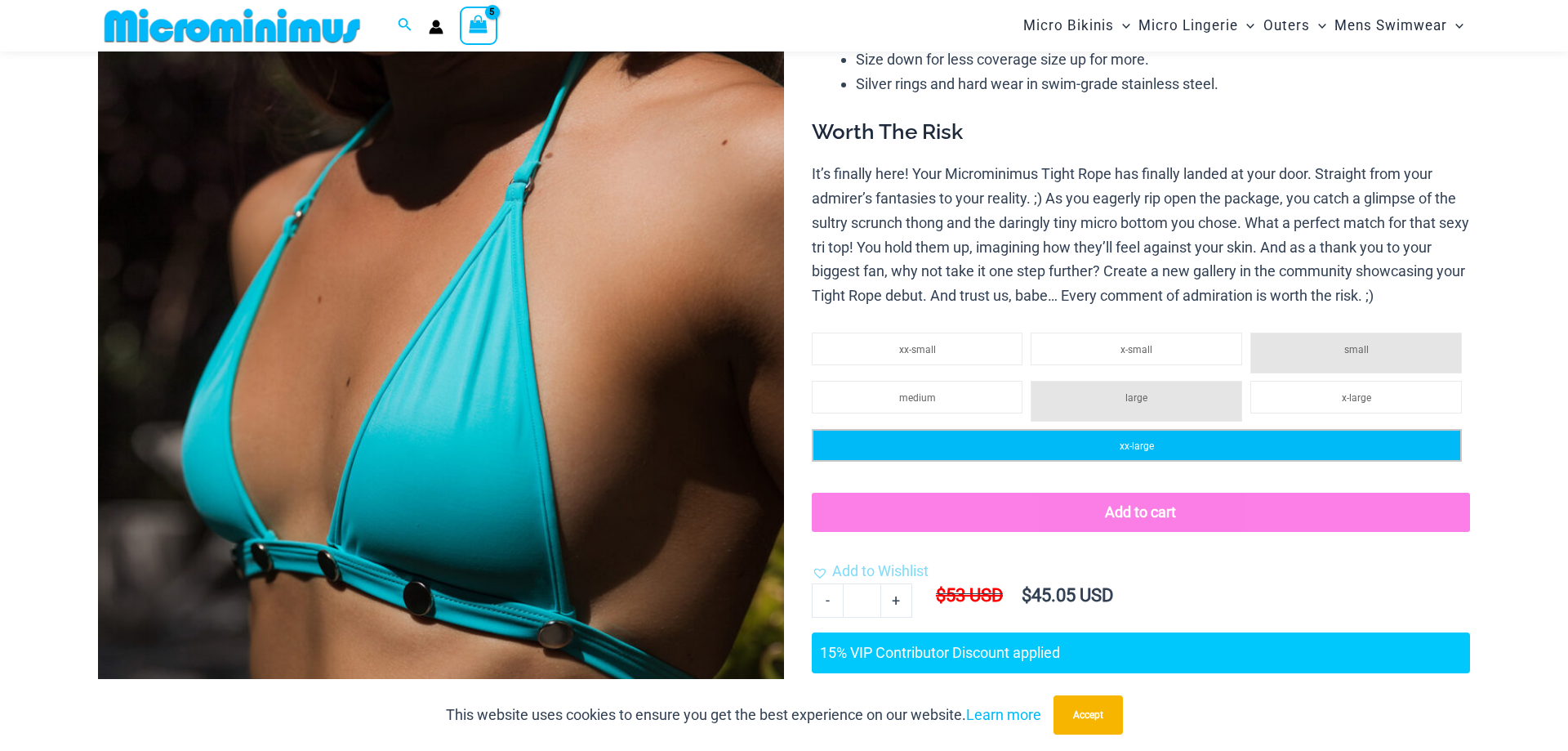
scroll to position [212, 0]
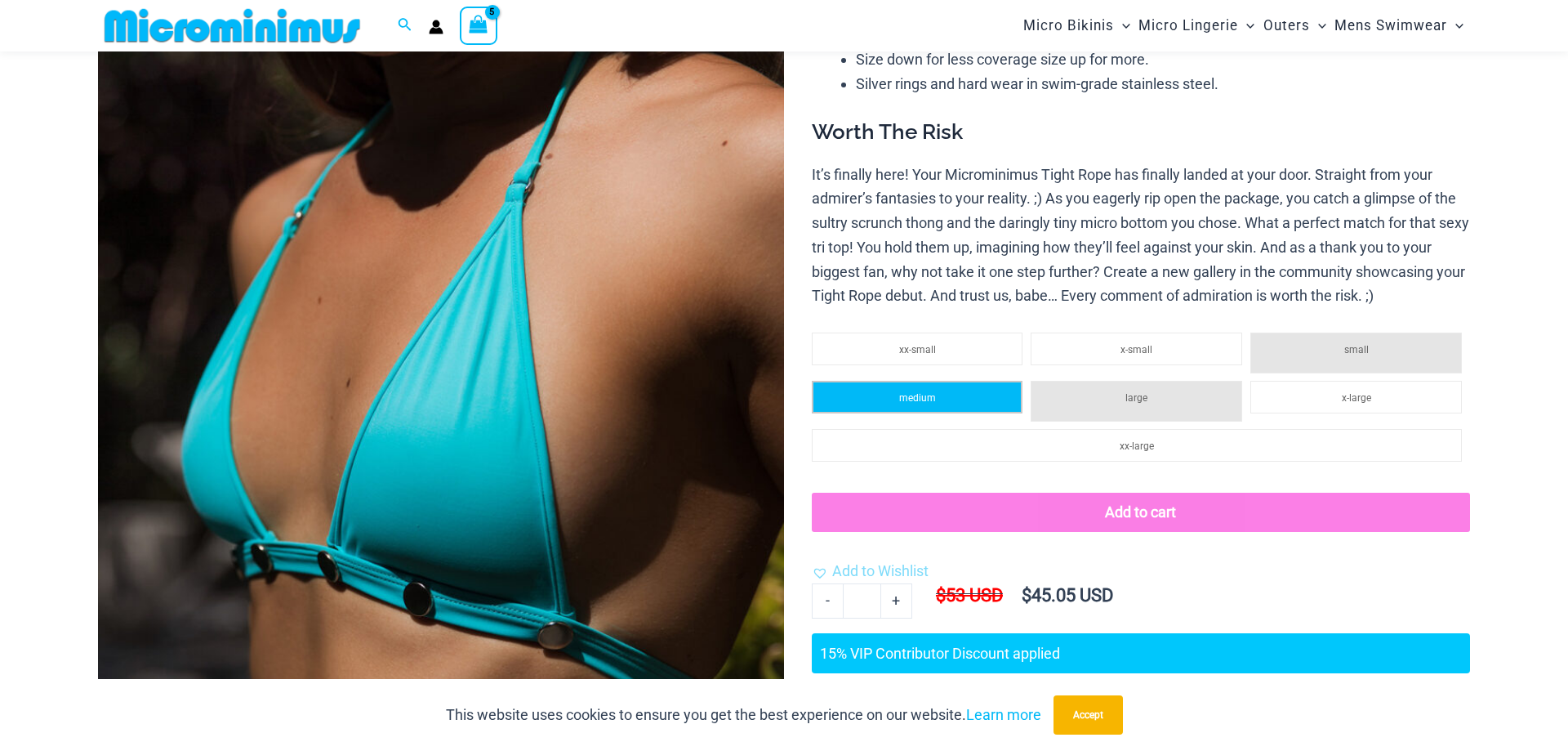
click at [901, 403] on span "medium" at bounding box center [917, 397] width 37 height 11
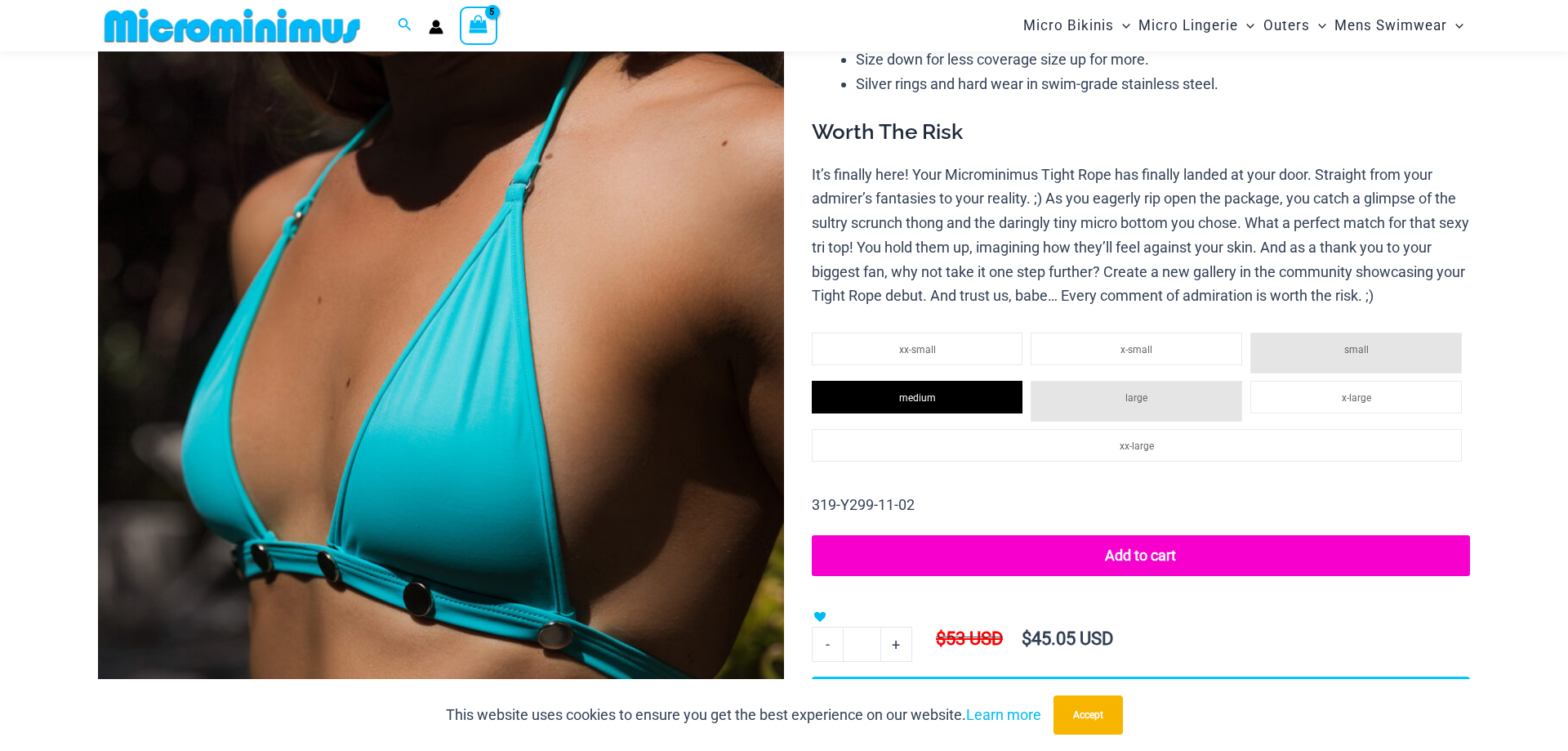
click at [1124, 573] on button "Add to cart" at bounding box center [1140, 555] width 658 height 41
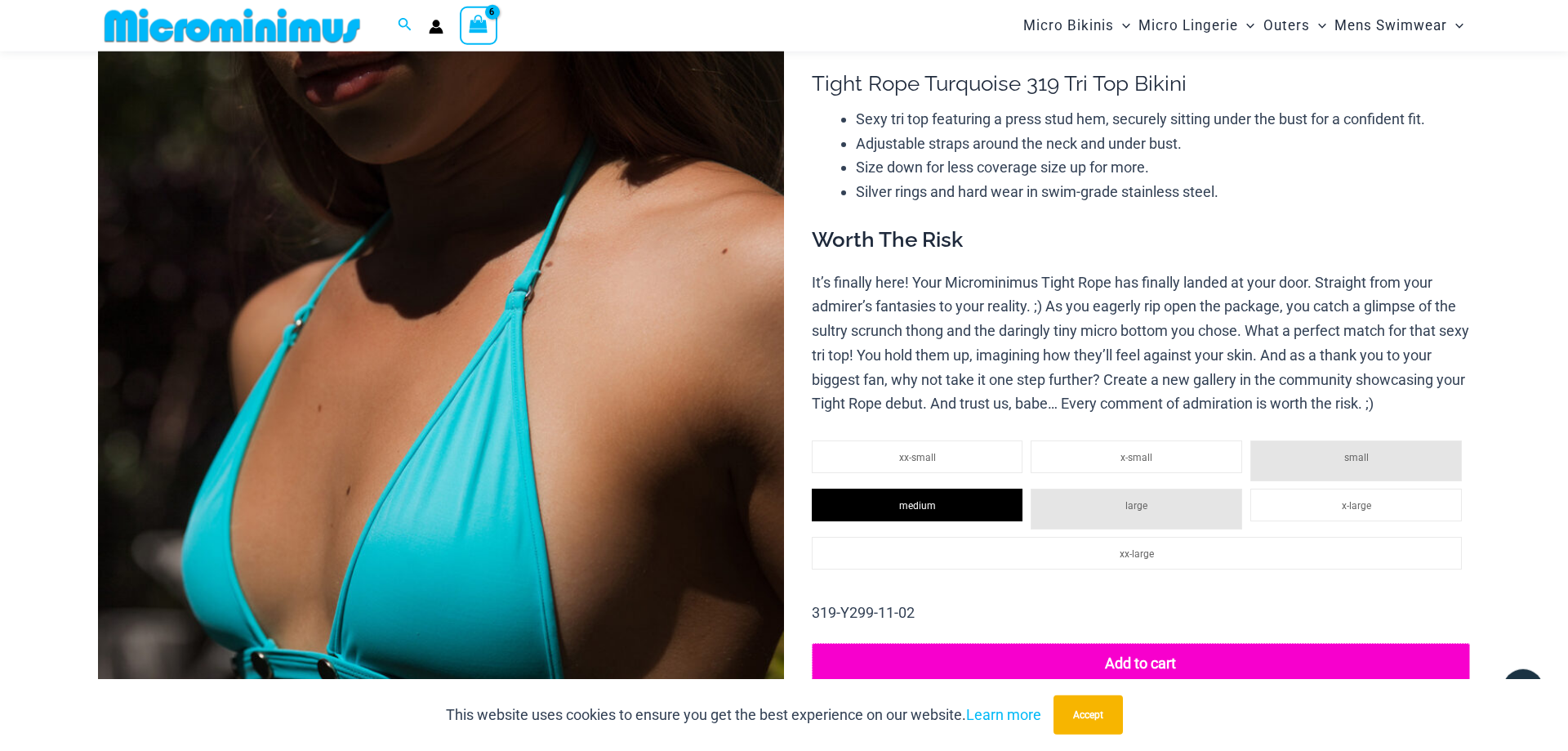
scroll to position [0, 0]
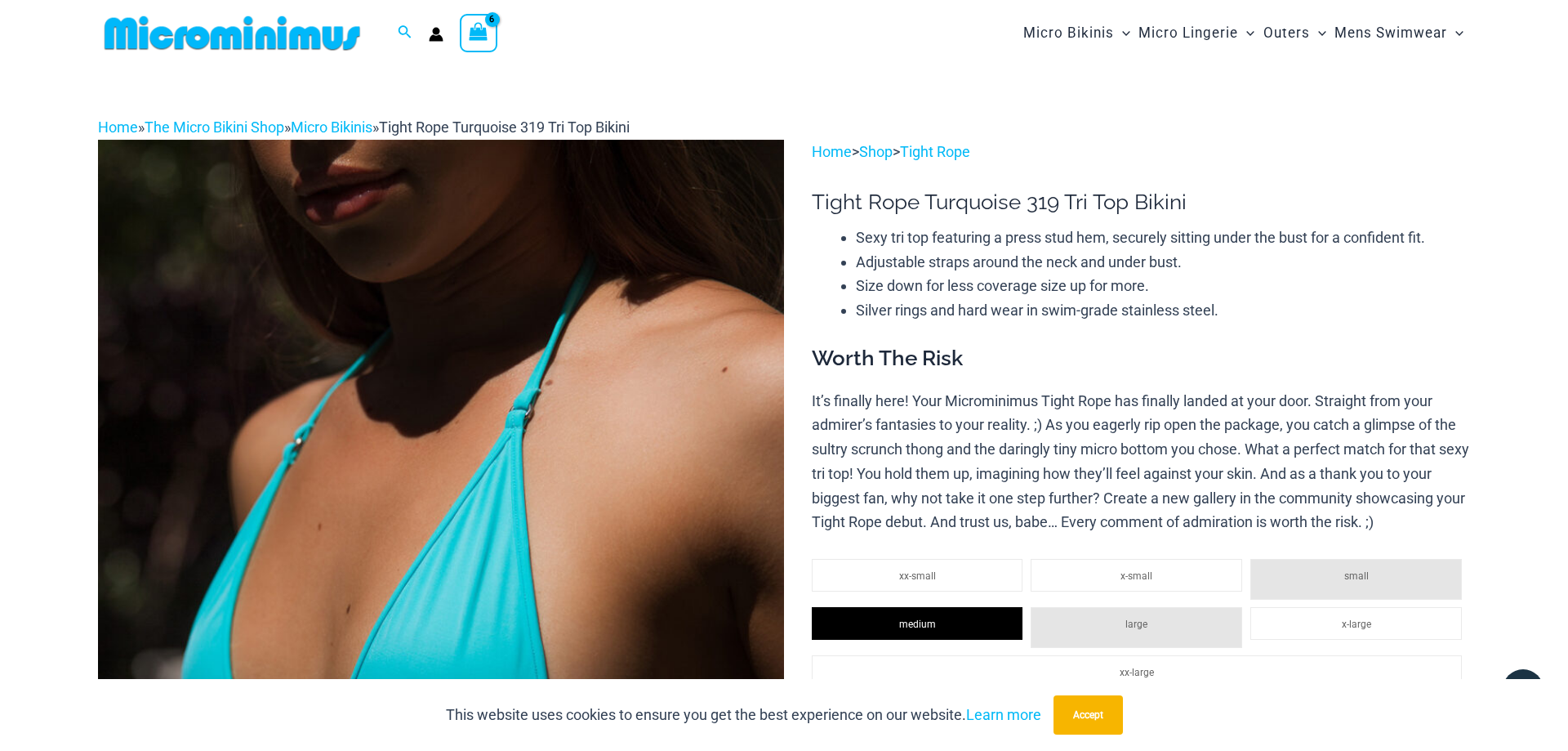
click at [485, 28] on icon "View Shopping Cart, 6 items" at bounding box center [479, 32] width 19 height 19
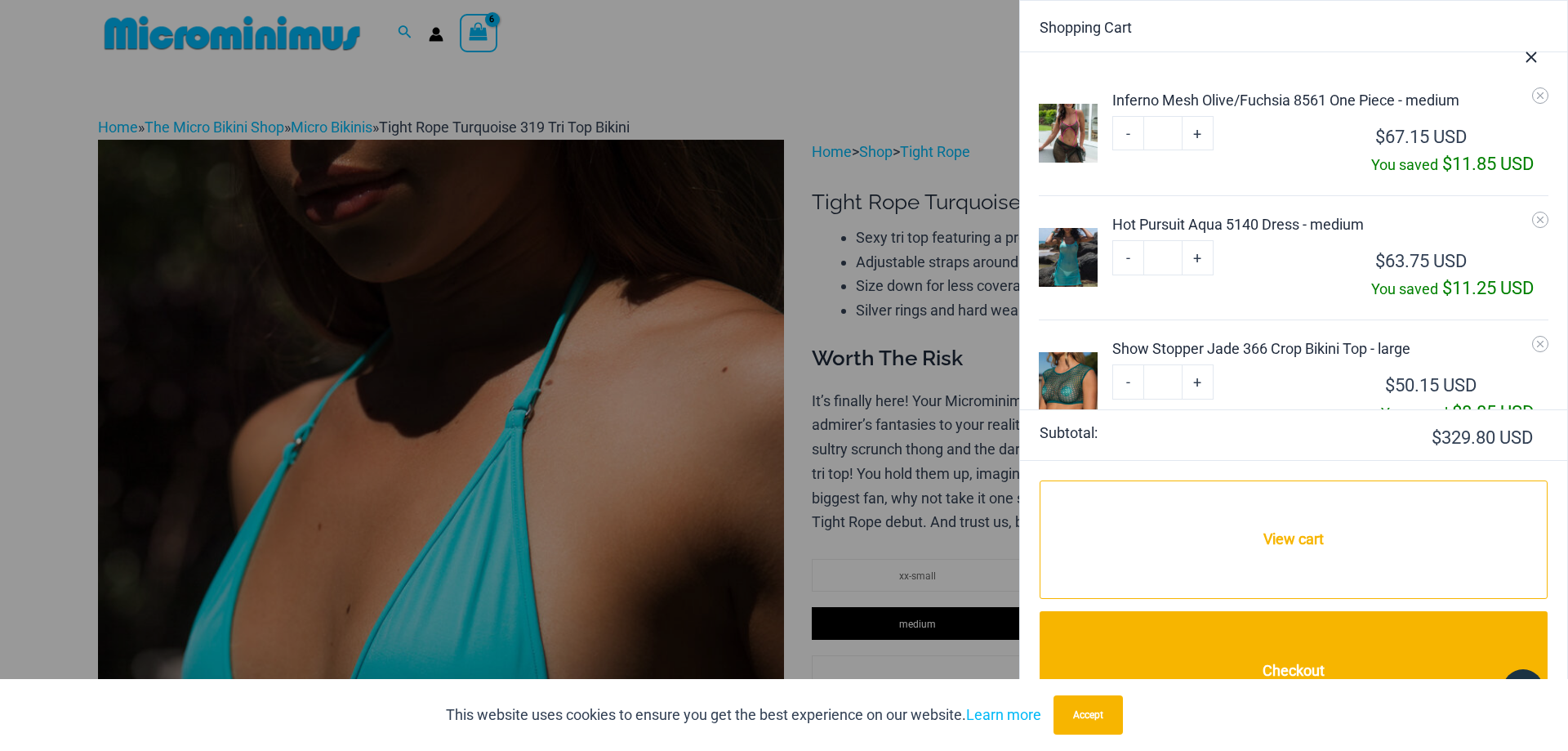
click at [1060, 248] on img at bounding box center [1068, 257] width 59 height 59
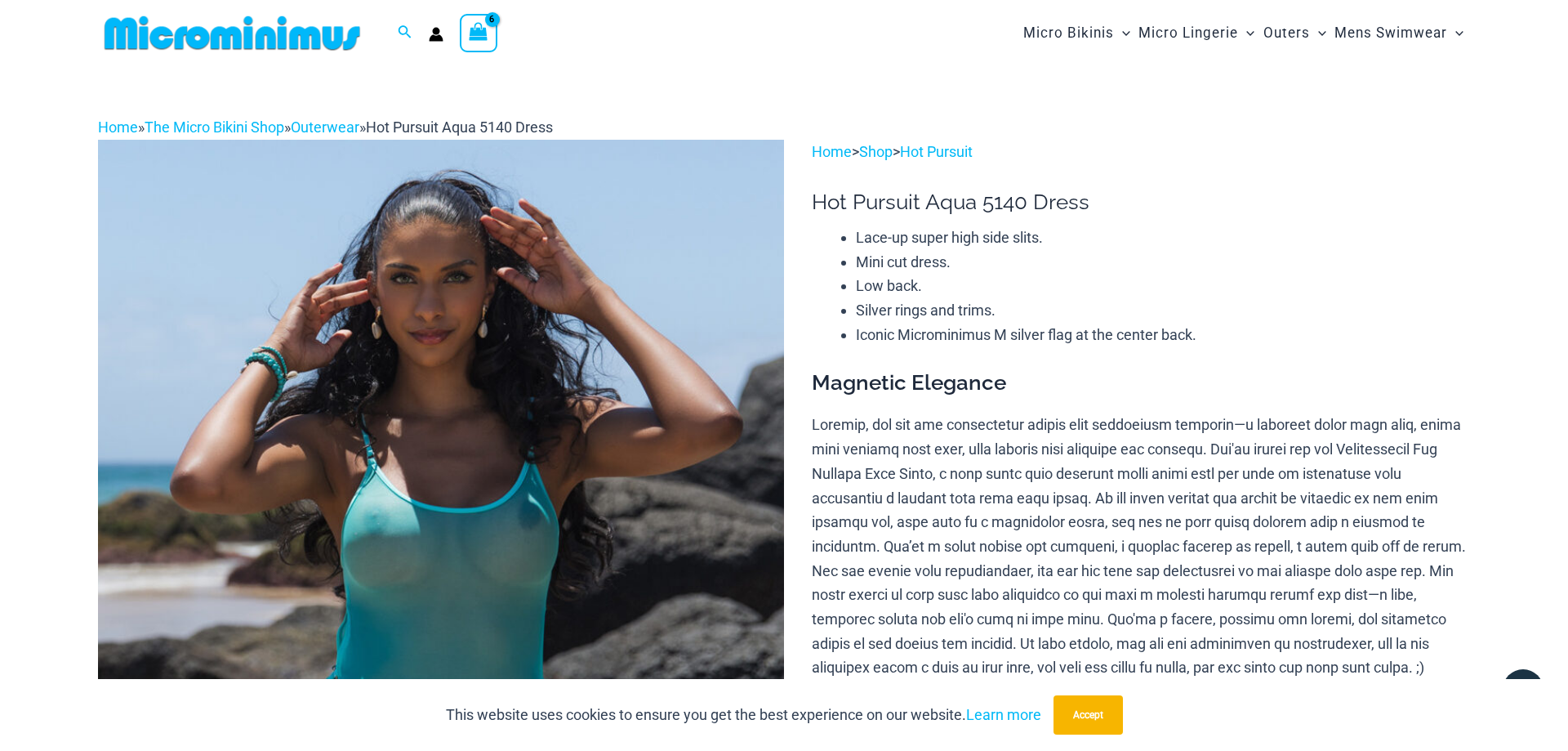
click at [489, 26] on icon "View Shopping Cart, 6 items" at bounding box center [478, 32] width 22 height 23
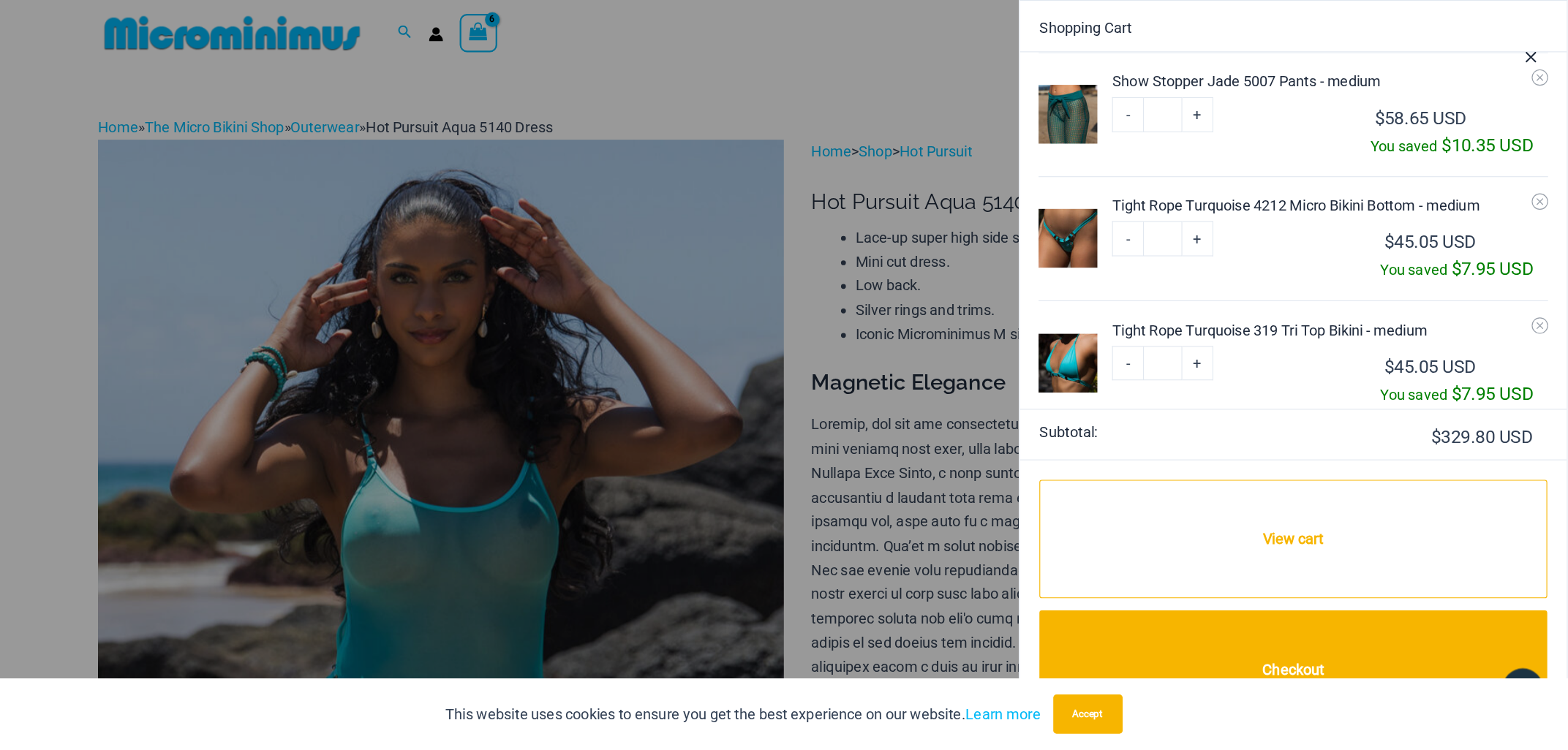
scroll to position [381, 0]
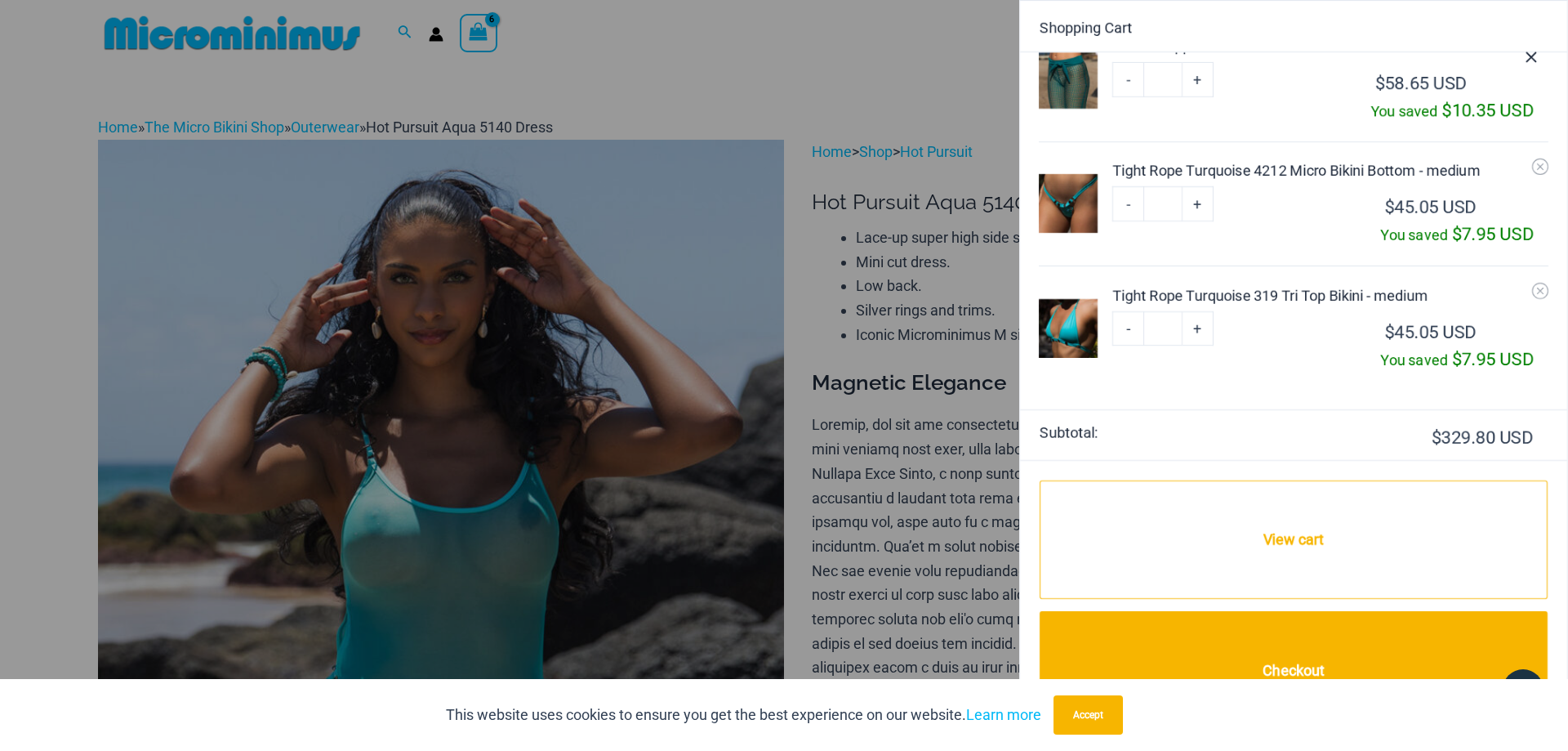
click at [884, 12] on div at bounding box center [784, 375] width 1568 height 751
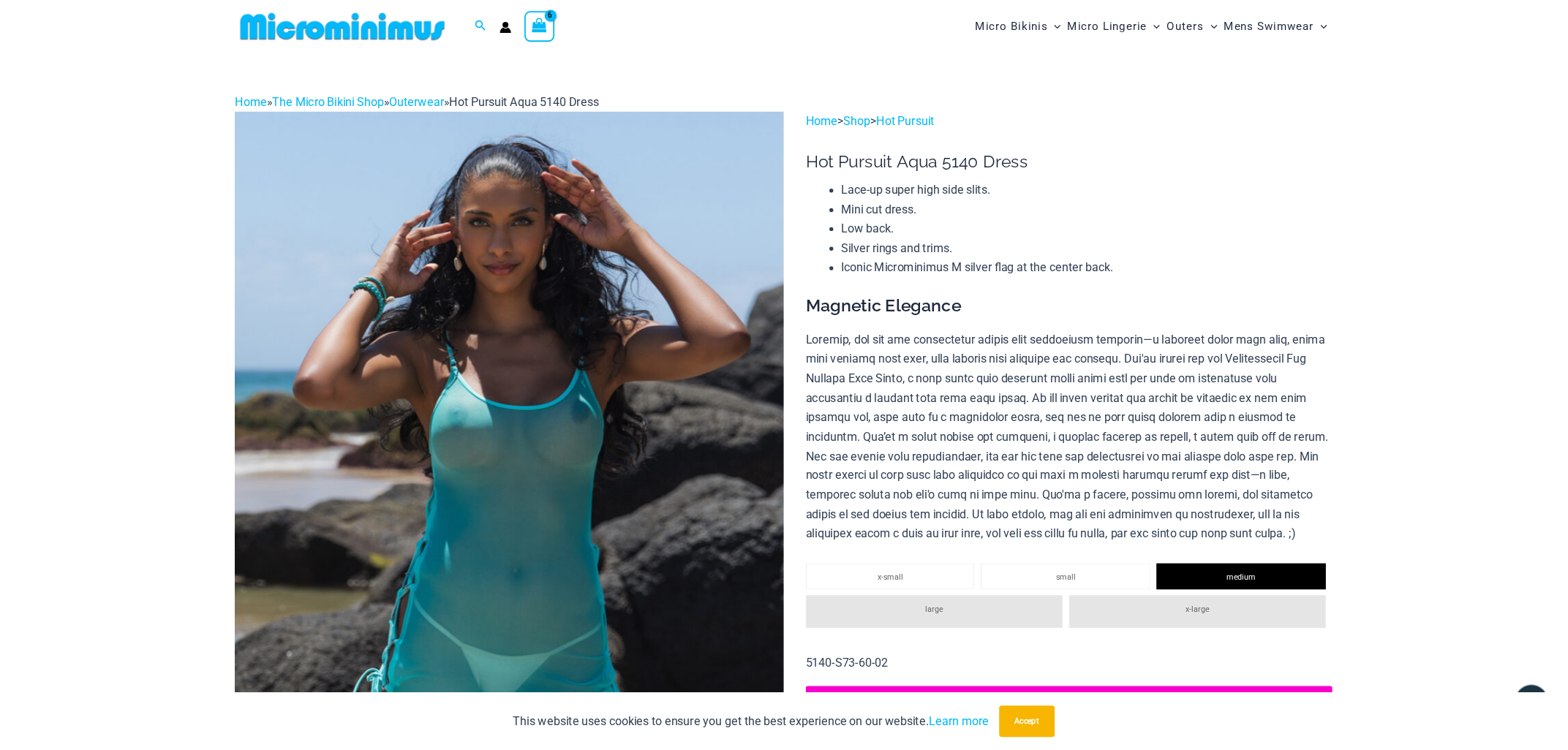
scroll to position [262, 0]
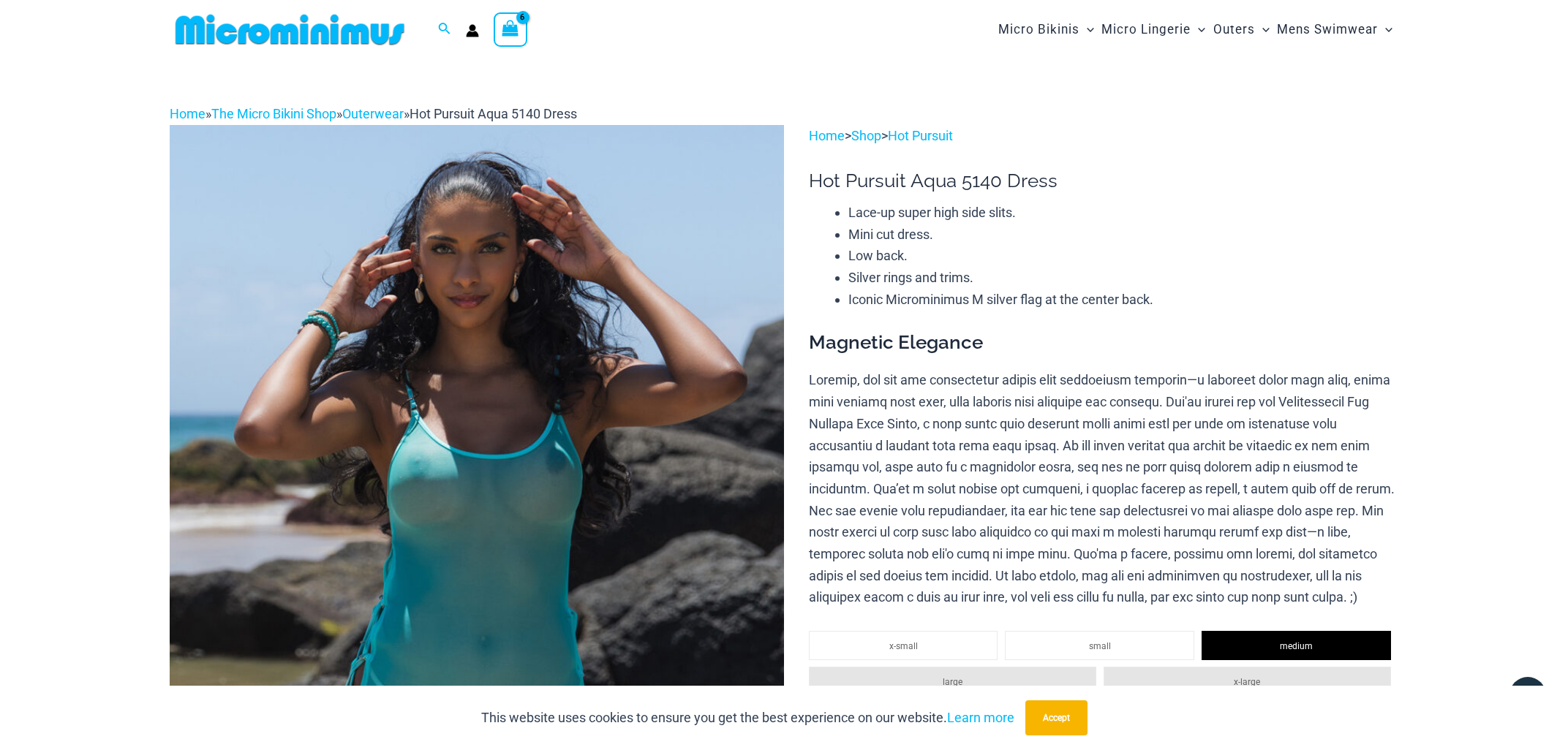
click at [509, 30] on icon "View Shopping Cart, 6 items" at bounding box center [511, 28] width 17 height 17
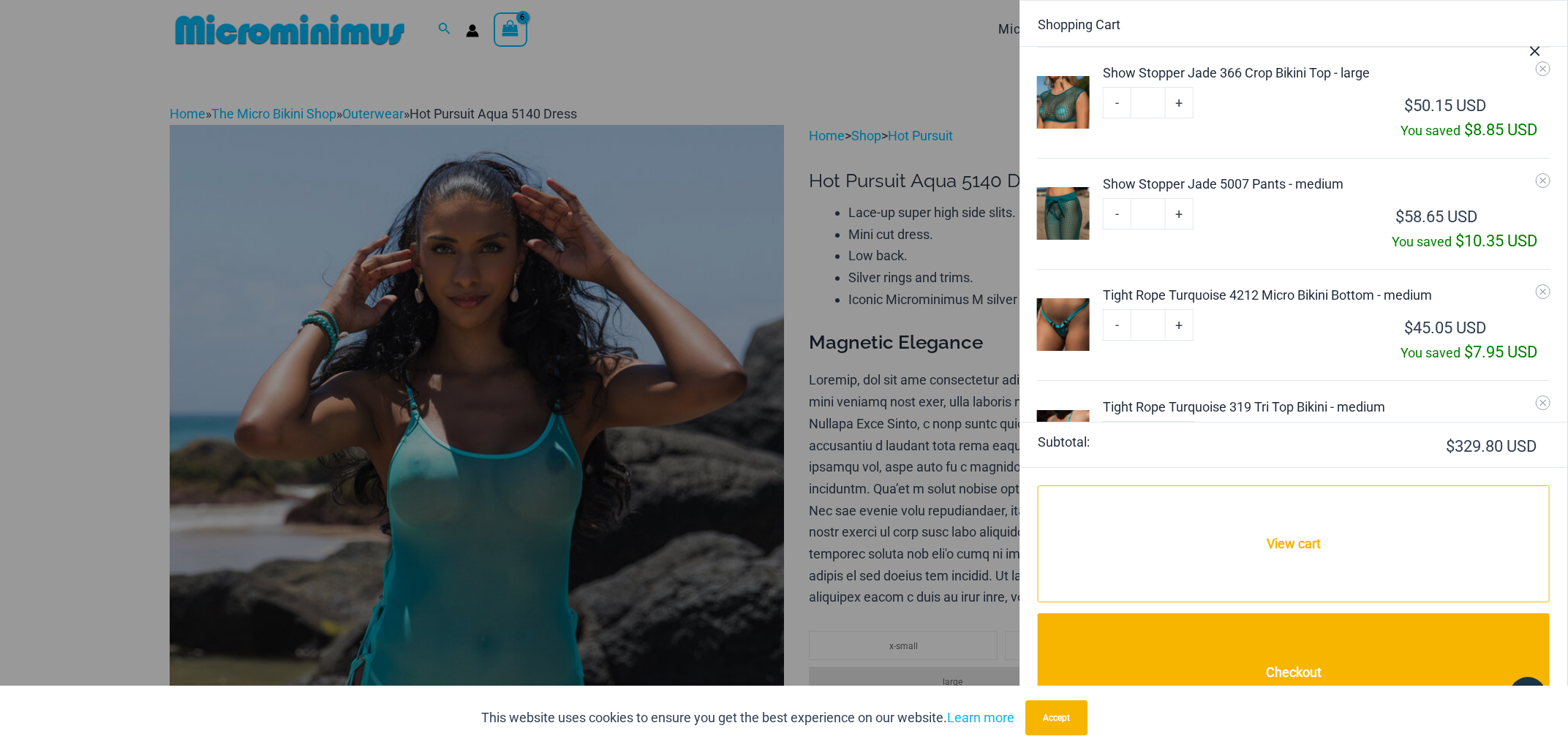
scroll to position [324, 0]
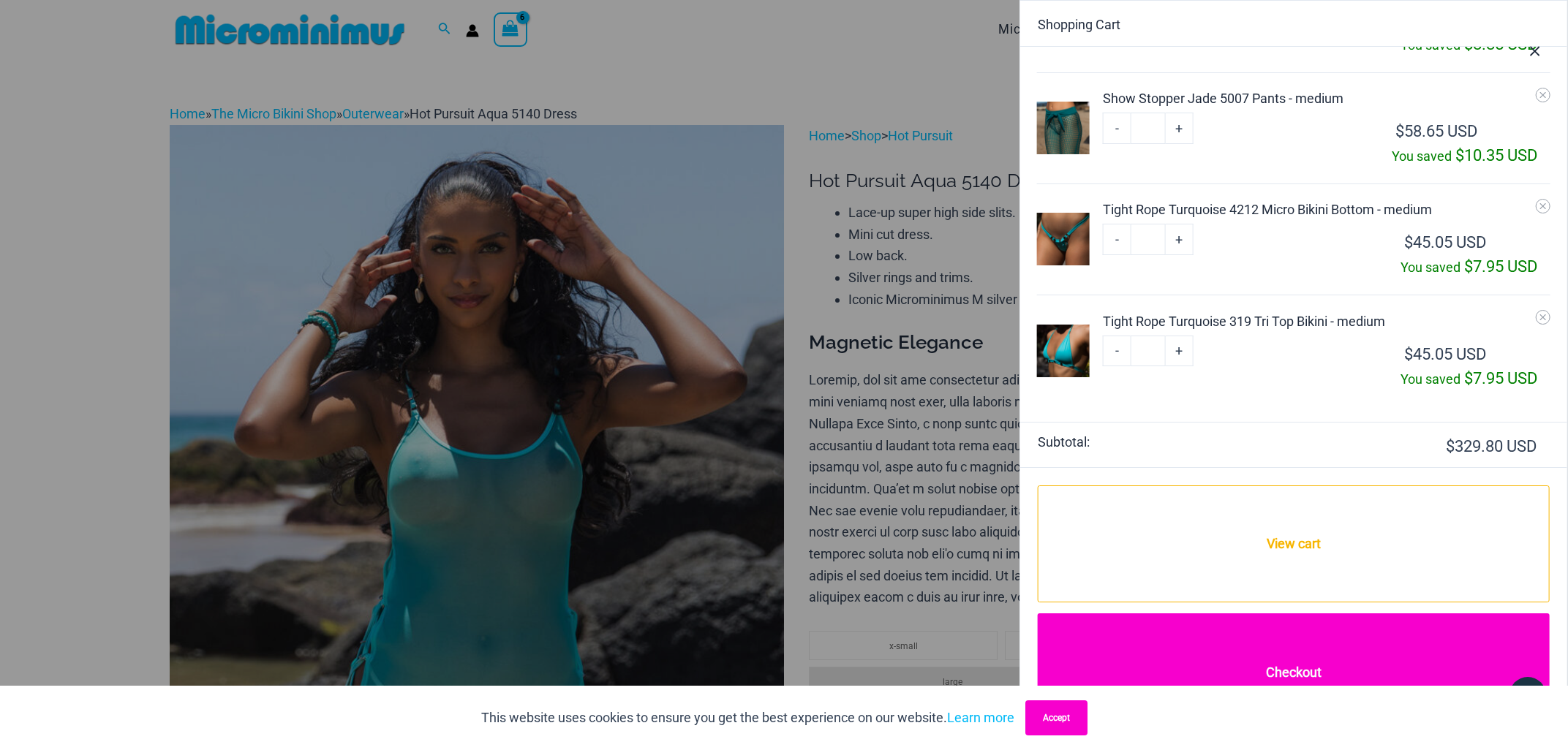
click at [1069, 671] on button "Accept" at bounding box center [1056, 718] width 62 height 35
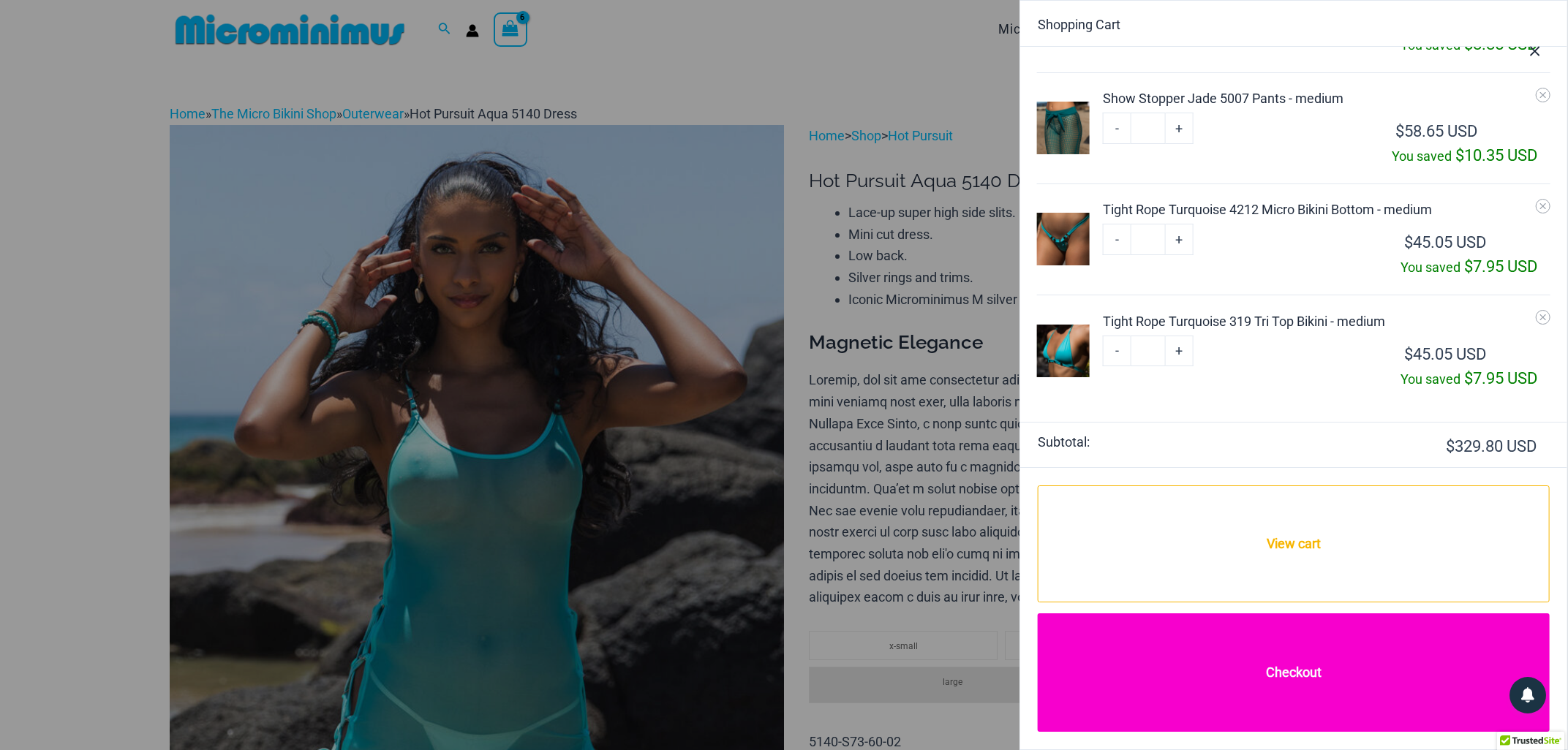
click at [1296, 667] on link "Checkout" at bounding box center [1293, 672] width 512 height 119
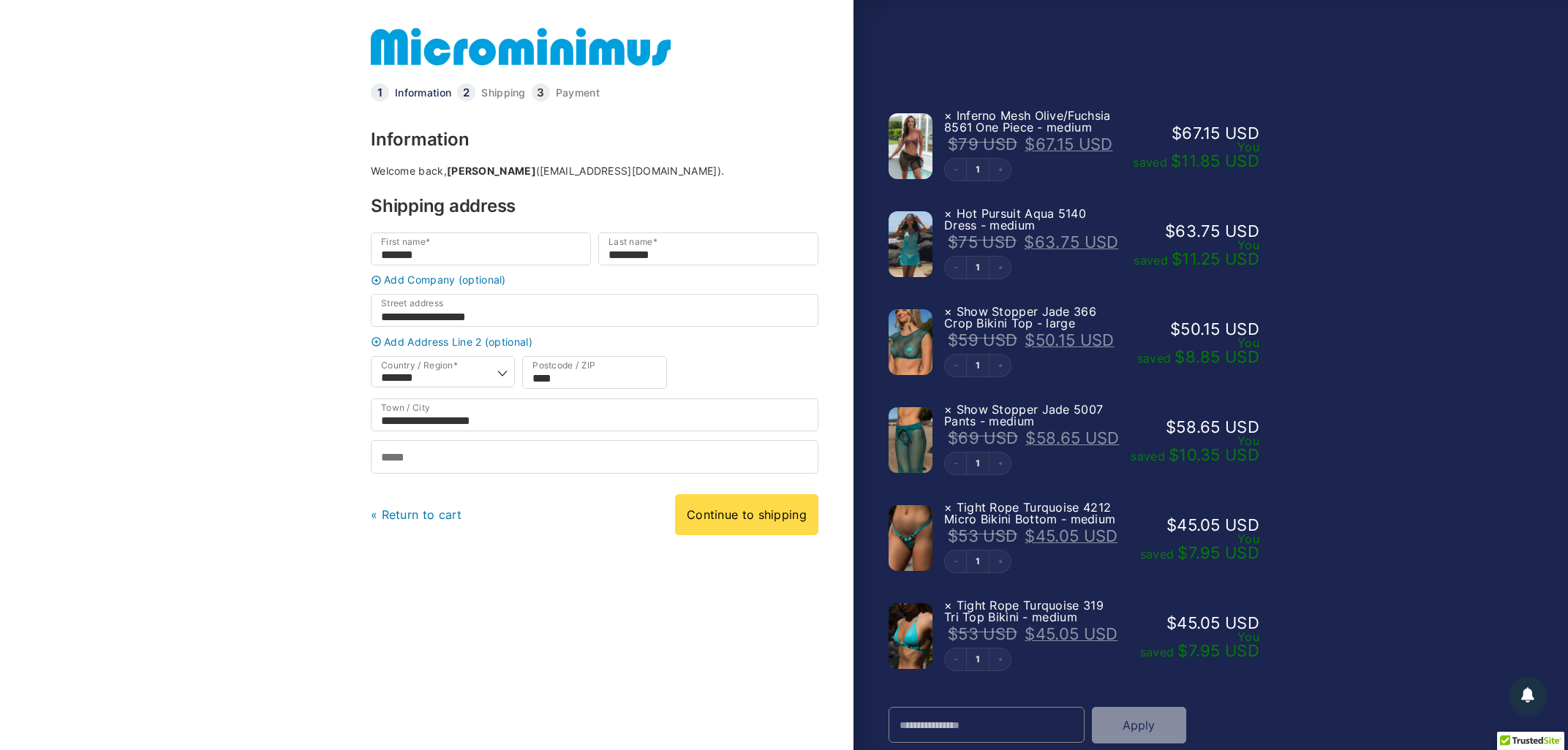
click at [502, 92] on link "Shipping" at bounding box center [503, 93] width 44 height 10
click at [406, 84] on li "Information" at bounding box center [414, 93] width 86 height 18
click at [574, 90] on link "Payment" at bounding box center [577, 93] width 44 height 10
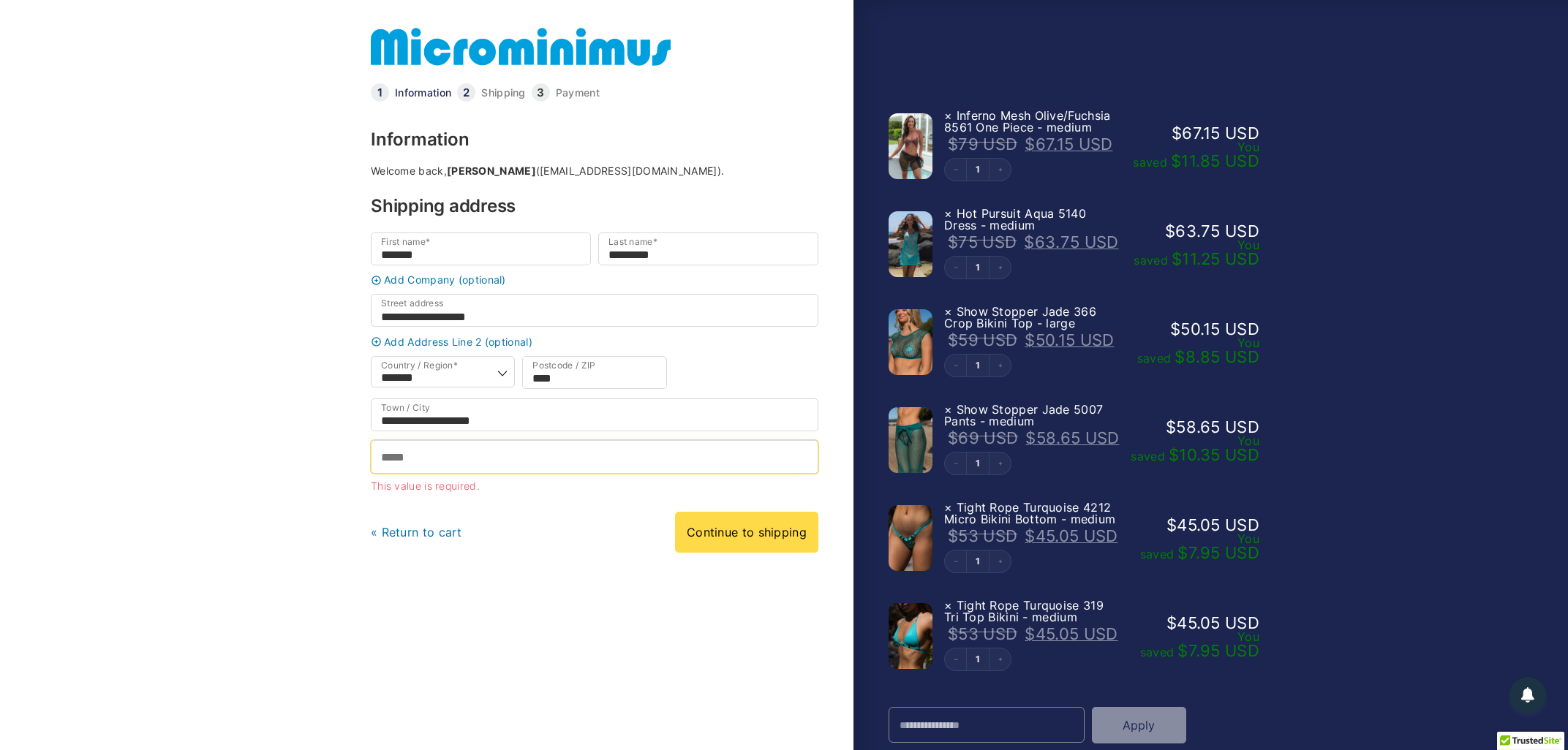
click at [414, 464] on input "Phone *" at bounding box center [594, 456] width 447 height 33
type input "**********"
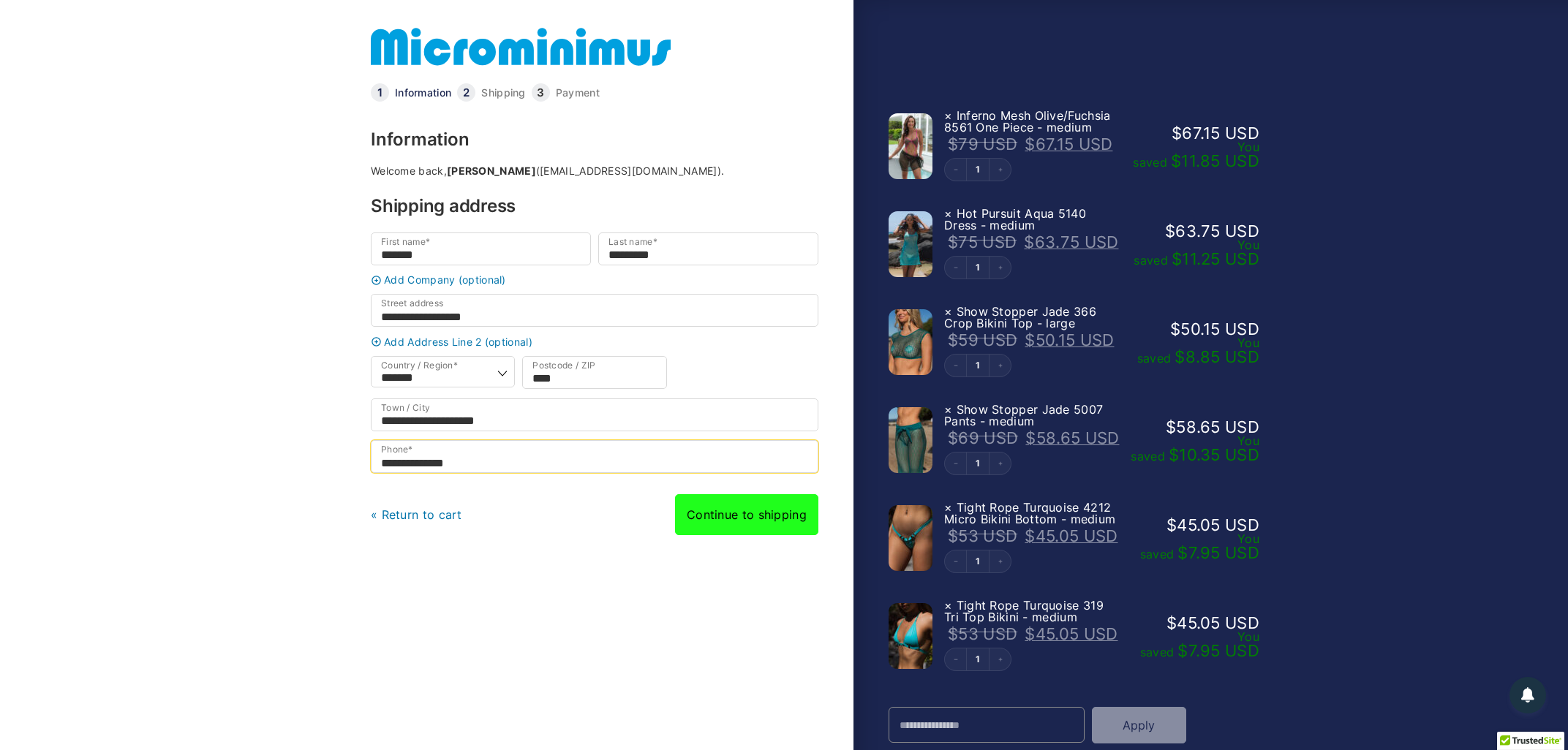
type input "**********"
click at [740, 516] on link "Continue to shipping" at bounding box center [746, 515] width 143 height 41
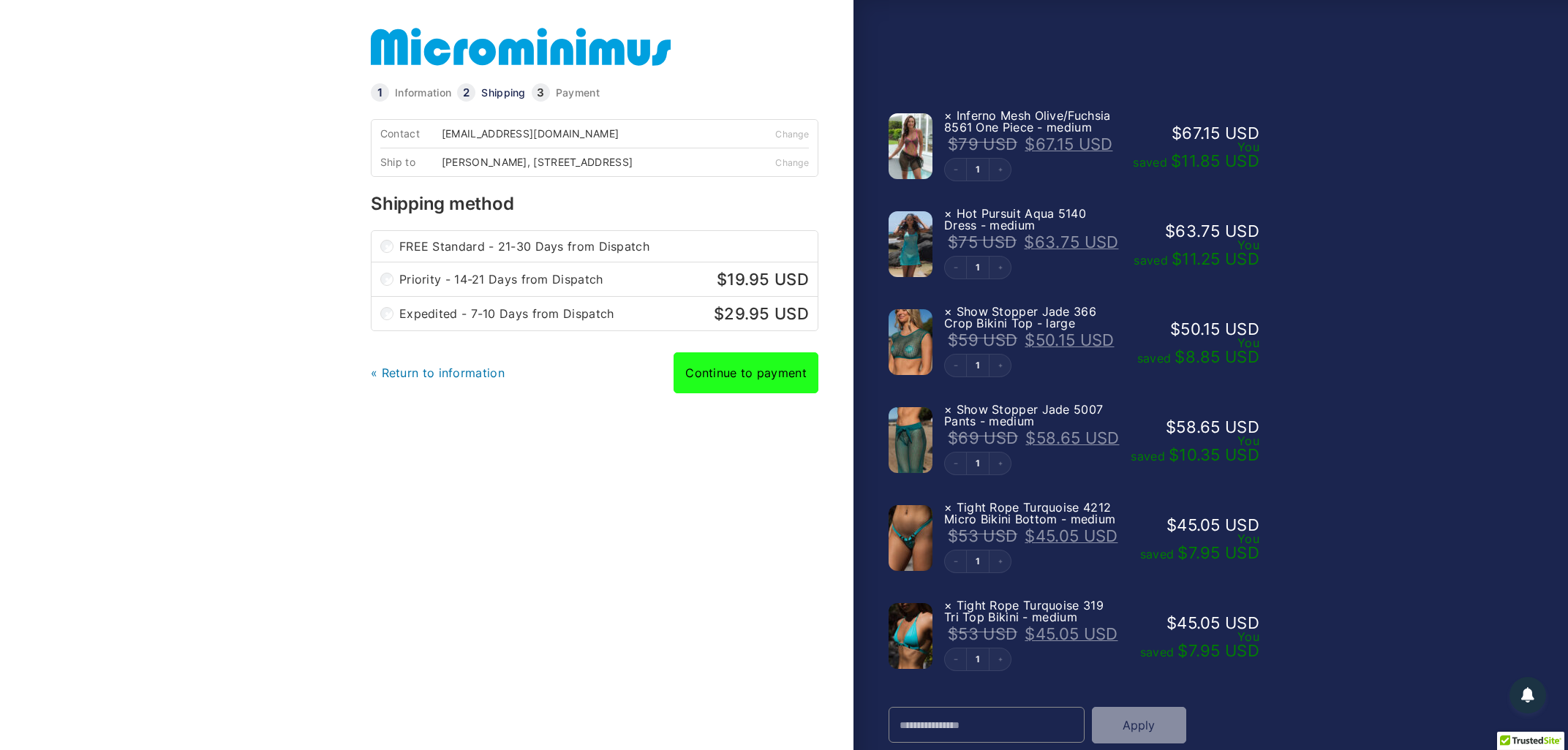
click at [741, 376] on link "Continue to payment" at bounding box center [745, 373] width 145 height 41
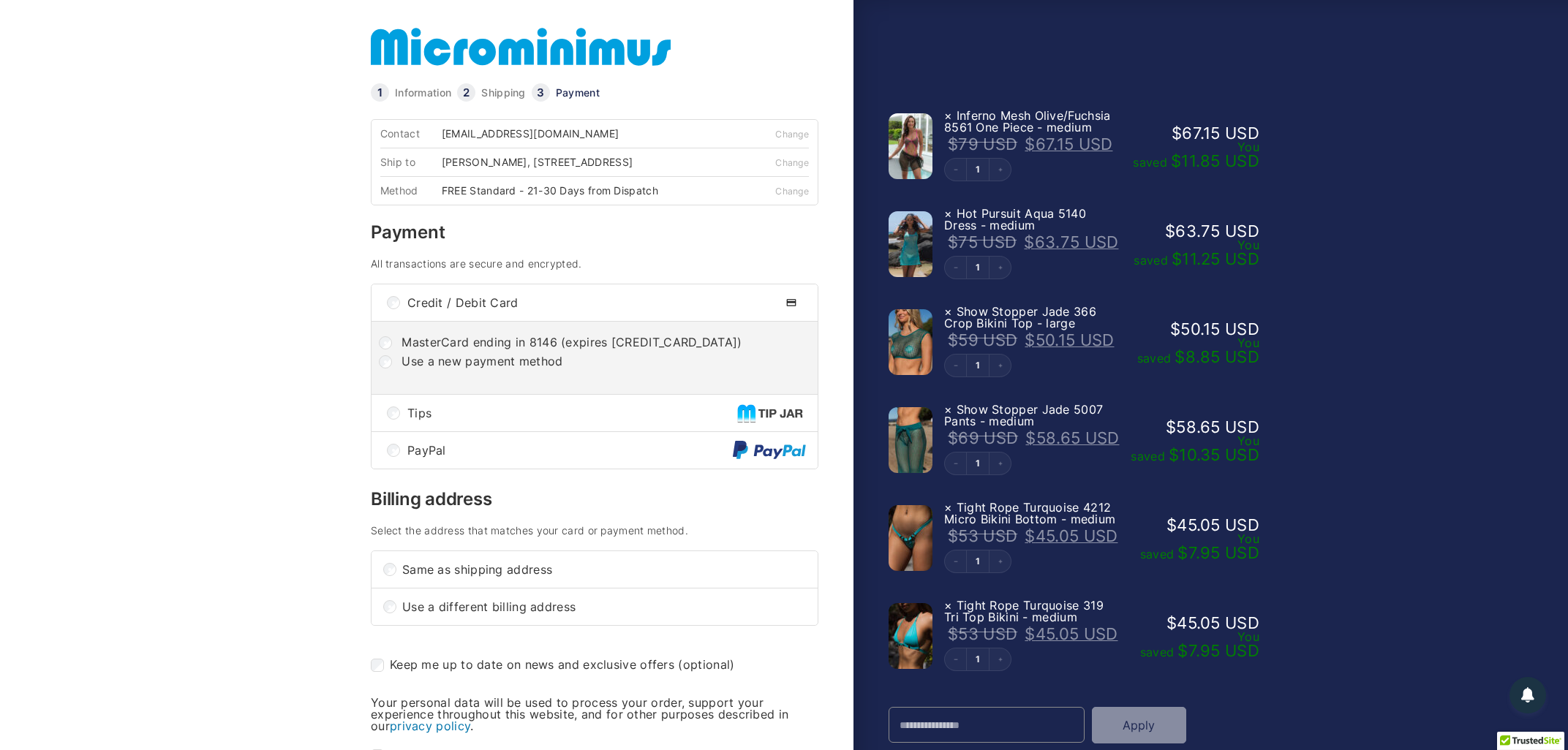
click at [391, 417] on div "Tips" at bounding box center [594, 413] width 446 height 37
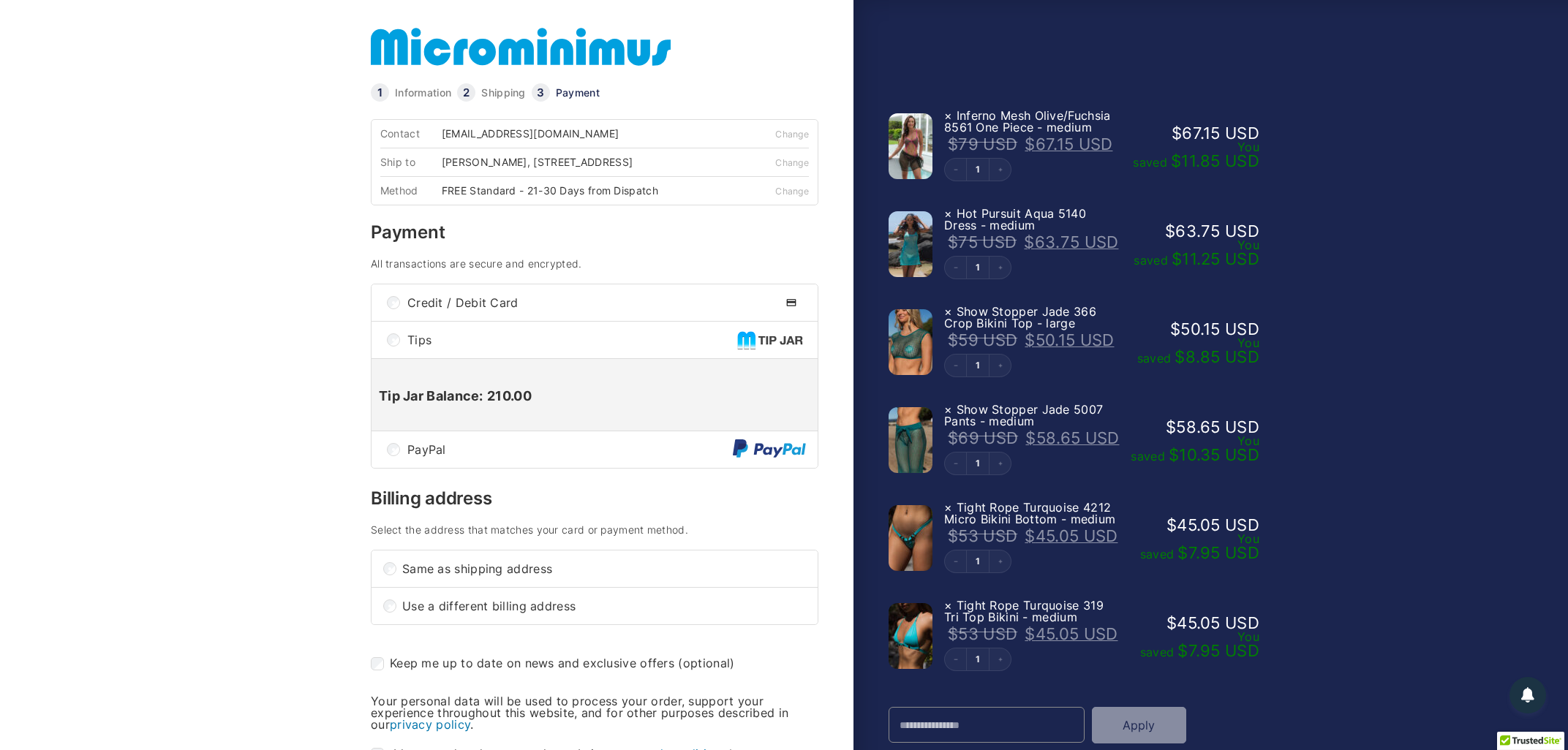
scroll to position [391, 0]
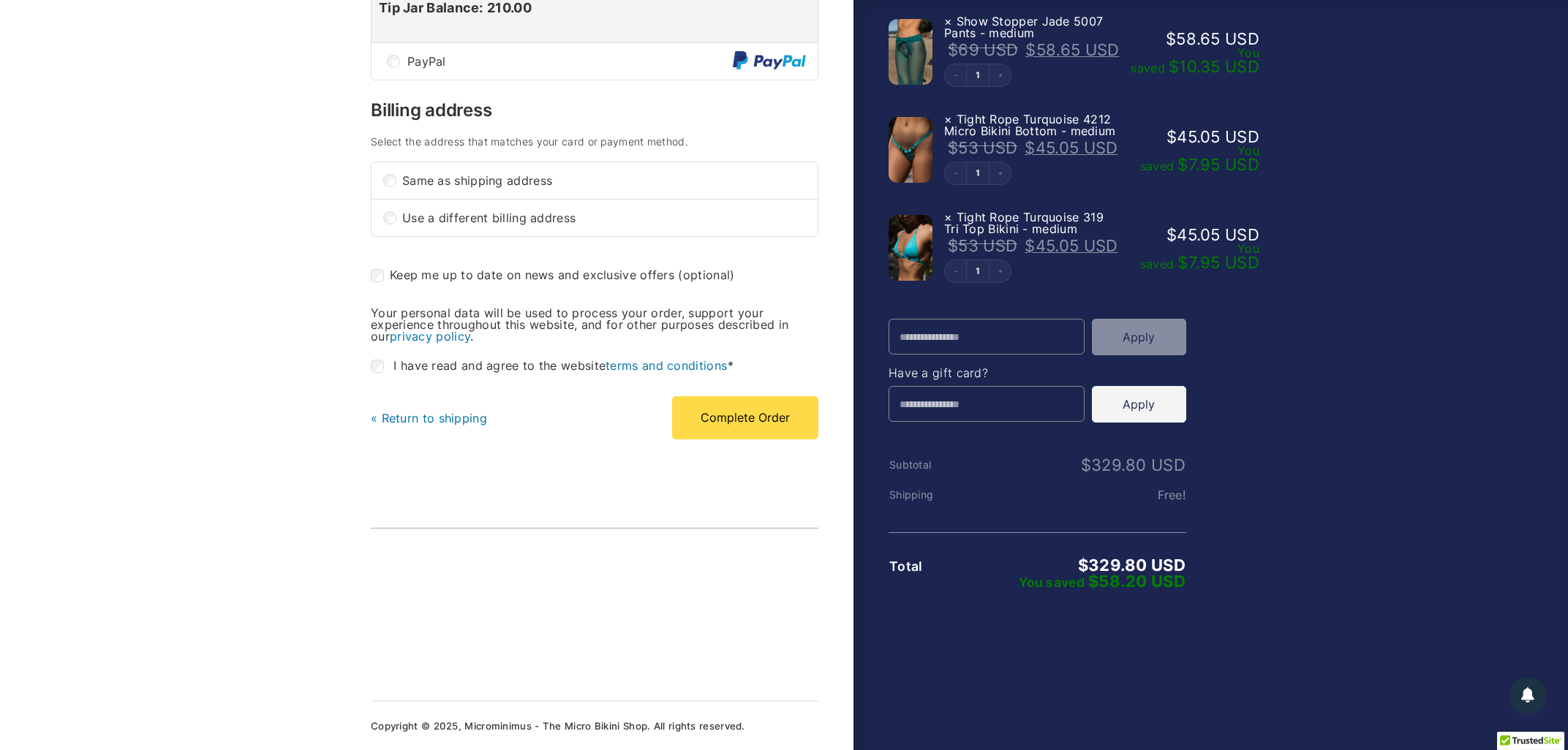
click at [410, 425] on link "« Return to shipping" at bounding box center [429, 417] width 116 height 15
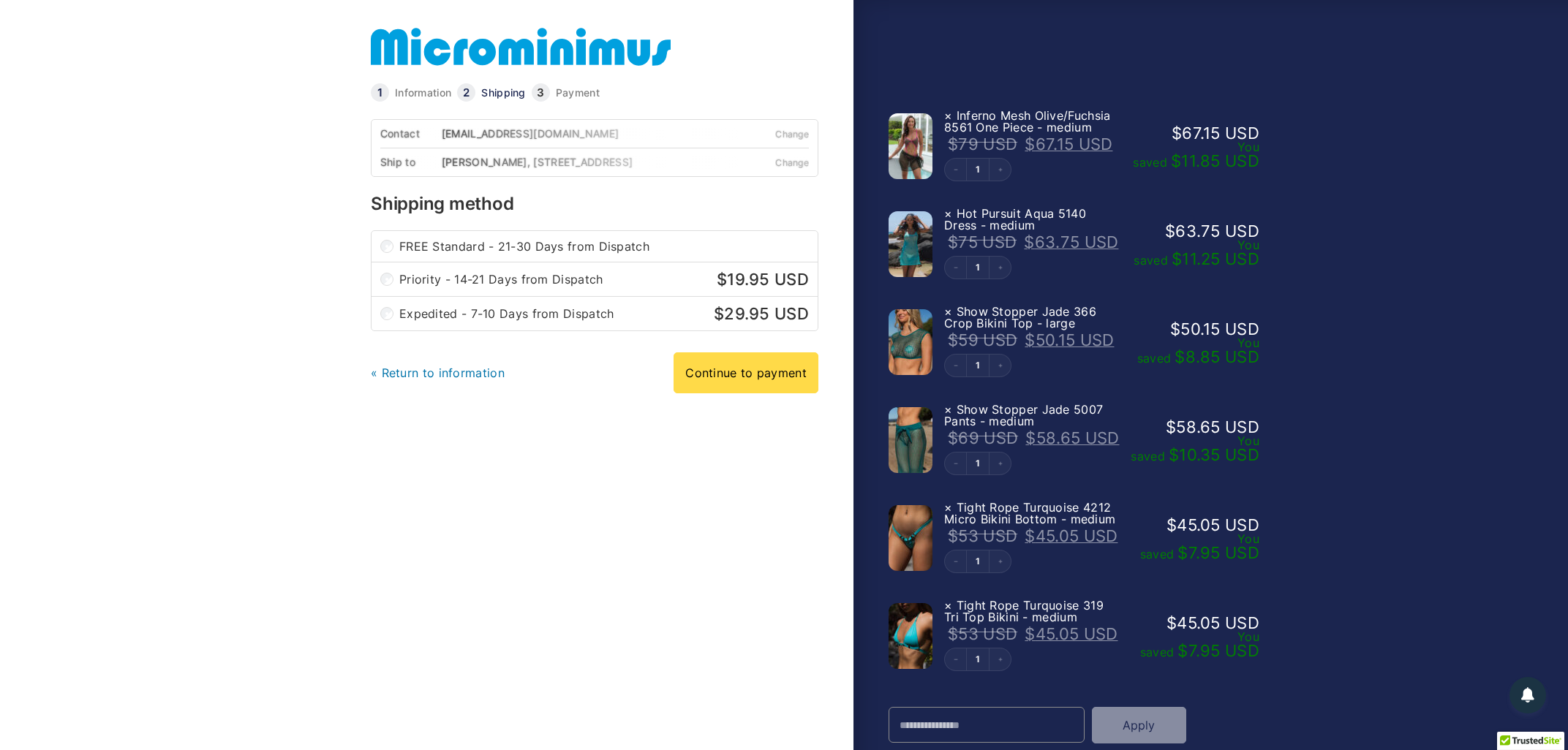
click at [408, 380] on link "« Return to information" at bounding box center [438, 372] width 134 height 15
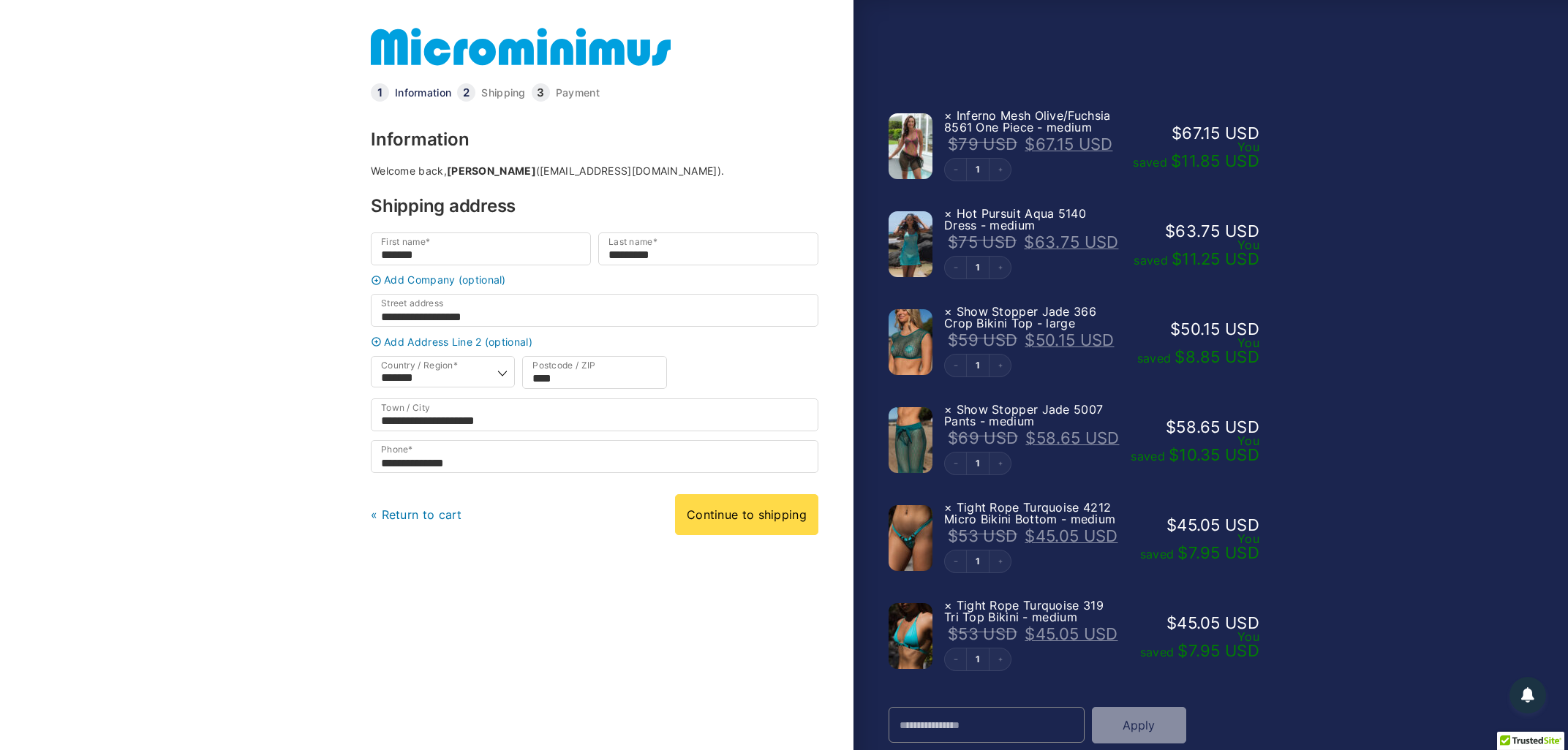
click at [398, 522] on link "« Return to cart" at bounding box center [417, 514] width 92 height 15
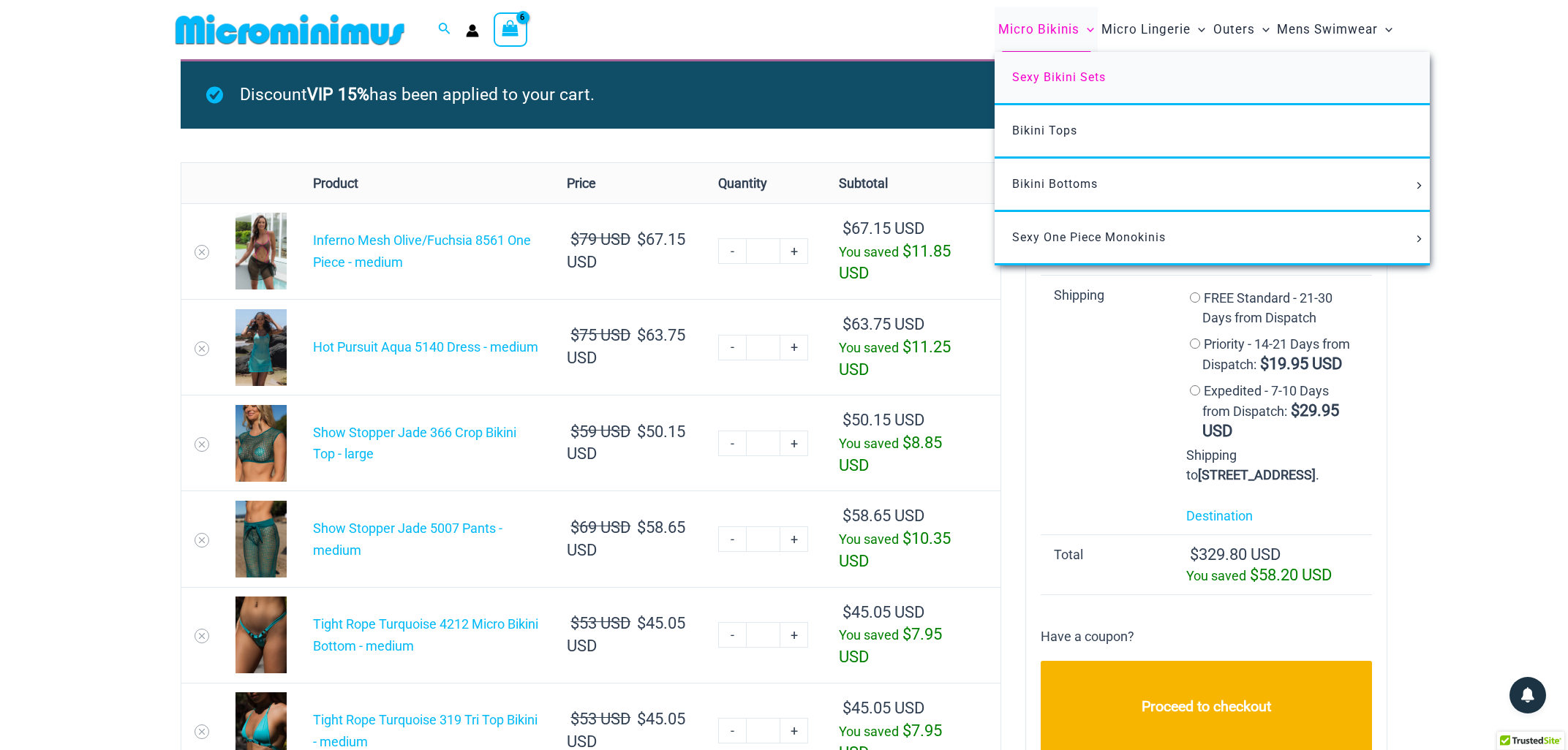
click at [1029, 75] on span "Sexy Bikini Sets" at bounding box center [1059, 77] width 93 height 14
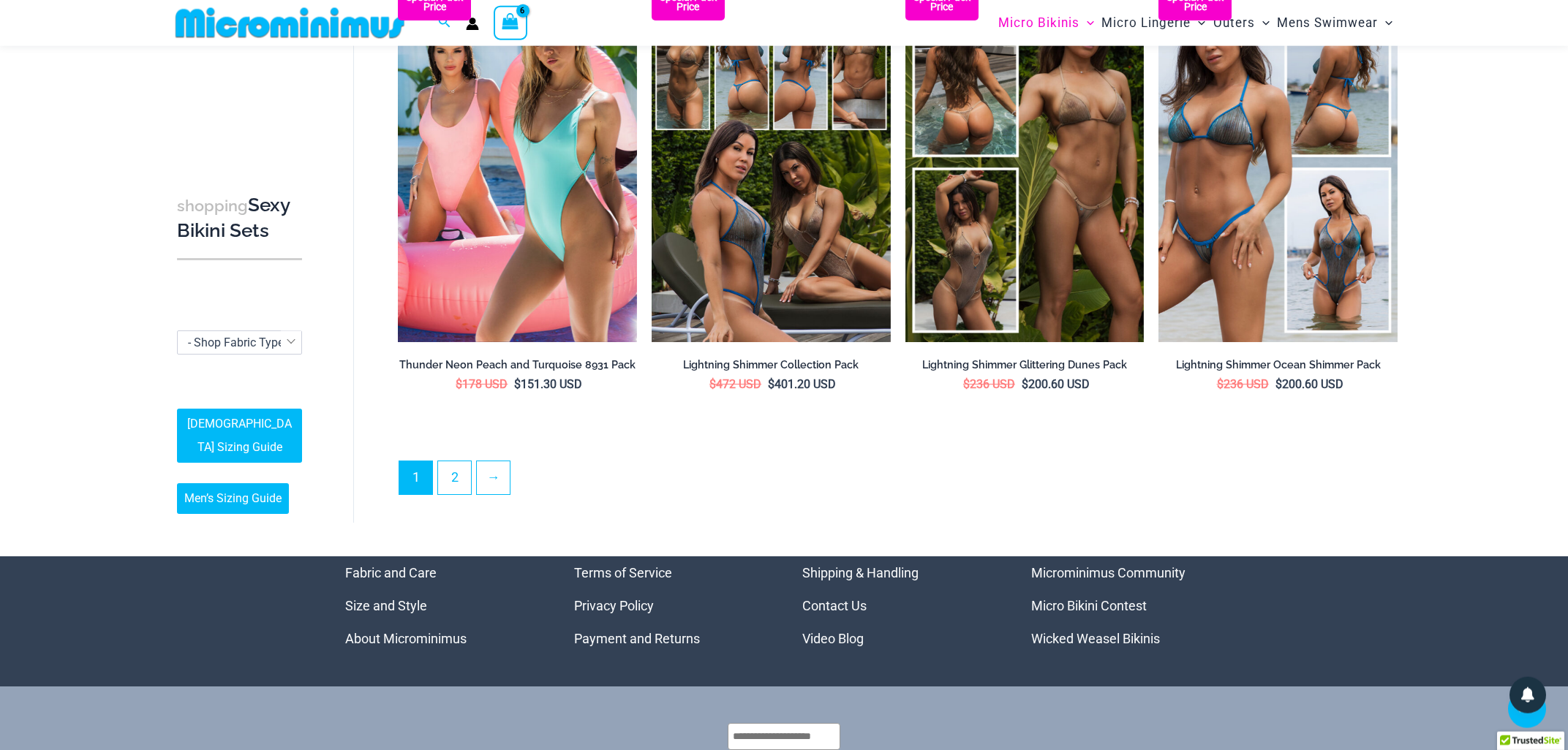
scroll to position [3413, 0]
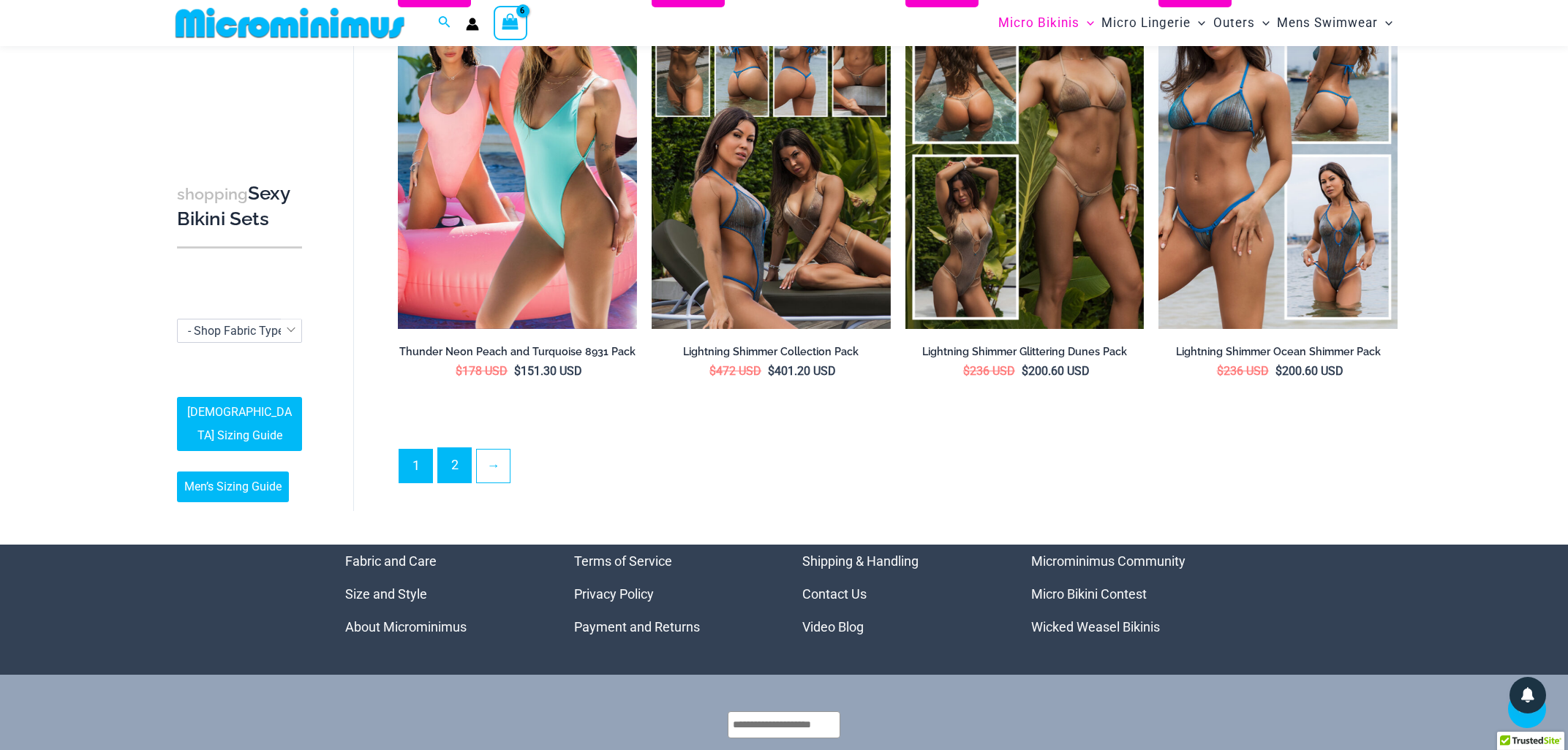
click at [457, 459] on link "2" at bounding box center [454, 465] width 33 height 34
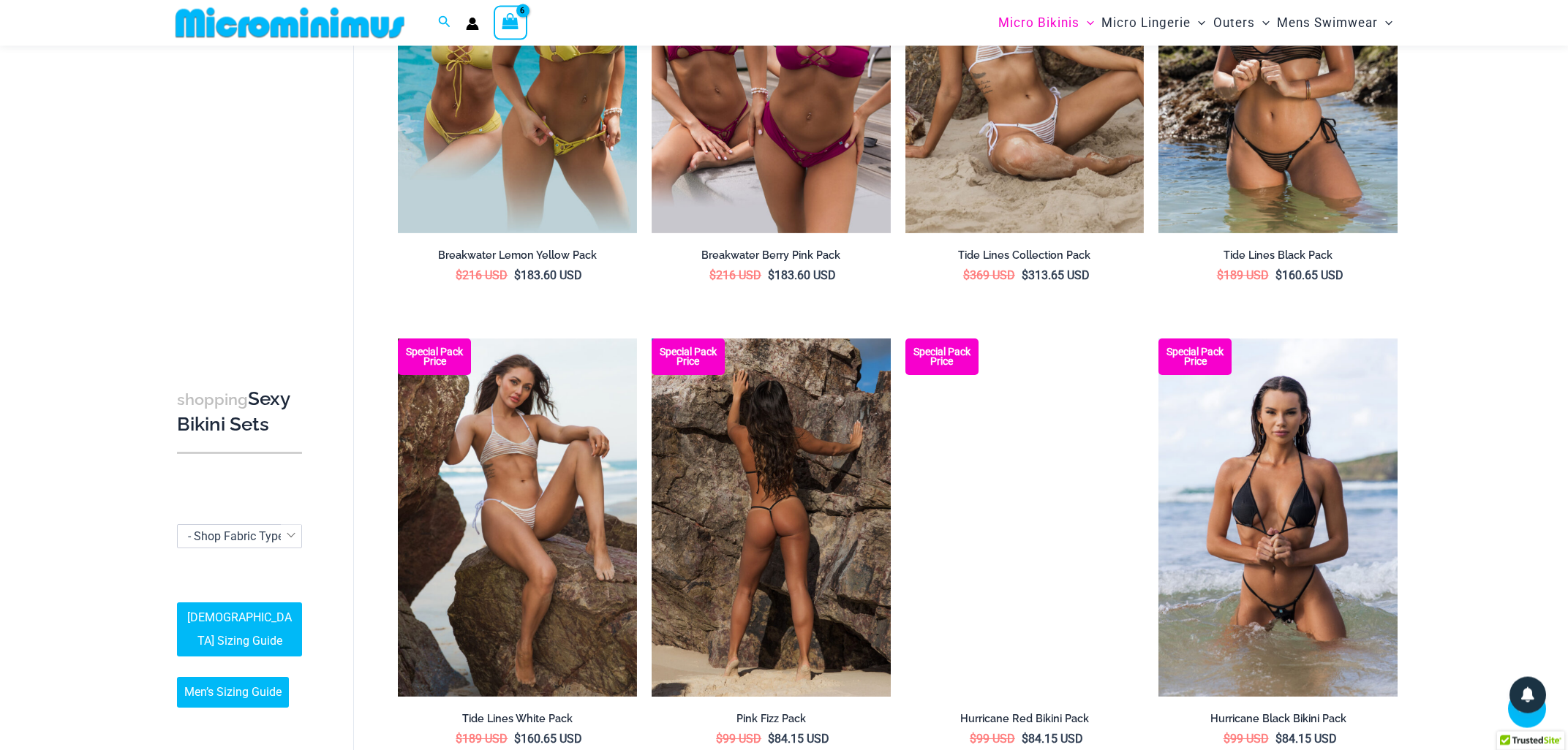
scroll to position [693, 0]
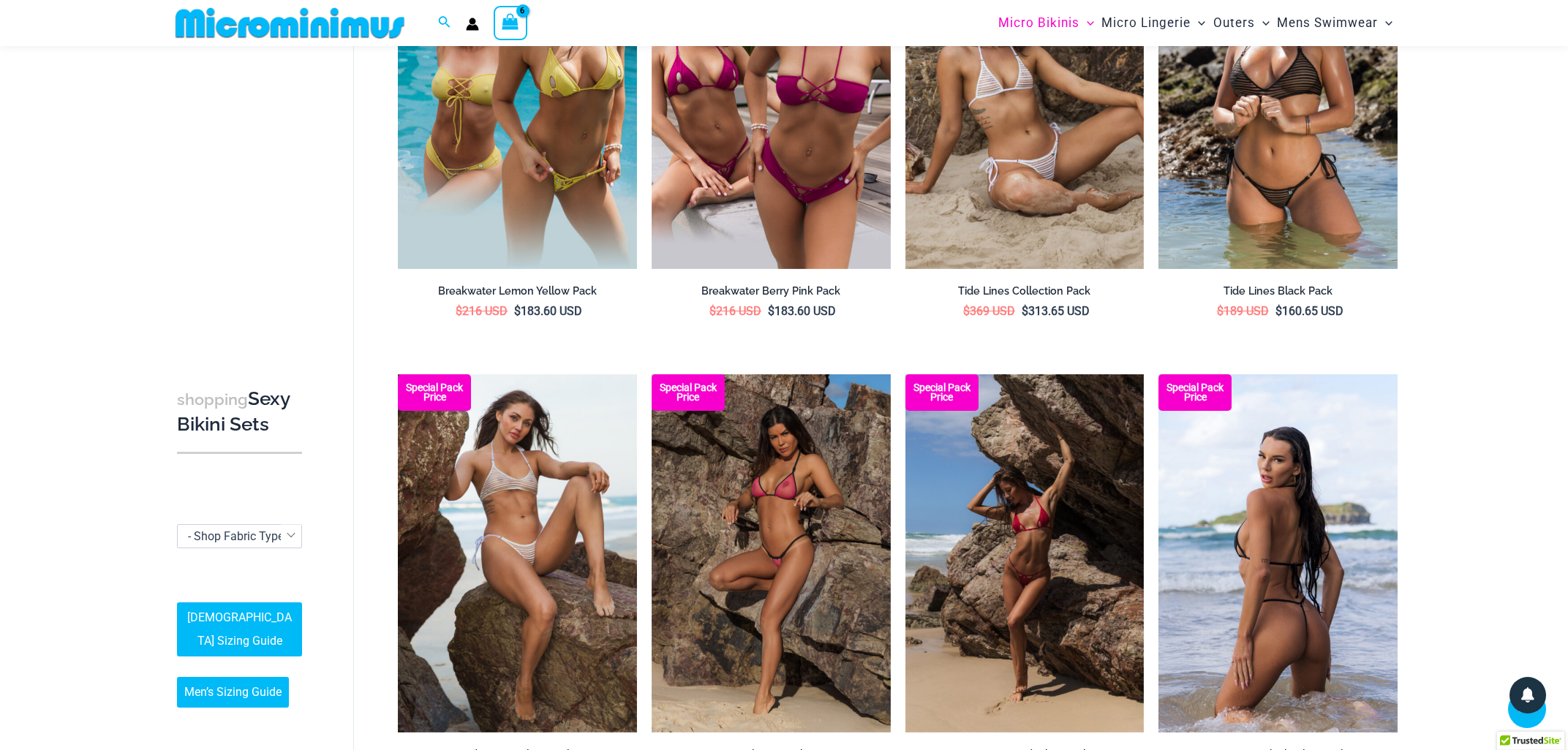
click at [1258, 519] on img at bounding box center [1277, 553] width 239 height 358
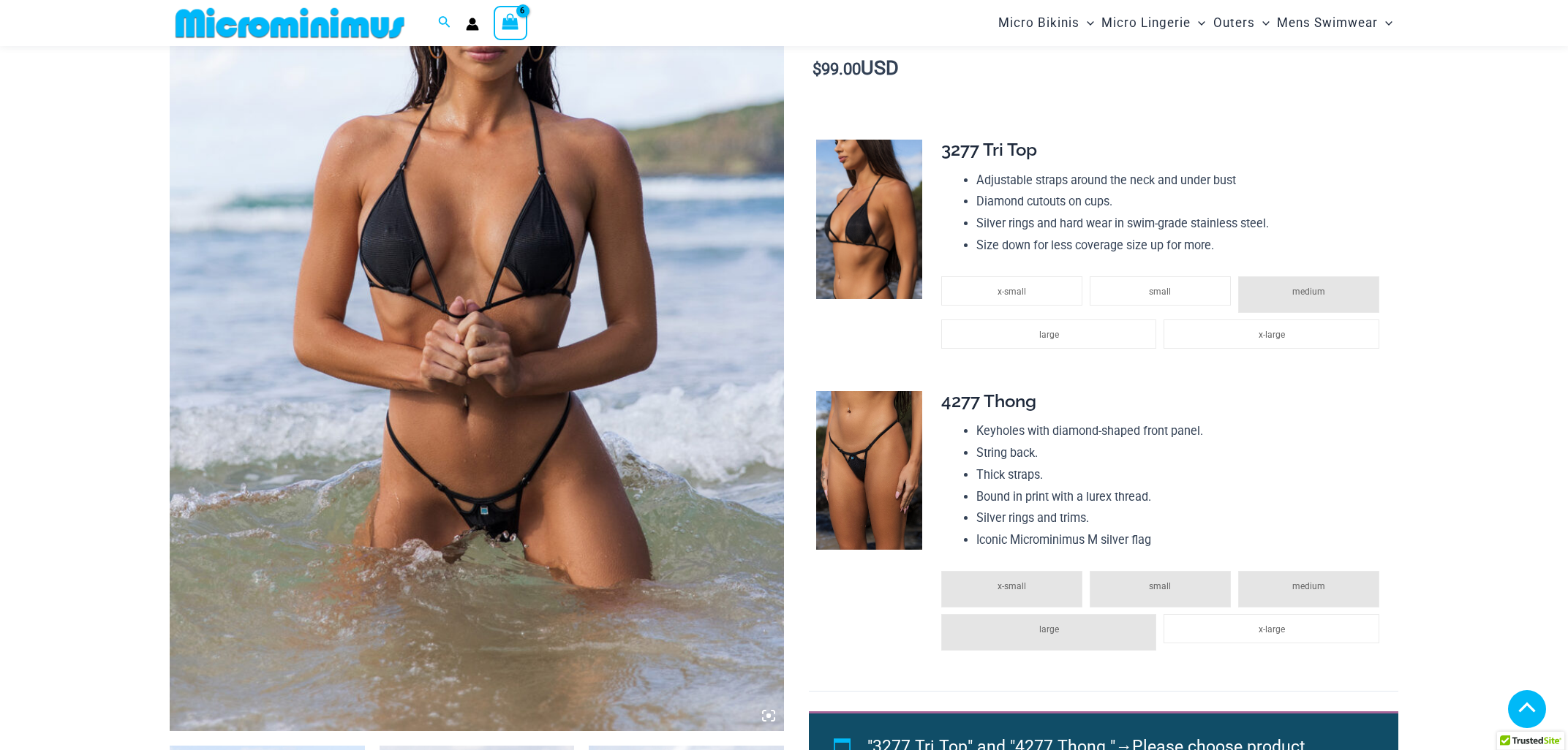
scroll to position [302, 0]
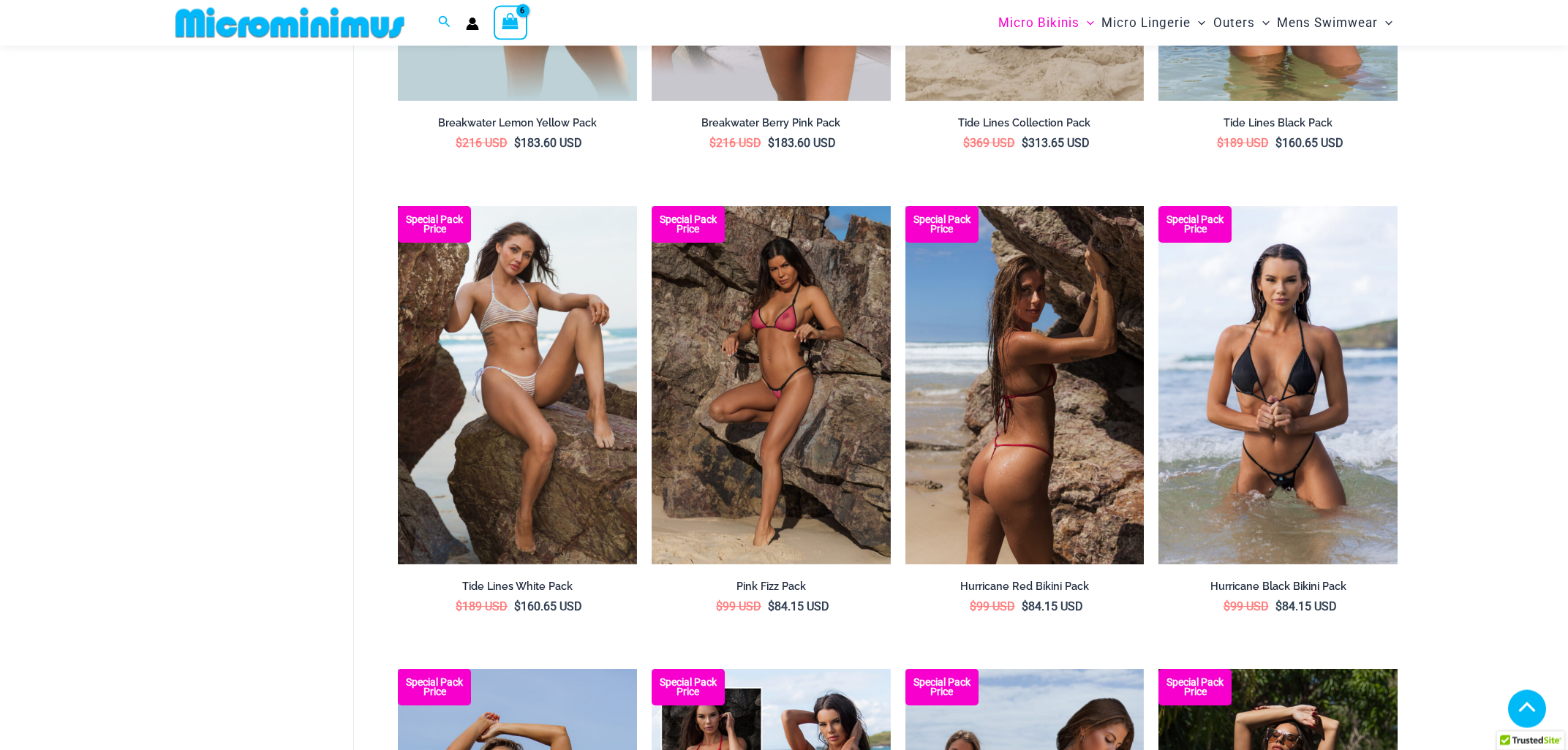
scroll to position [1006, 0]
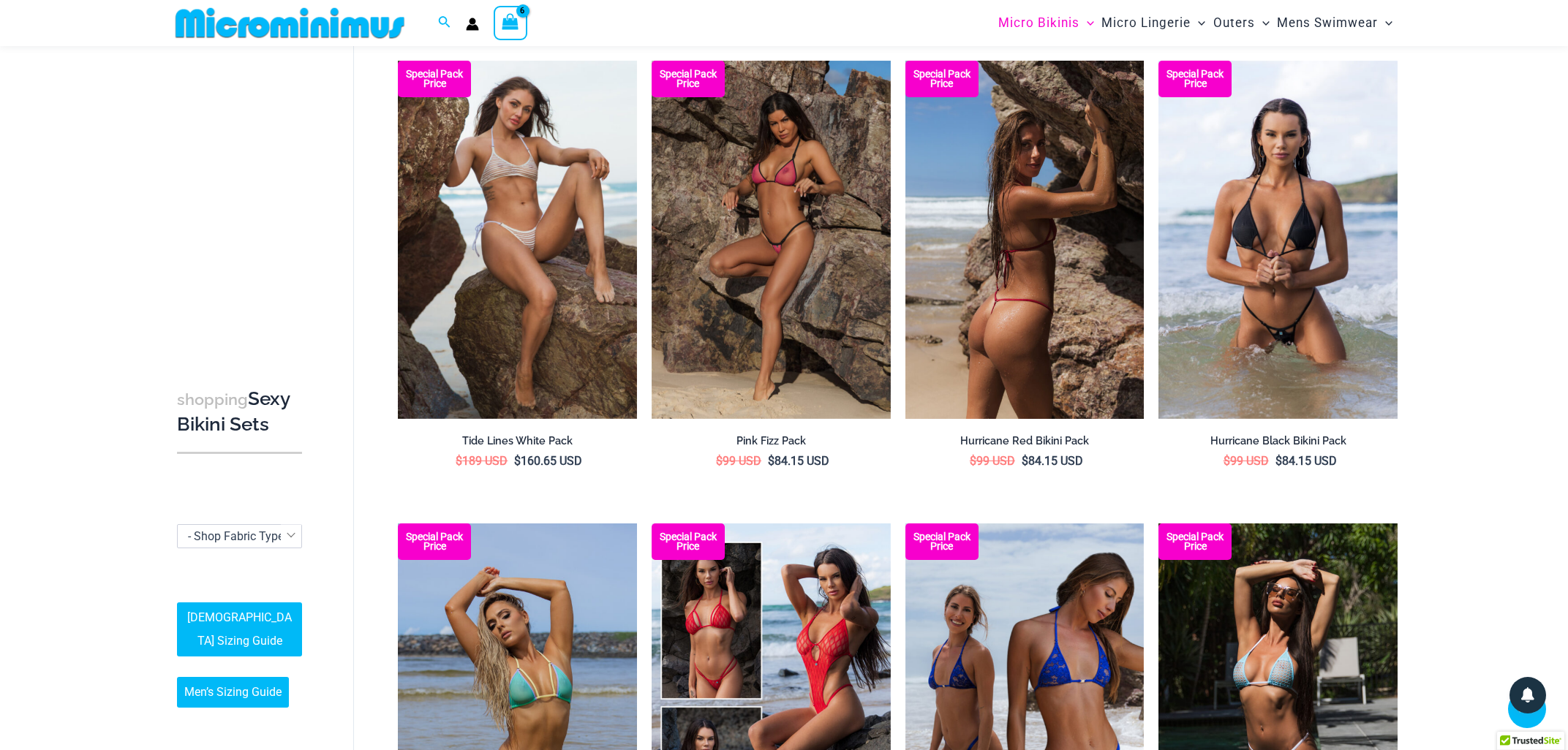
click at [1023, 203] on img at bounding box center [1025, 239] width 239 height 358
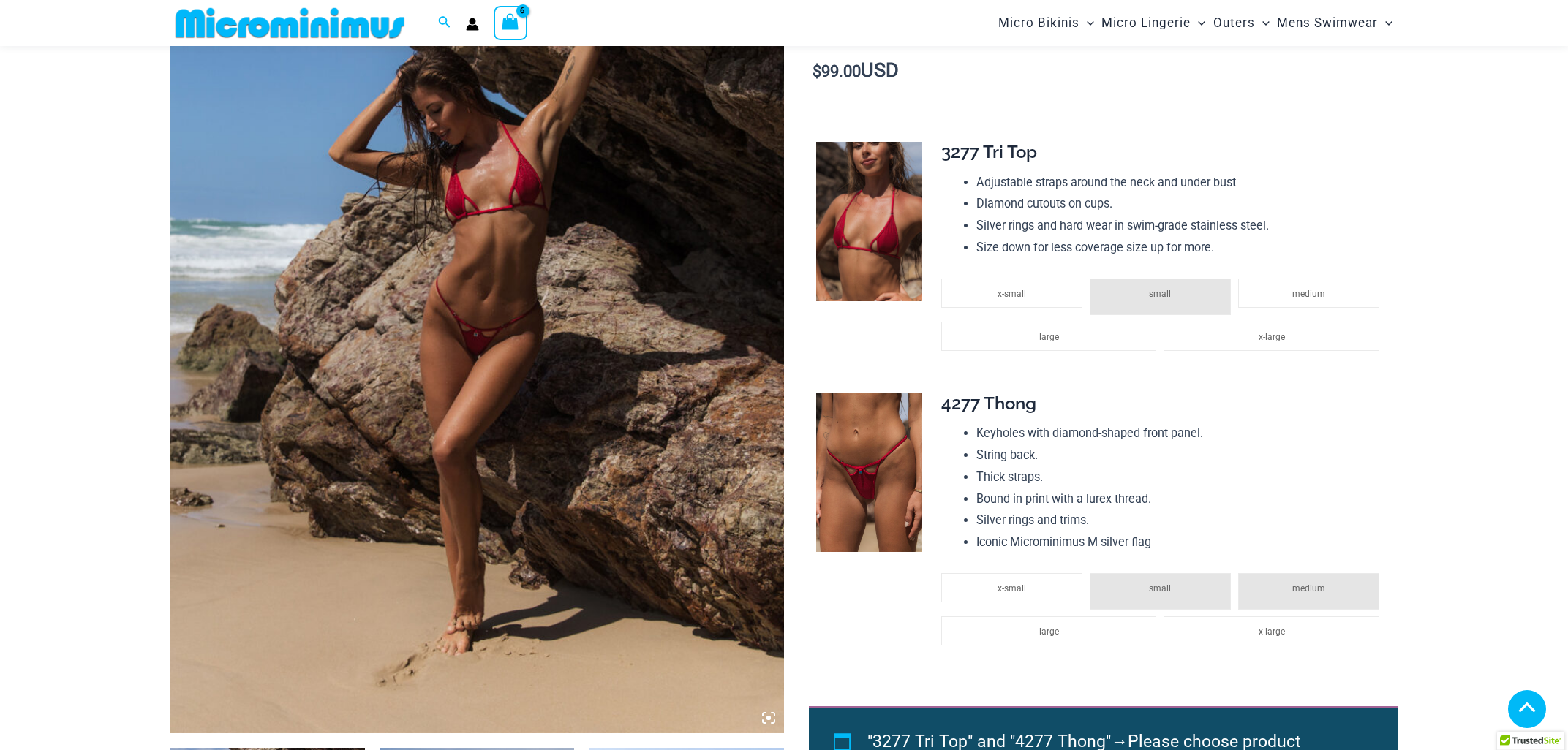
scroll to position [278, 0]
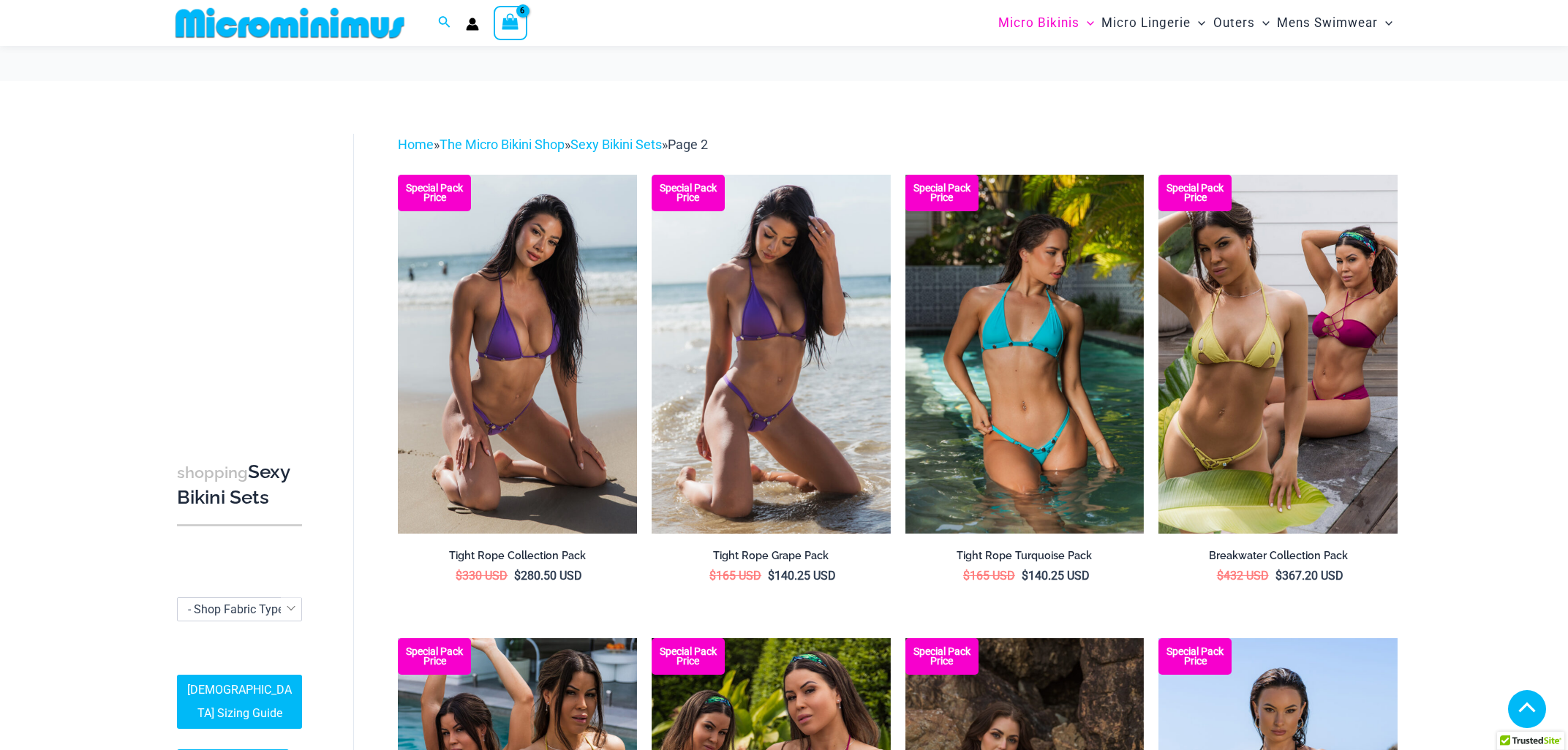
scroll to position [1006, 0]
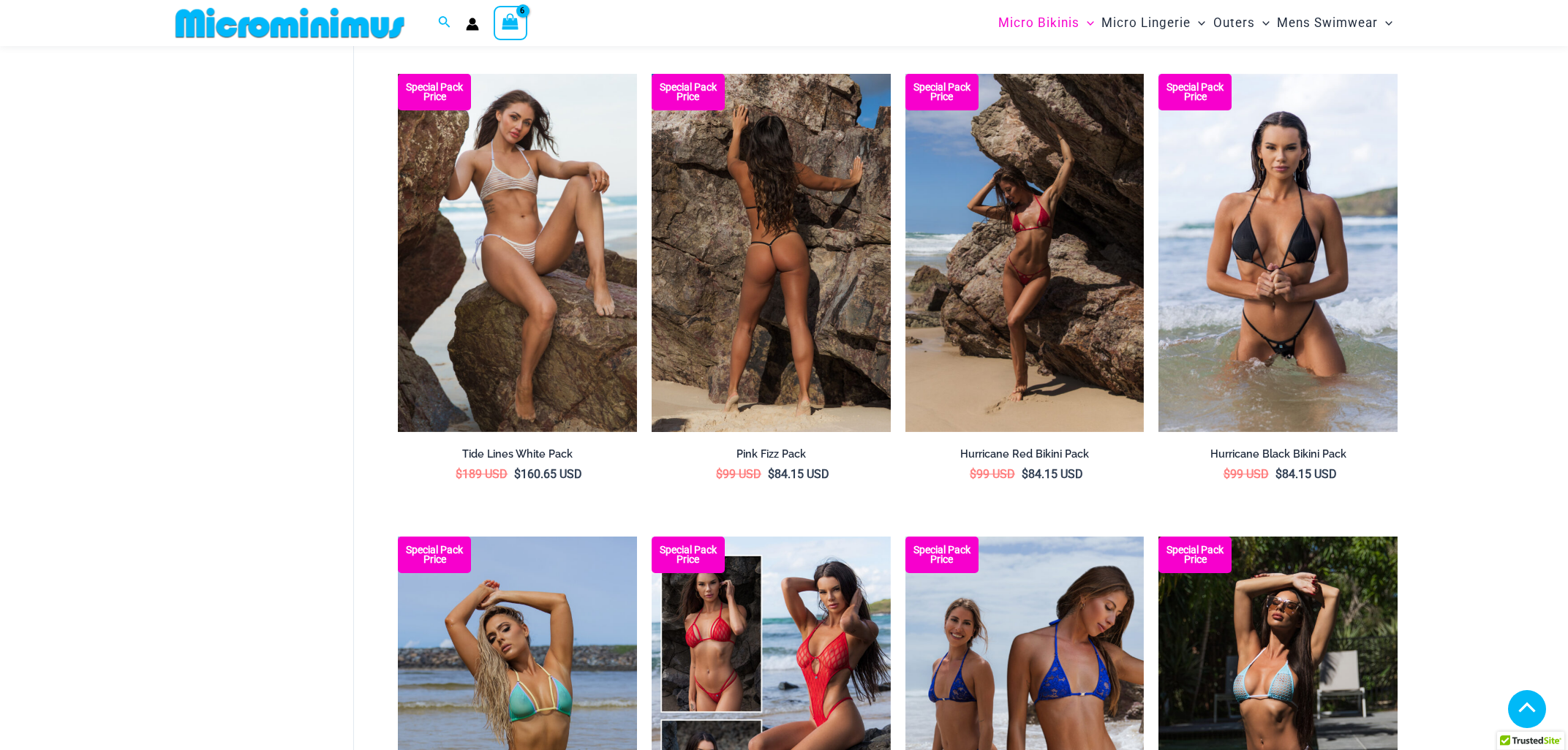
click at [776, 253] on img at bounding box center [771, 253] width 239 height 358
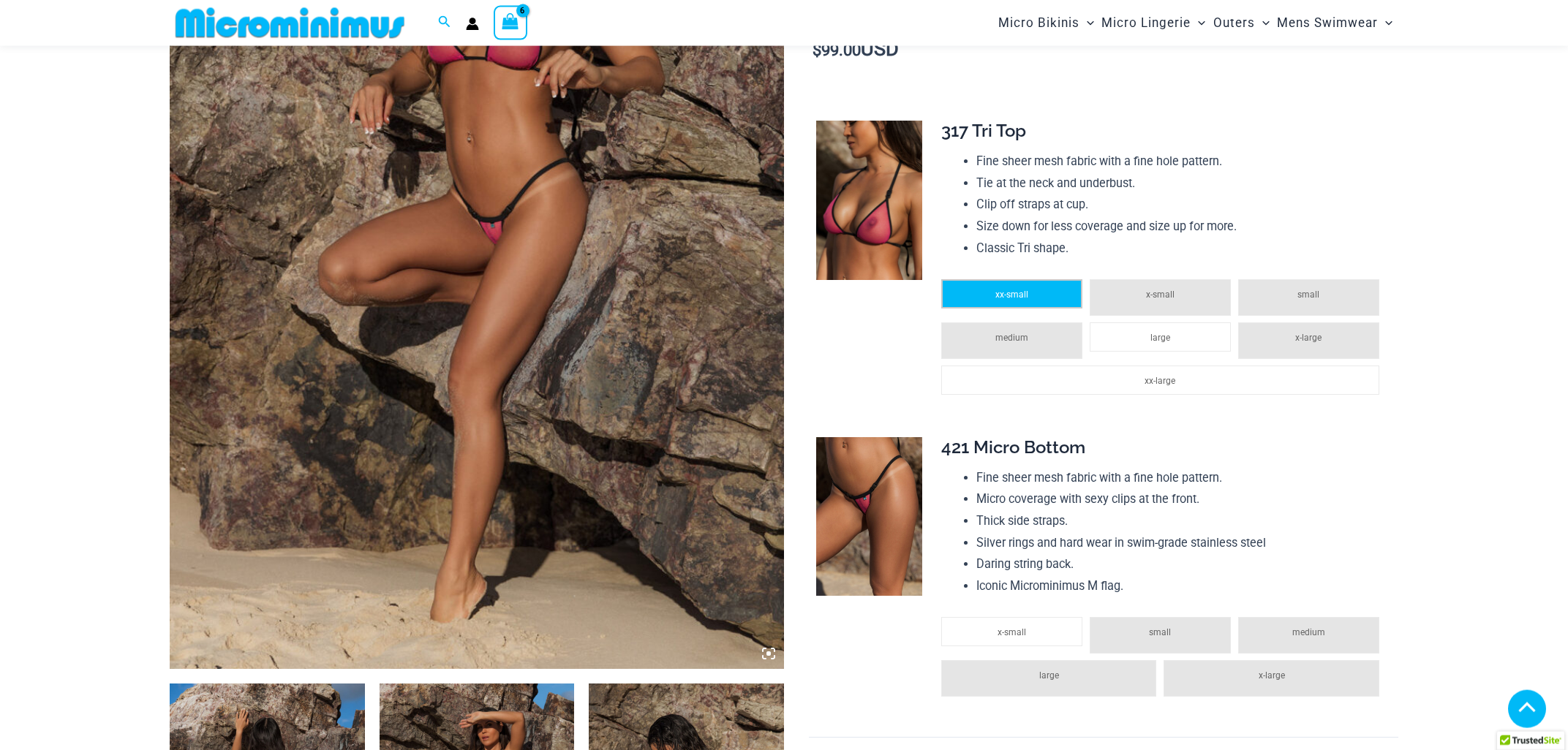
scroll to position [457, 0]
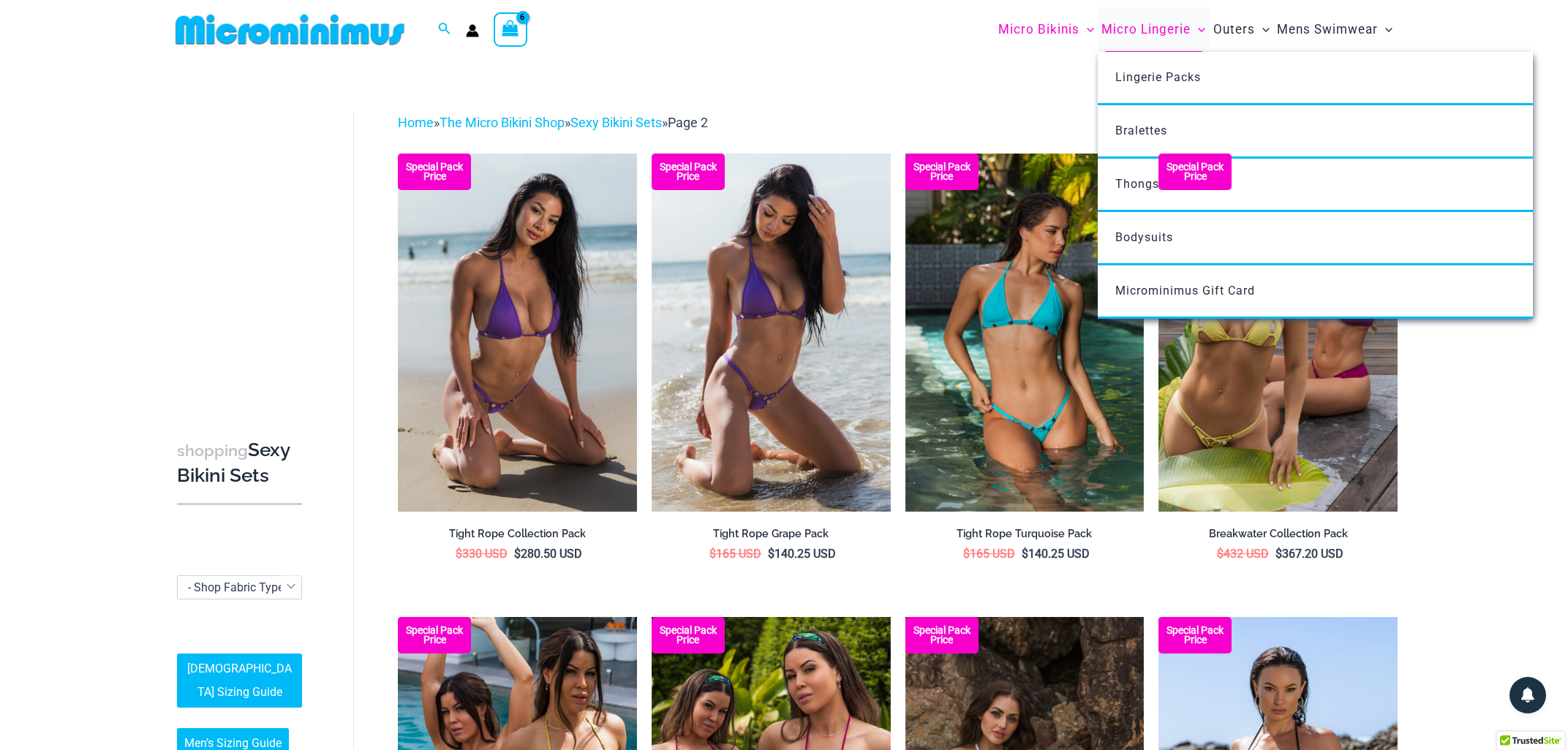
click at [1124, 28] on span "Micro Lingerie" at bounding box center [1146, 29] width 89 height 37
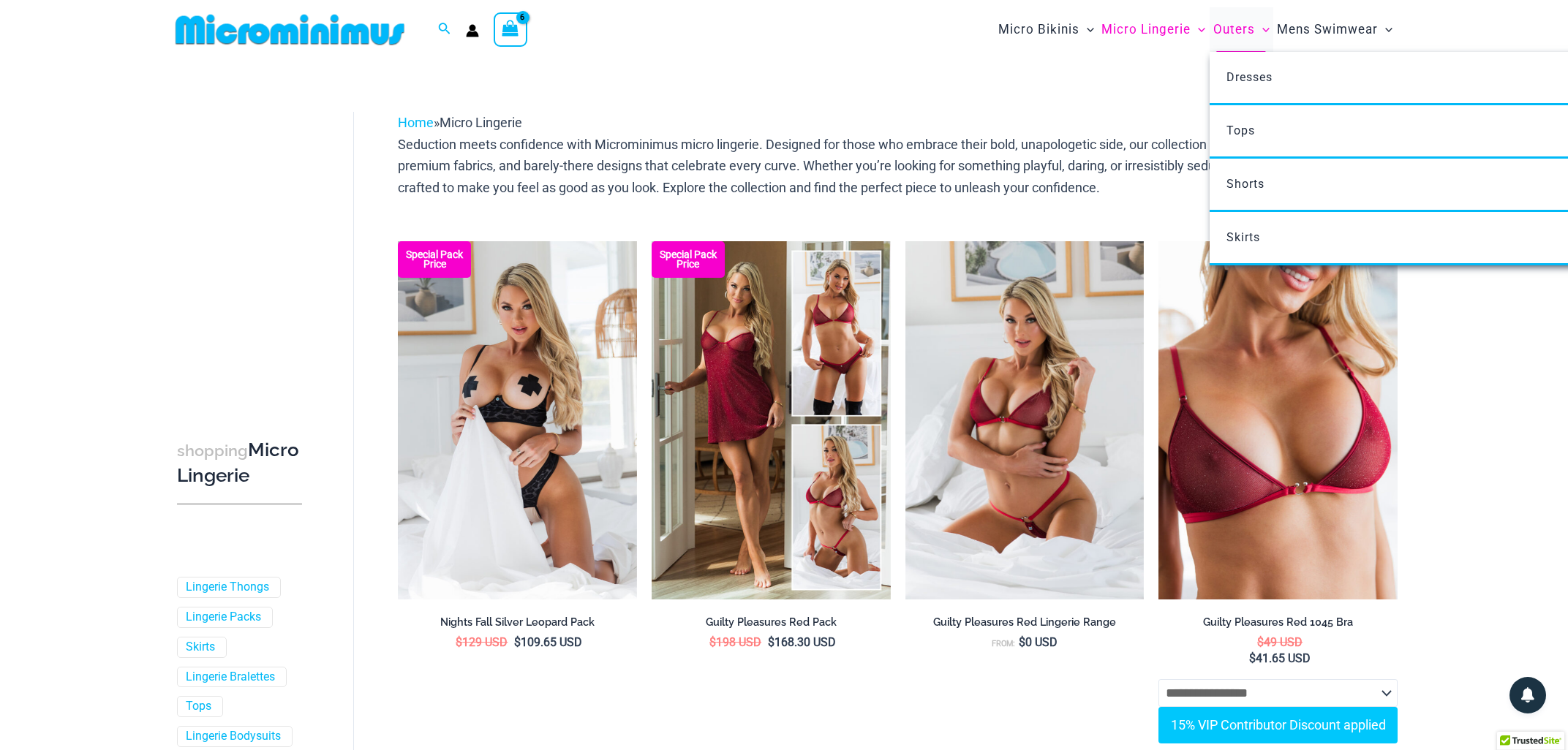
click at [1231, 29] on span "Outers" at bounding box center [1234, 29] width 41 height 37
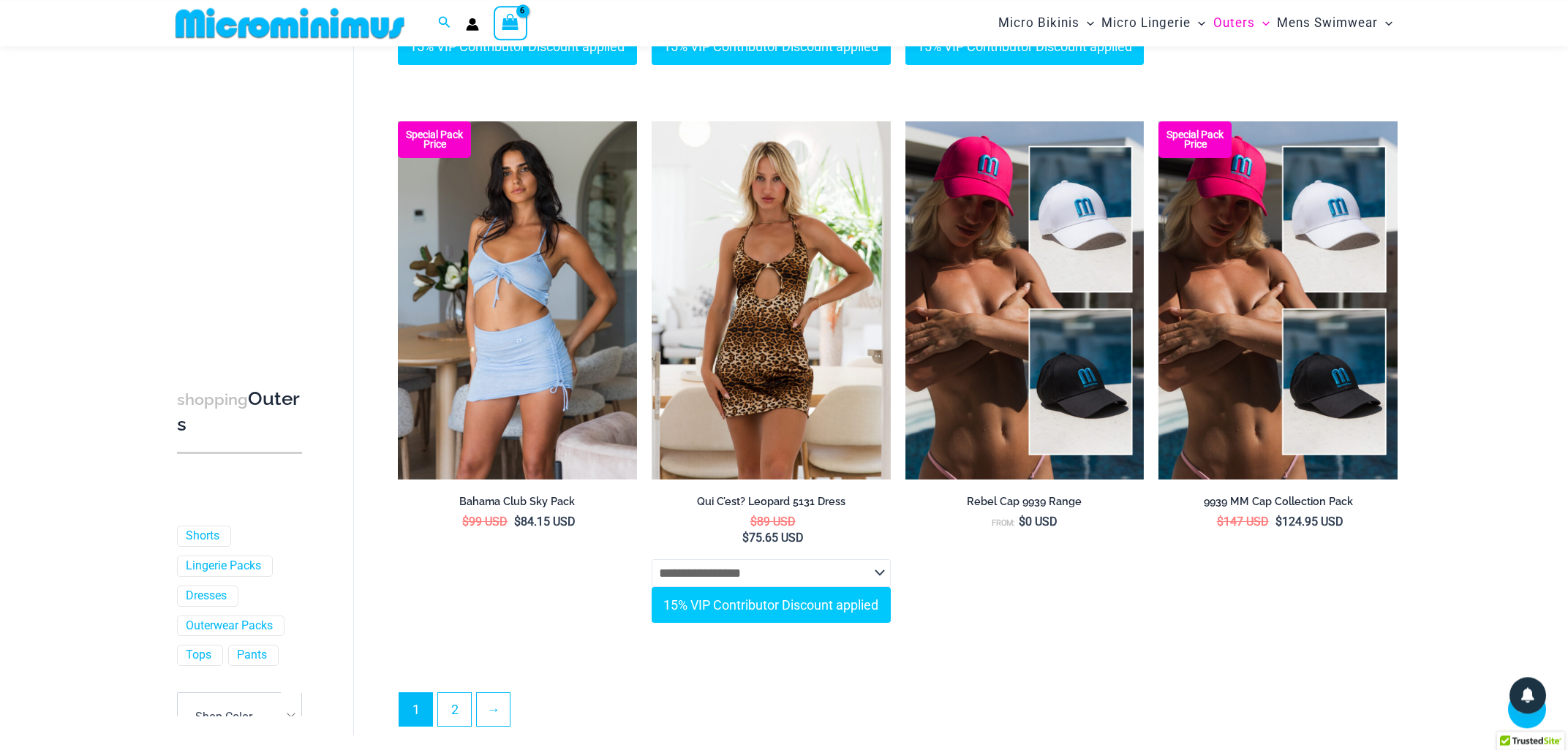
scroll to position [3961, 0]
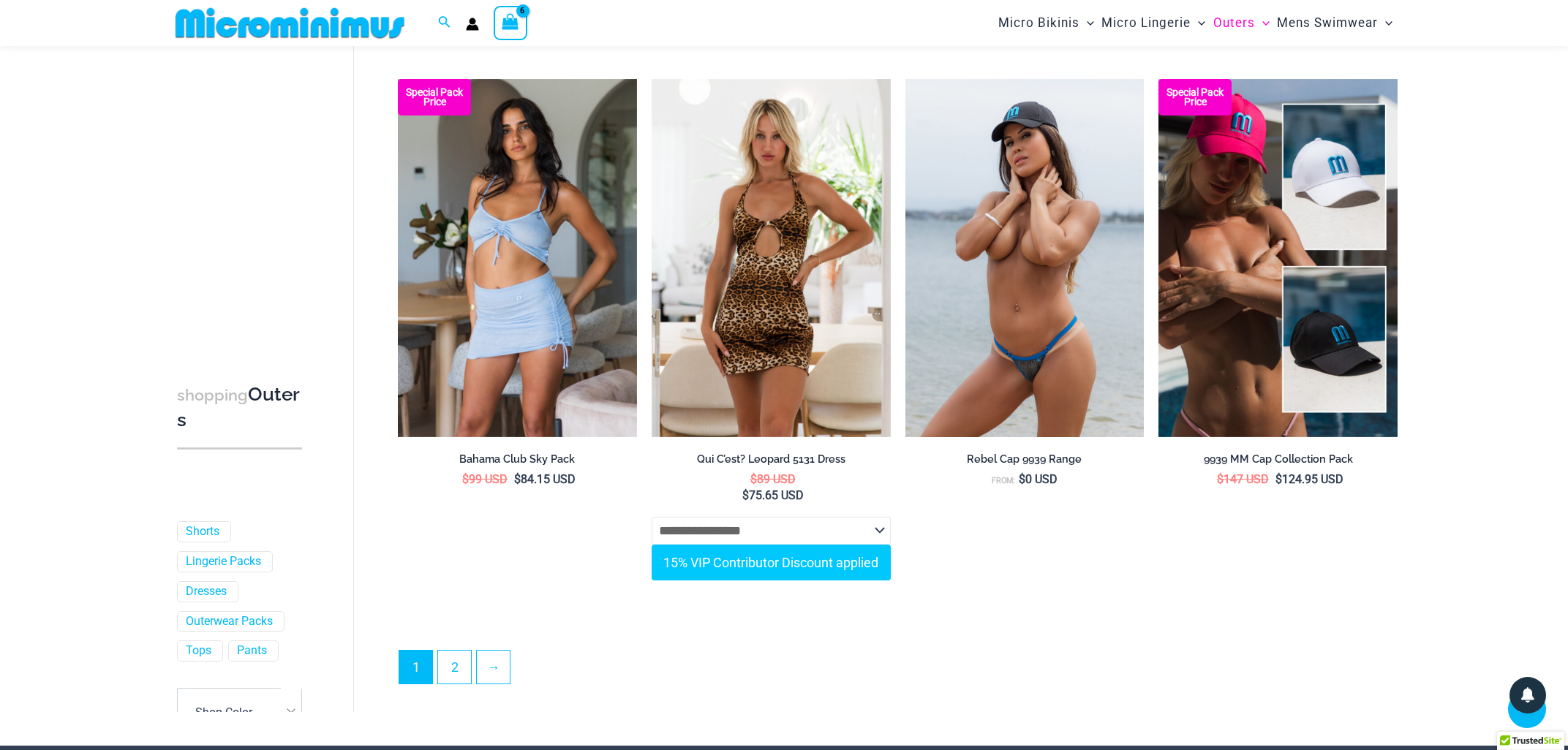
click at [1023, 293] on img at bounding box center [1025, 258] width 239 height 358
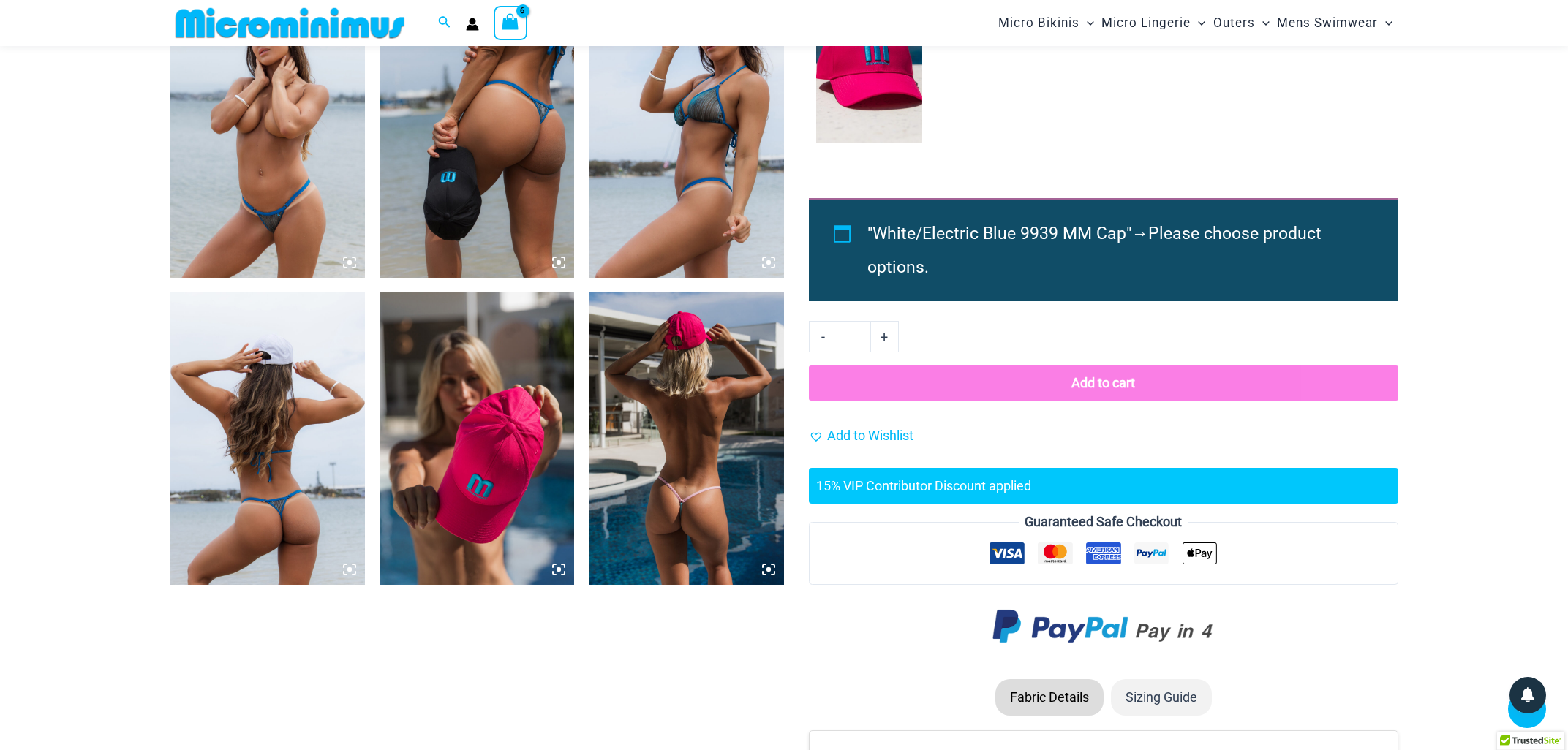
scroll to position [670, 0]
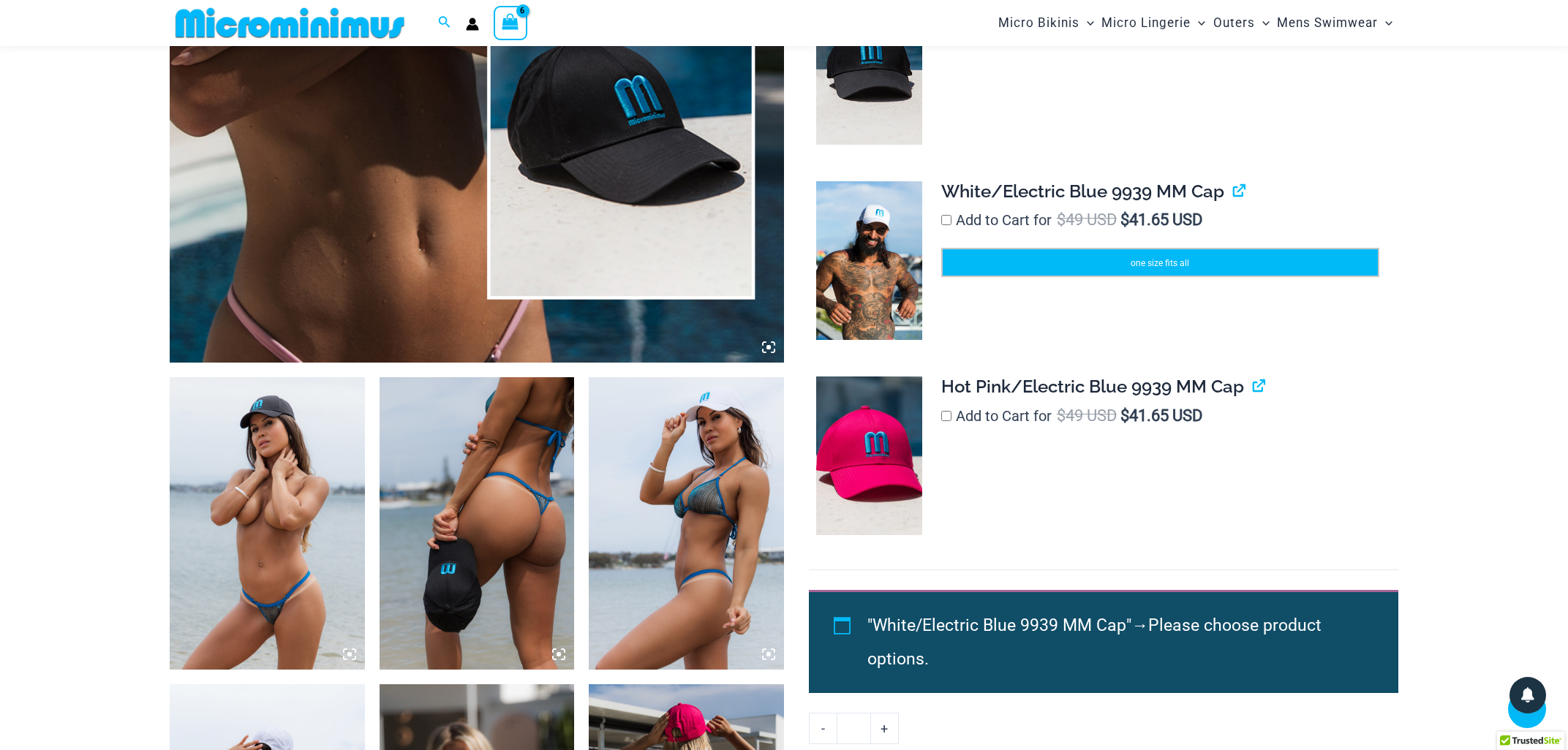
click at [1136, 266] on span "one size fits all" at bounding box center [1160, 262] width 58 height 10
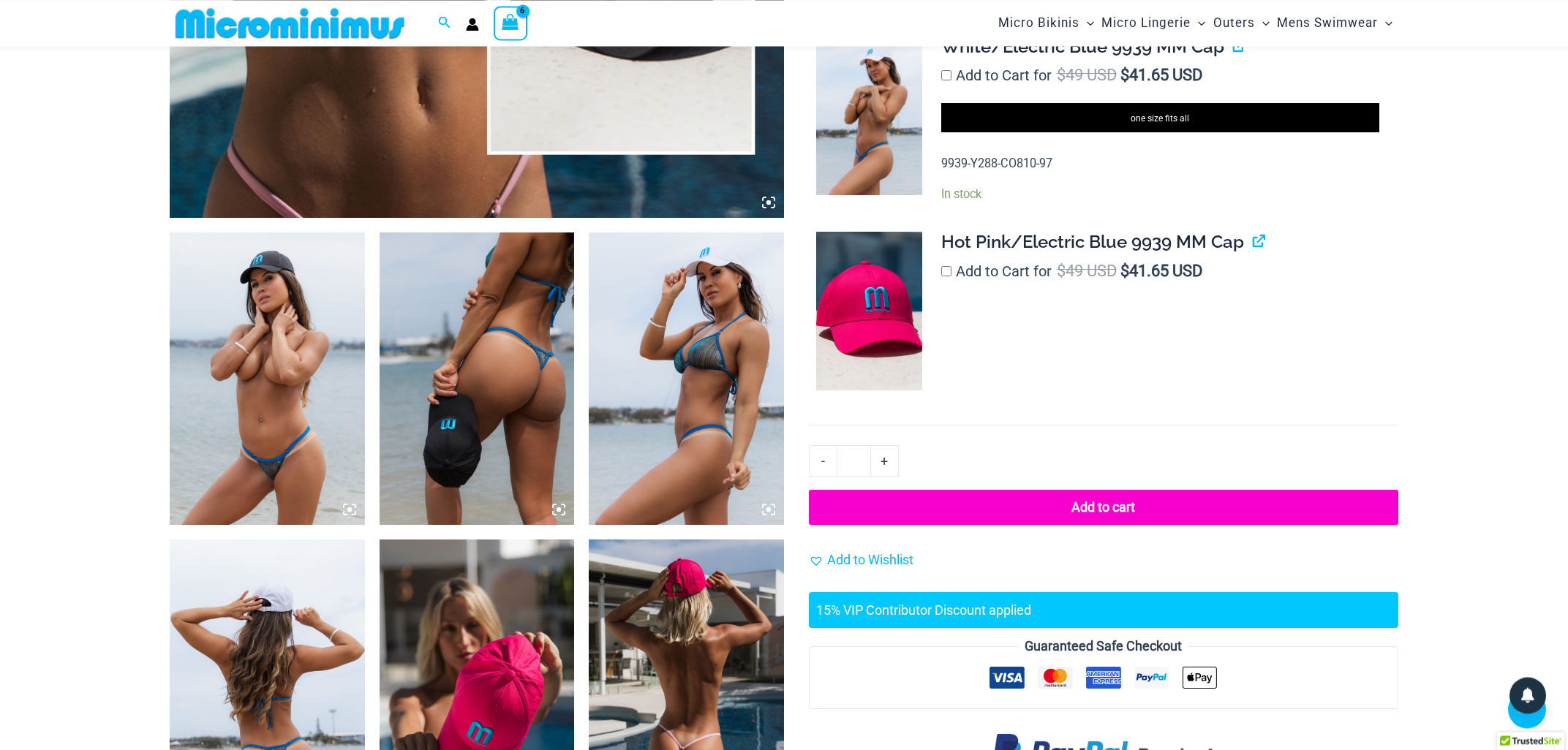
scroll to position [983, 0]
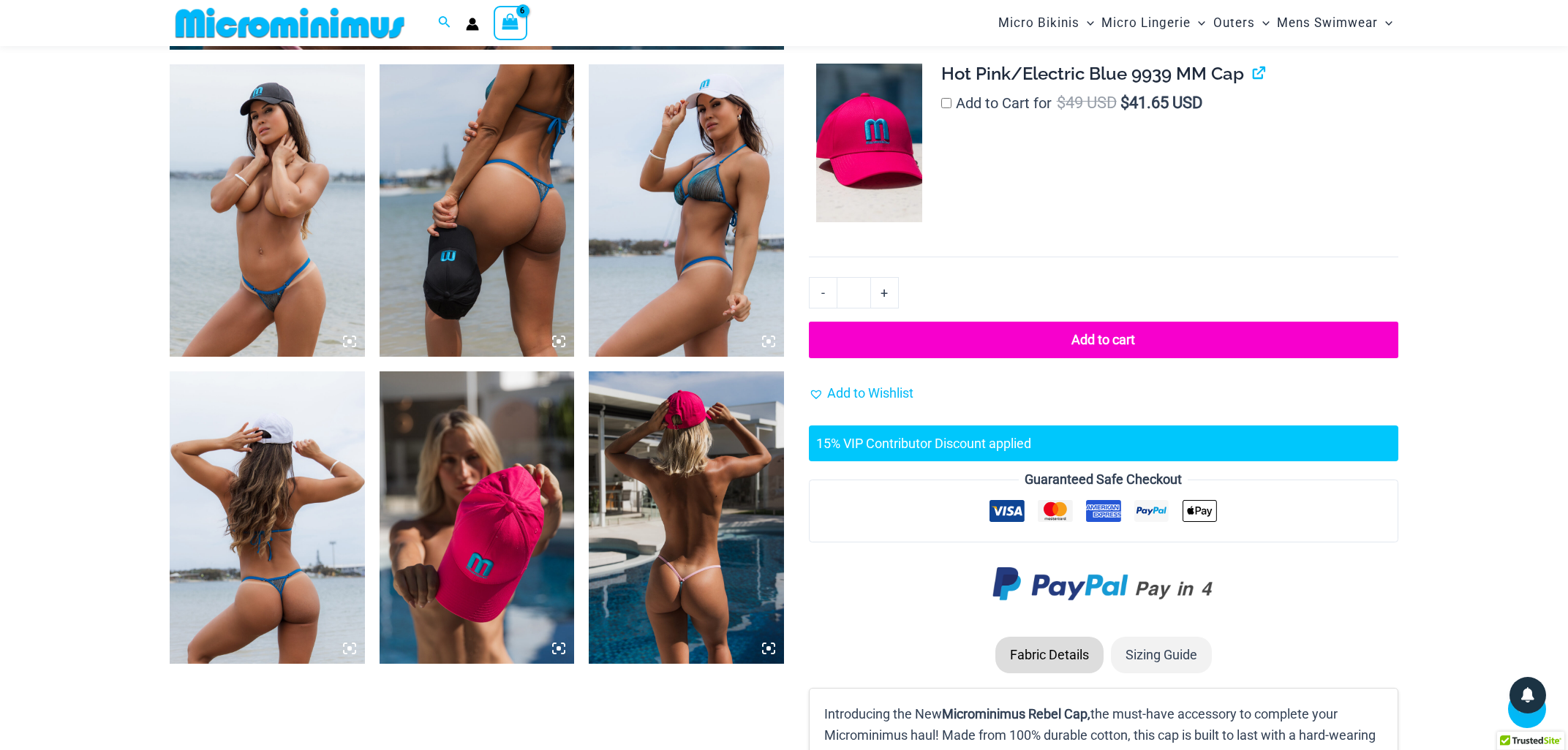
click at [1030, 336] on button "Add to cart" at bounding box center [1103, 340] width 590 height 37
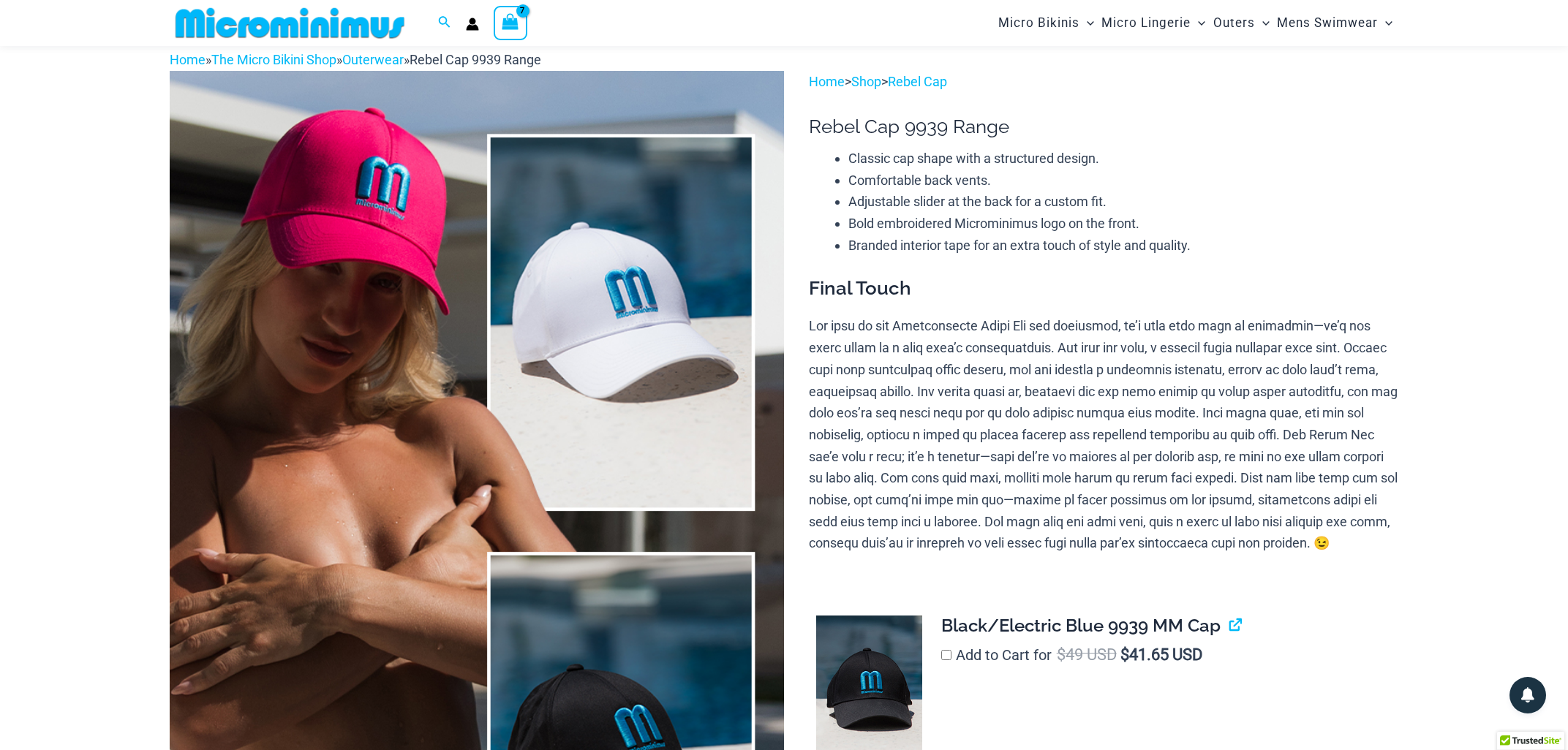
scroll to position [38, 0]
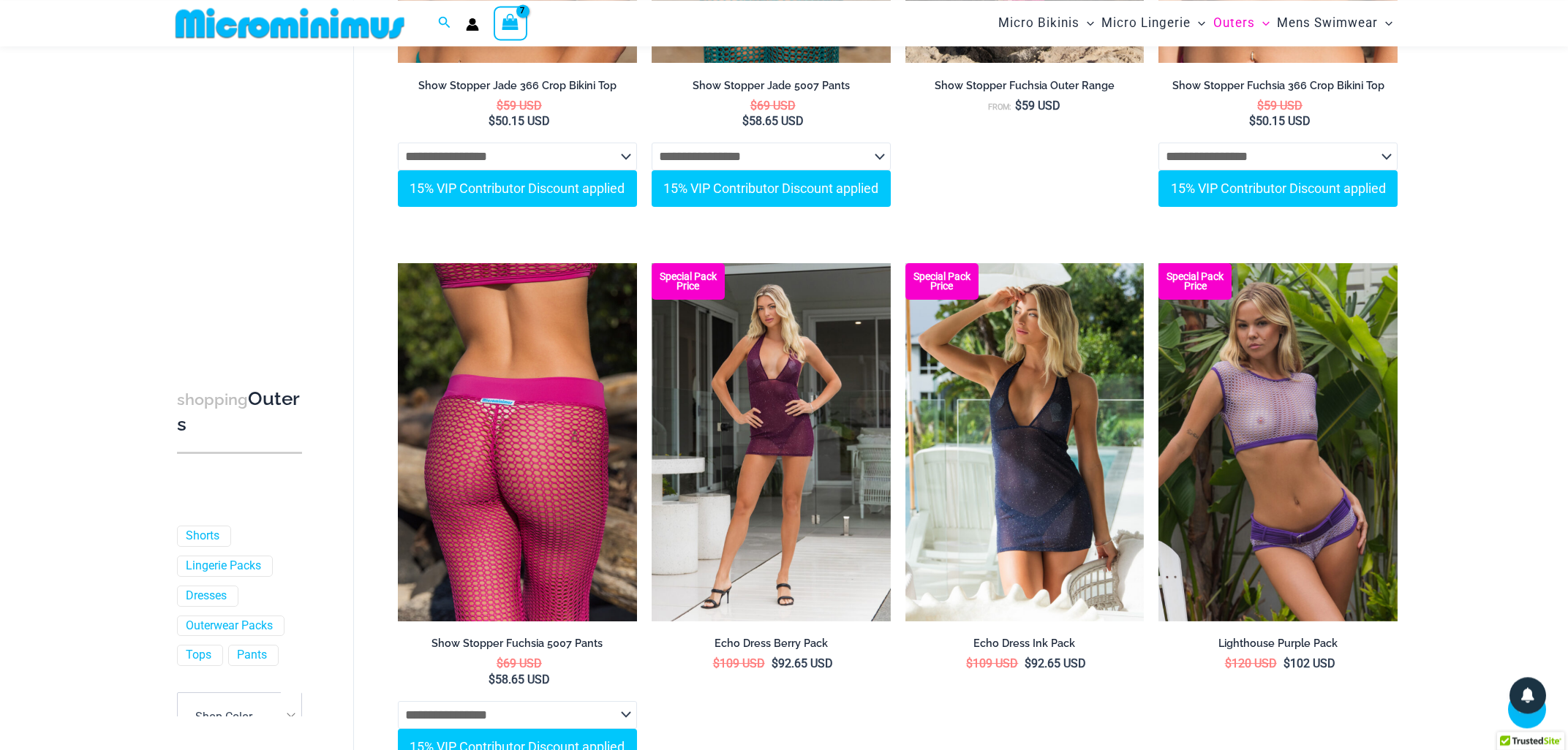
scroll to position [983, 0]
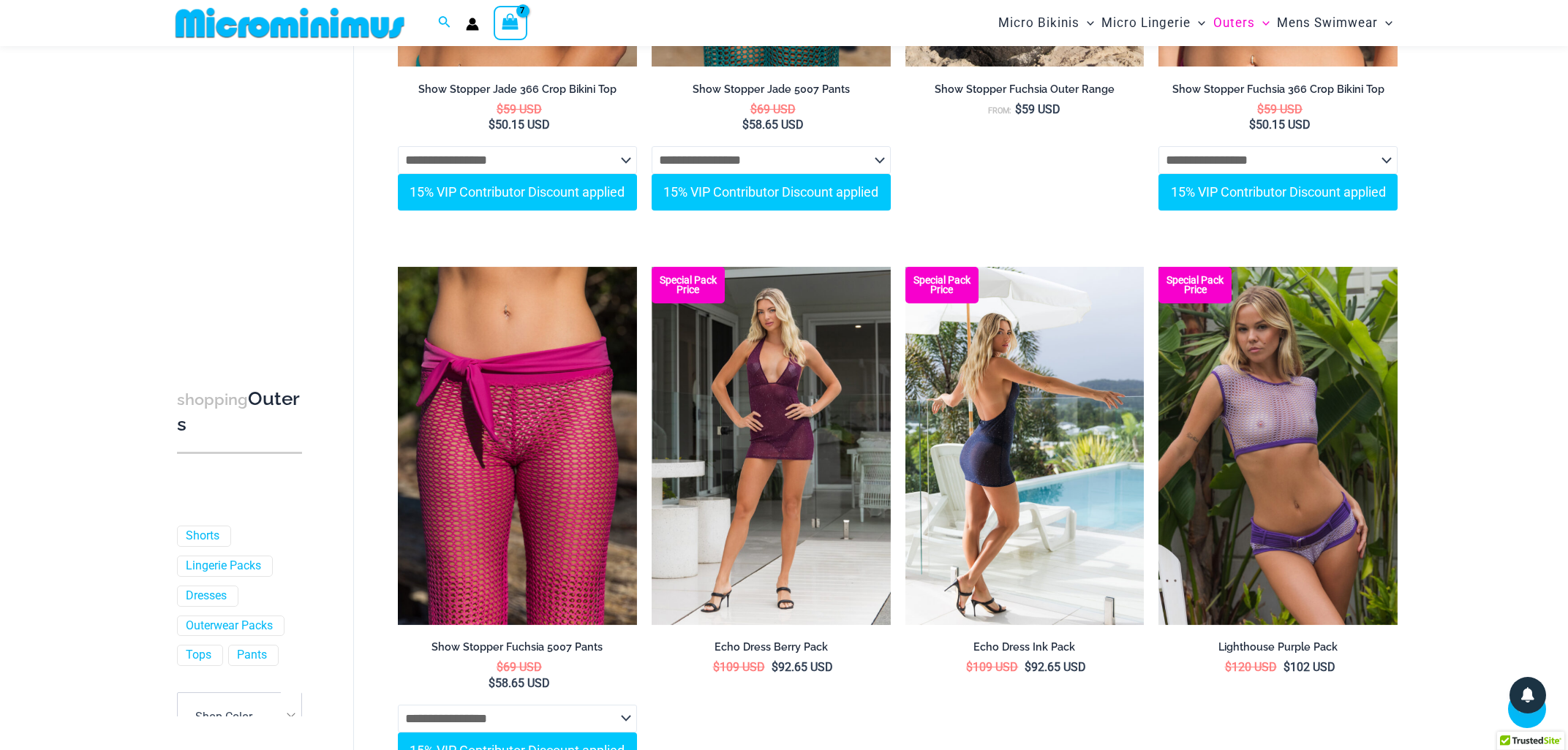
click at [992, 463] on img at bounding box center [1025, 446] width 239 height 358
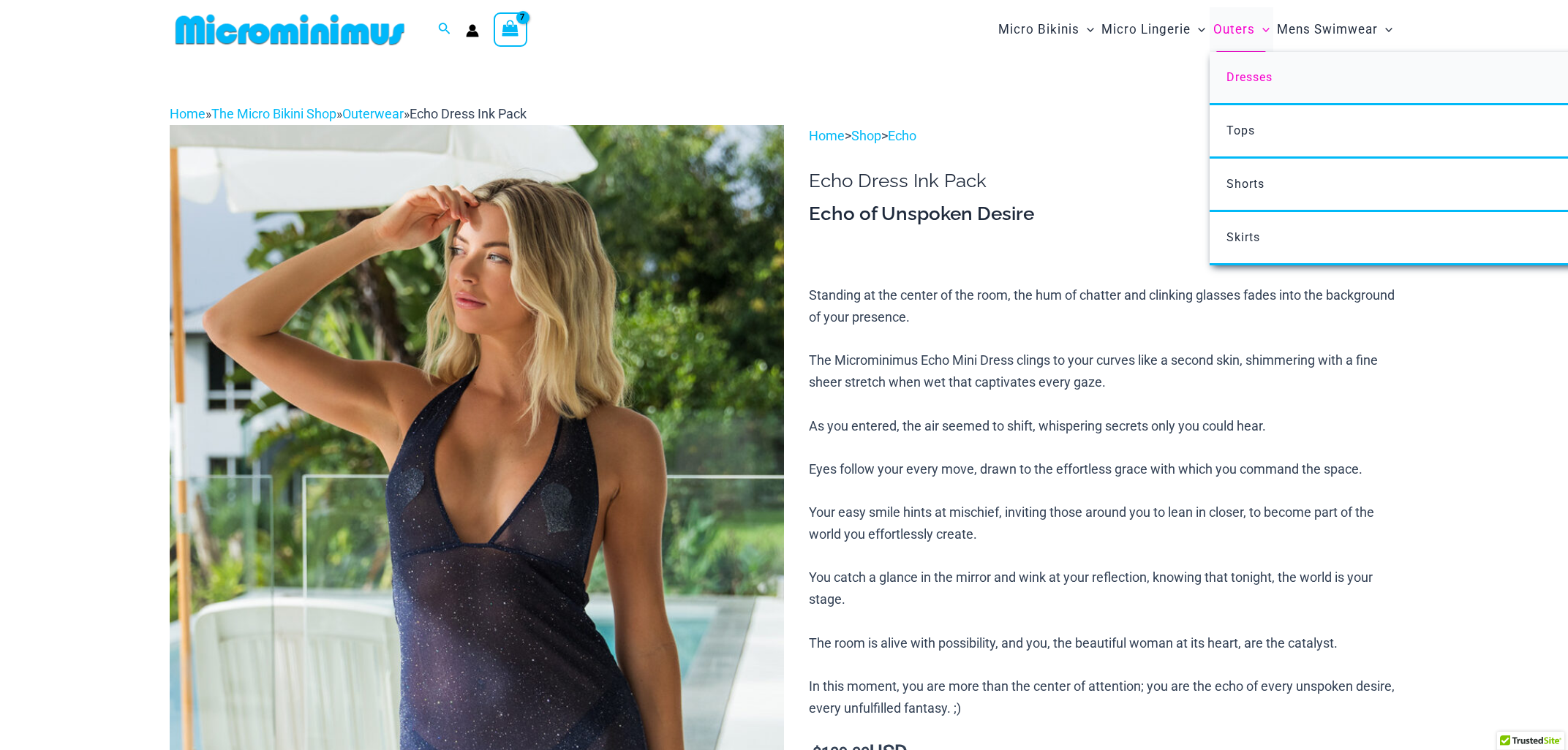
click at [1243, 80] on span "Dresses" at bounding box center [1249, 77] width 46 height 14
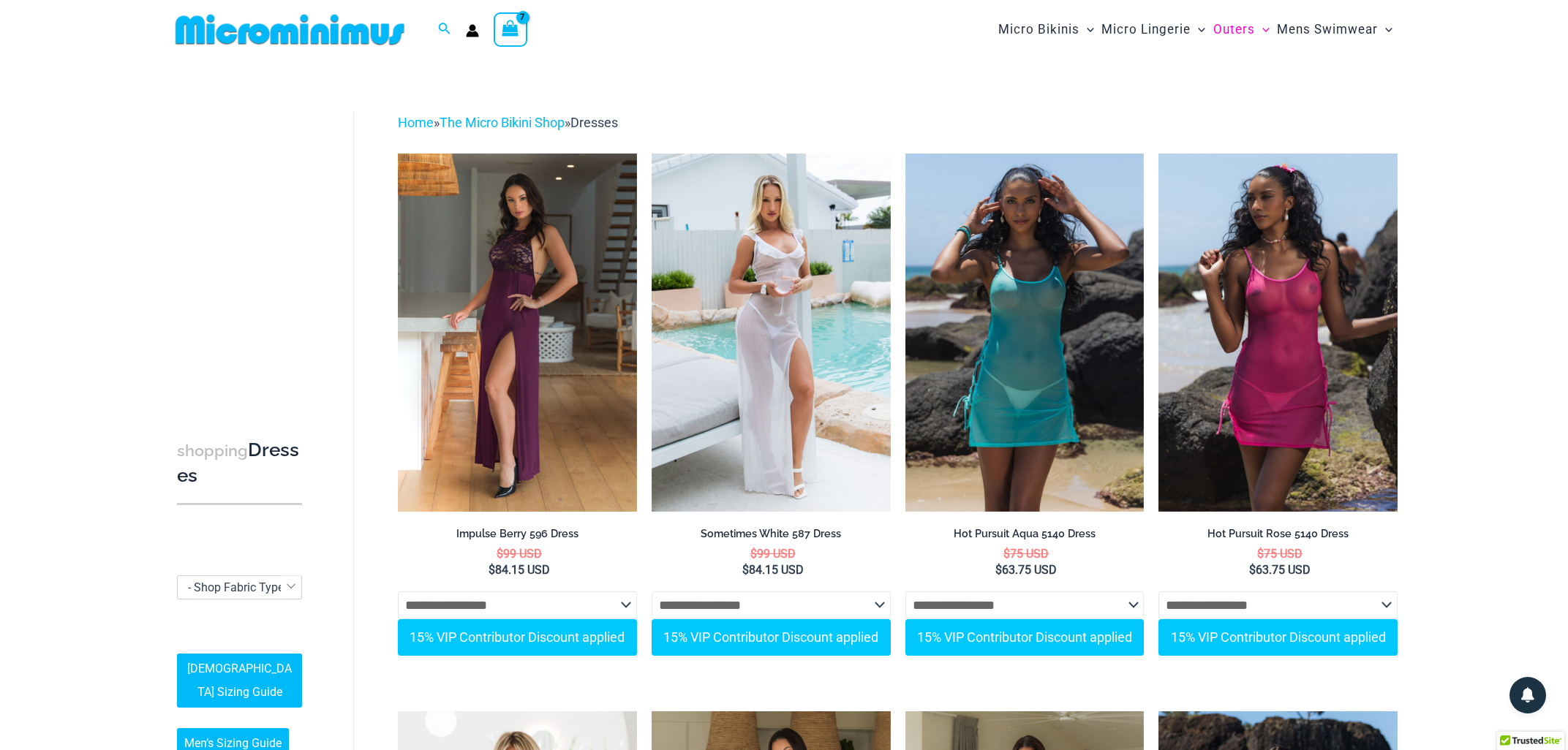
click at [509, 32] on icon "View Shopping Cart, 7 items" at bounding box center [511, 28] width 17 height 17
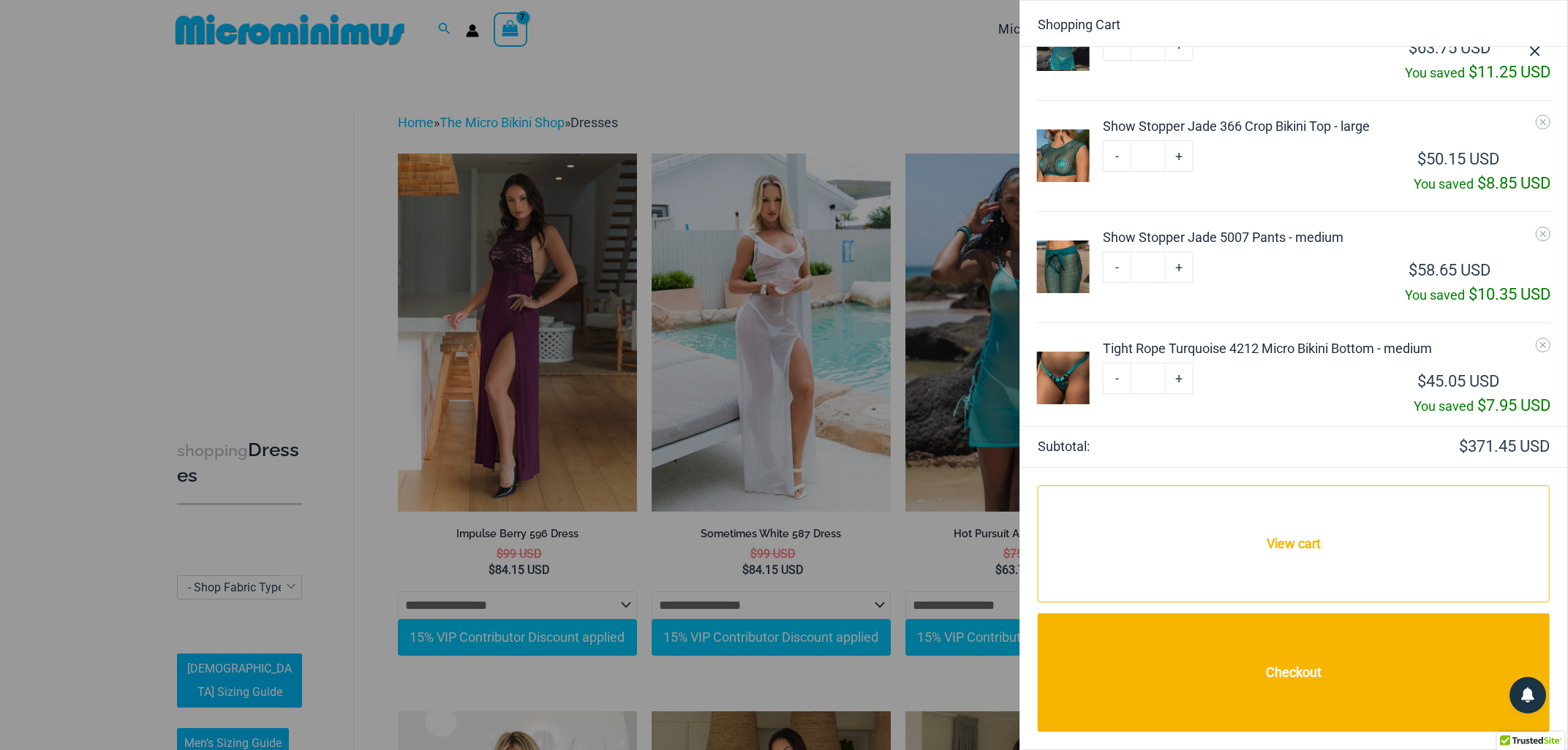
scroll to position [441, 0]
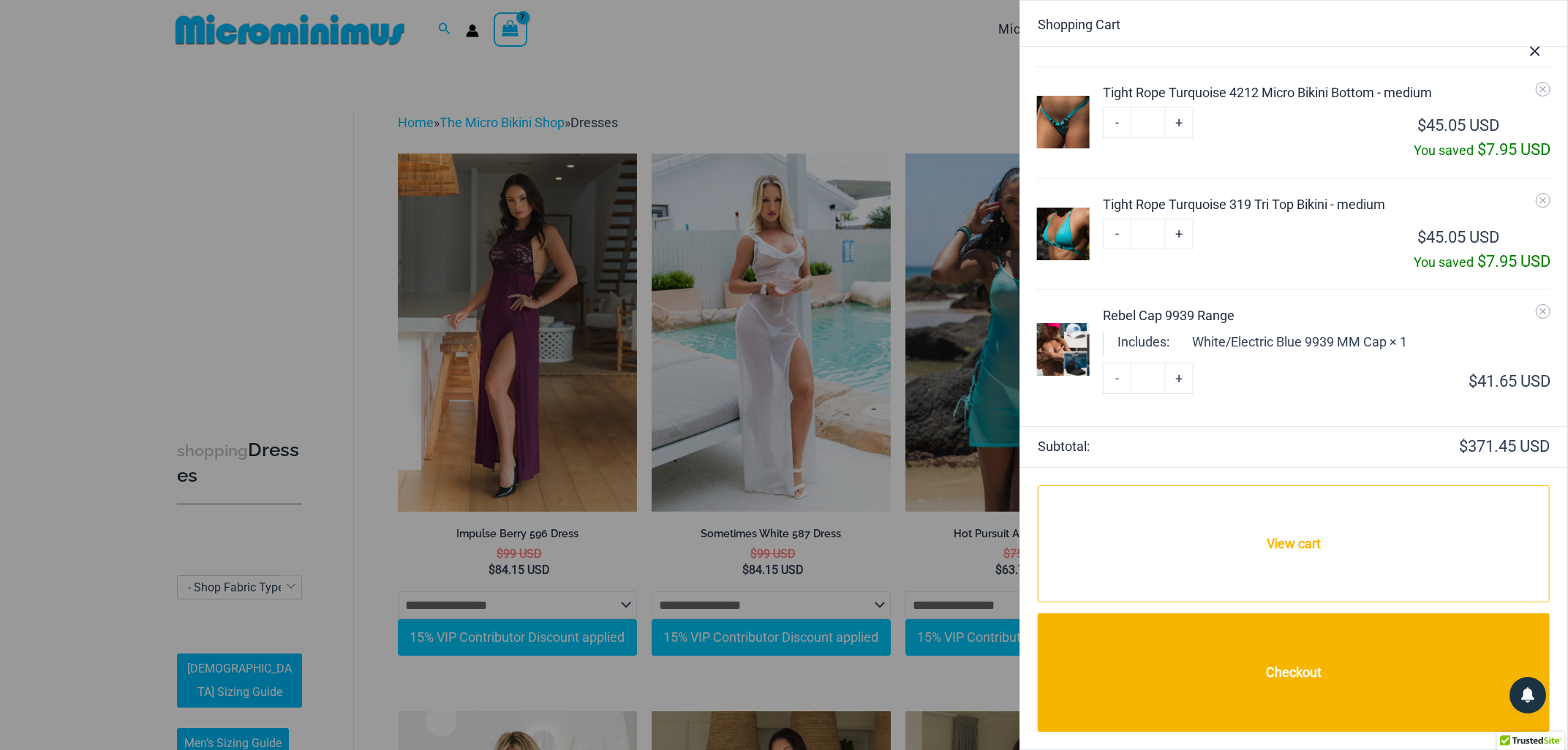
click at [1124, 316] on div "Rebel Cap 9939 Range" at bounding box center [1326, 316] width 447 height 20
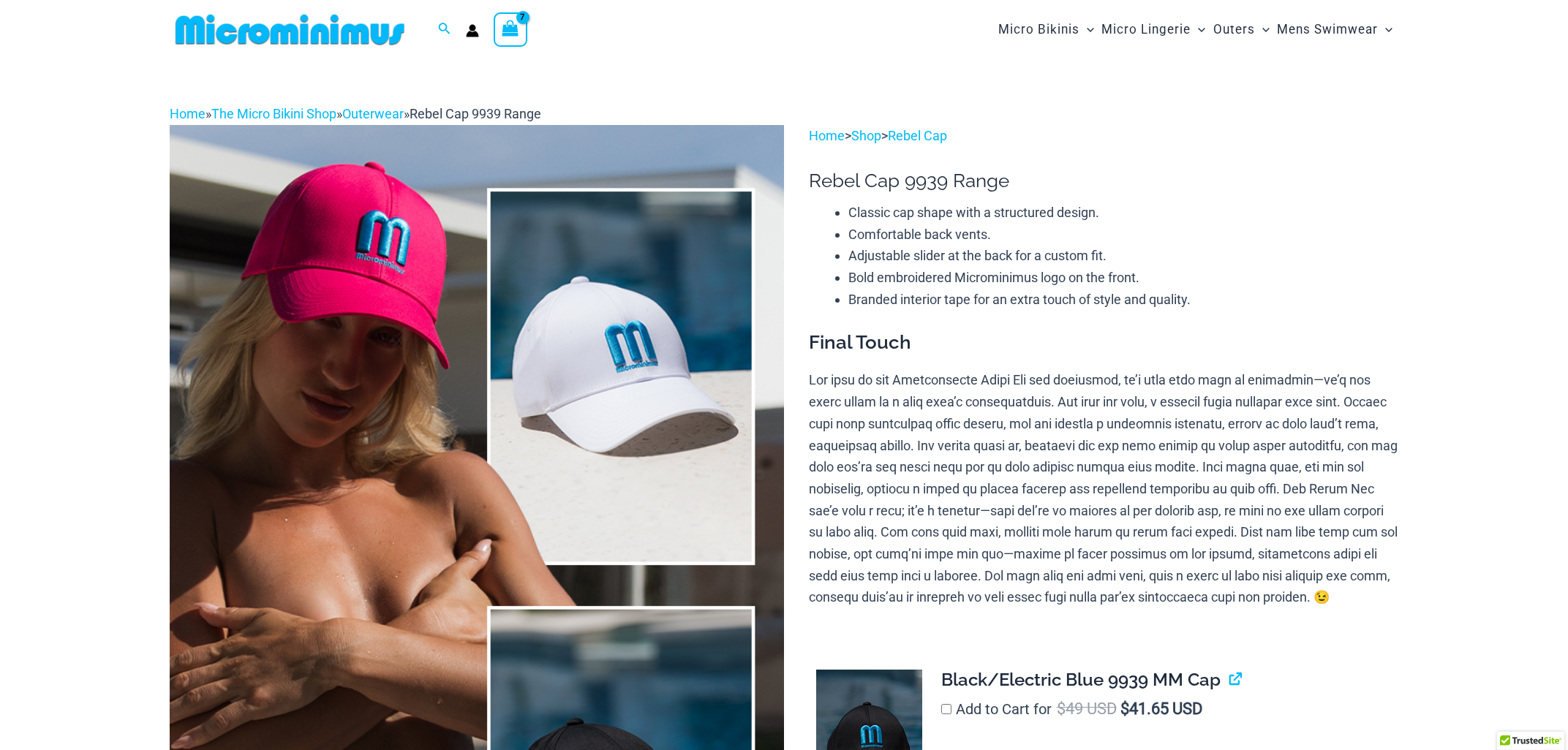
click at [509, 29] on icon "View Shopping Cart, 7 items" at bounding box center [511, 28] width 17 height 17
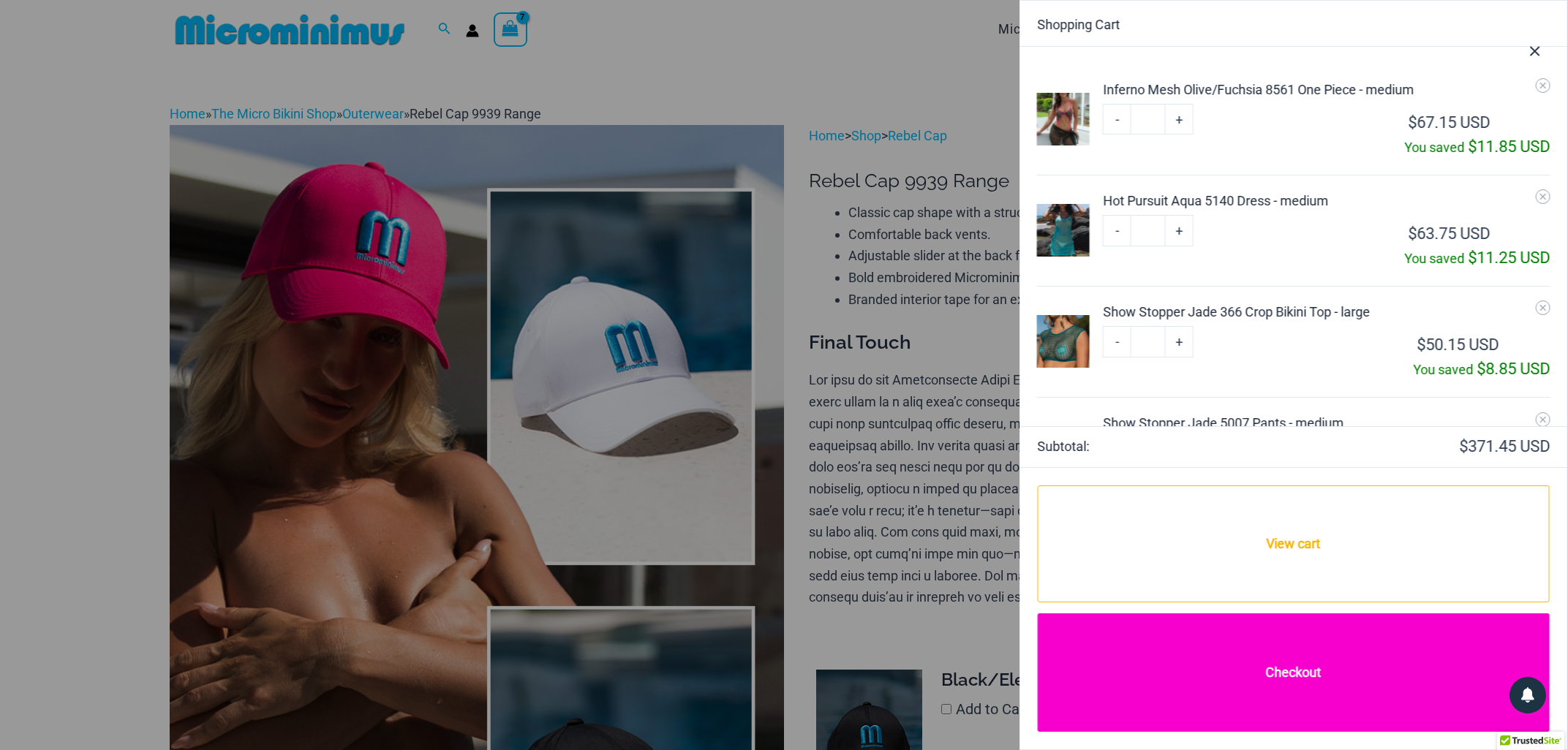
click at [1303, 667] on link "Checkout" at bounding box center [1293, 672] width 512 height 119
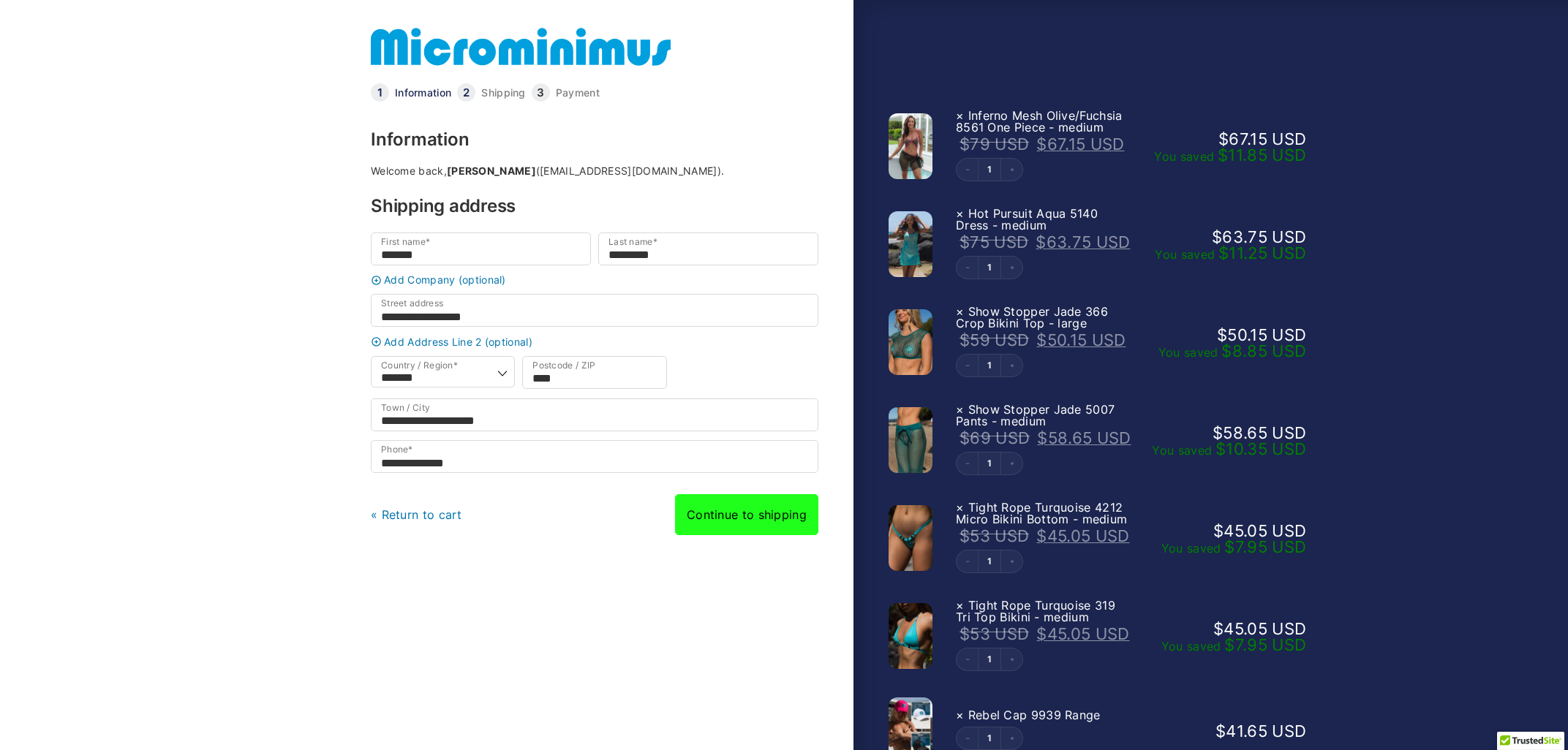
click at [754, 519] on link "Continue to shipping" at bounding box center [746, 515] width 143 height 41
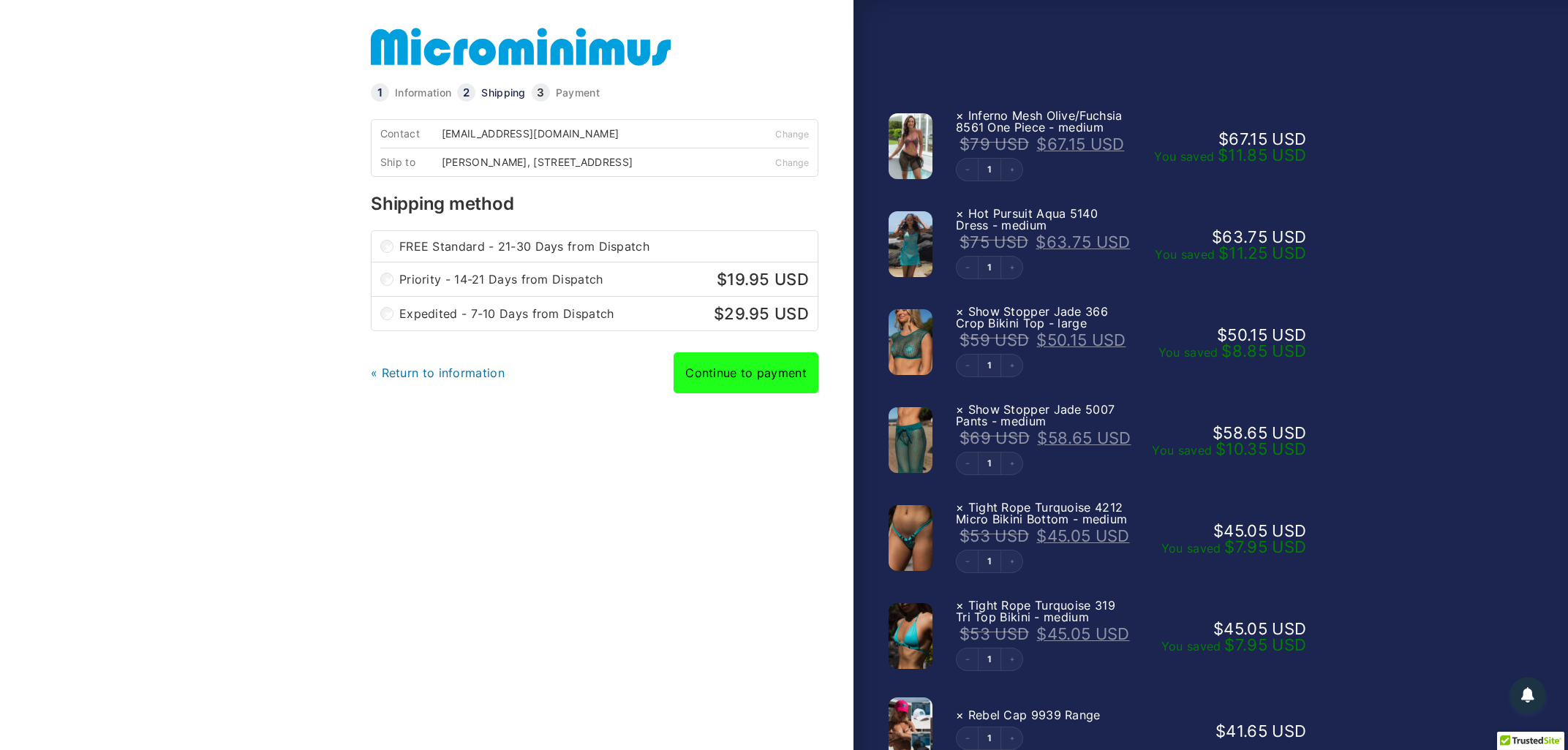
click at [732, 384] on link "Continue to payment" at bounding box center [745, 373] width 145 height 41
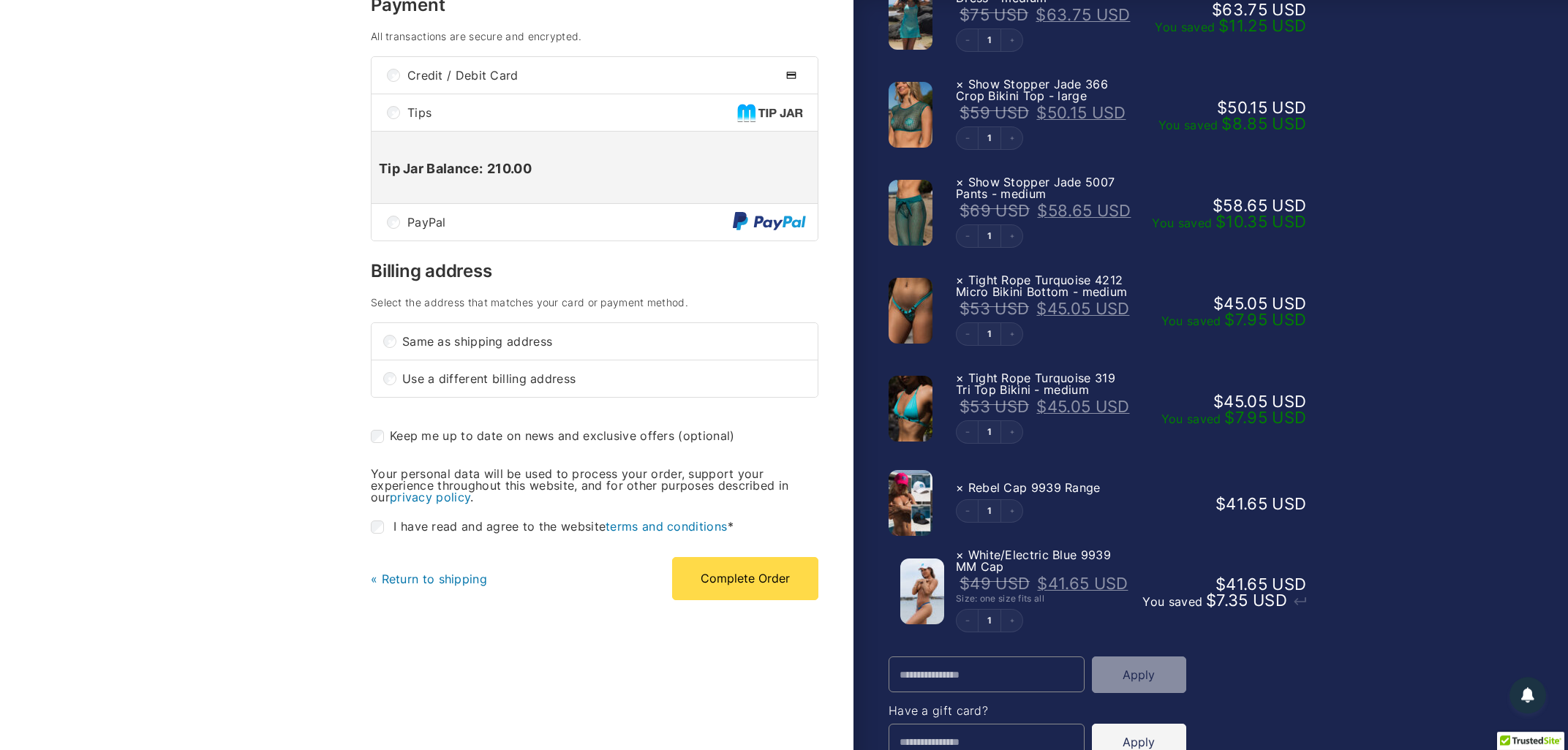
scroll to position [313, 0]
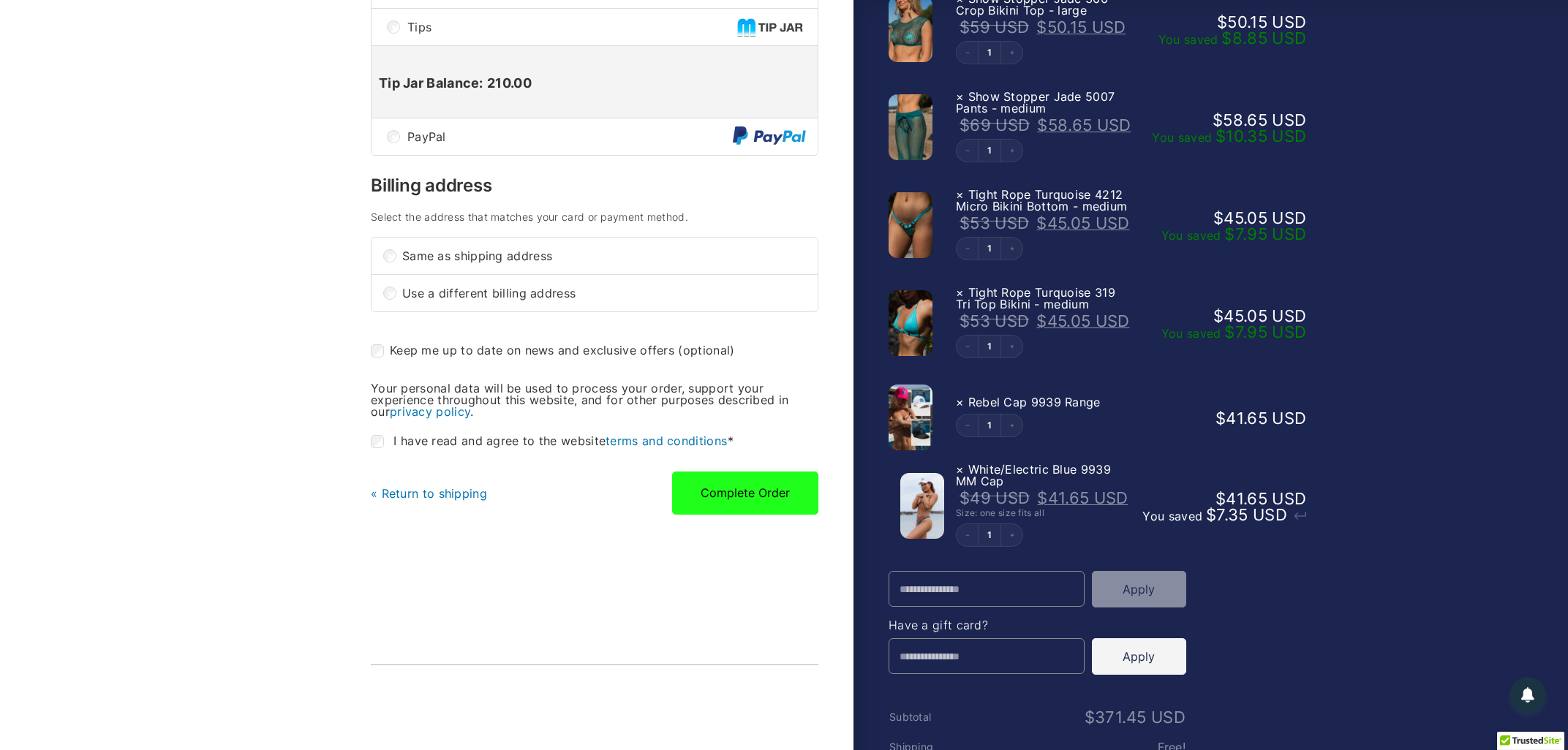
click at [724, 499] on button "Complete Order" at bounding box center [745, 492] width 146 height 42
